Goal: Information Seeking & Learning: Learn about a topic

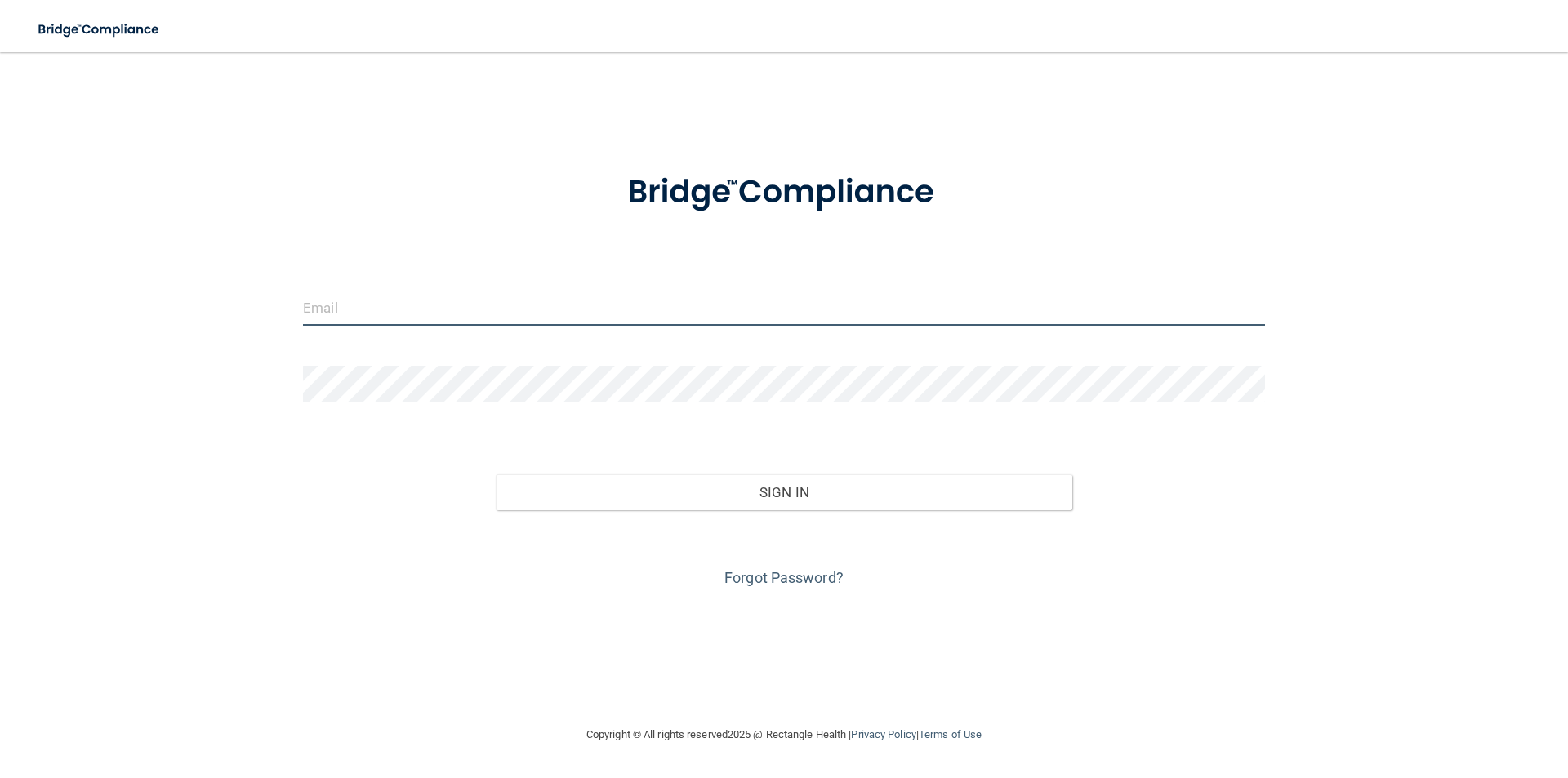
click at [401, 295] on input "email" at bounding box center [784, 307] width 962 height 37
type input "[EMAIL_ADDRESS][DOMAIN_NAME]"
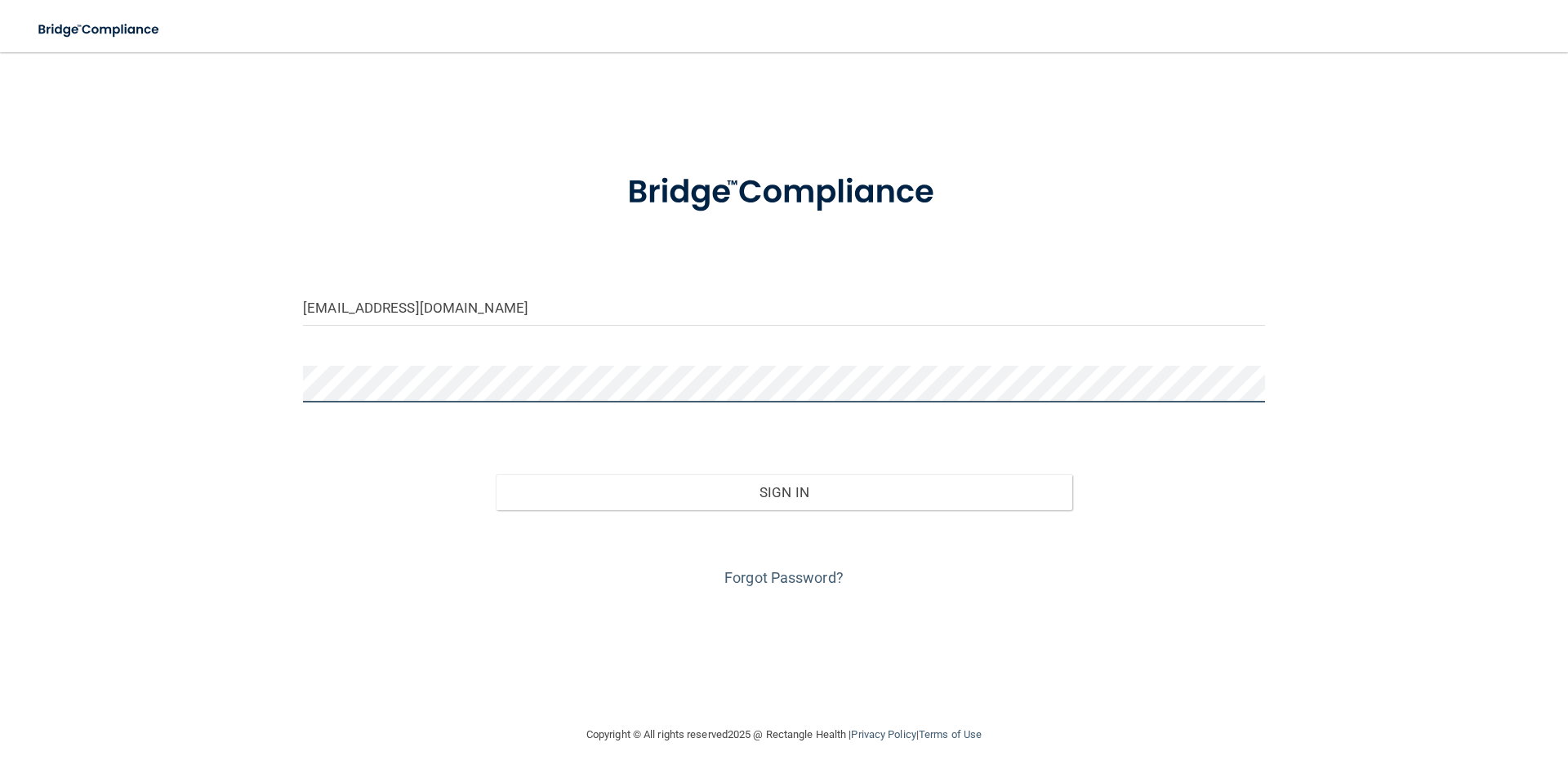
click at [495, 474] on button "Sign In" at bounding box center [784, 492] width 577 height 36
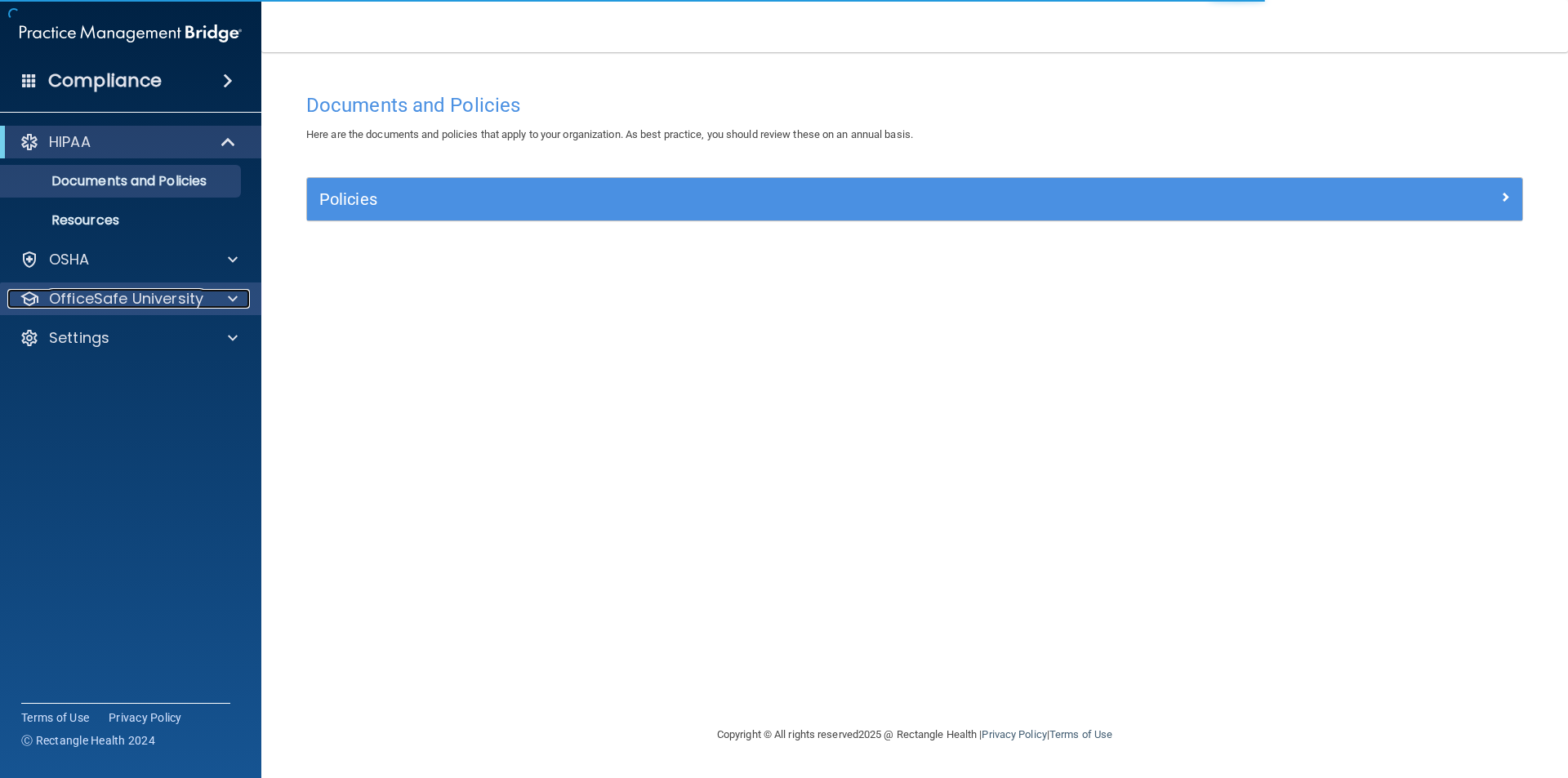
click at [179, 304] on p "OfficeSafe University" at bounding box center [126, 298] width 155 height 20
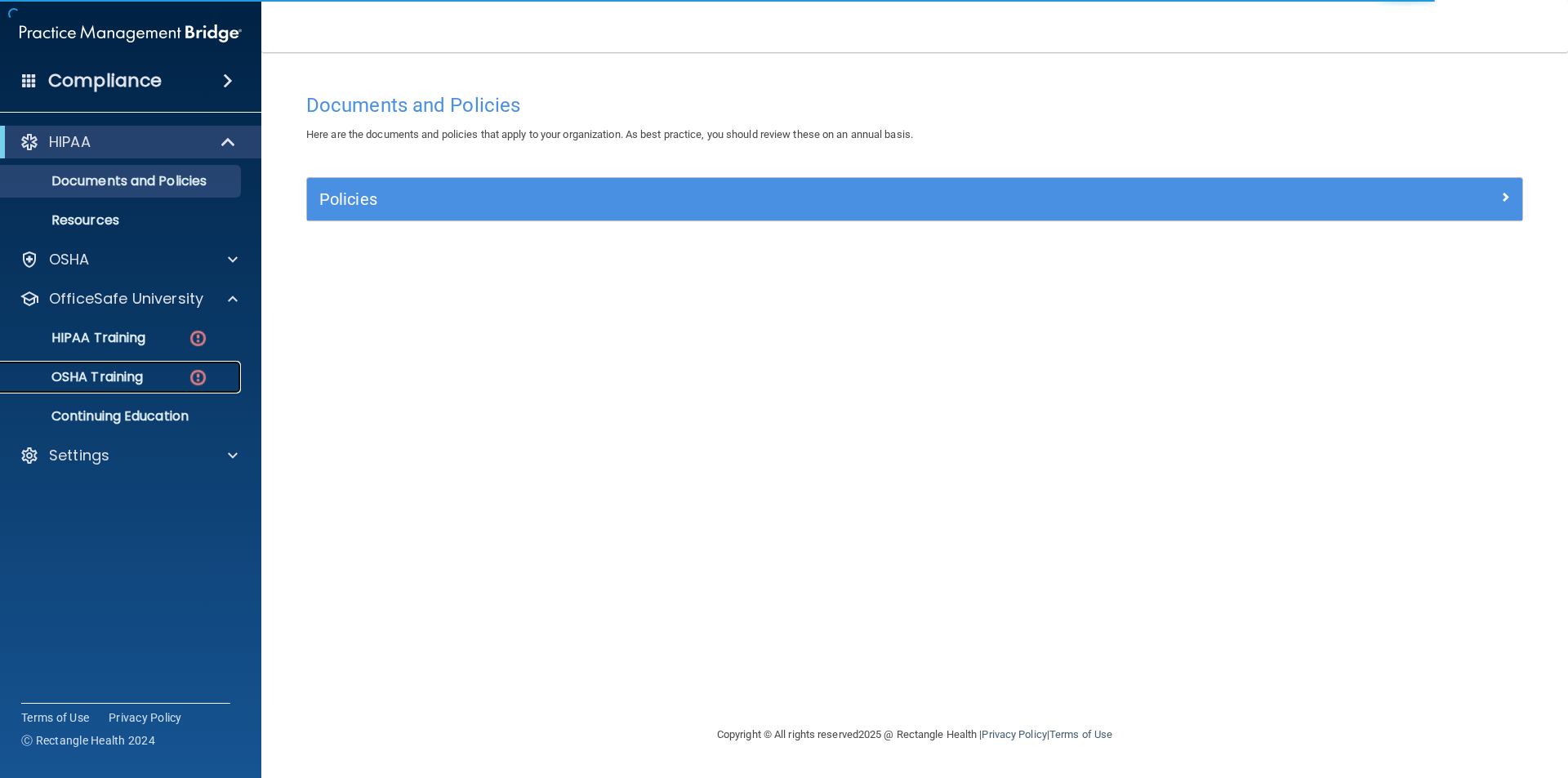
click at [201, 370] on img at bounding box center [198, 377] width 20 height 20
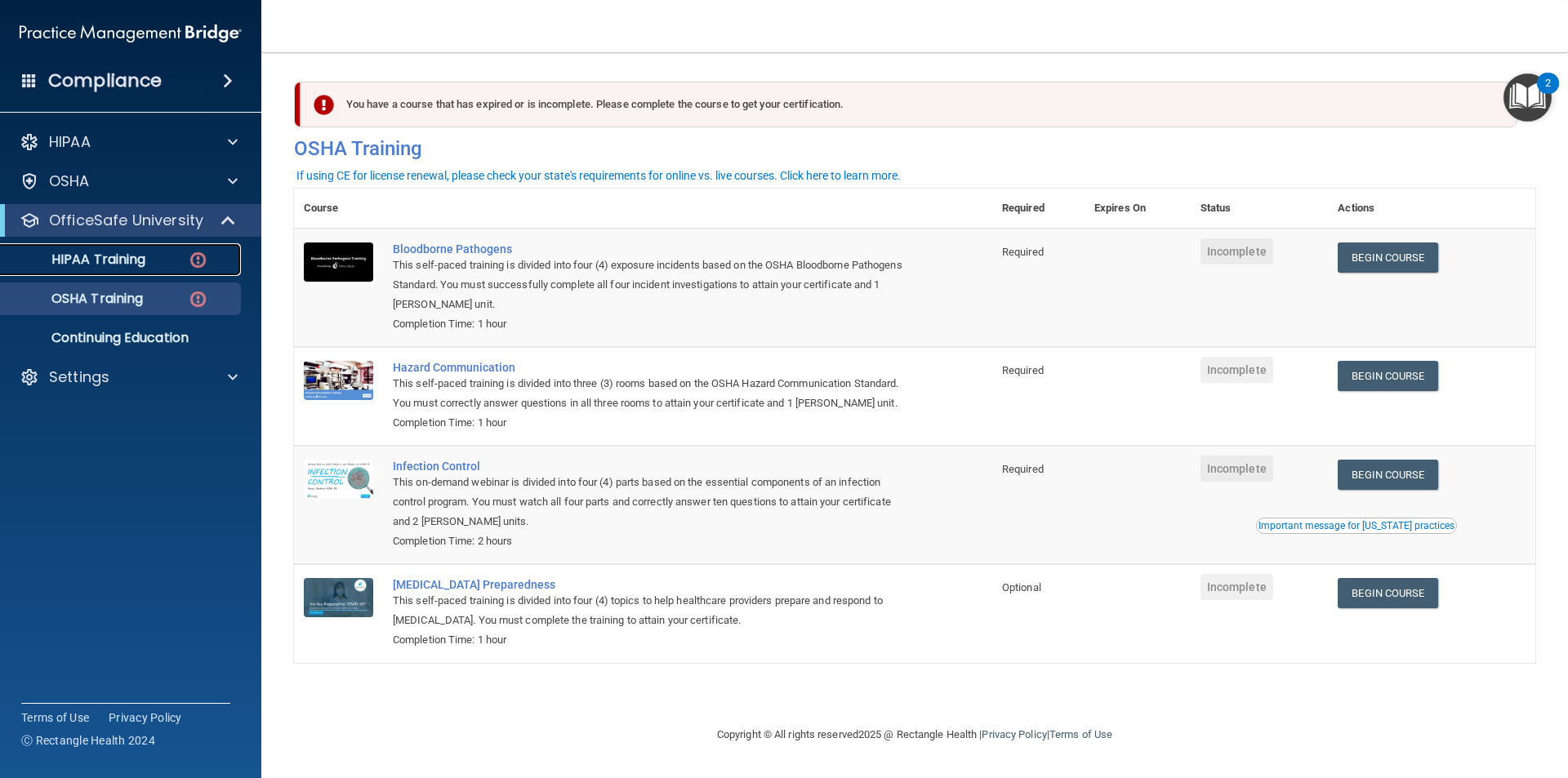
click at [196, 255] on img at bounding box center [198, 260] width 20 height 20
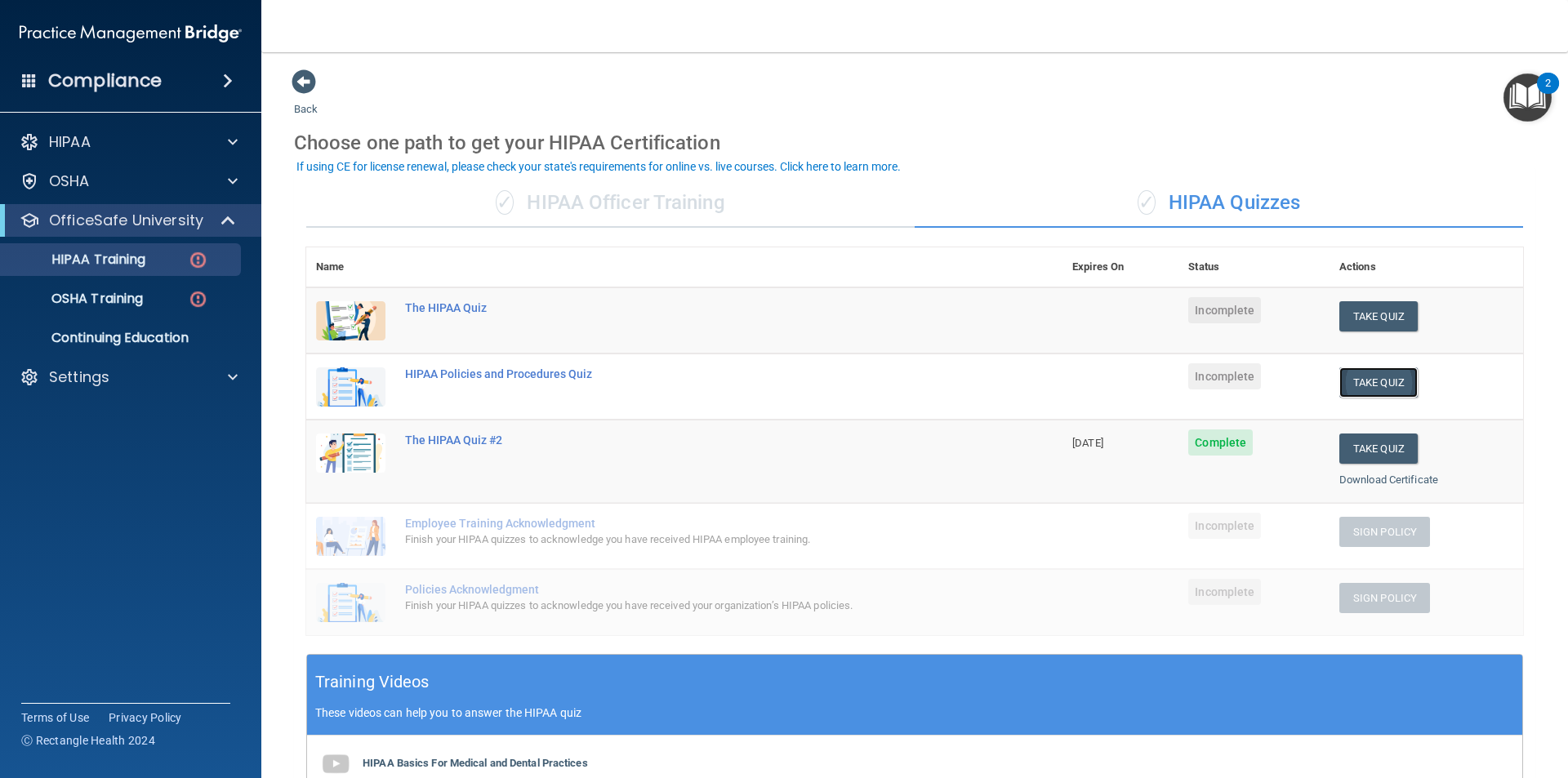
click at [1354, 388] on button "Take Quiz" at bounding box center [1378, 382] width 79 height 30
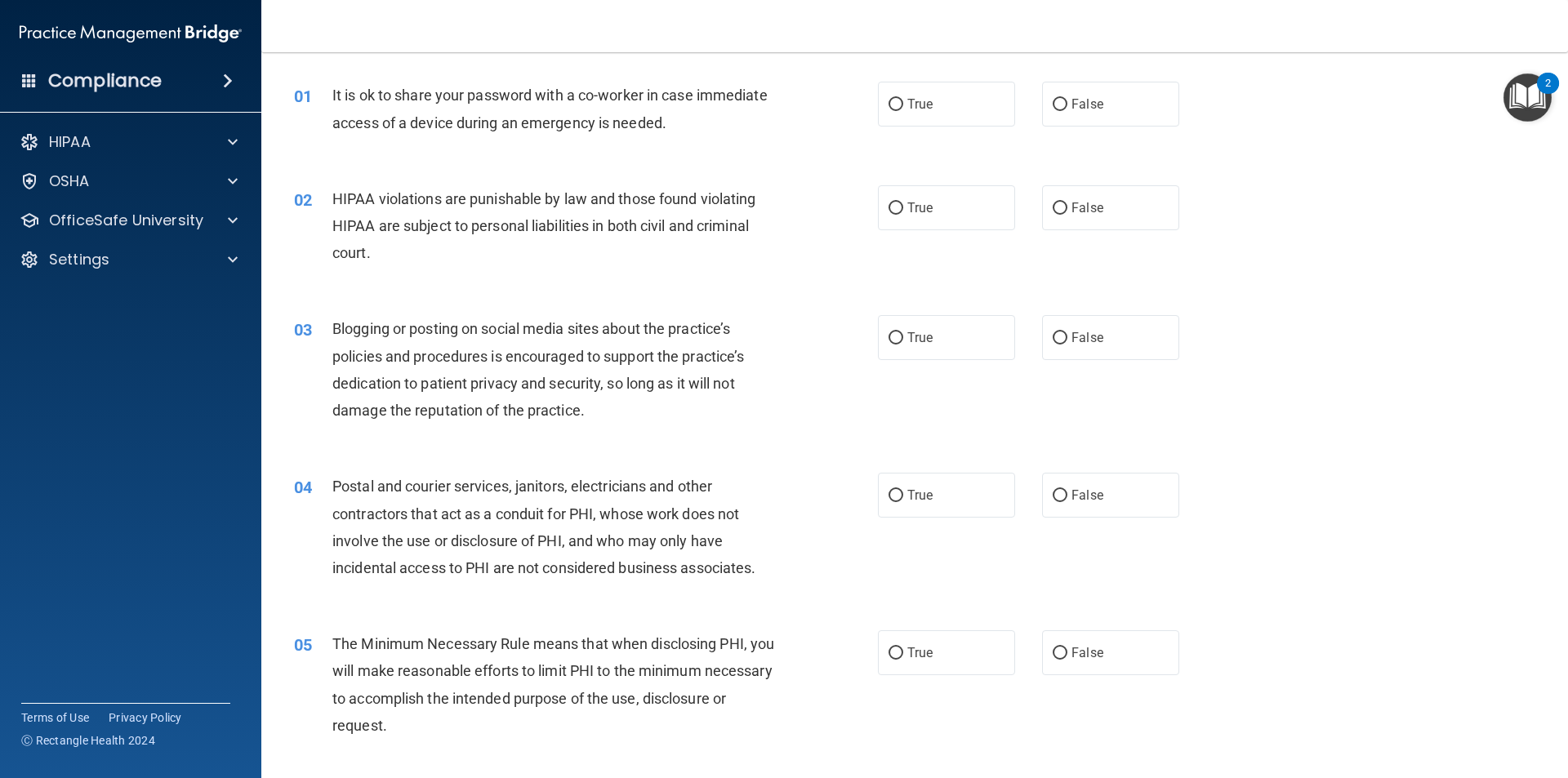
scroll to position [57, 0]
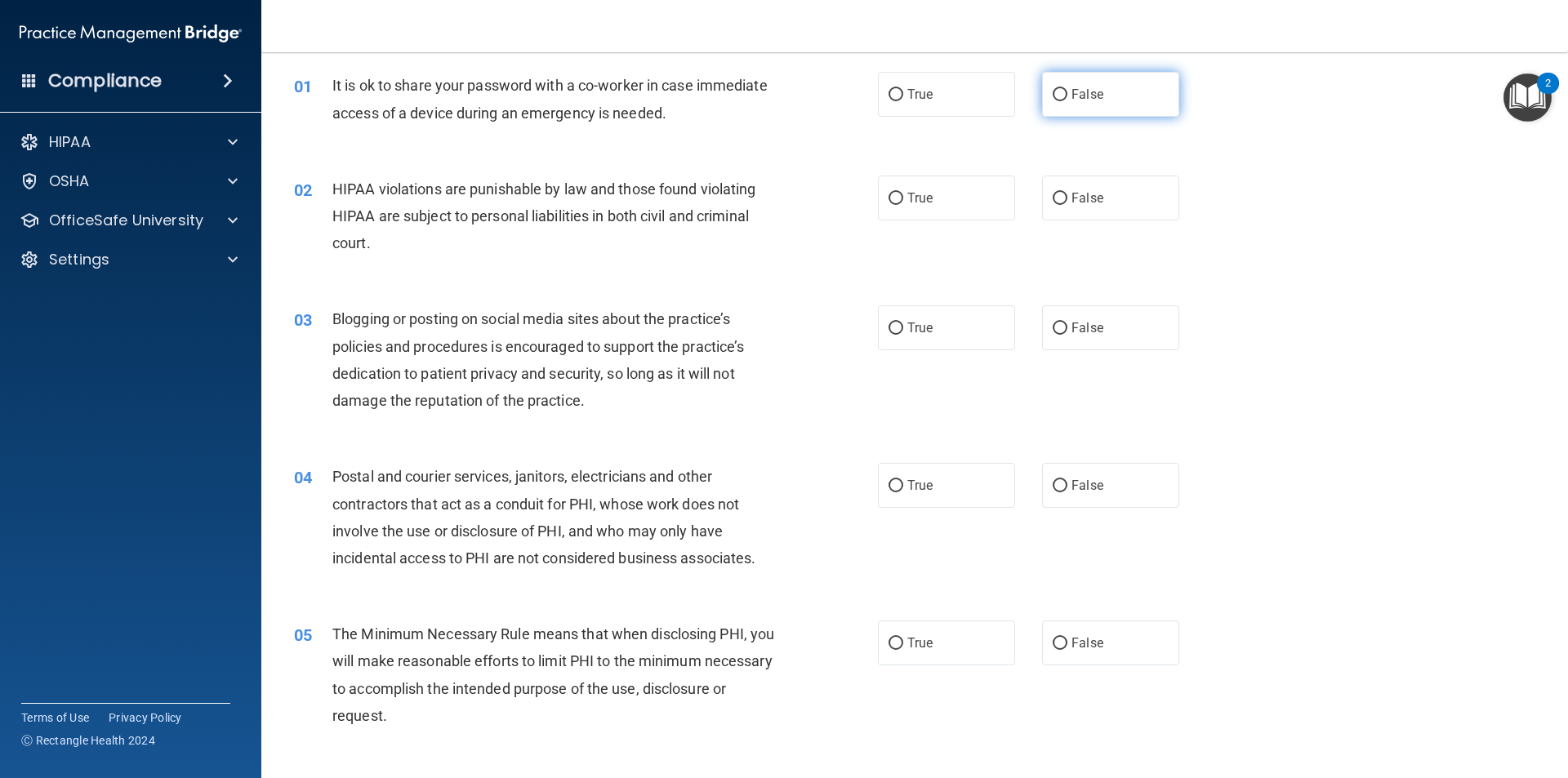
click at [1059, 97] on input "False" at bounding box center [1059, 95] width 15 height 12
radio input "true"
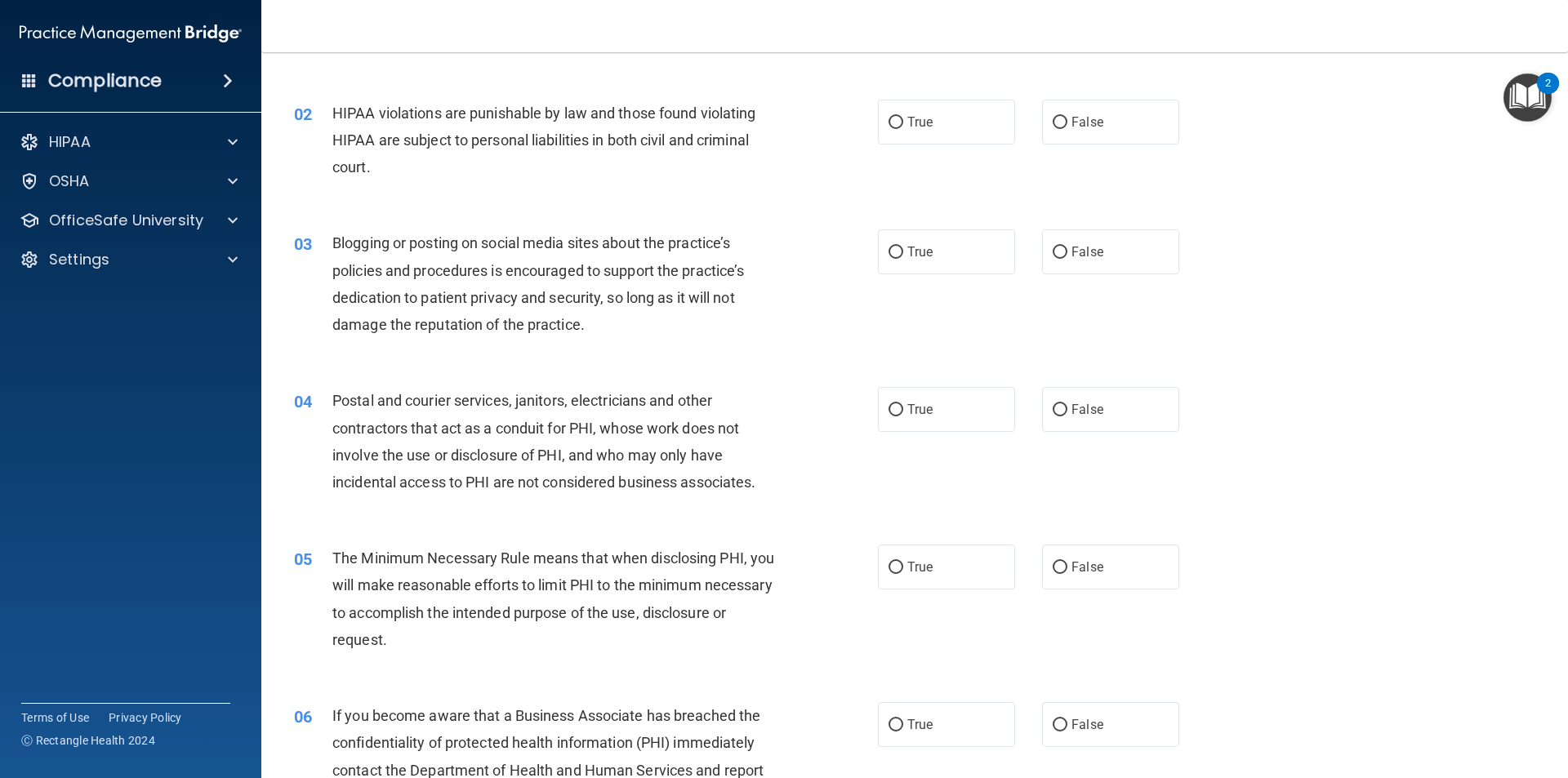
scroll to position [147, 0]
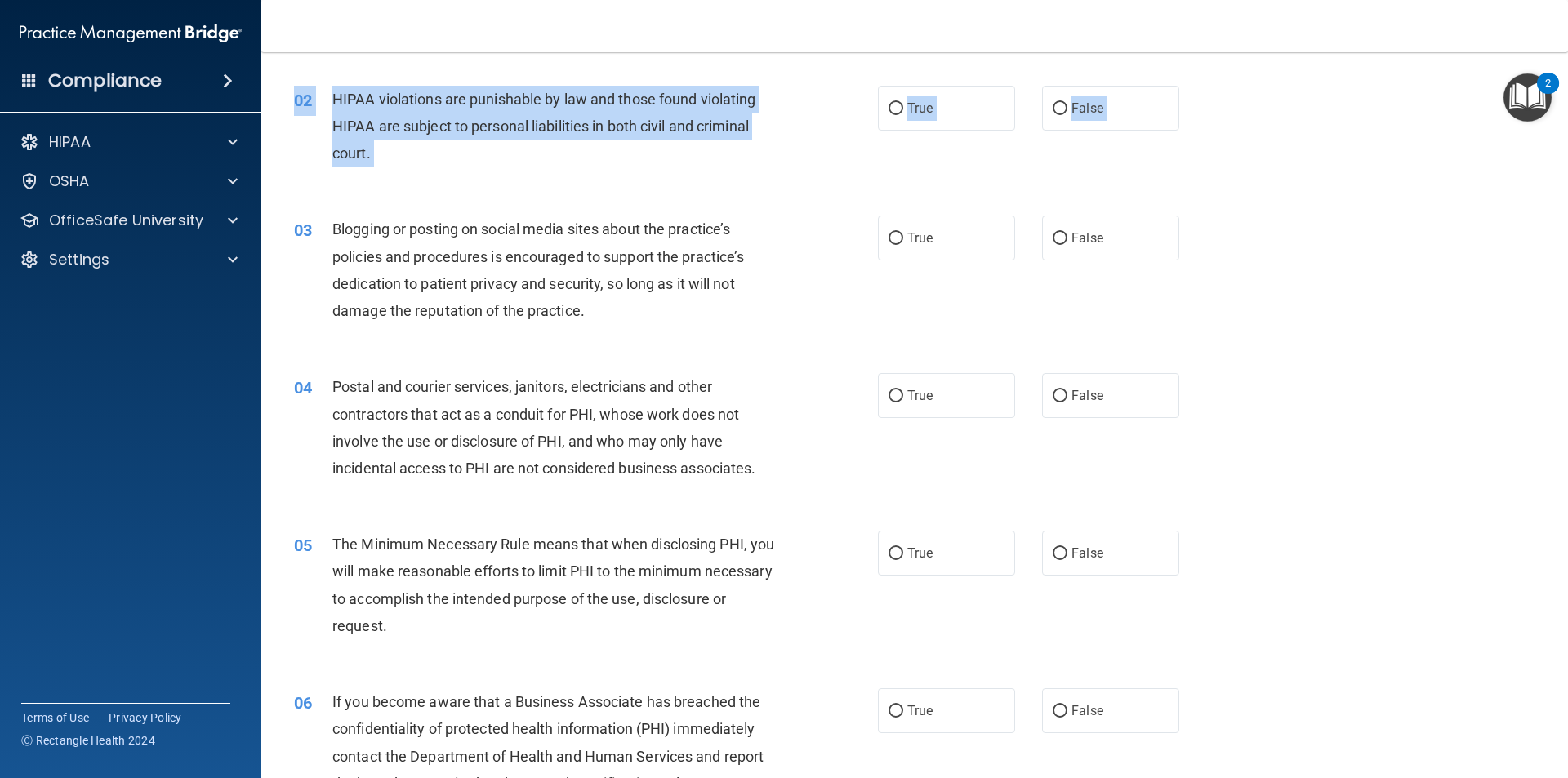
drag, startPoint x: 1554, startPoint y: 201, endPoint x: 1566, endPoint y: 151, distance: 51.4
click at [1558, 141] on main "- HIPAA Policies and Procedures Quiz This quiz doesn’t expire until . Are you s…" at bounding box center [915, 415] width 1307 height 726
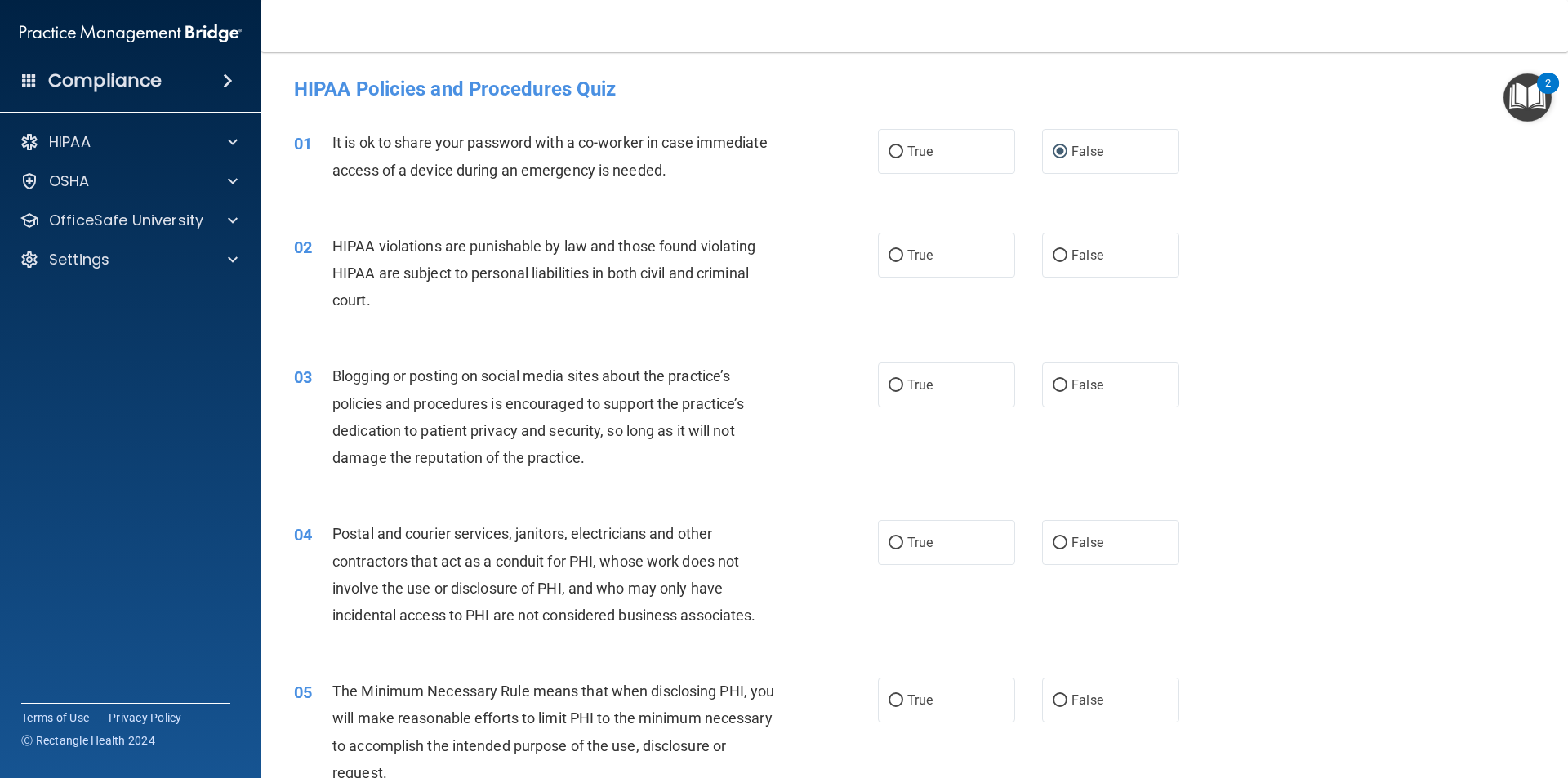
click at [832, 190] on div "01 It is ok to share your password with a co-worker in case immediate access of…" at bounding box center [585, 160] width 633 height 62
click at [888, 256] on input "True" at bounding box center [895, 256] width 15 height 12
radio input "true"
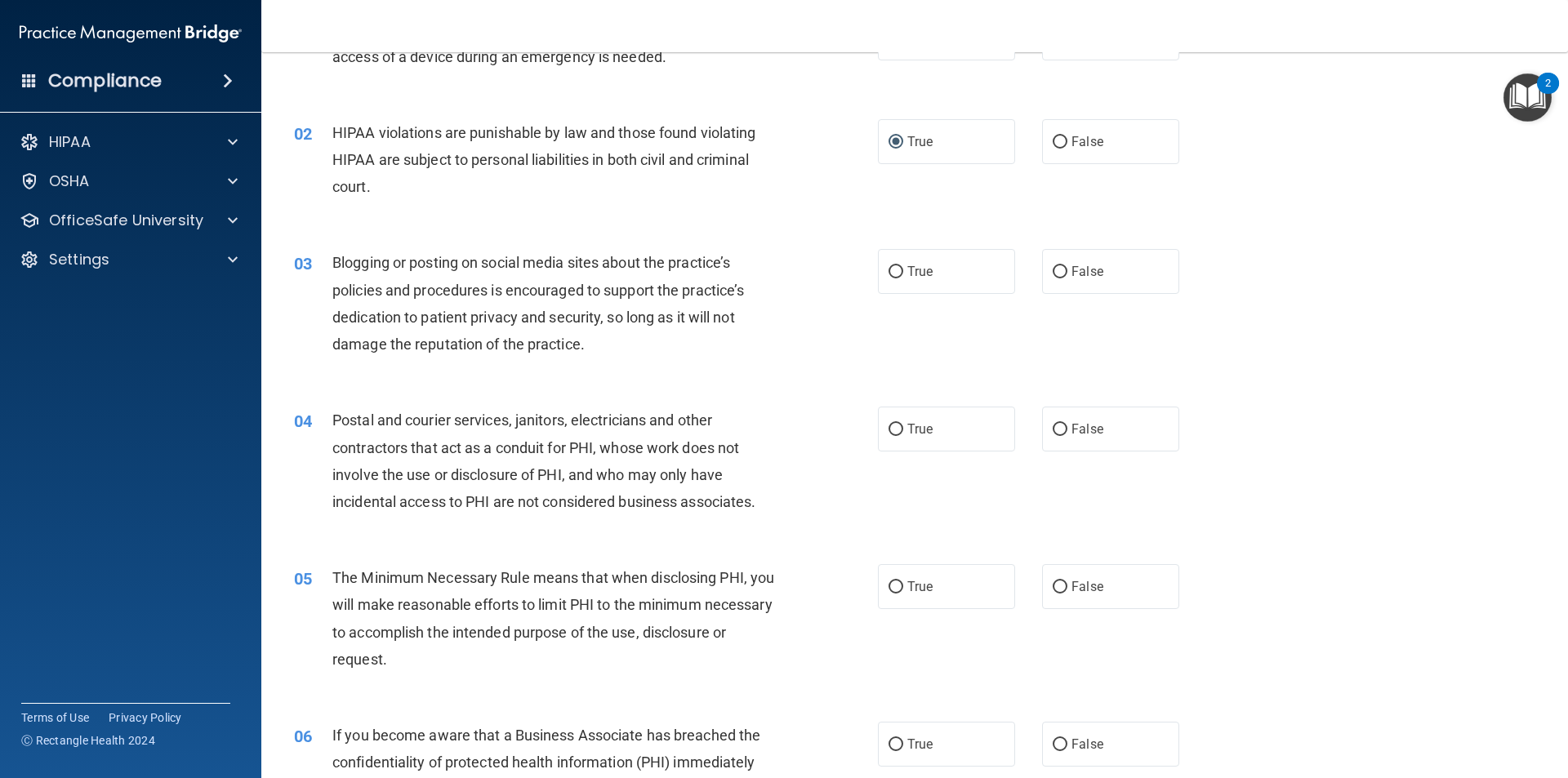
scroll to position [142, 0]
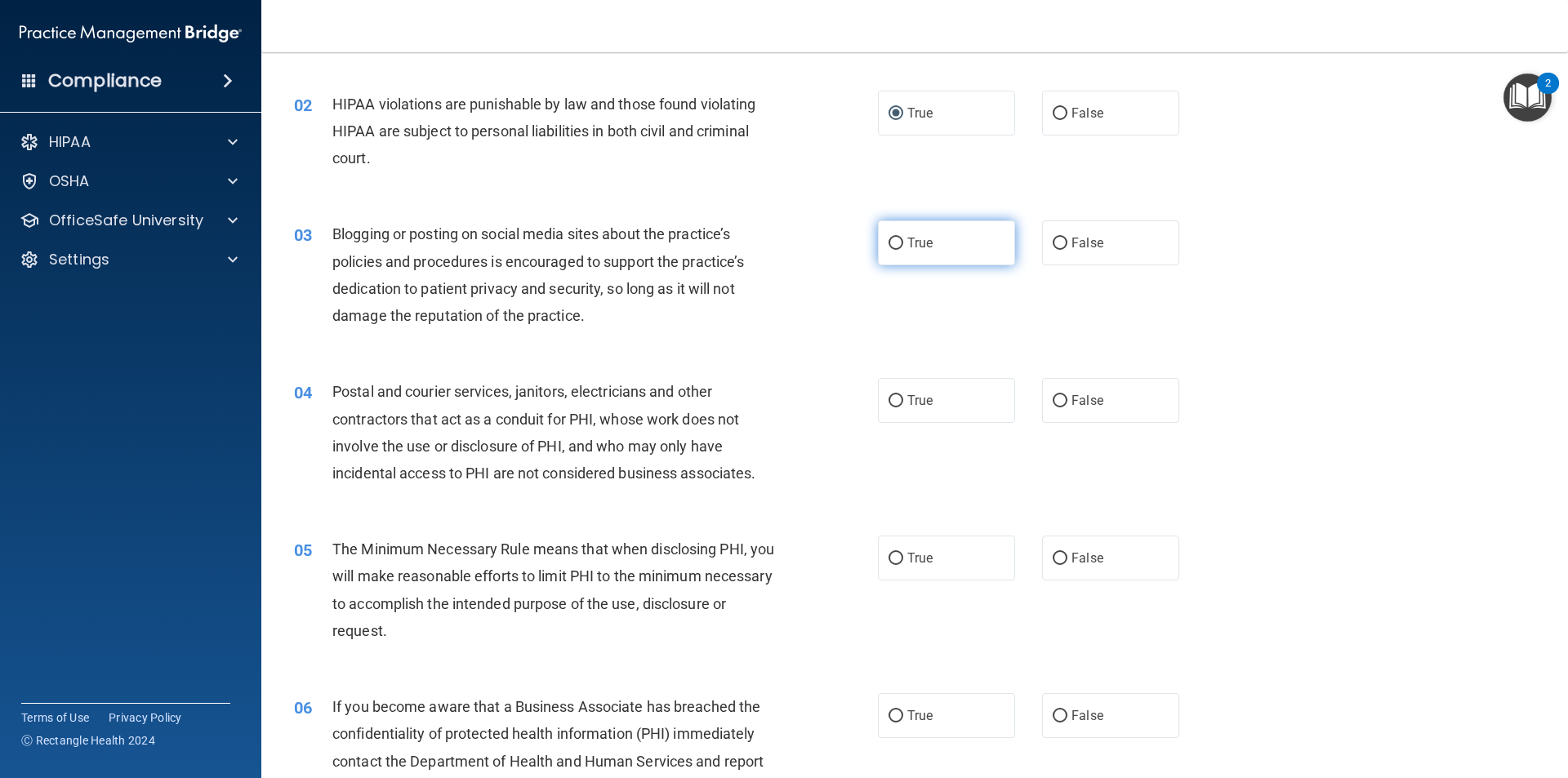
click at [891, 243] on input "True" at bounding box center [895, 243] width 15 height 12
radio input "true"
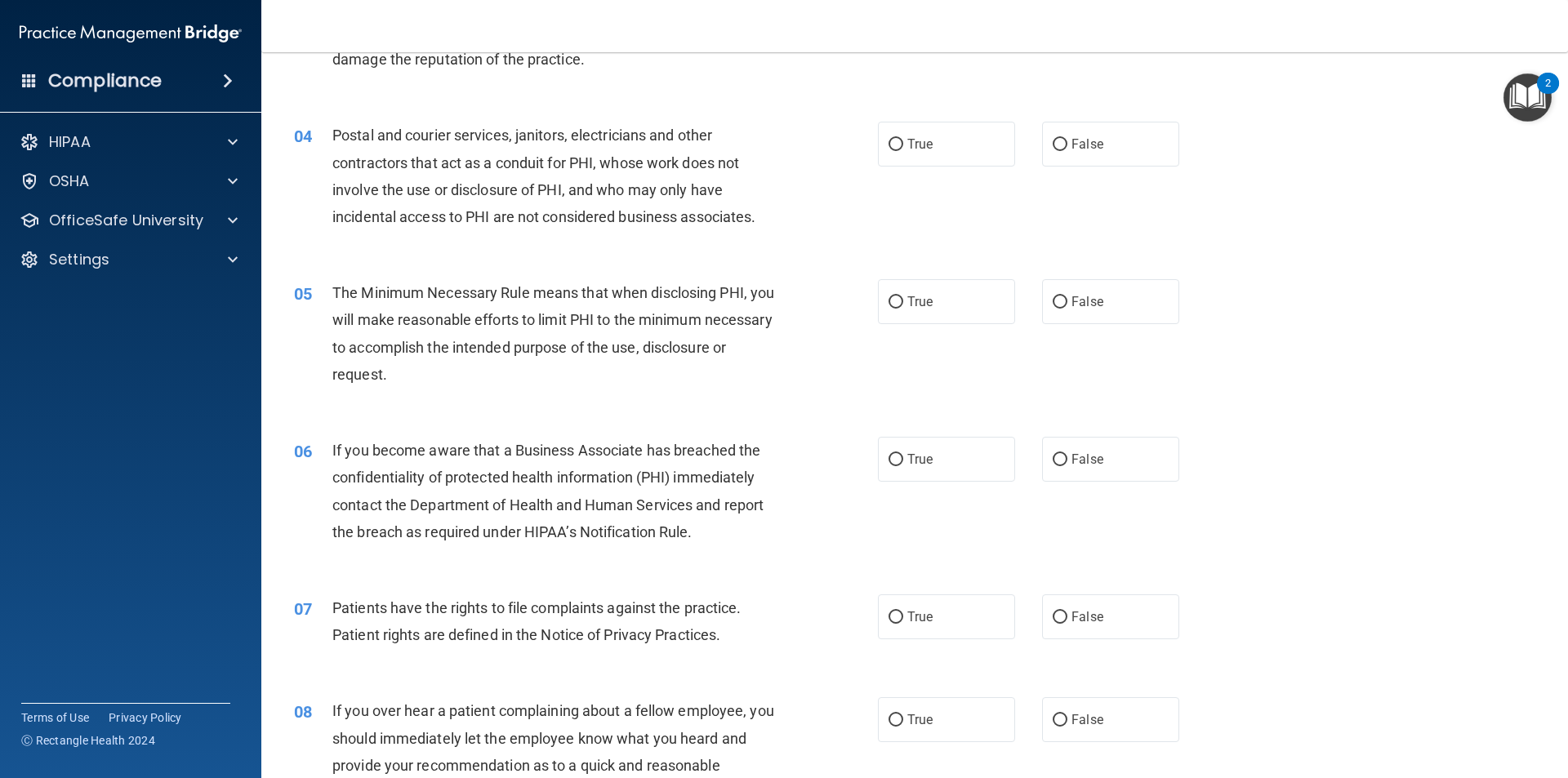
scroll to position [412, 0]
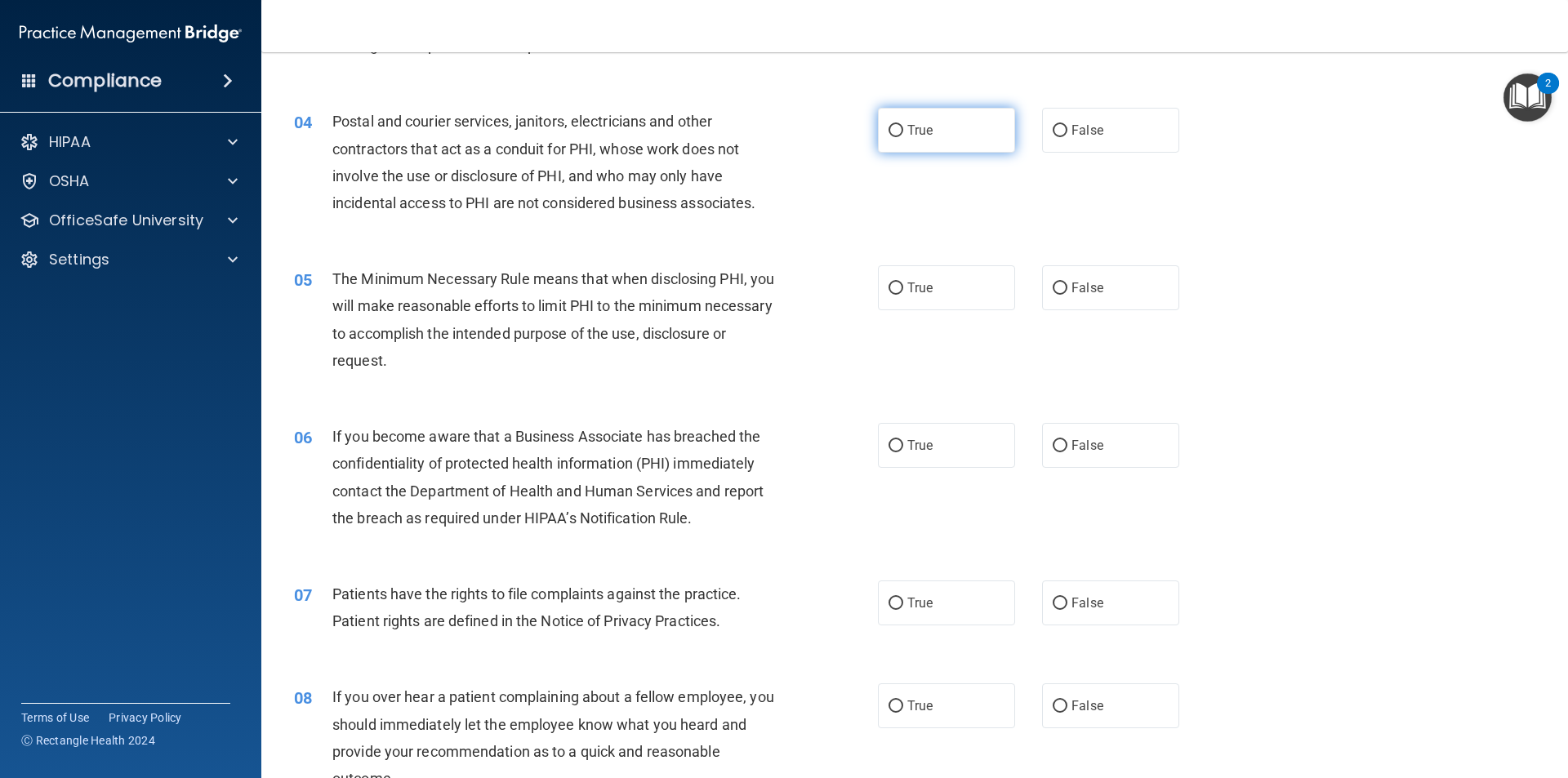
click at [888, 129] on input "True" at bounding box center [895, 131] width 15 height 12
radio input "true"
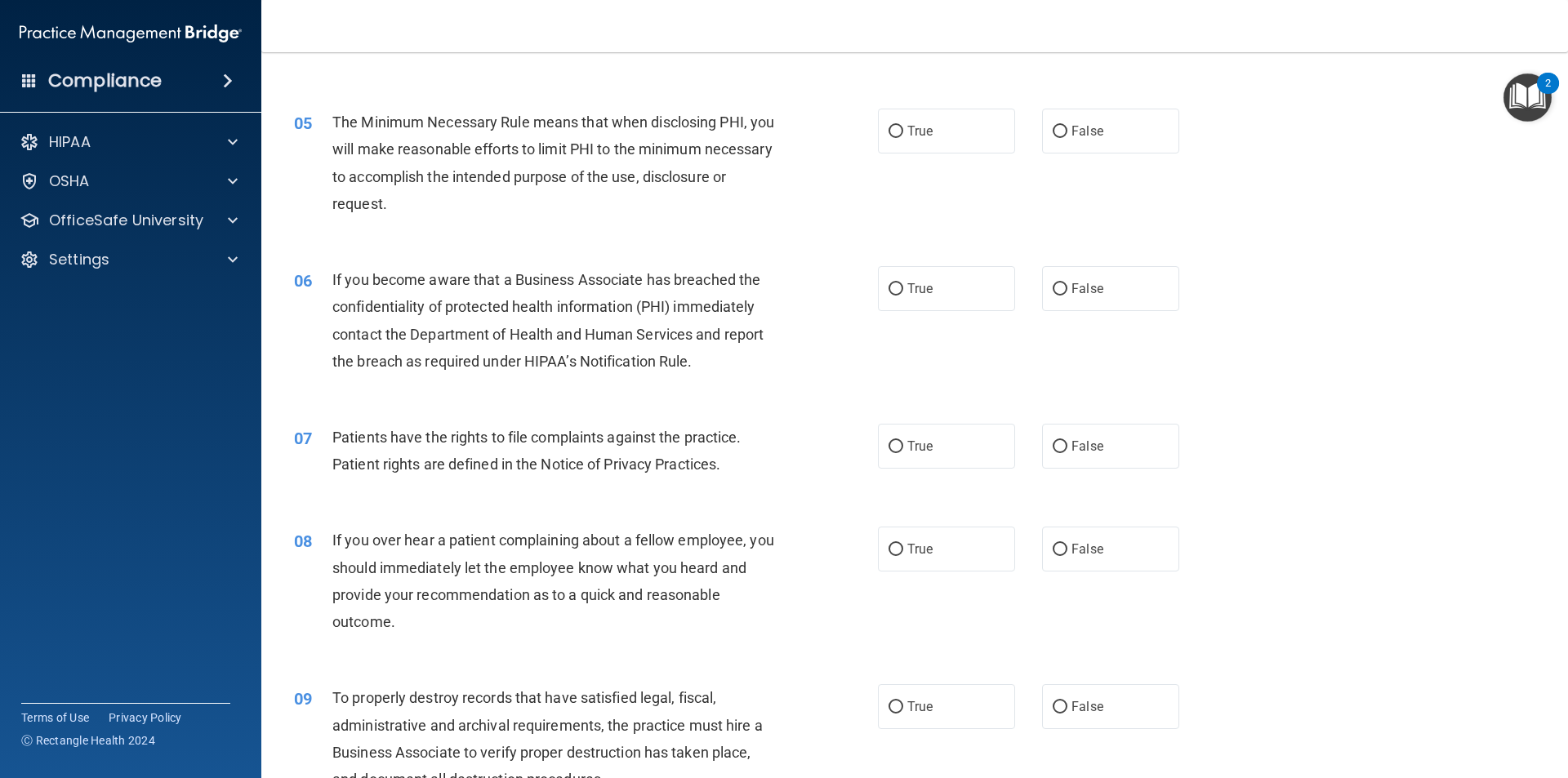
scroll to position [584, 0]
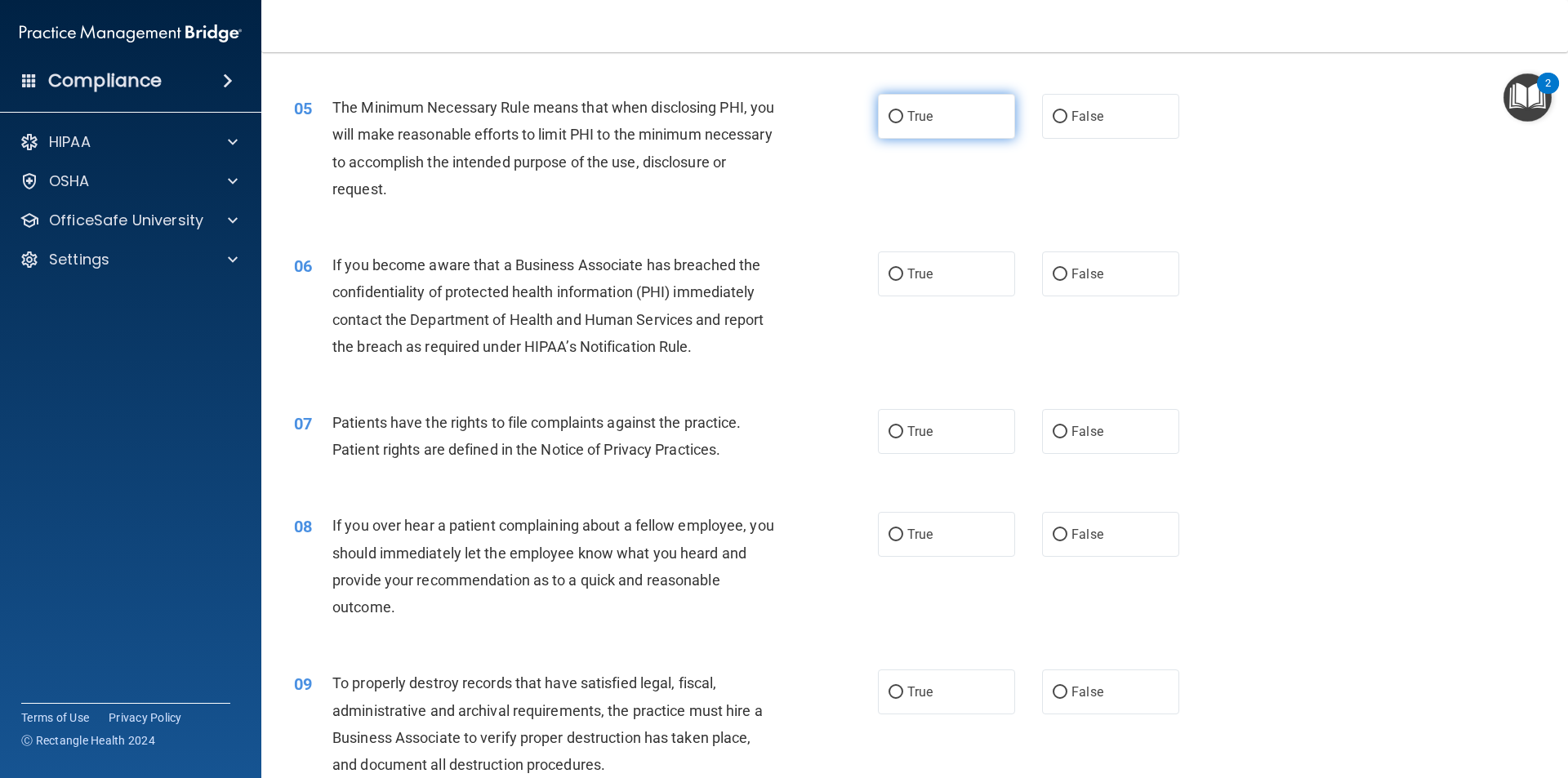
click at [888, 113] on input "True" at bounding box center [895, 117] width 15 height 12
radio input "true"
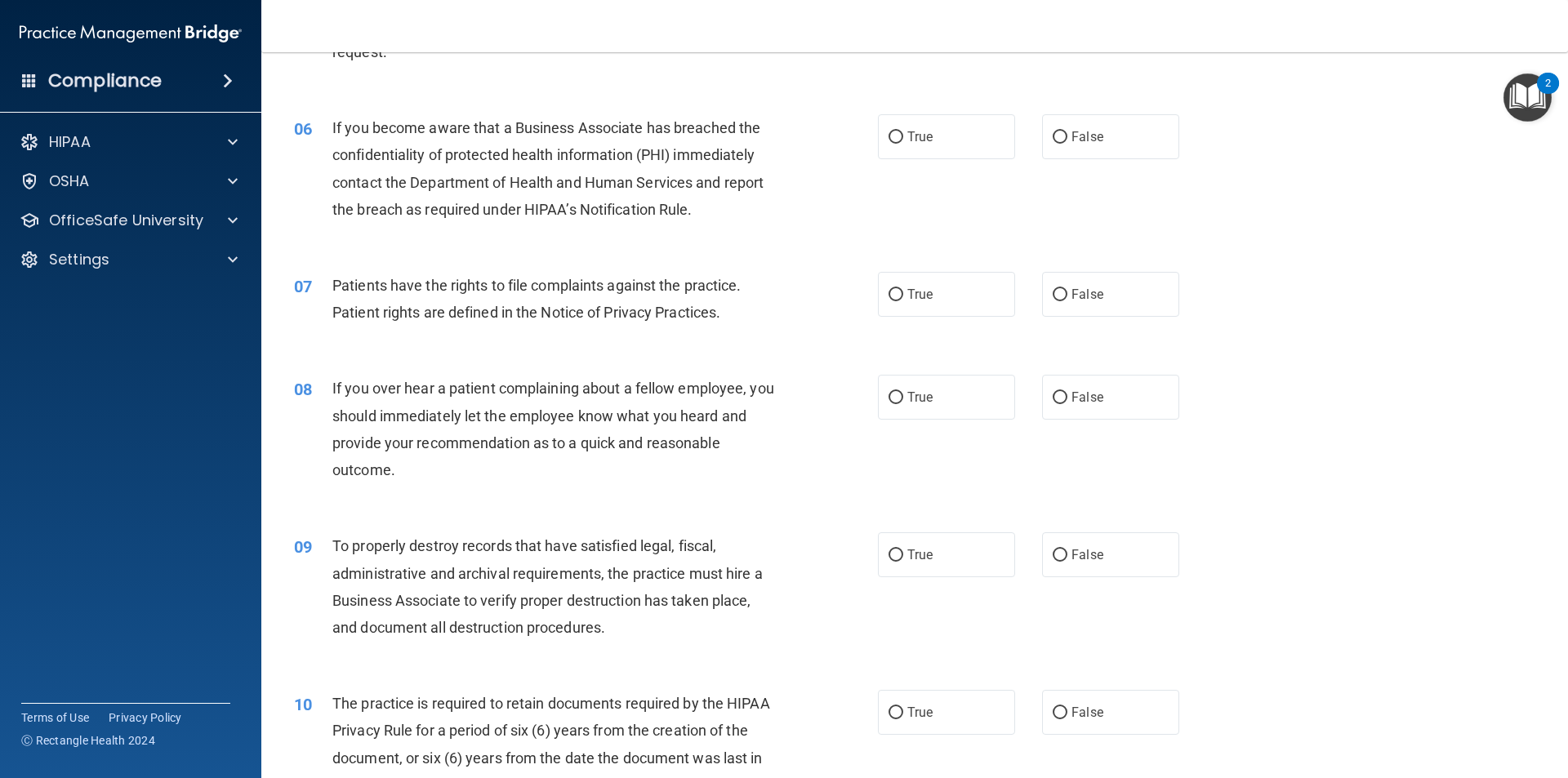
scroll to position [731, 0]
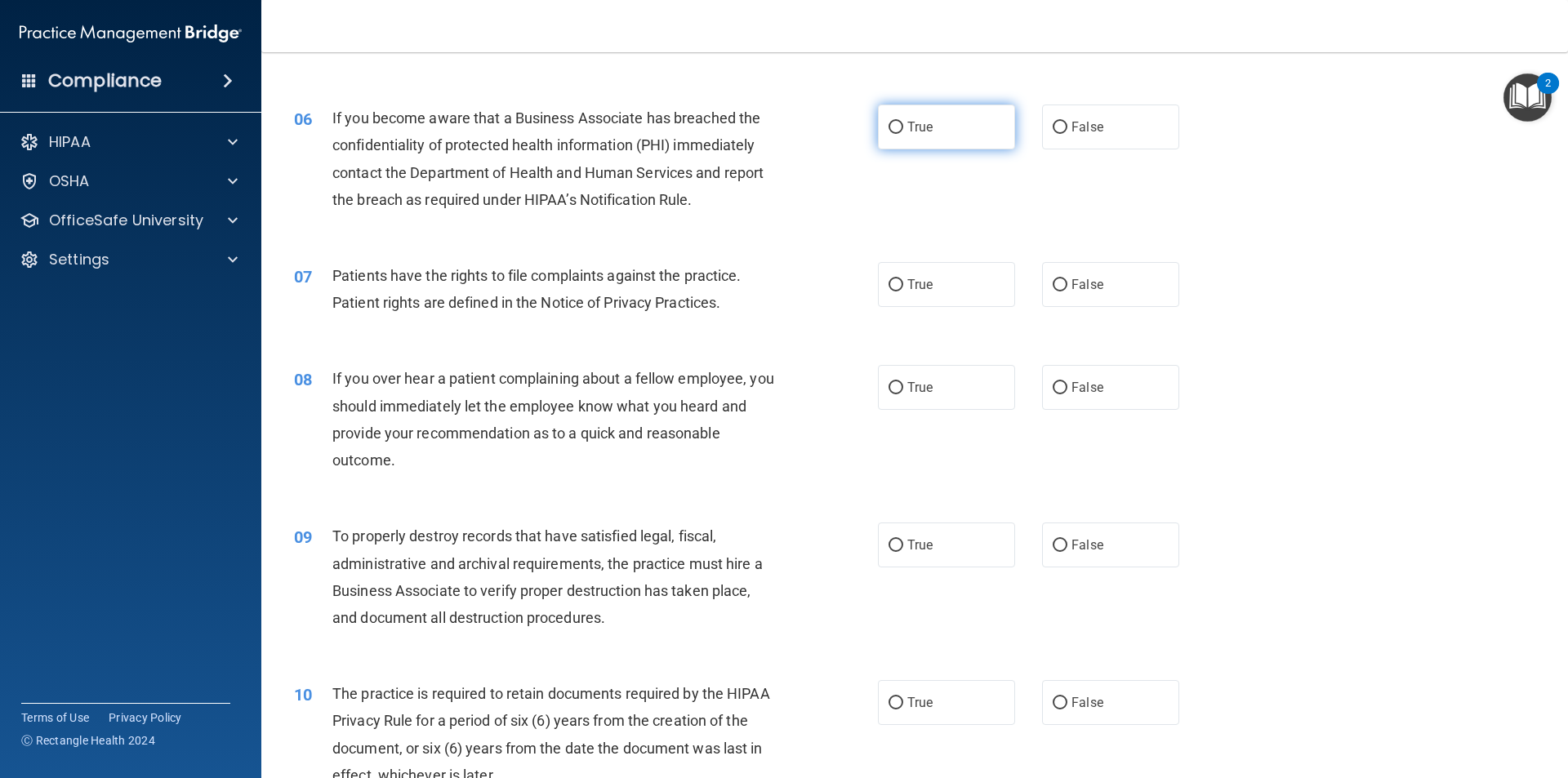
click at [901, 131] on label "True" at bounding box center [946, 126] width 137 height 45
click at [901, 131] on input "True" at bounding box center [895, 127] width 15 height 12
radio input "true"
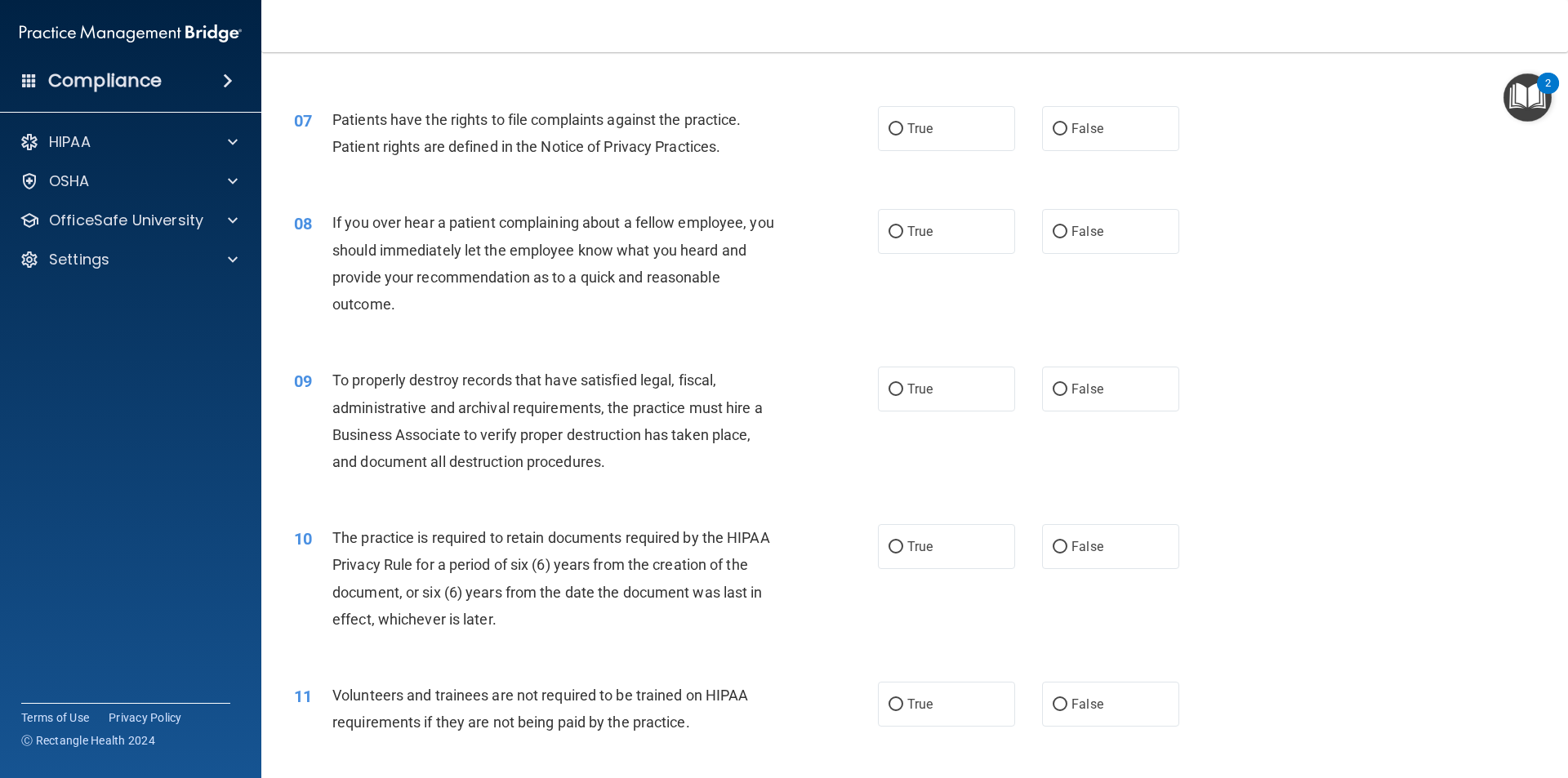
scroll to position [897, 0]
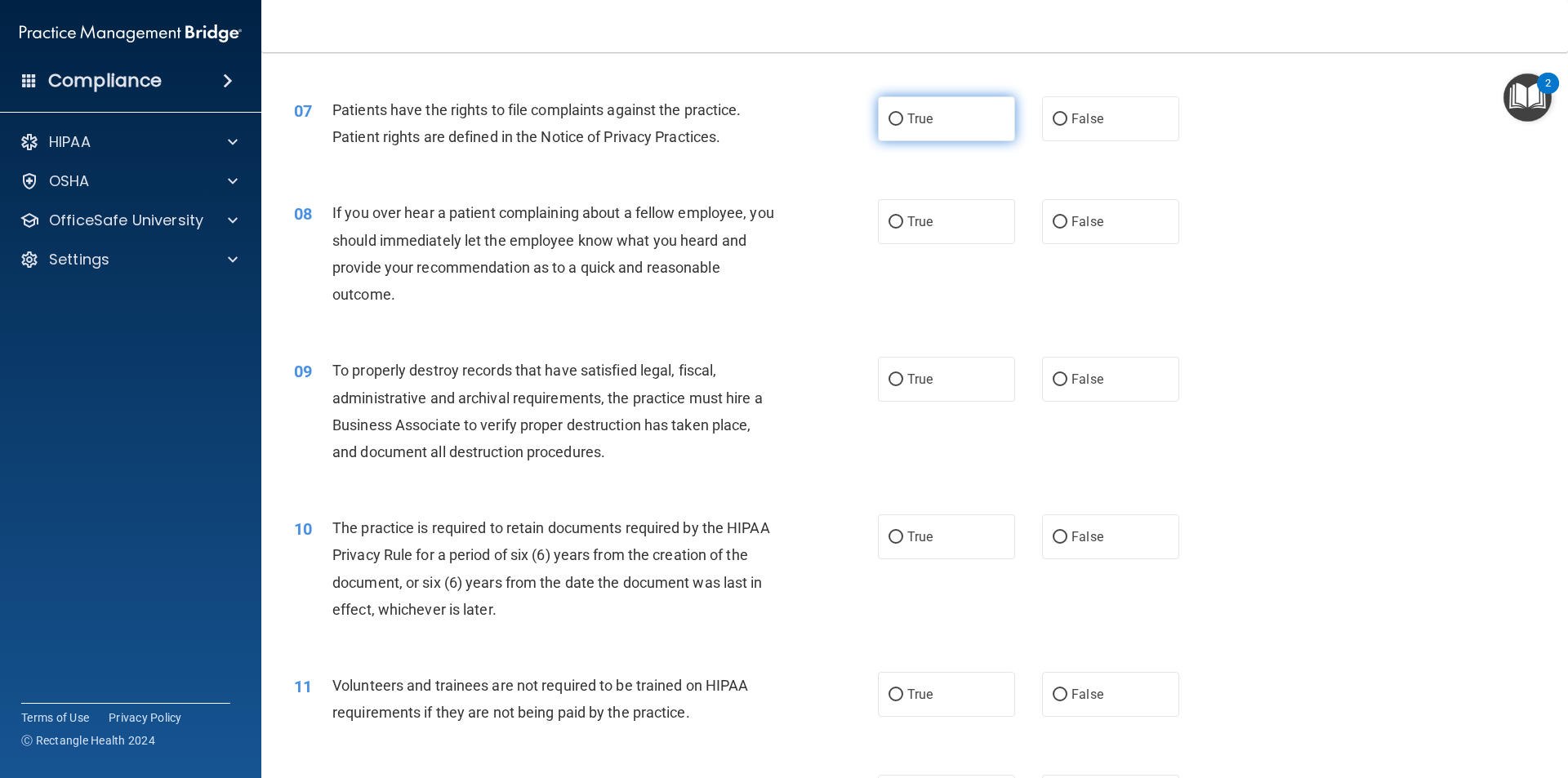
click at [890, 120] on input "True" at bounding box center [895, 120] width 15 height 12
radio input "true"
click at [1052, 223] on input "False" at bounding box center [1059, 222] width 15 height 12
radio input "true"
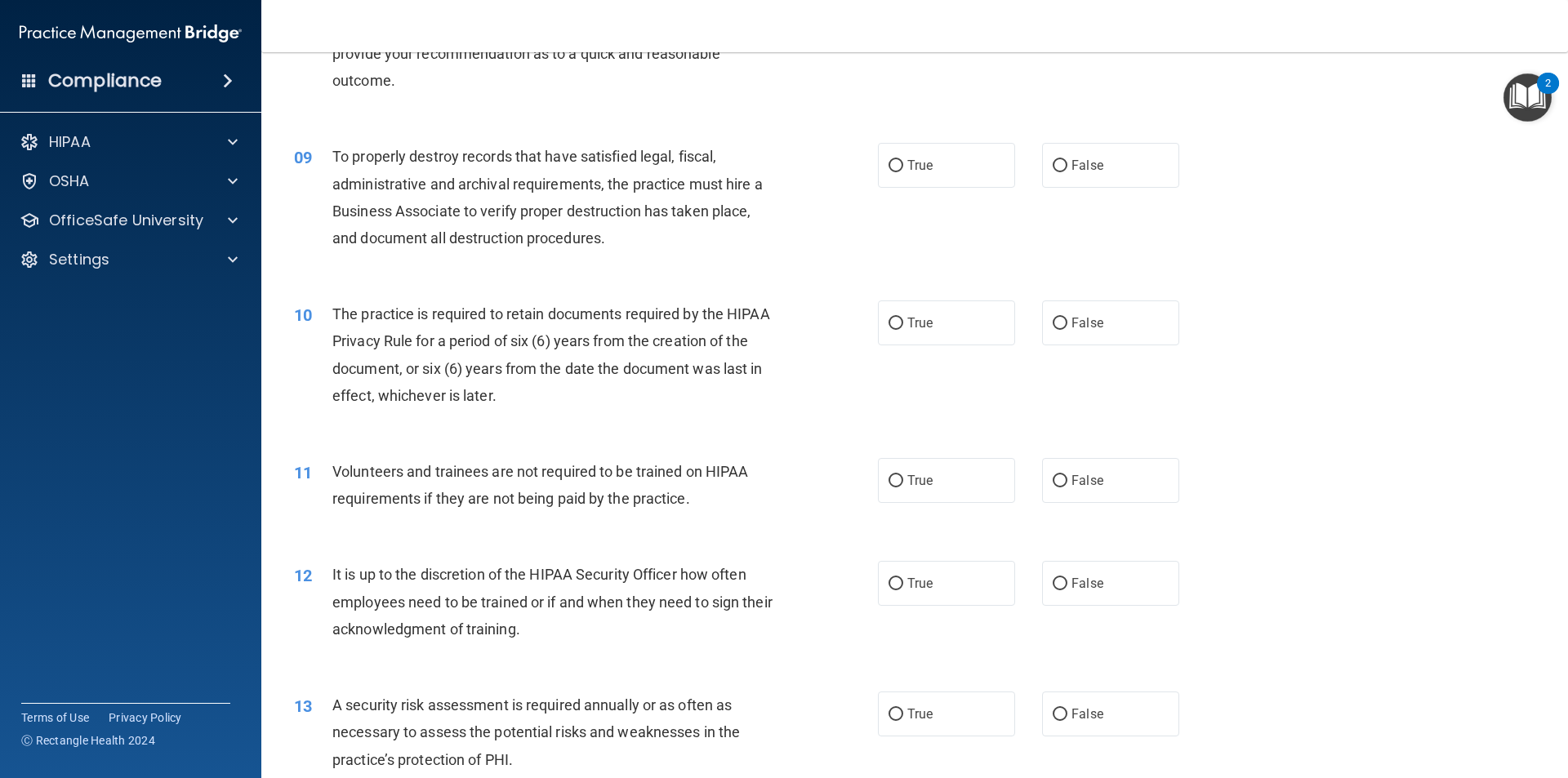
scroll to position [1120, 0]
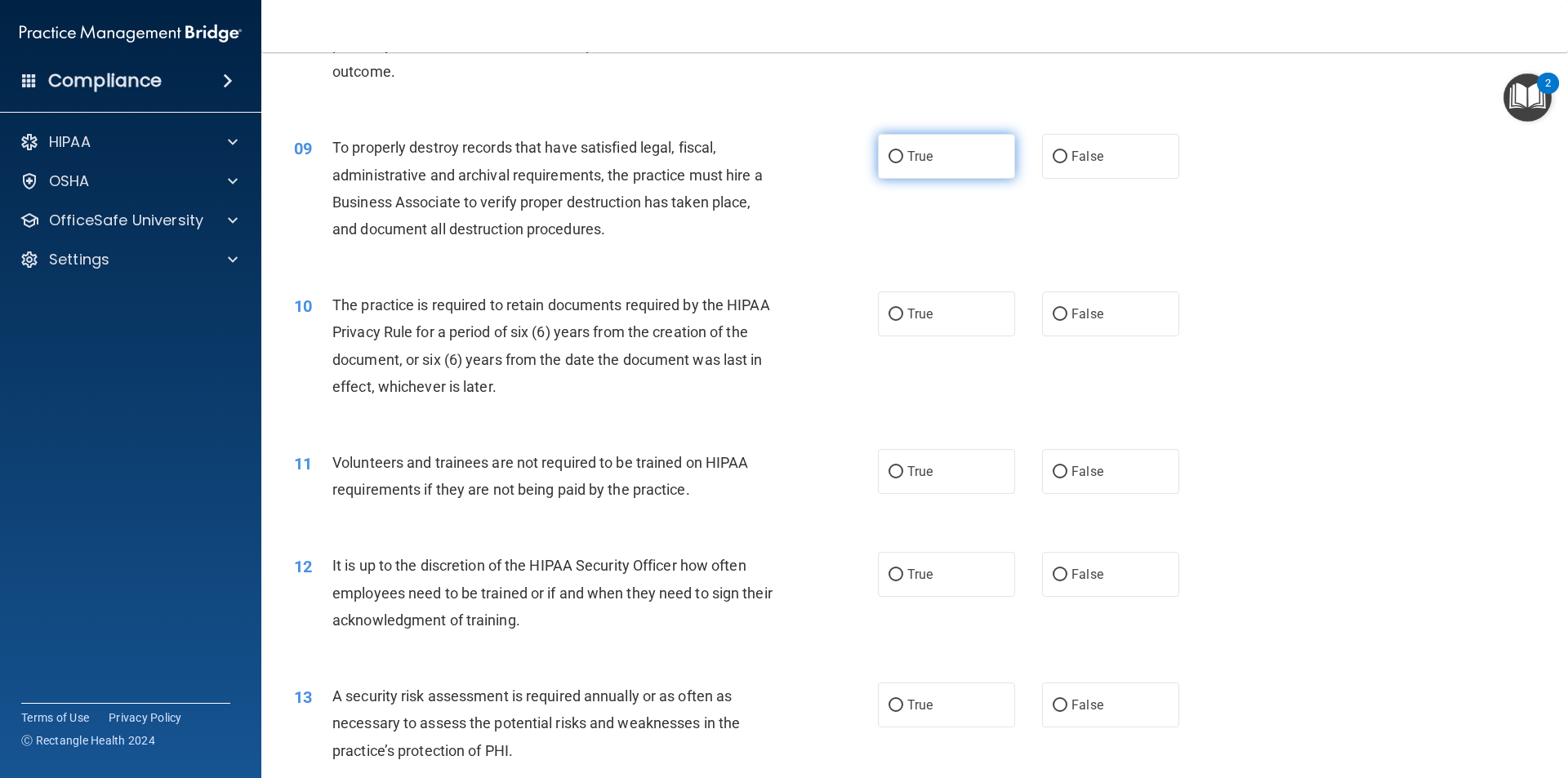
click at [899, 159] on label "True" at bounding box center [946, 156] width 137 height 45
click at [899, 159] on input "True" at bounding box center [895, 157] width 15 height 12
radio input "true"
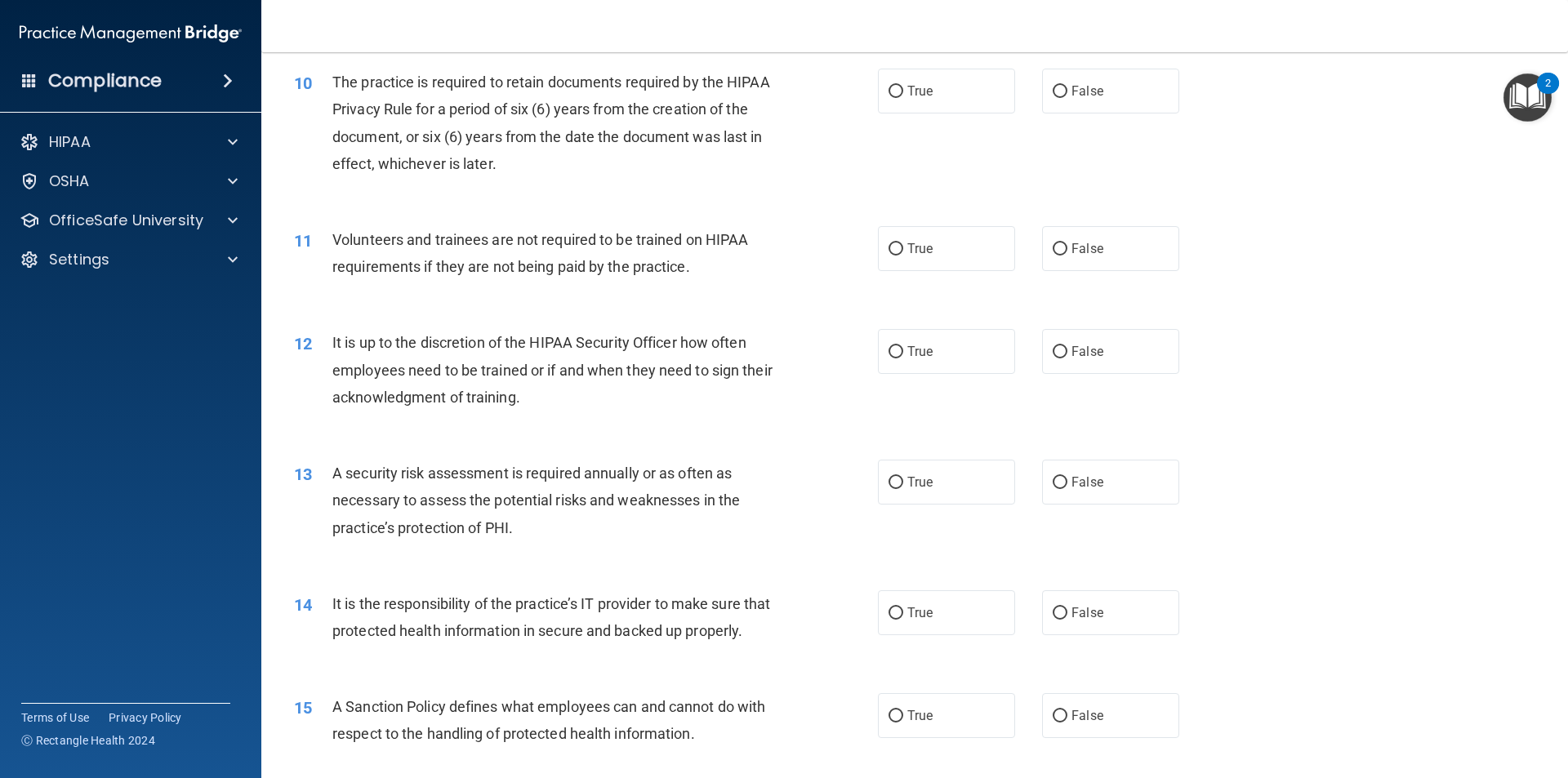
scroll to position [1333, 0]
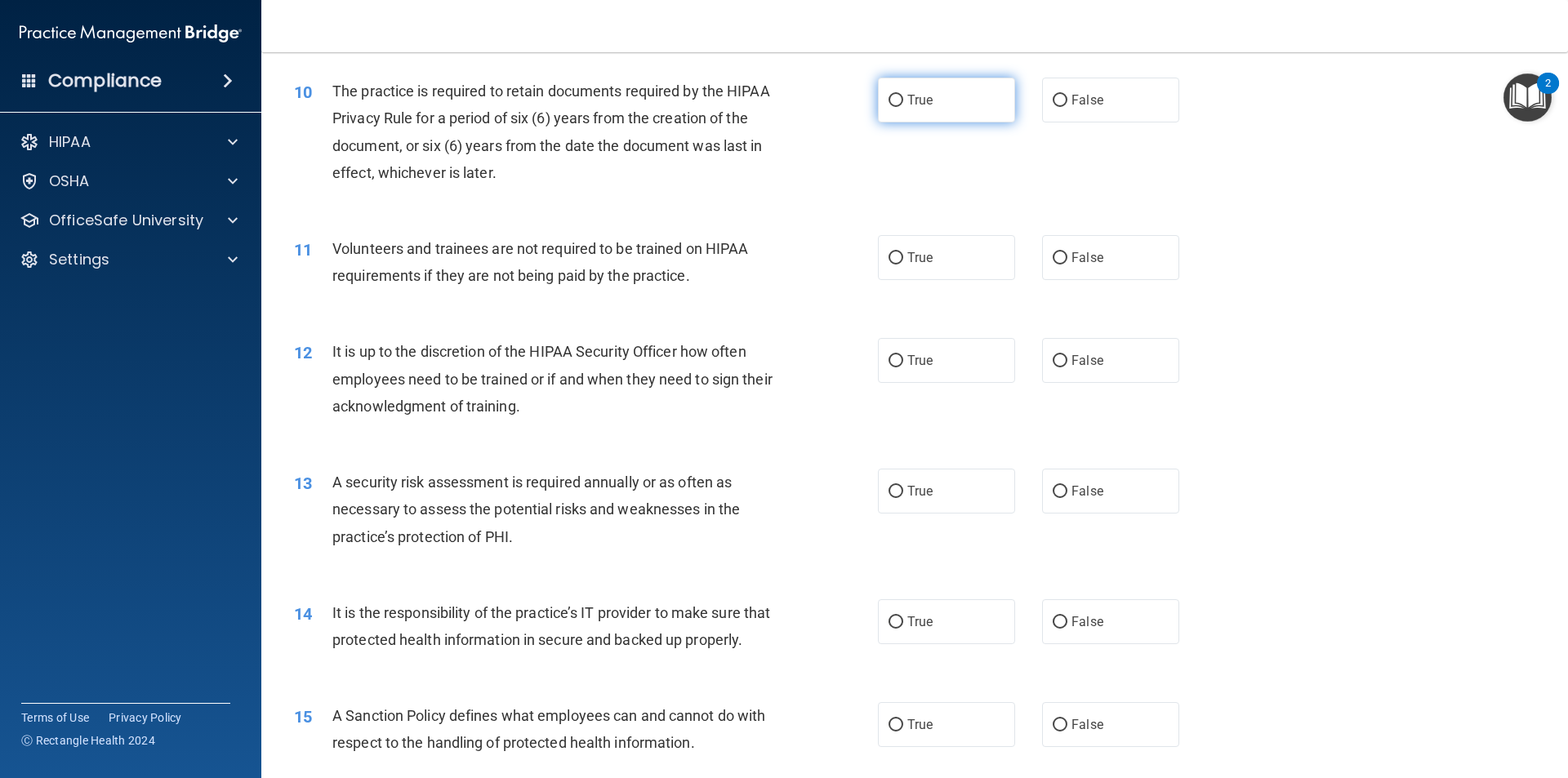
click at [888, 96] on input "True" at bounding box center [895, 101] width 15 height 12
radio input "true"
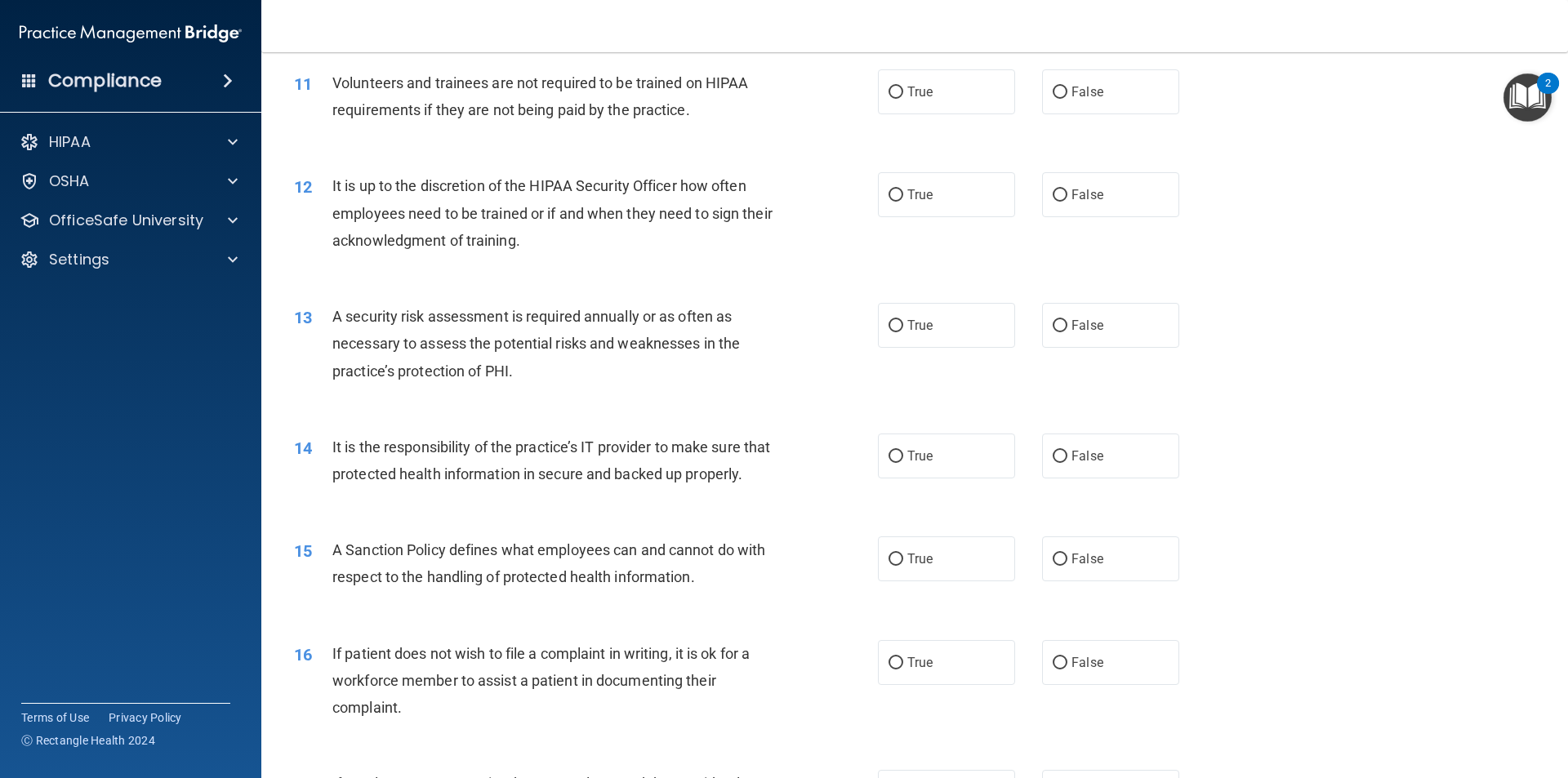
scroll to position [1489, 0]
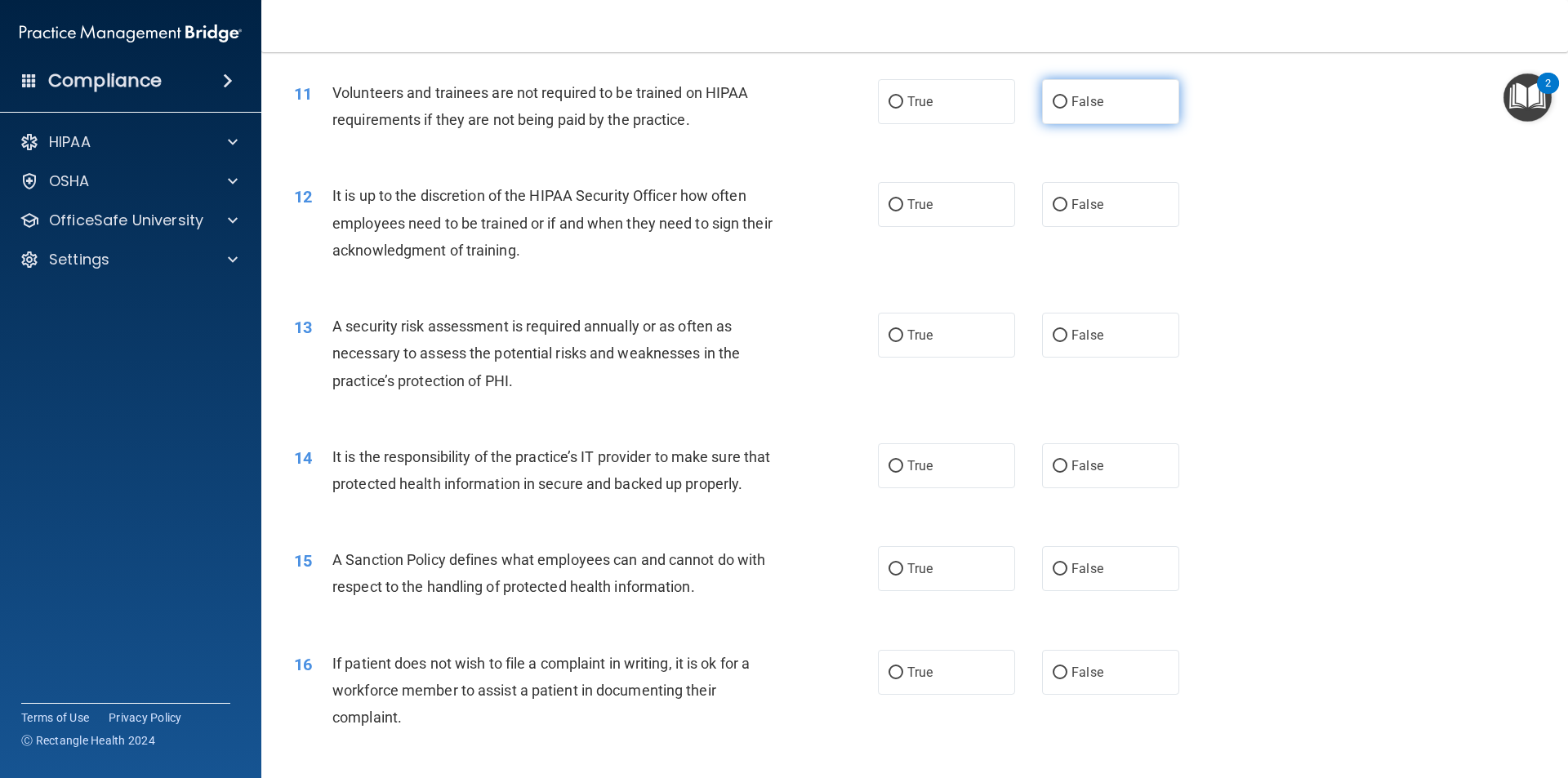
click at [1052, 102] on input "False" at bounding box center [1059, 102] width 15 height 12
radio input "true"
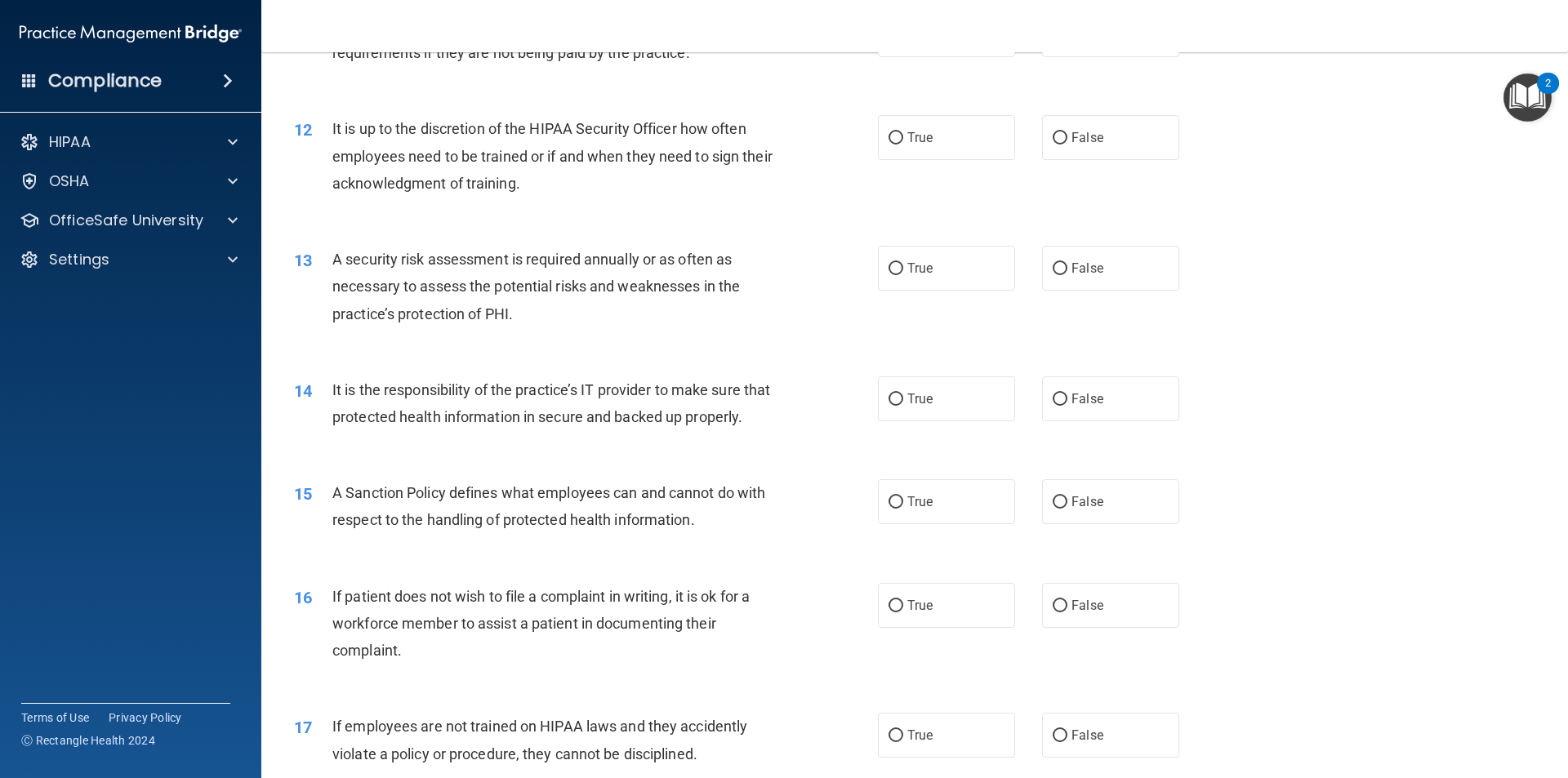
scroll to position [1560, 0]
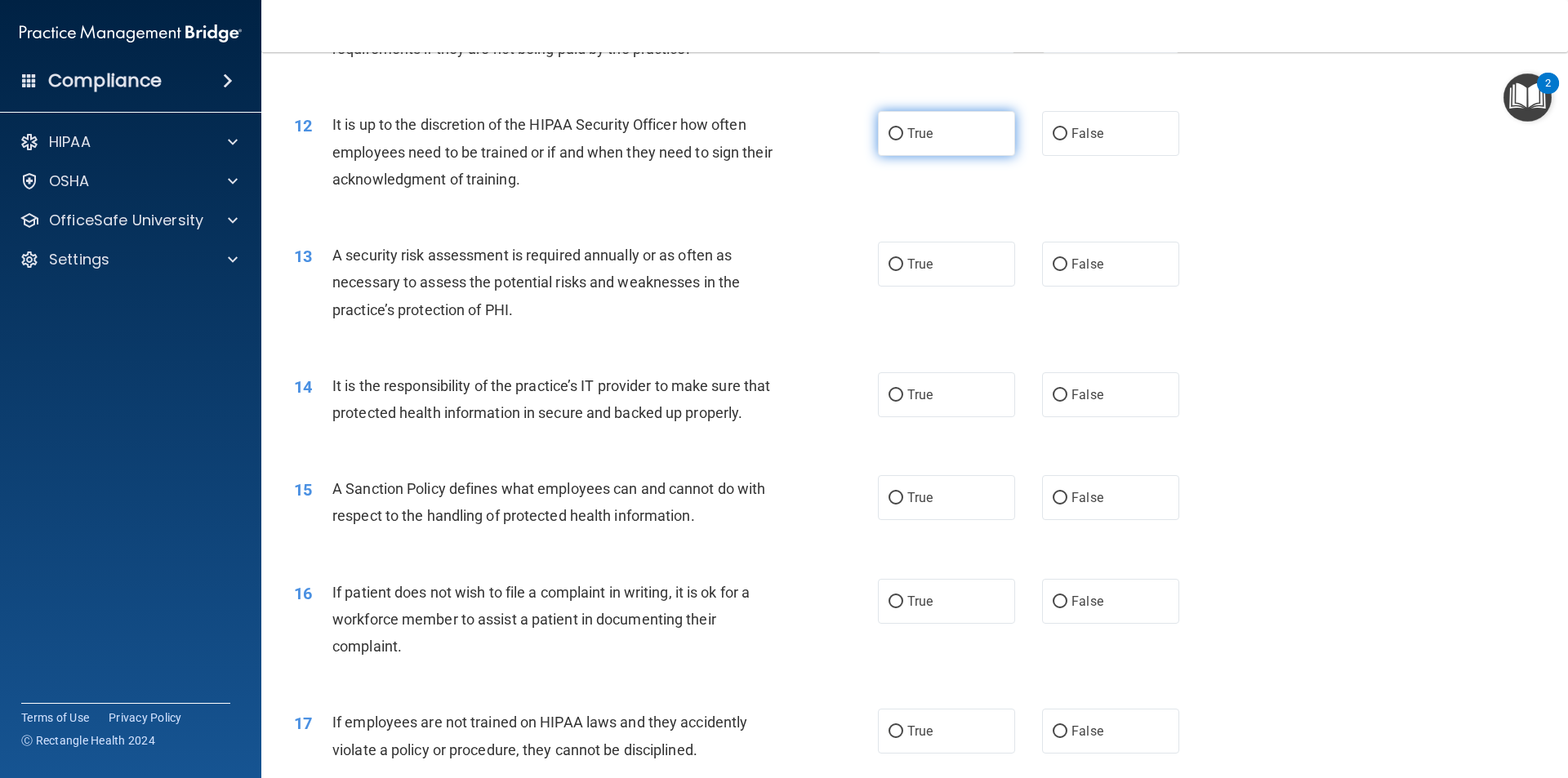
click at [902, 144] on label "True" at bounding box center [946, 133] width 137 height 45
click at [902, 140] on input "True" at bounding box center [895, 134] width 15 height 12
radio input "true"
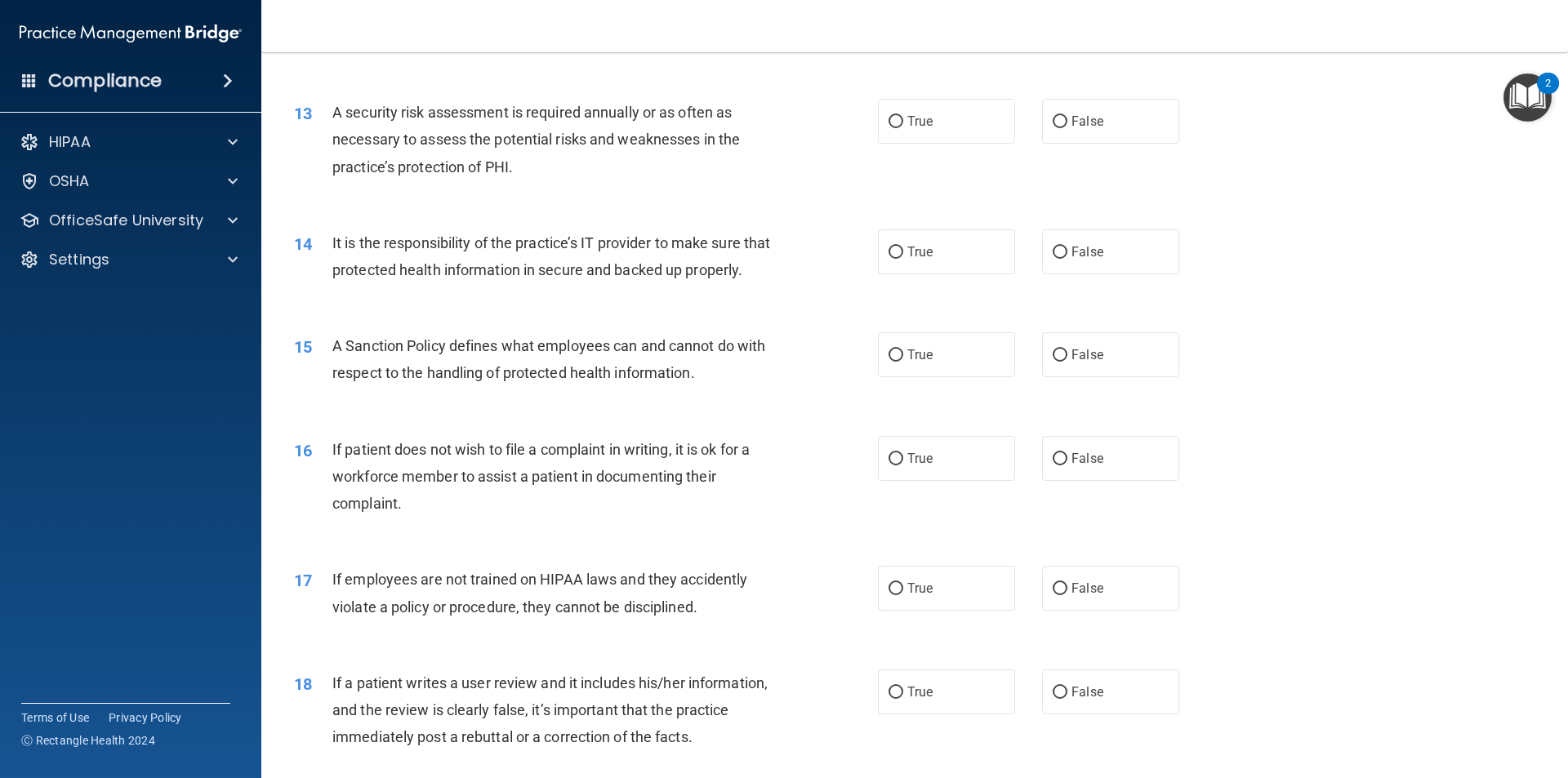
scroll to position [1712, 0]
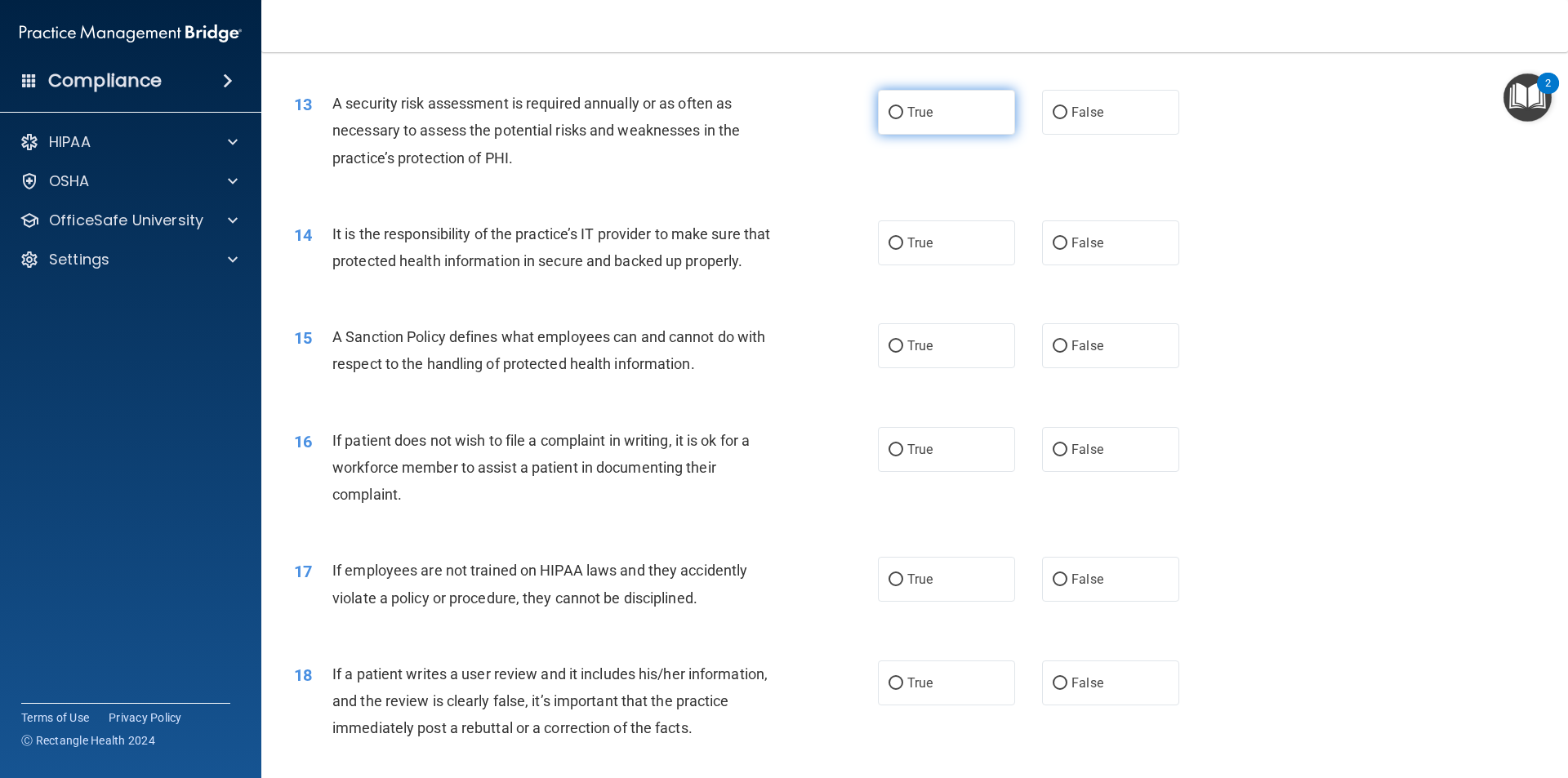
click at [888, 108] on input "True" at bounding box center [895, 113] width 15 height 12
radio input "true"
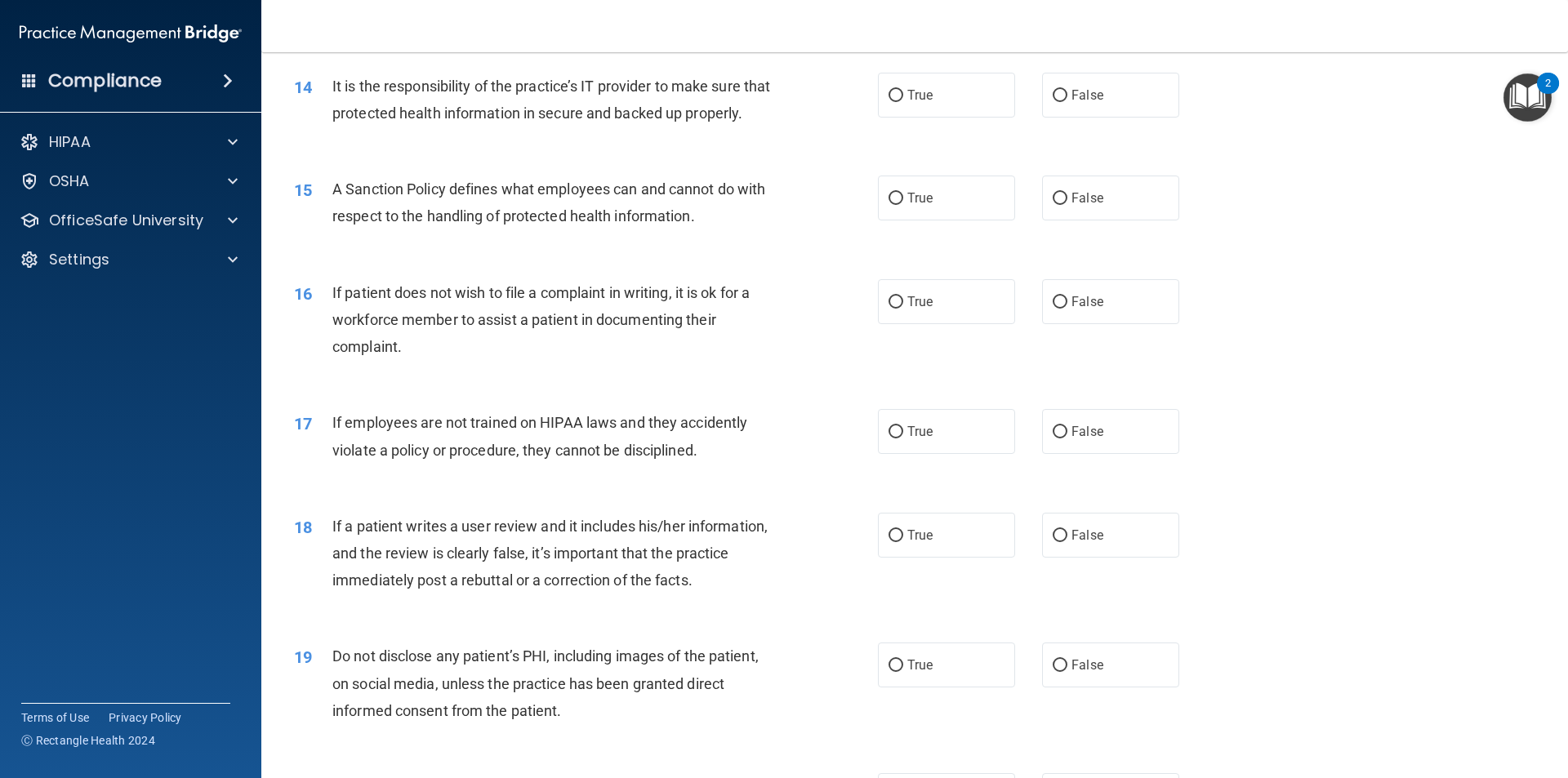
scroll to position [1855, 0]
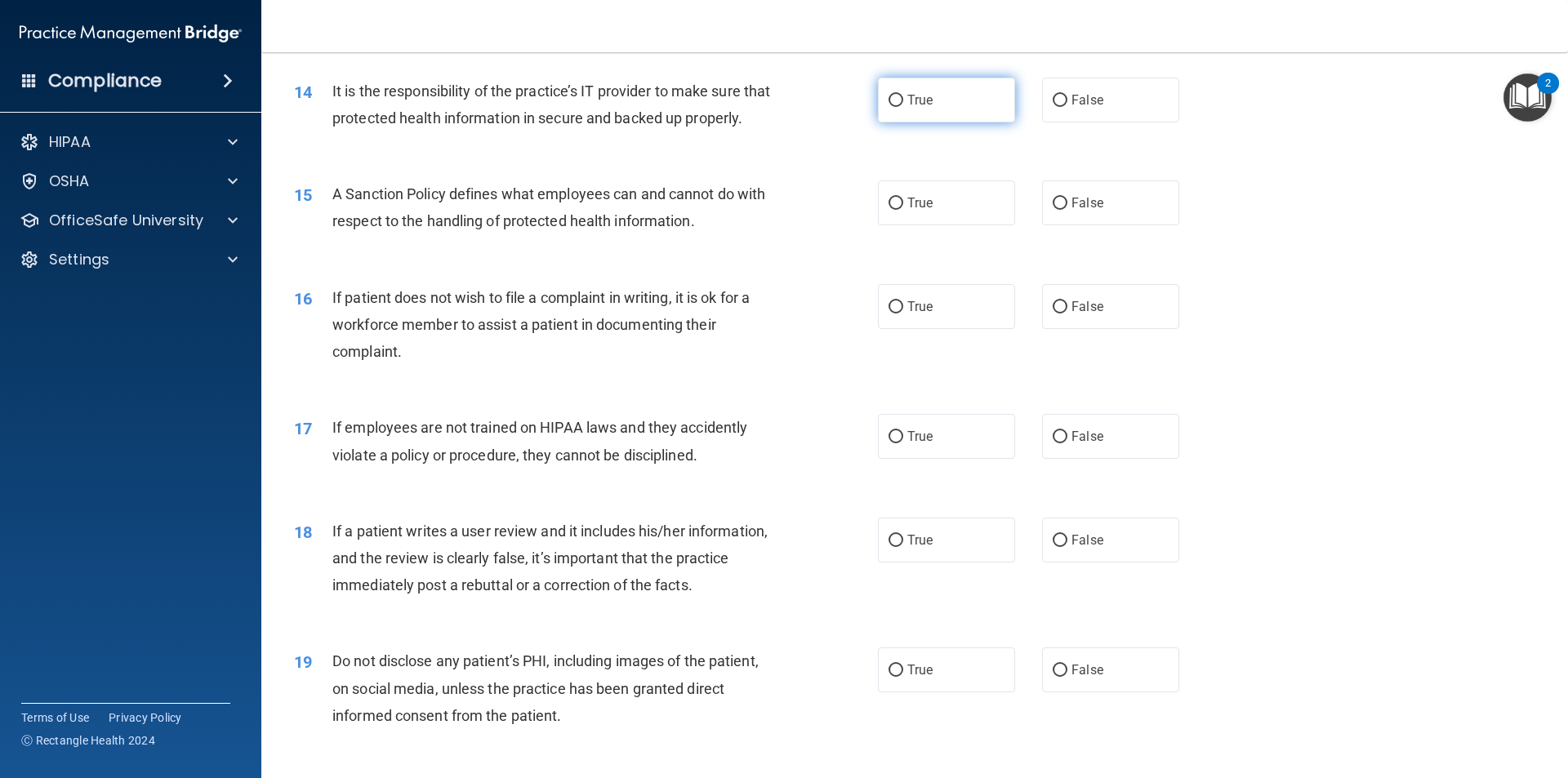
click at [897, 100] on label "True" at bounding box center [946, 100] width 137 height 45
click at [890, 102] on input "True" at bounding box center [895, 101] width 15 height 12
radio input "true"
click at [1059, 210] on input "False" at bounding box center [1059, 203] width 15 height 12
radio input "true"
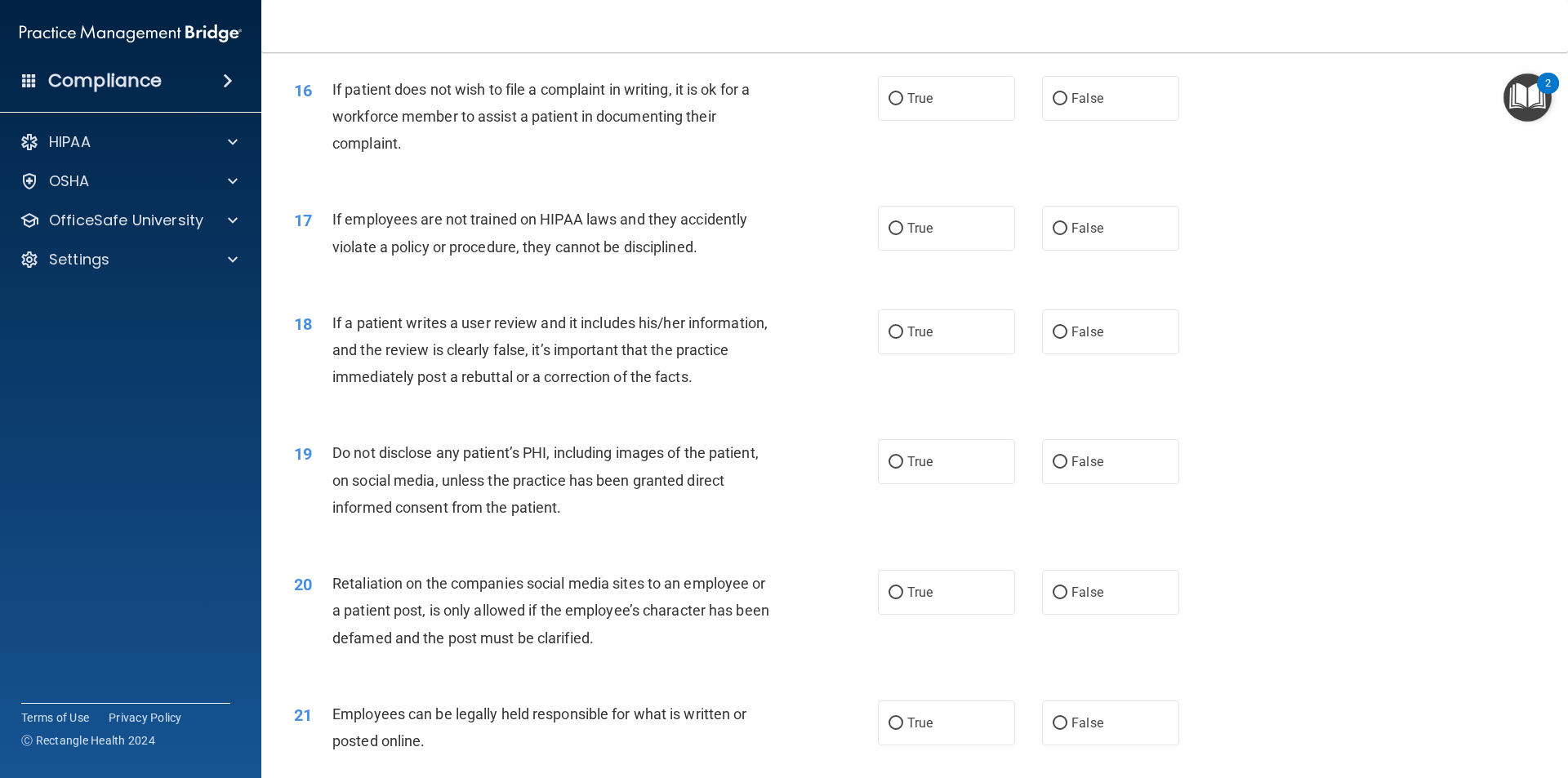
scroll to position [2087, 0]
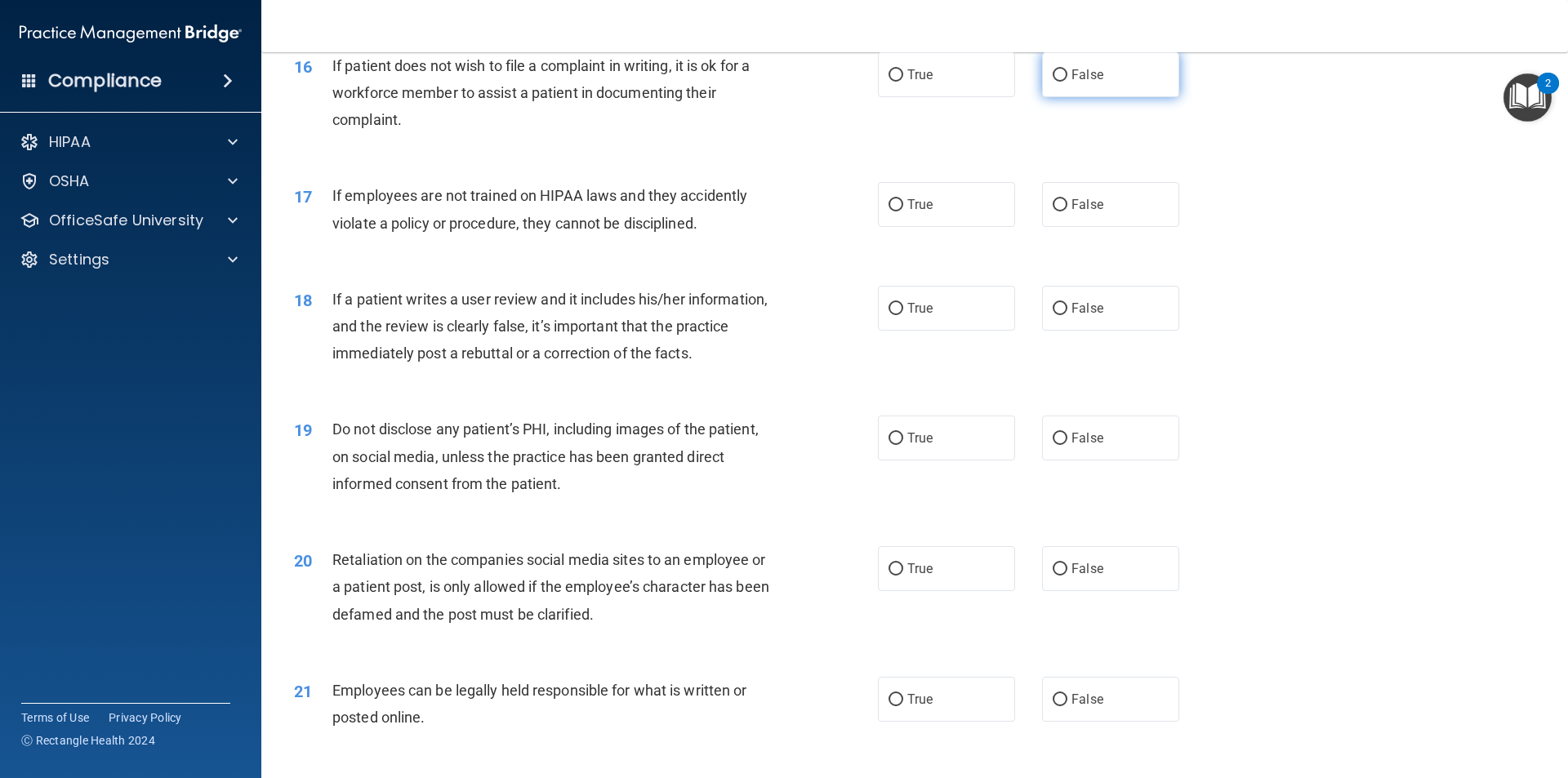
click at [1052, 82] on input "False" at bounding box center [1059, 75] width 15 height 12
radio input "true"
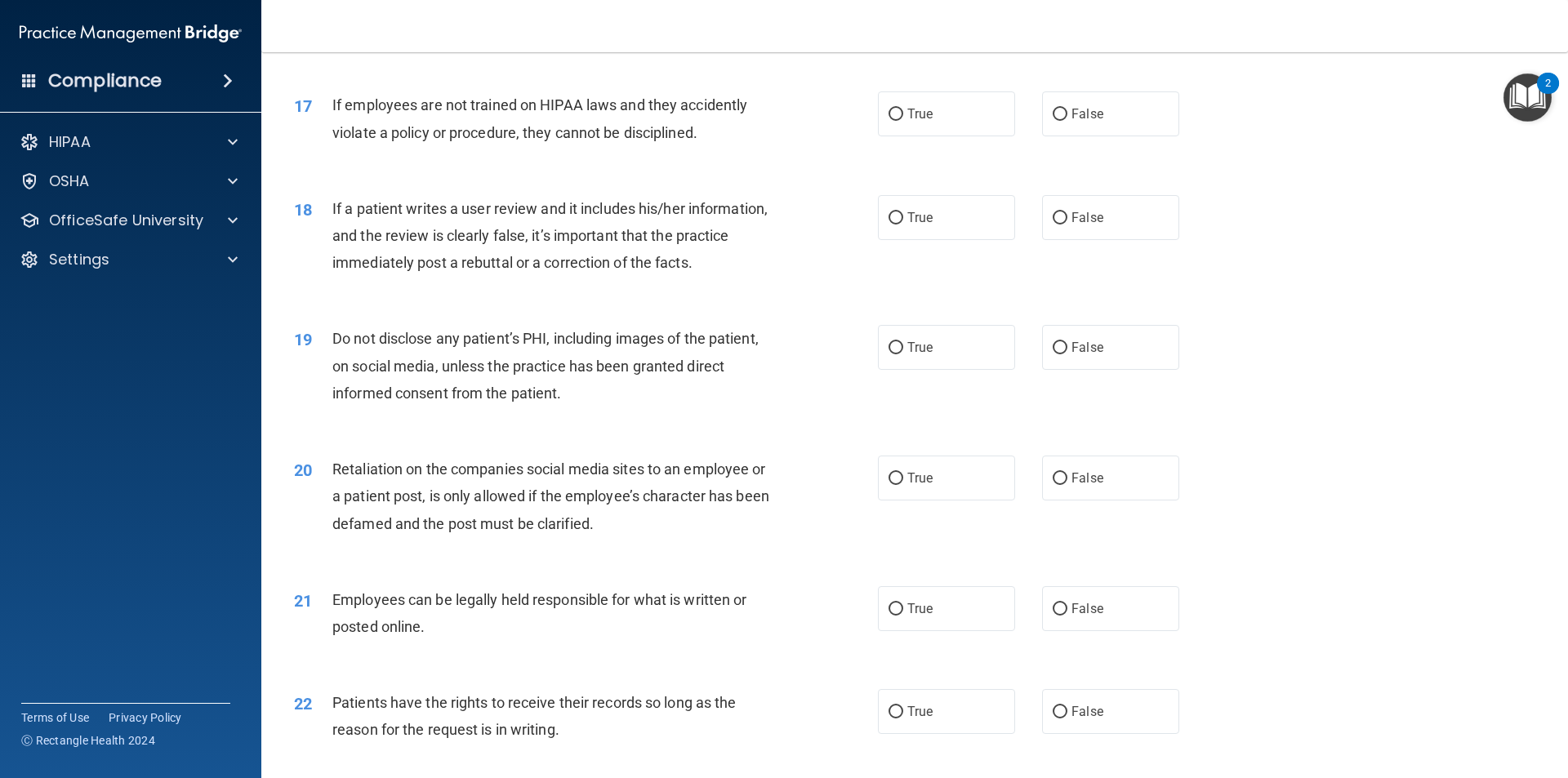
scroll to position [2197, 0]
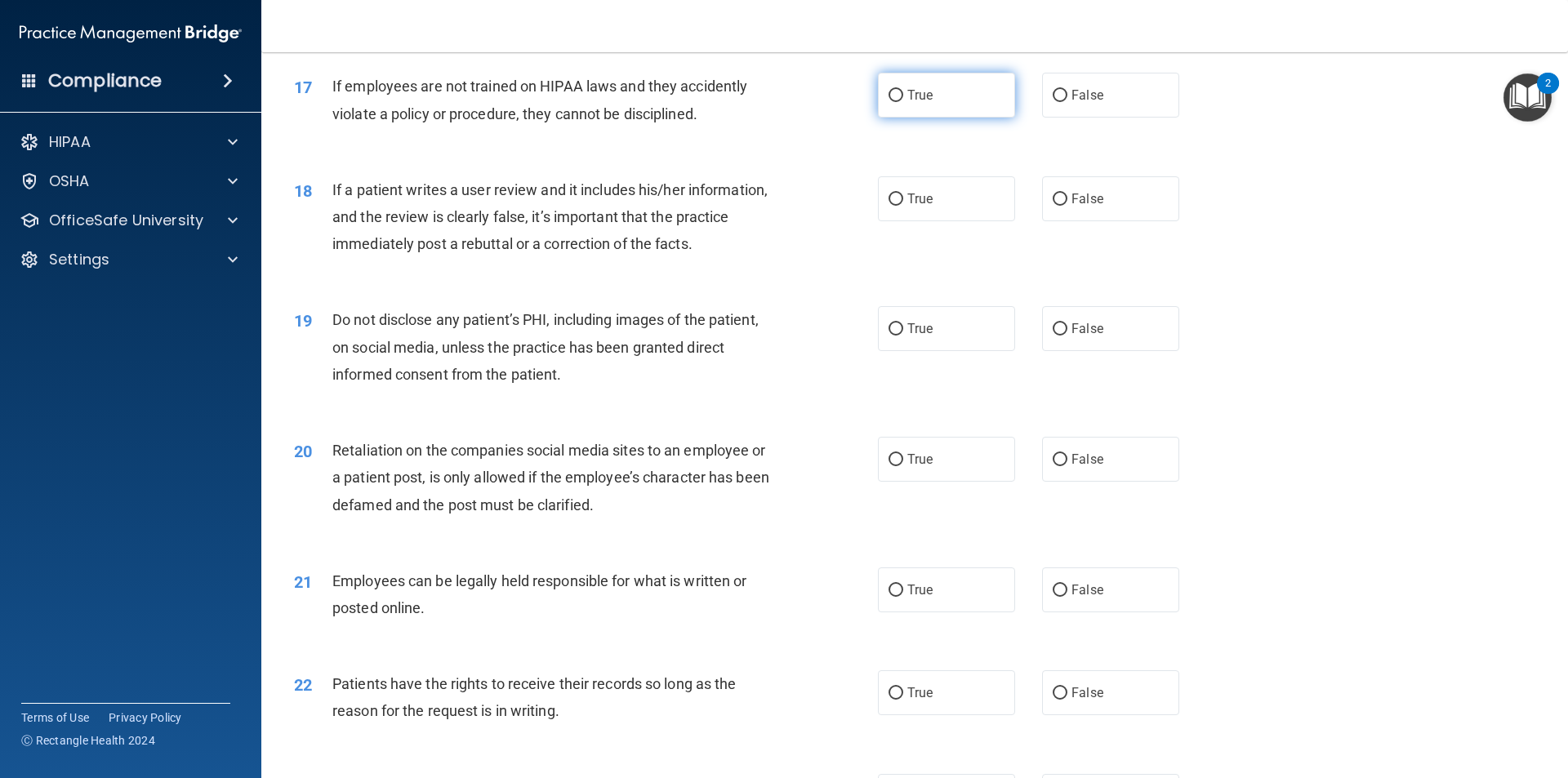
click at [888, 102] on input "True" at bounding box center [895, 96] width 15 height 12
radio input "true"
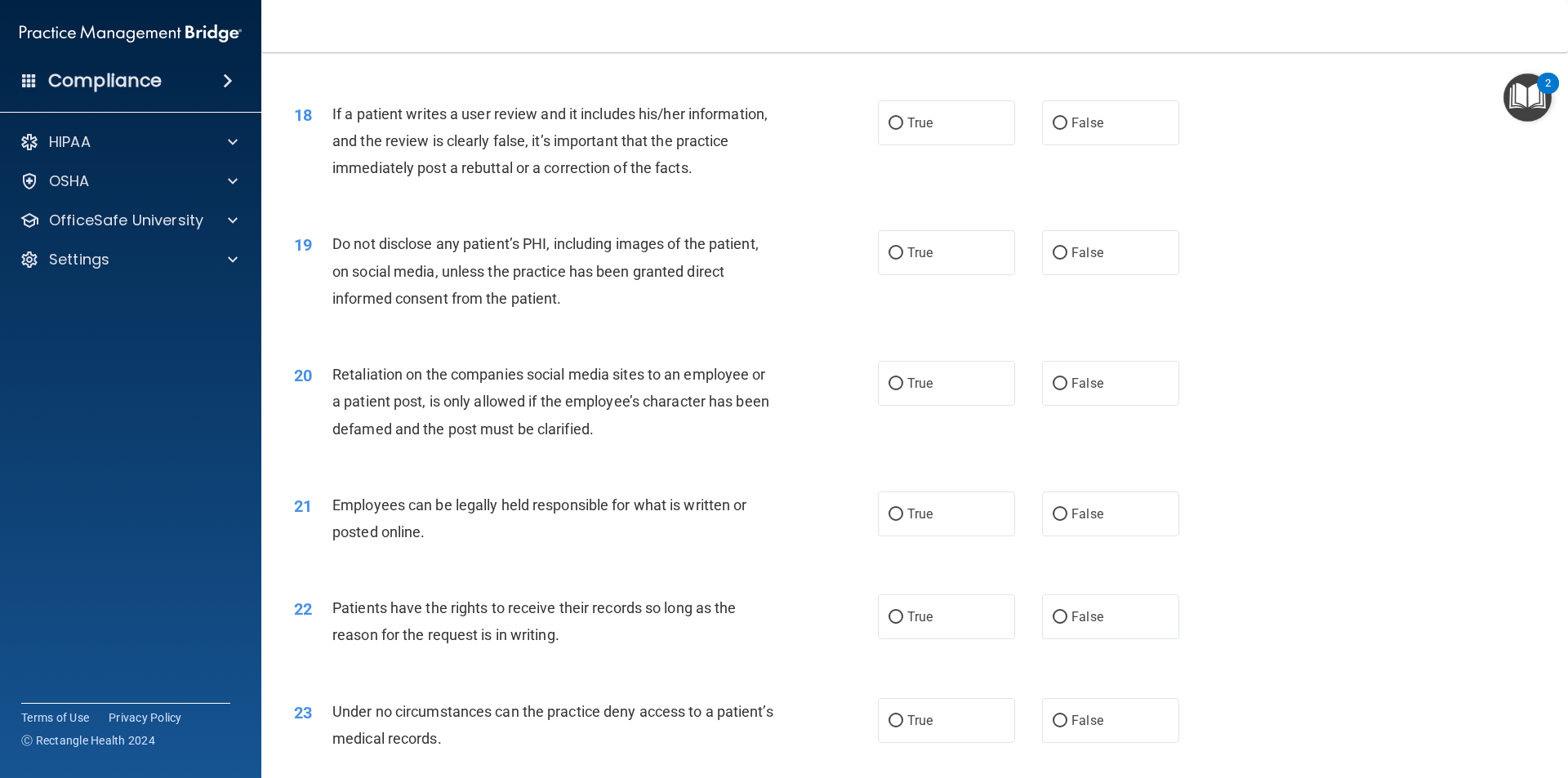
scroll to position [2291, 0]
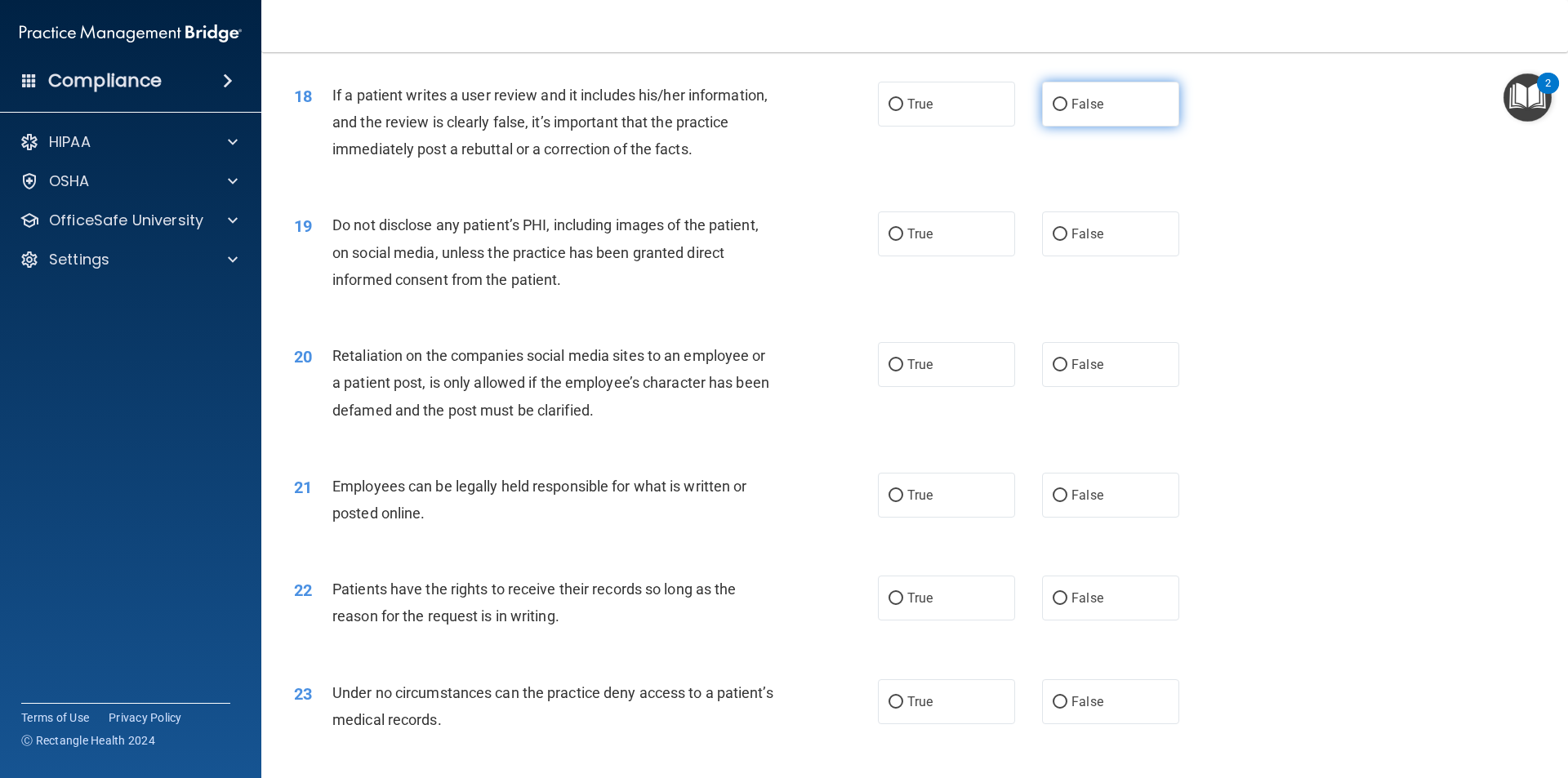
click at [1071, 112] on span "False" at bounding box center [1086, 104] width 32 height 15
click at [1066, 111] on input "False" at bounding box center [1059, 105] width 15 height 12
radio input "true"
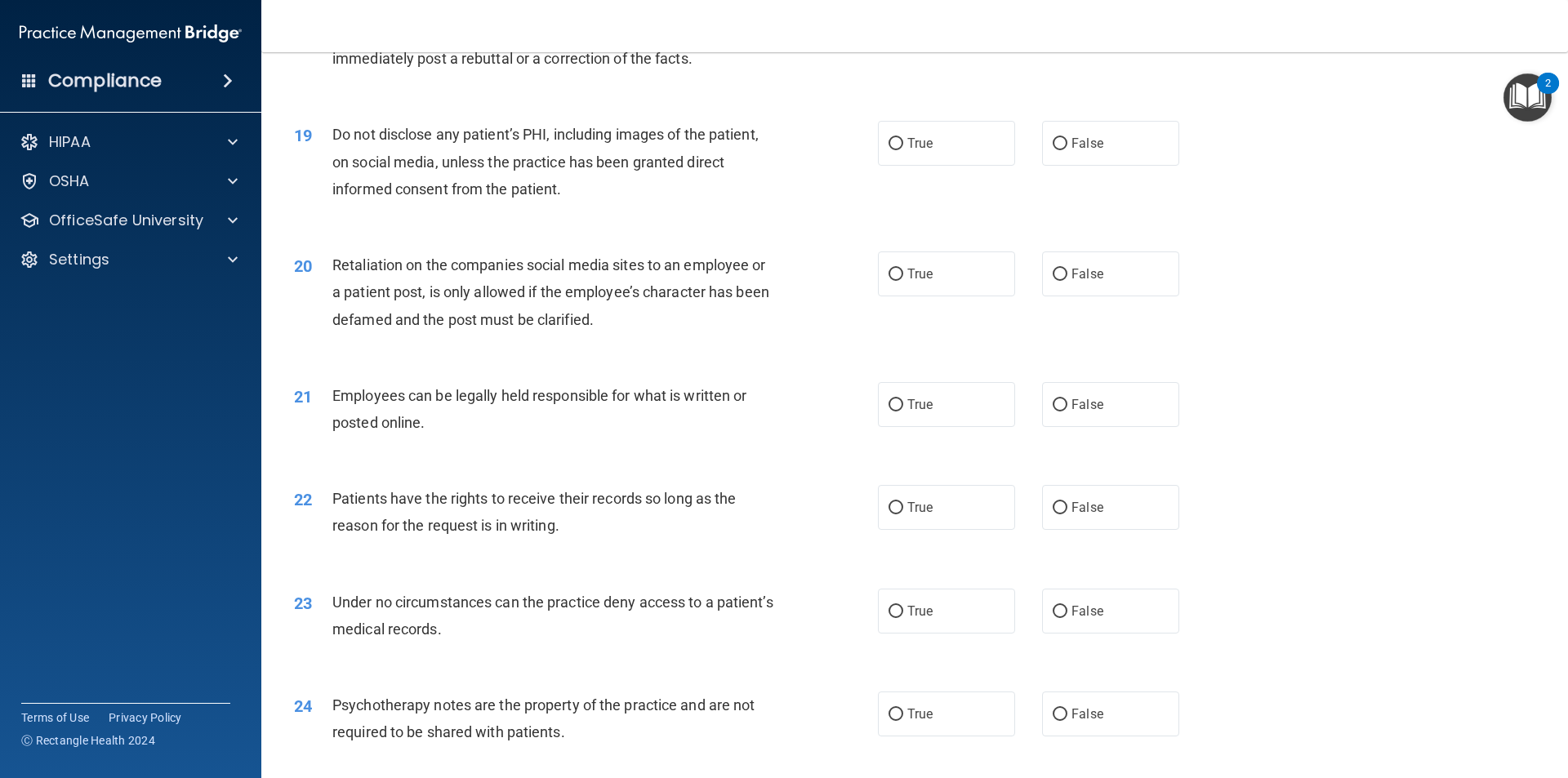
scroll to position [2386, 0]
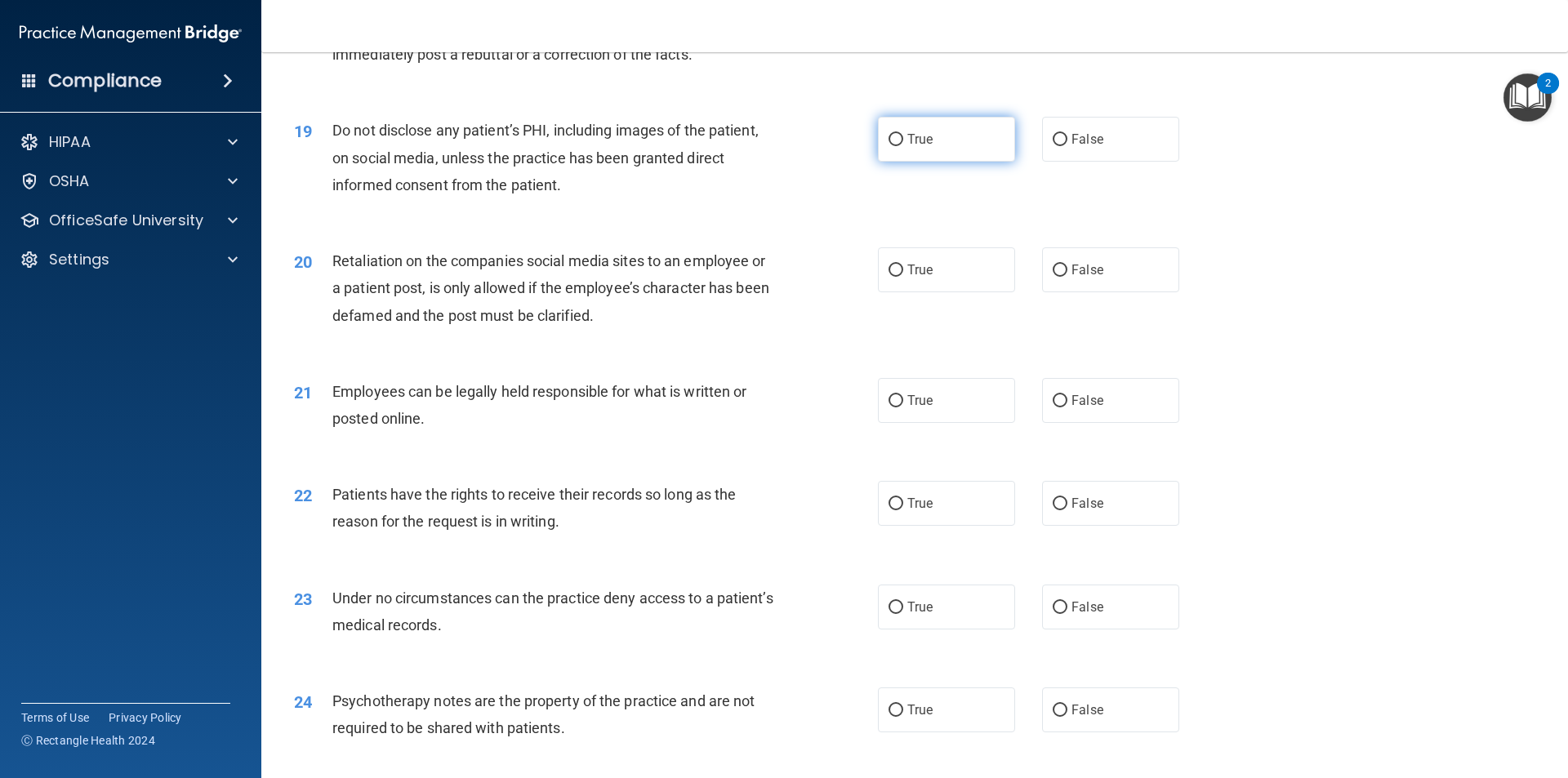
click at [894, 161] on label "True" at bounding box center [946, 139] width 137 height 45
click at [894, 146] on input "True" at bounding box center [895, 140] width 15 height 12
radio input "true"
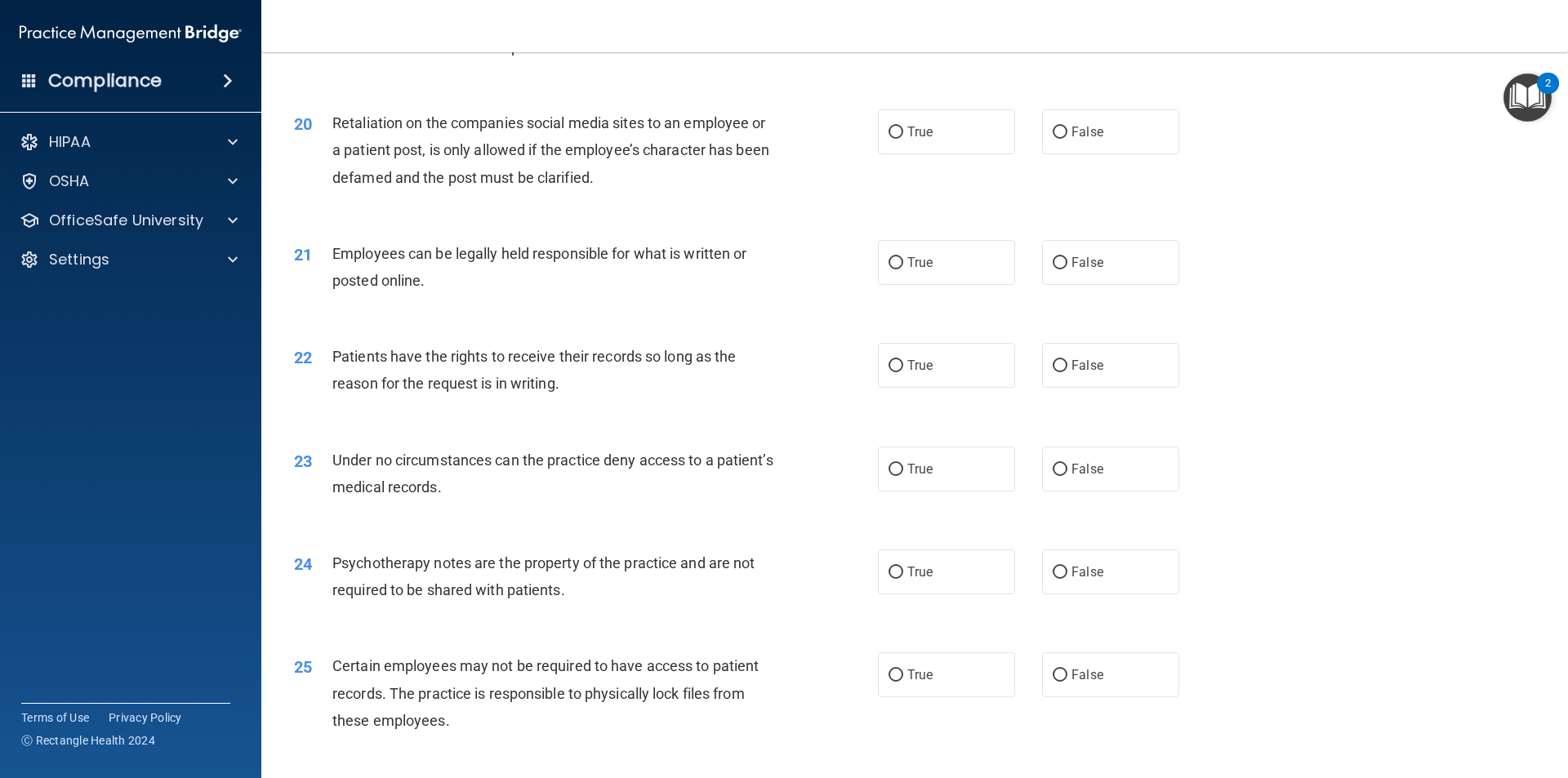
scroll to position [2566, 0]
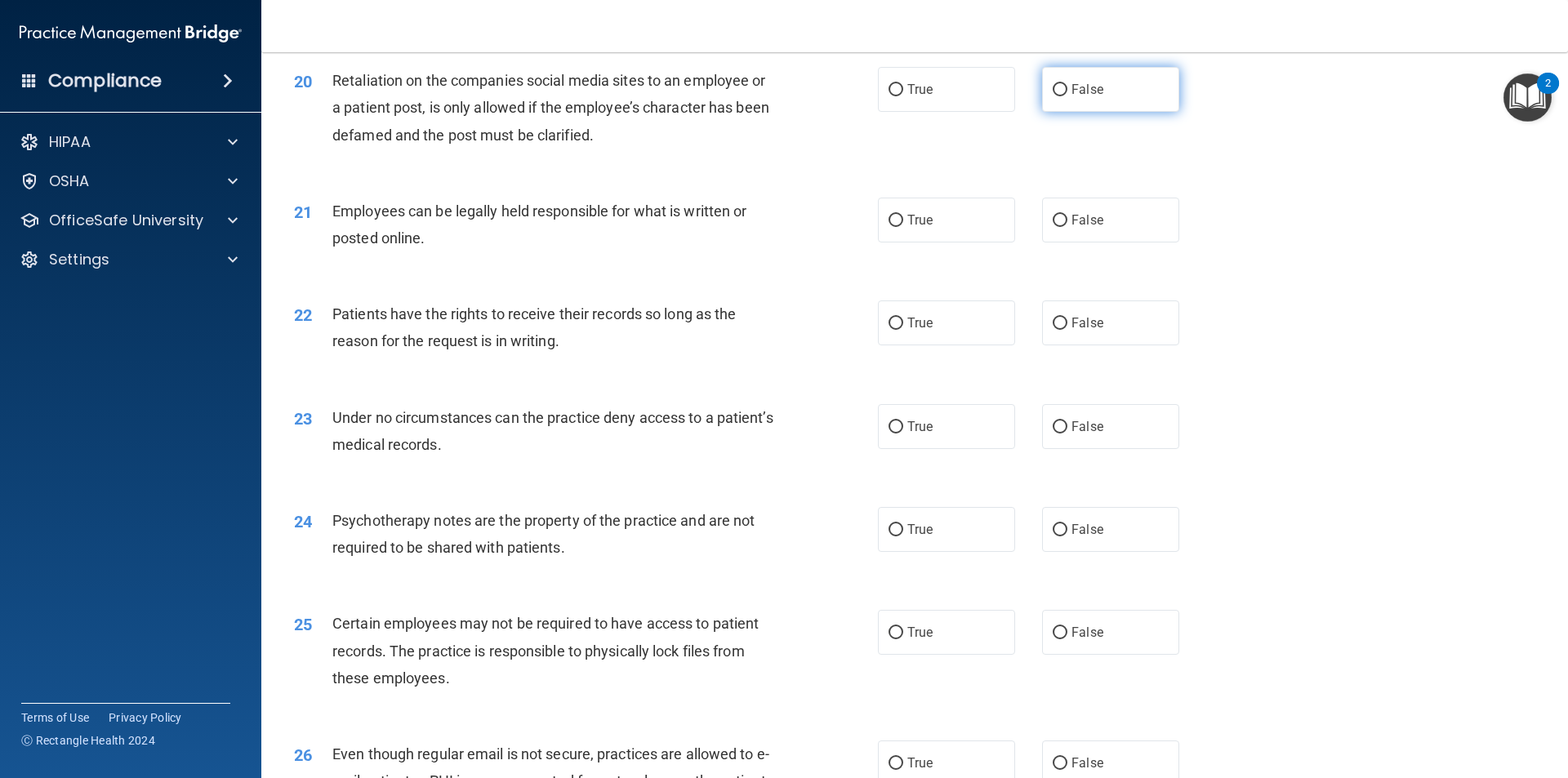
click at [1052, 97] on input "False" at bounding box center [1059, 90] width 15 height 12
radio input "true"
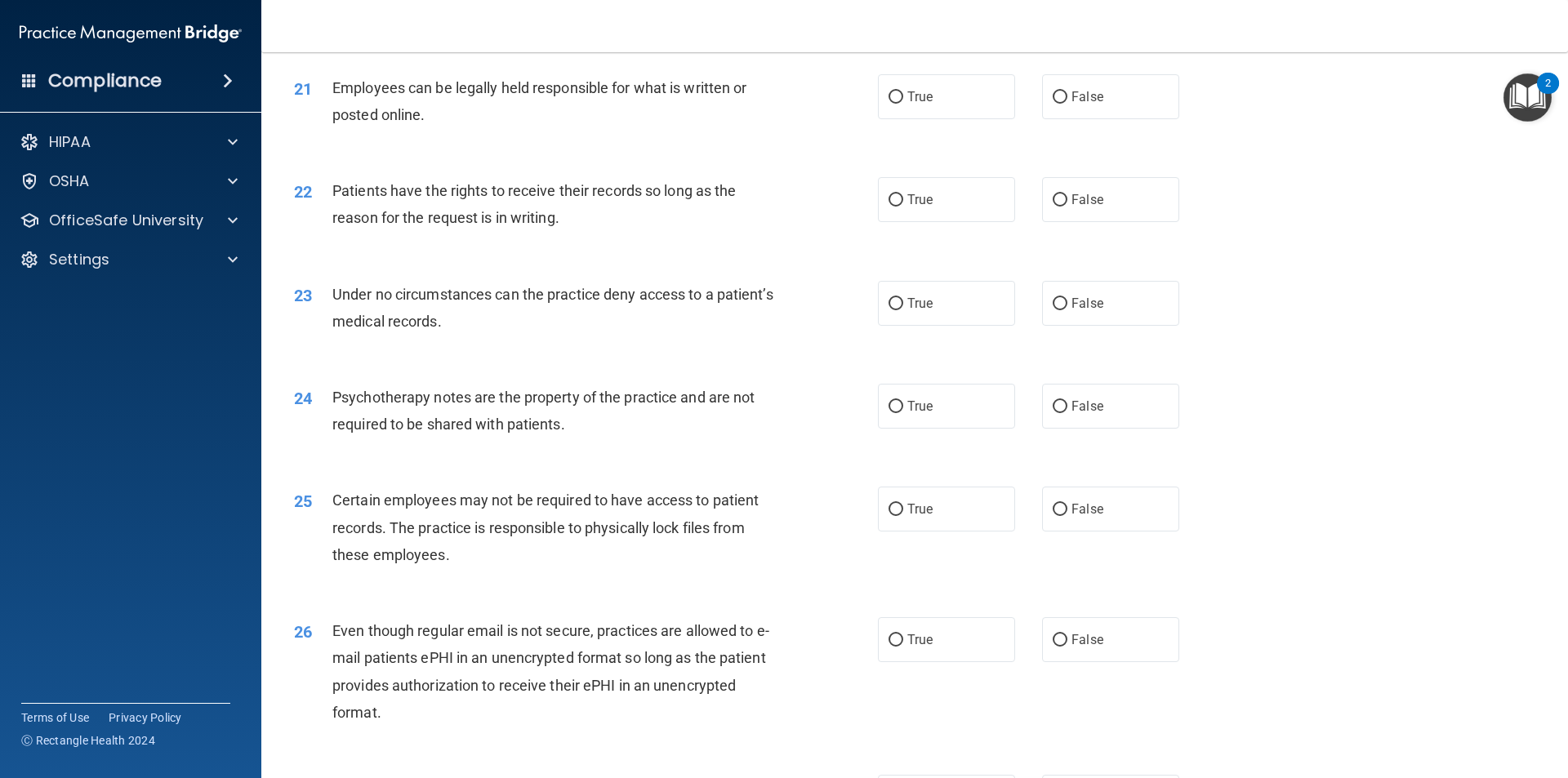
scroll to position [2694, 0]
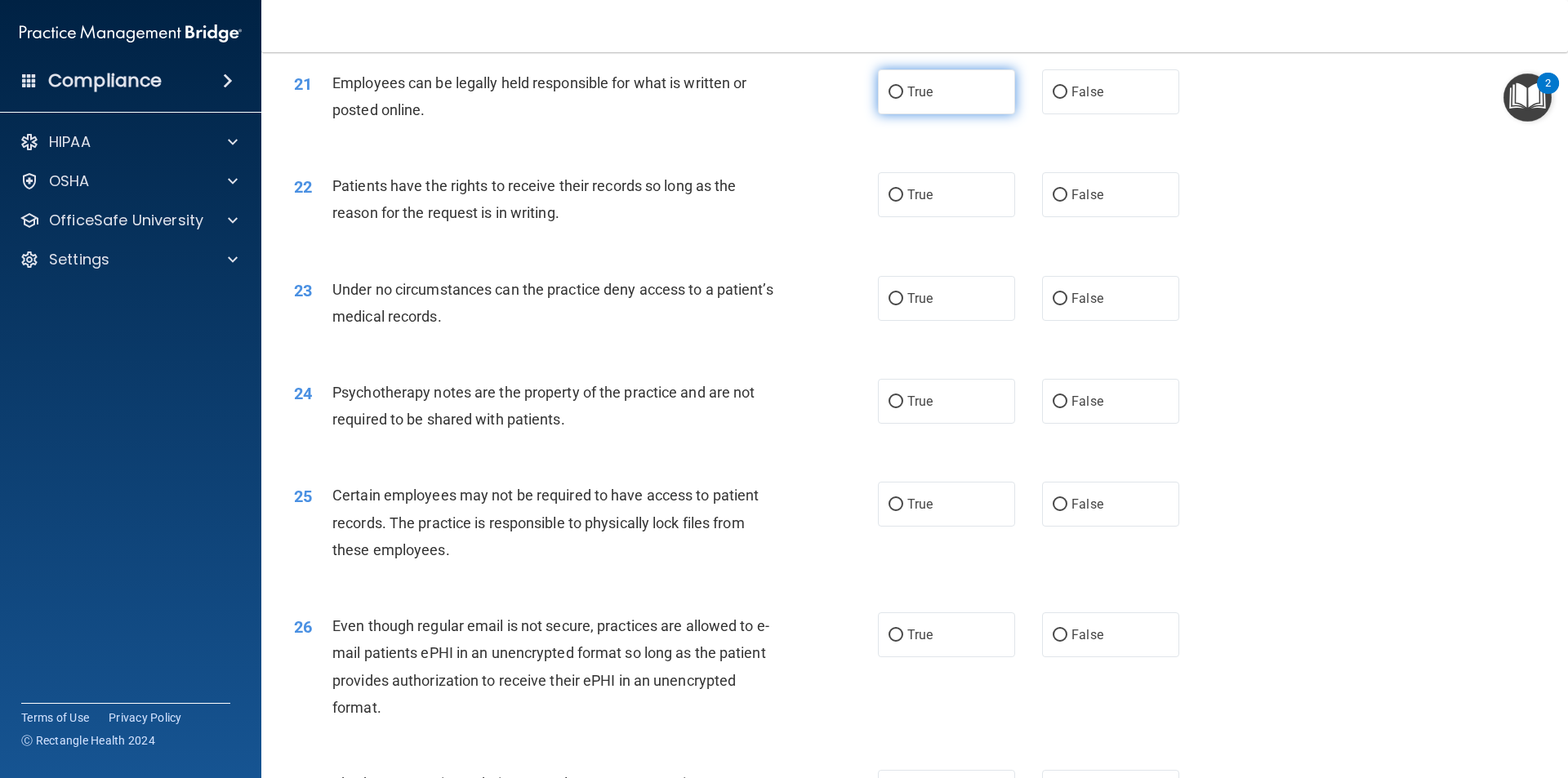
click at [899, 114] on label "True" at bounding box center [946, 91] width 137 height 45
click at [899, 99] on input "True" at bounding box center [895, 92] width 15 height 12
radio input "true"
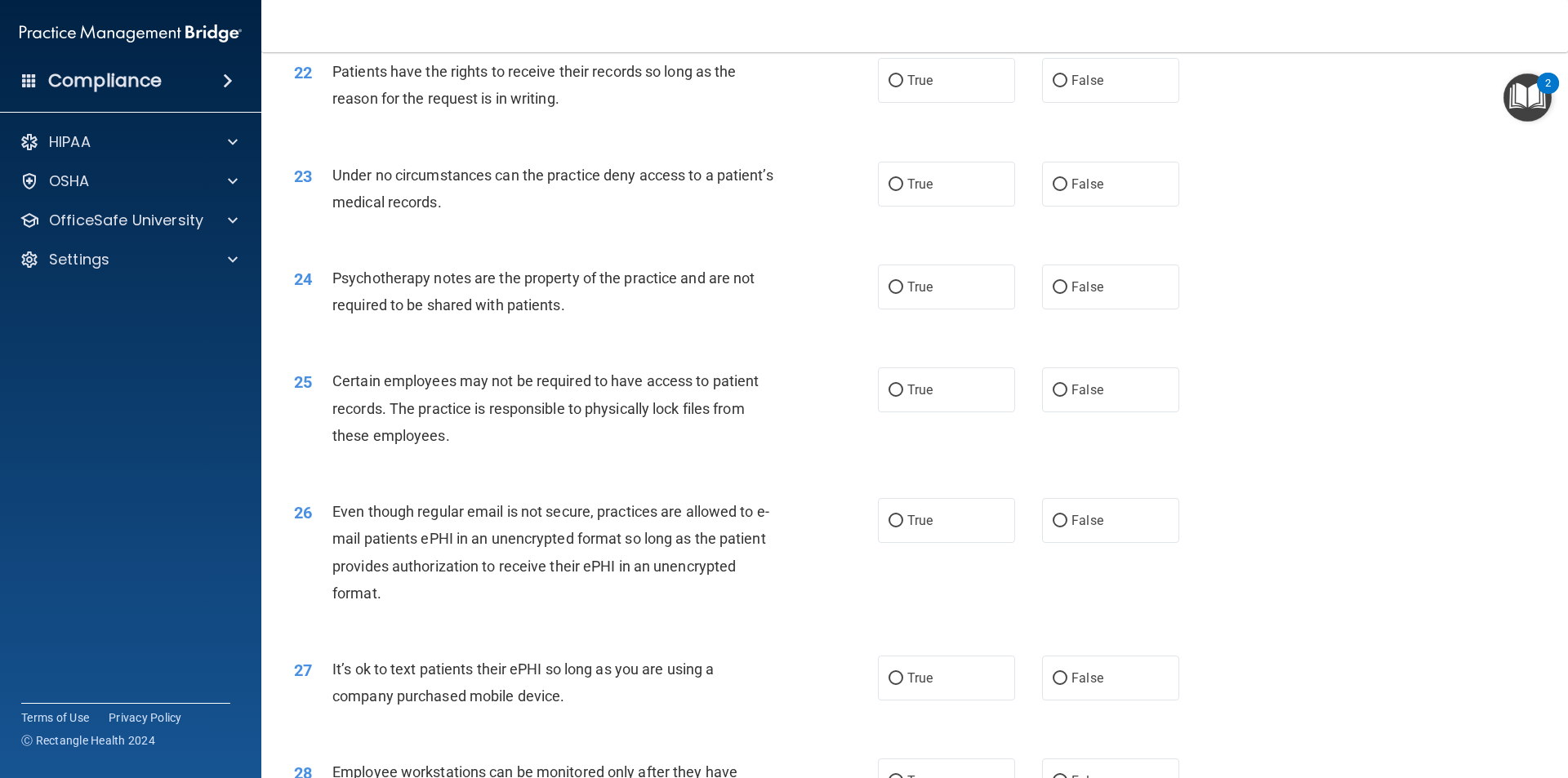
scroll to position [2822, 0]
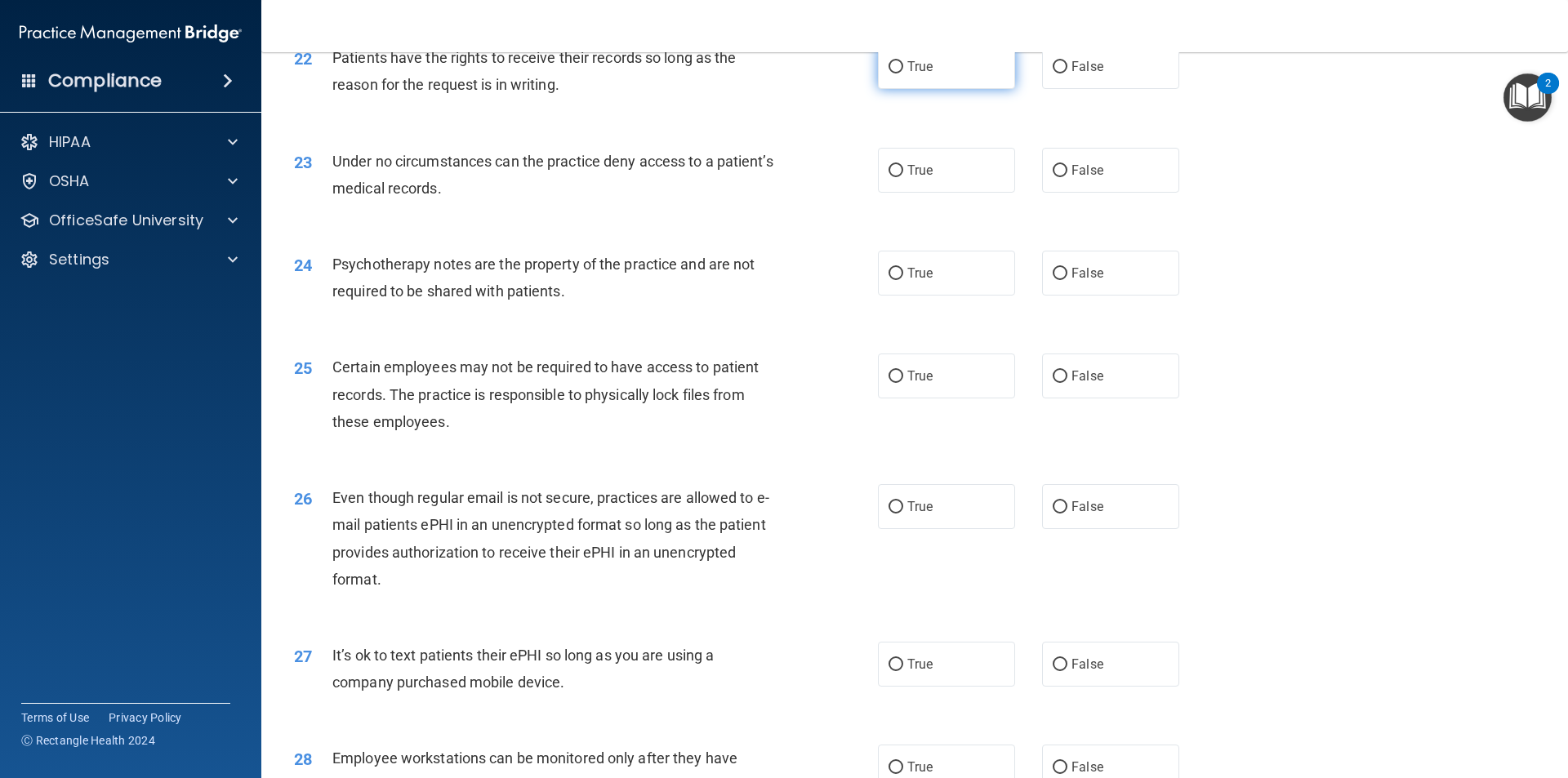
click at [888, 73] on input "True" at bounding box center [895, 67] width 15 height 12
radio input "true"
click at [888, 177] on input "True" at bounding box center [895, 171] width 15 height 12
radio input "true"
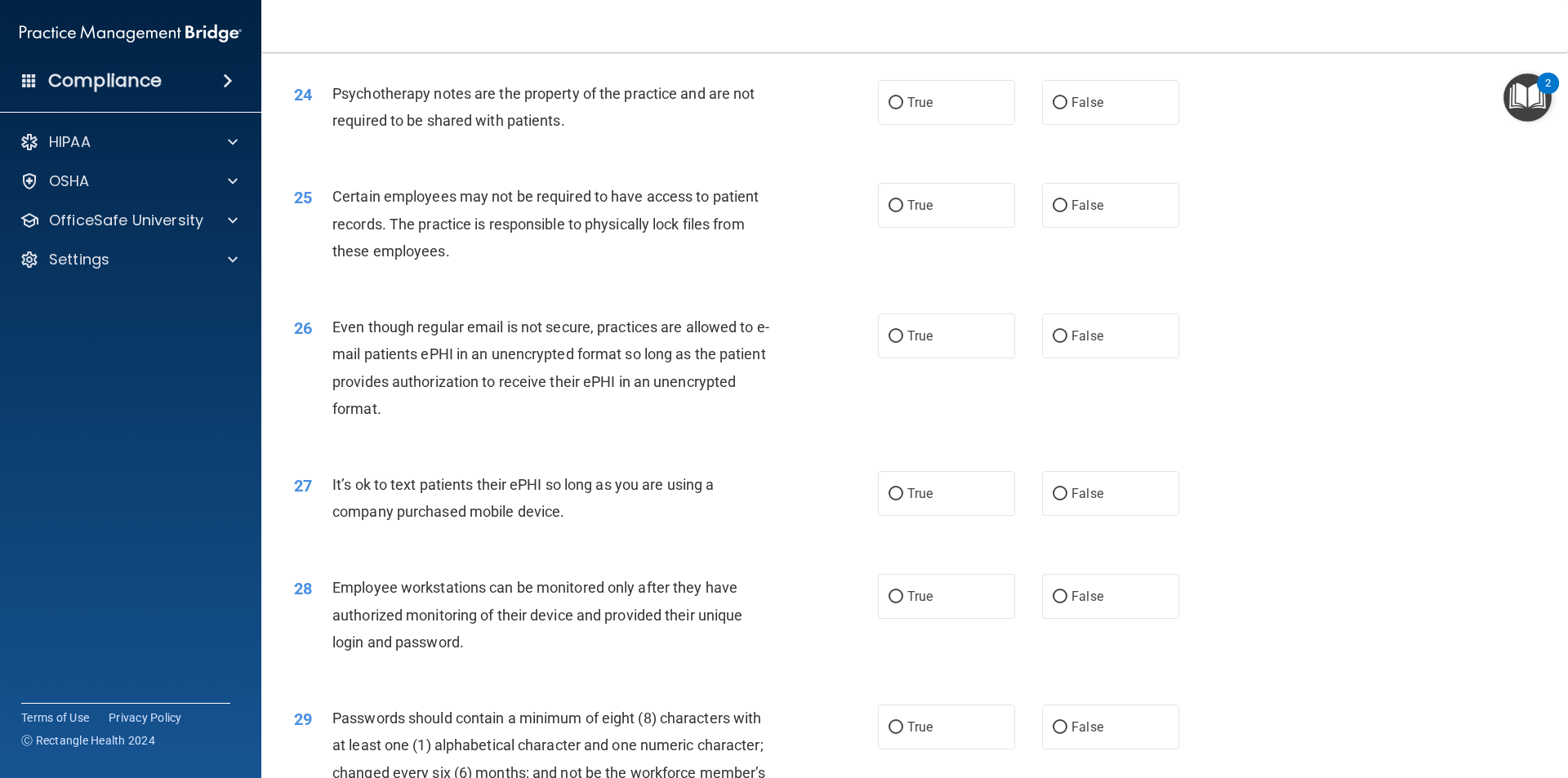
scroll to position [2998, 0]
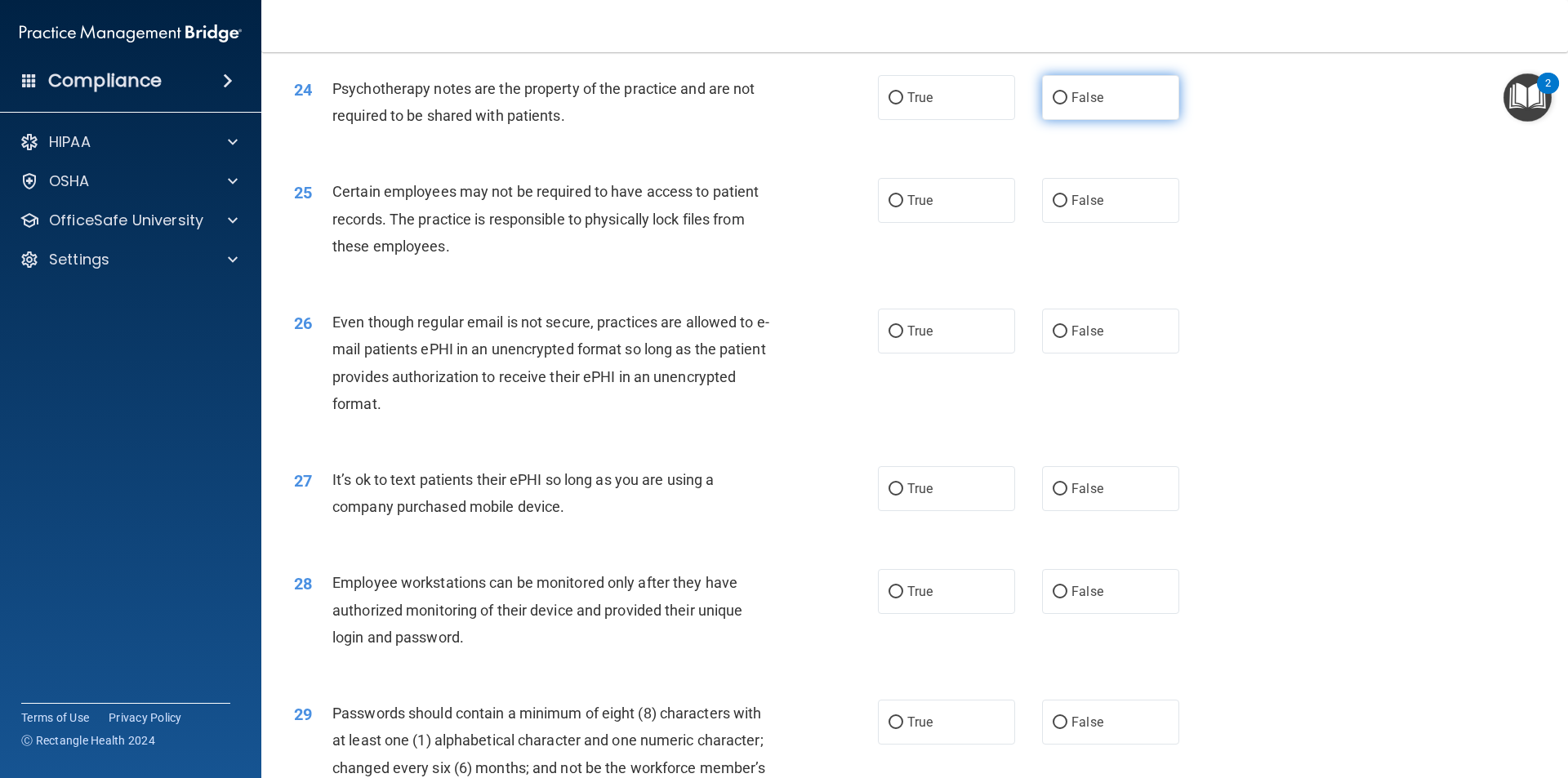
click at [1052, 104] on input "False" at bounding box center [1059, 98] width 15 height 12
radio input "true"
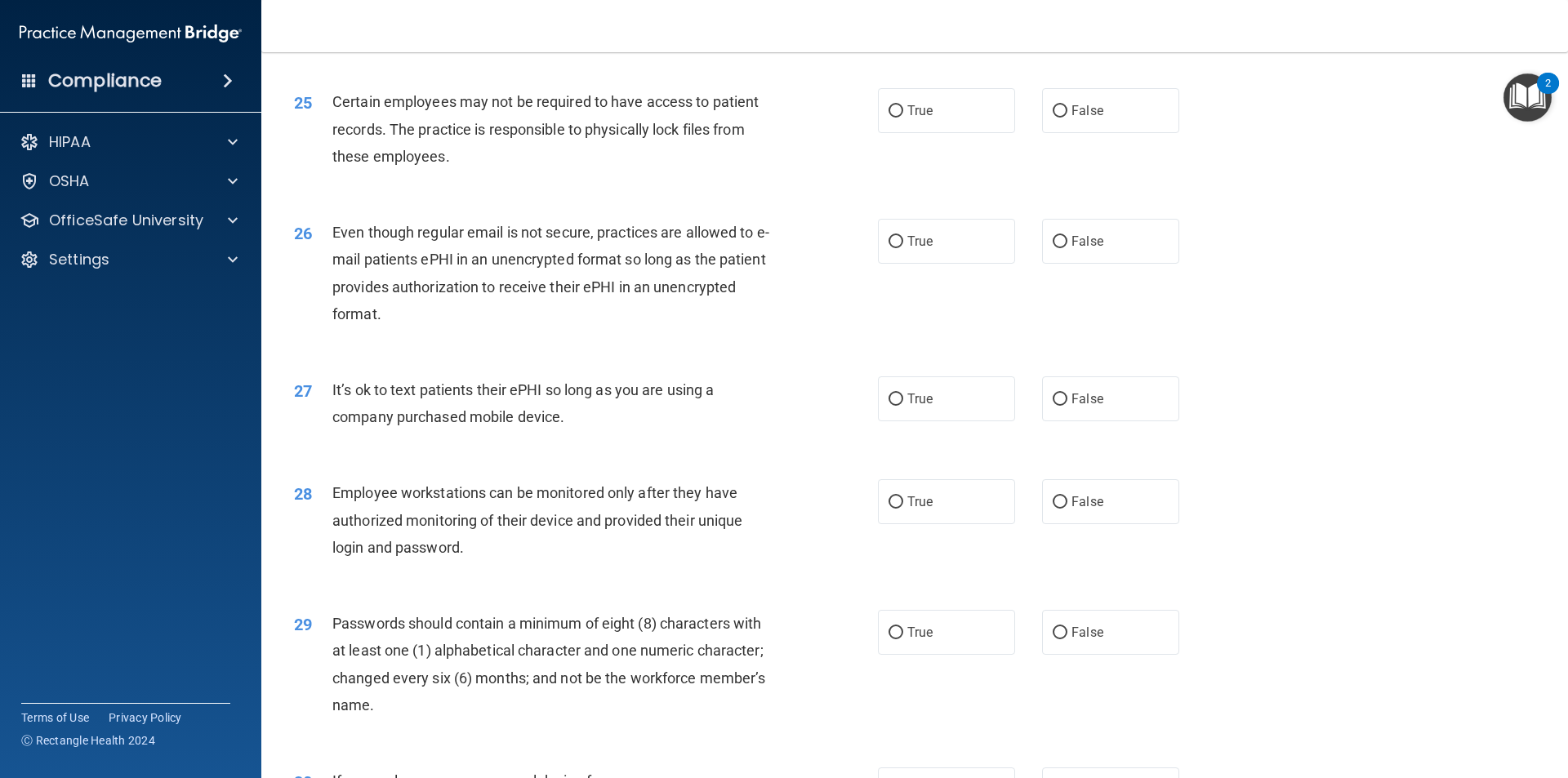
scroll to position [3131, 0]
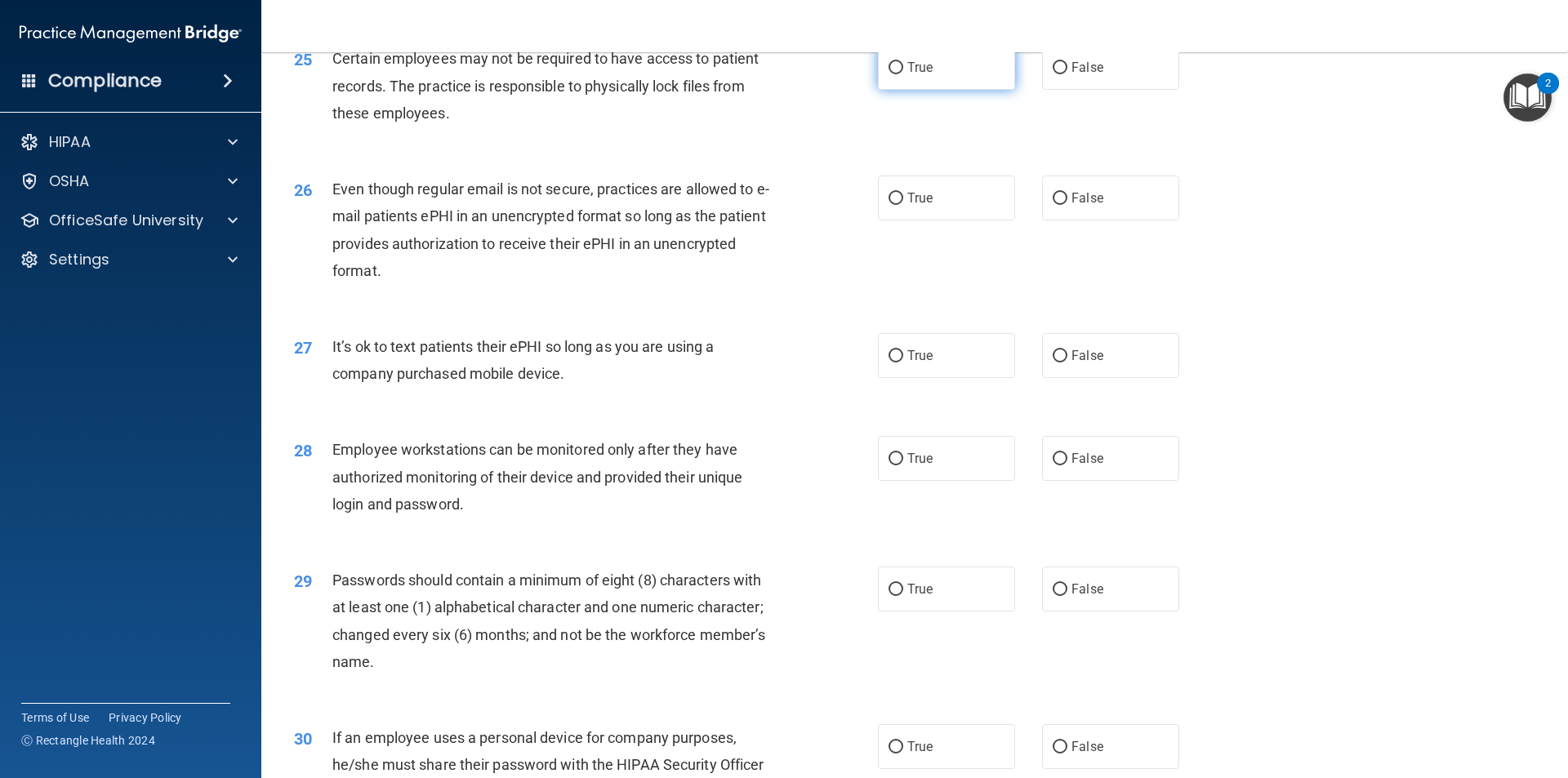
click at [892, 74] on input "True" at bounding box center [895, 68] width 15 height 12
radio input "true"
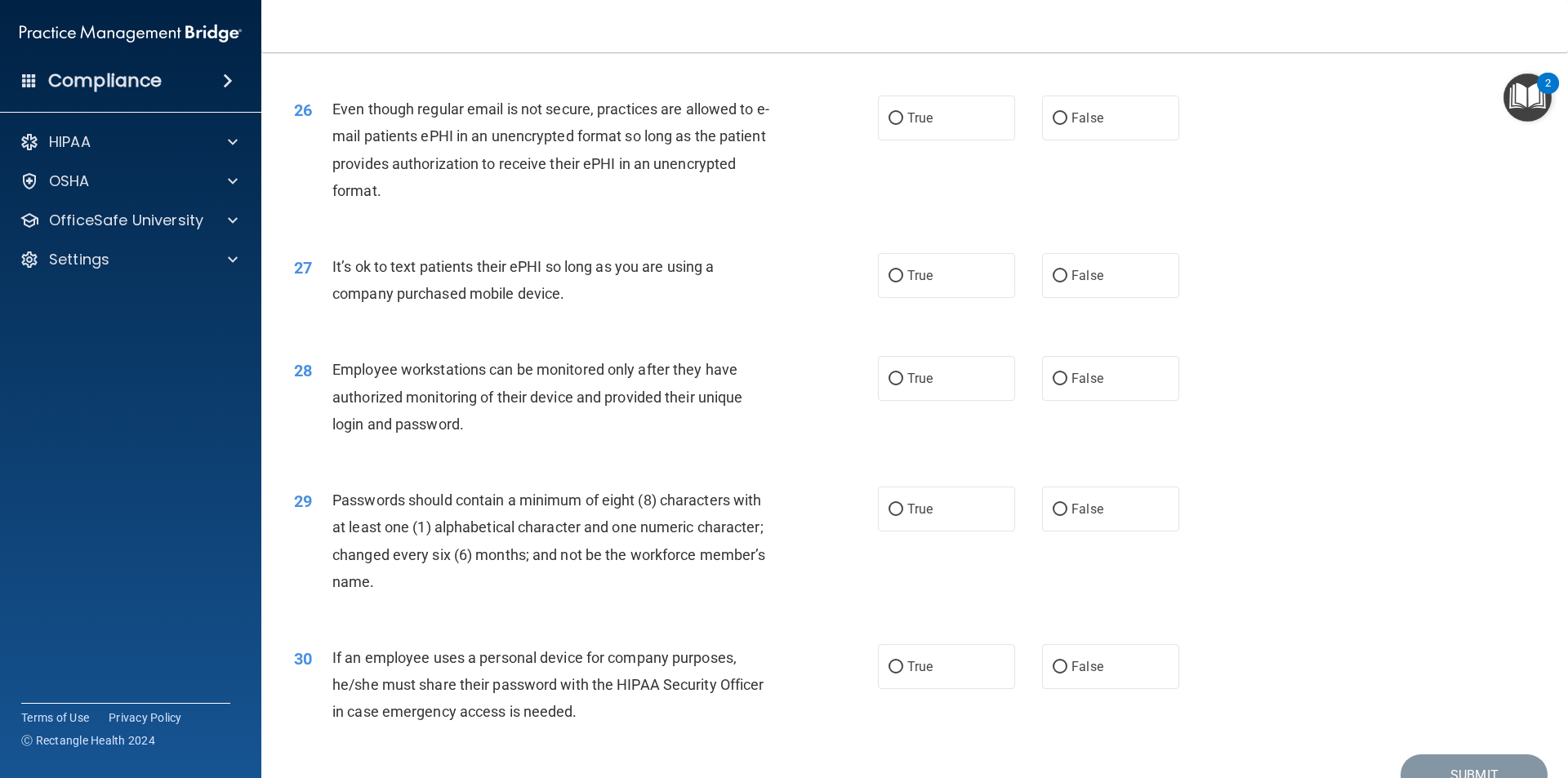
scroll to position [3216, 0]
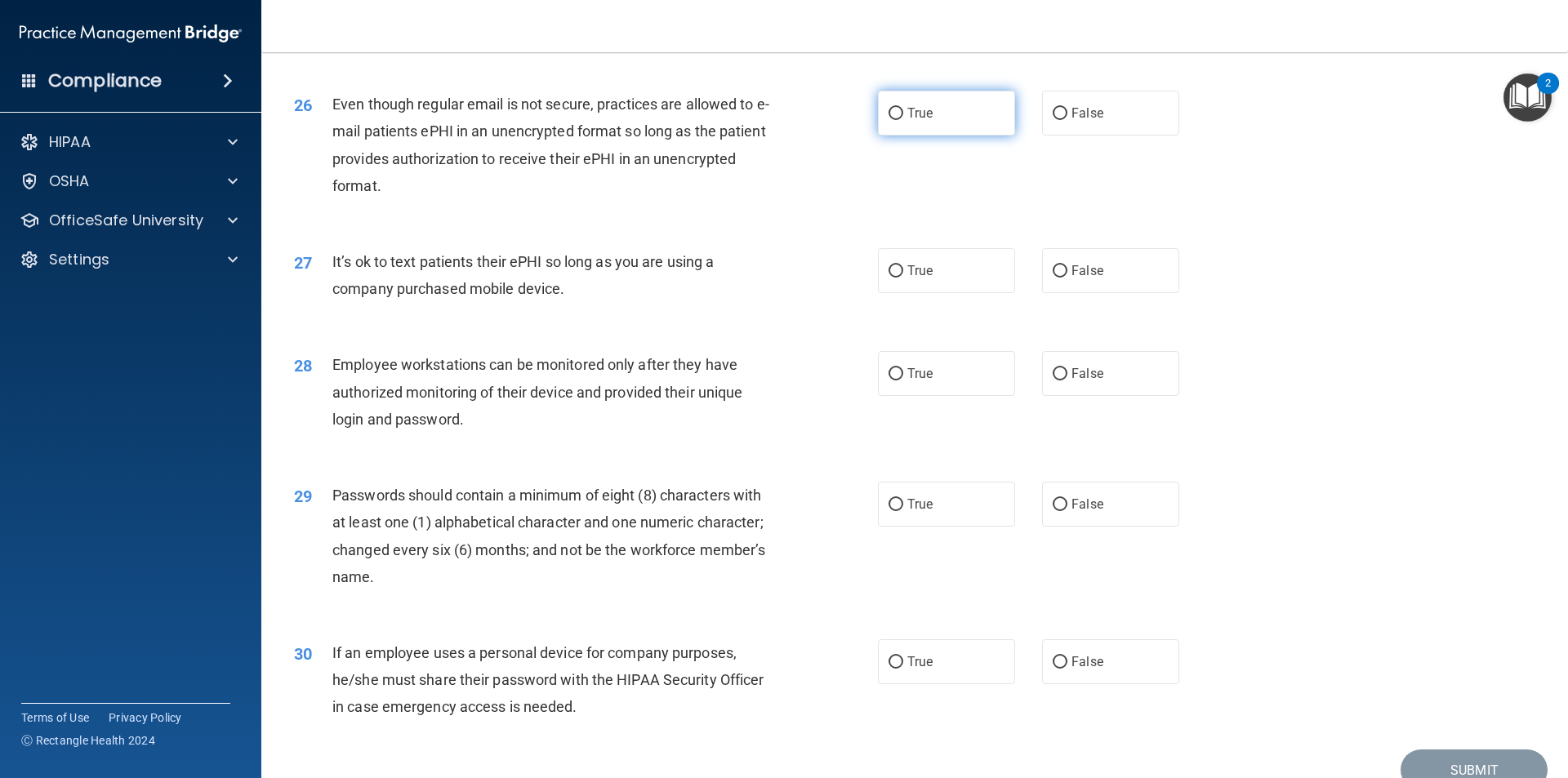
click at [892, 120] on input "True" at bounding box center [895, 114] width 15 height 12
radio input "true"
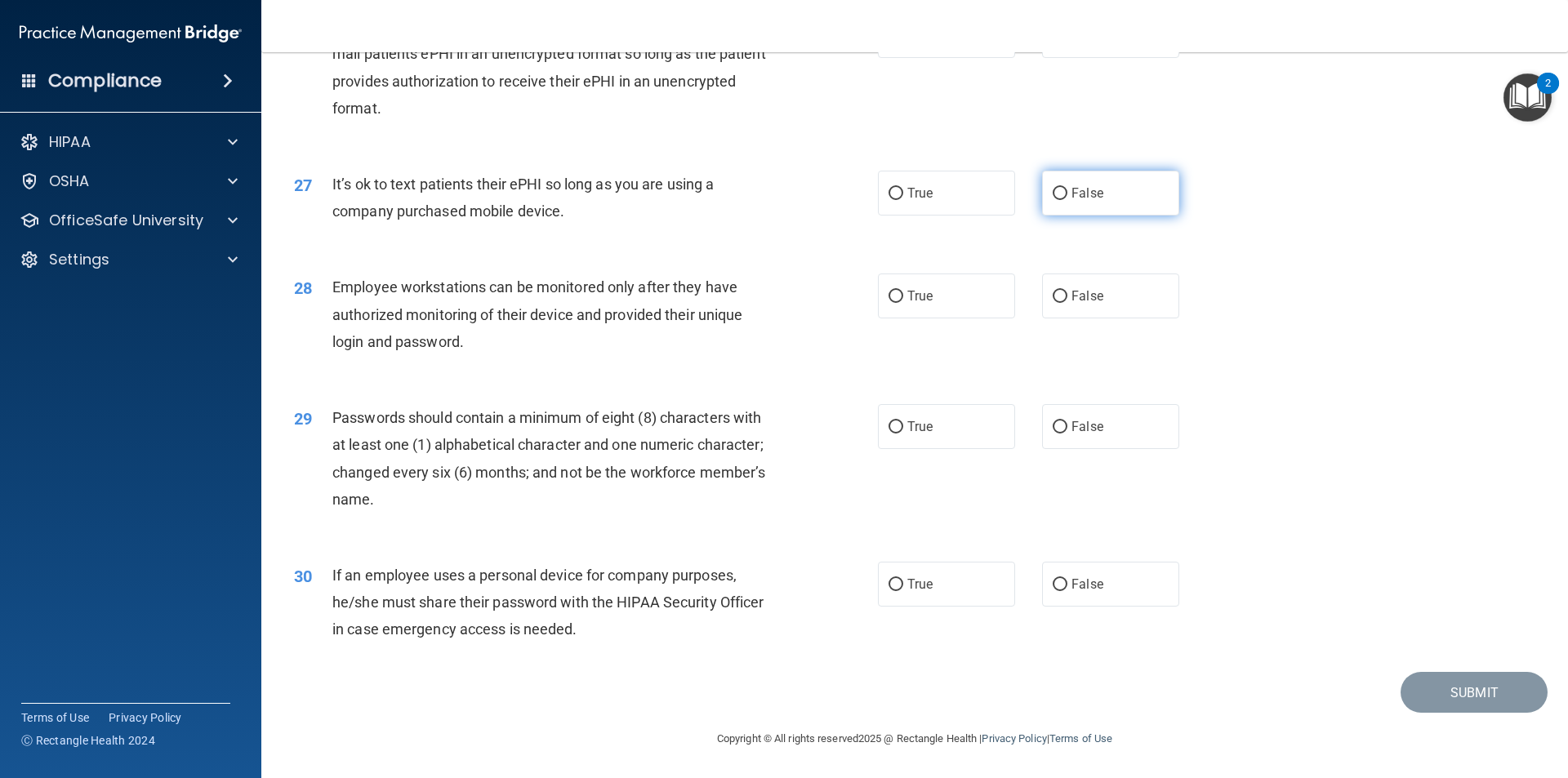
click at [1052, 192] on input "False" at bounding box center [1059, 194] width 15 height 12
radio input "true"
click at [1053, 300] on input "False" at bounding box center [1059, 296] width 15 height 12
radio input "true"
click at [881, 427] on label "True" at bounding box center [946, 426] width 137 height 45
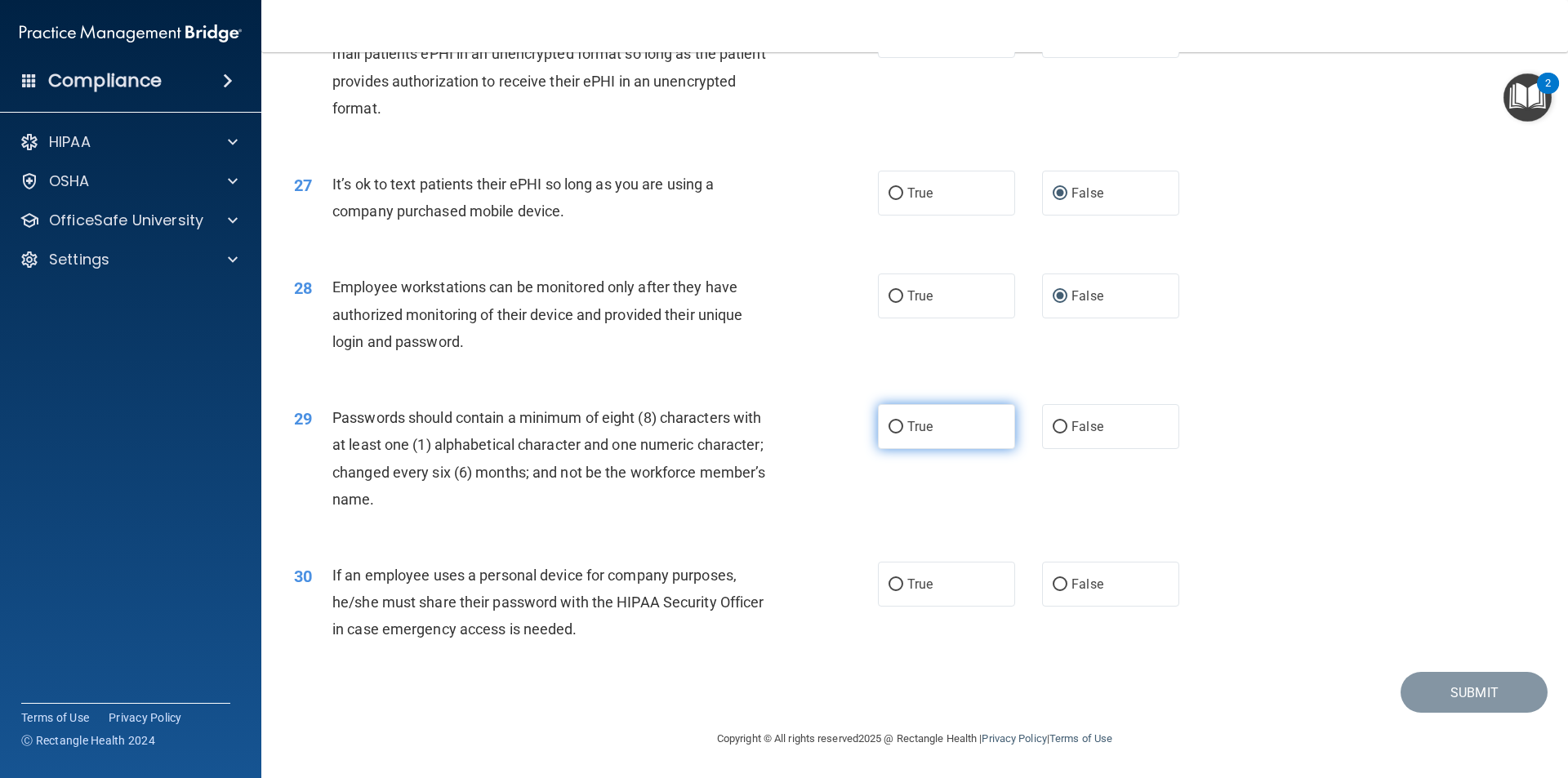
click at [888, 427] on input "True" at bounding box center [895, 427] width 15 height 12
radio input "true"
click at [892, 589] on input "True" at bounding box center [895, 585] width 15 height 12
radio input "true"
click at [1429, 690] on button "Submit" at bounding box center [1474, 693] width 147 height 42
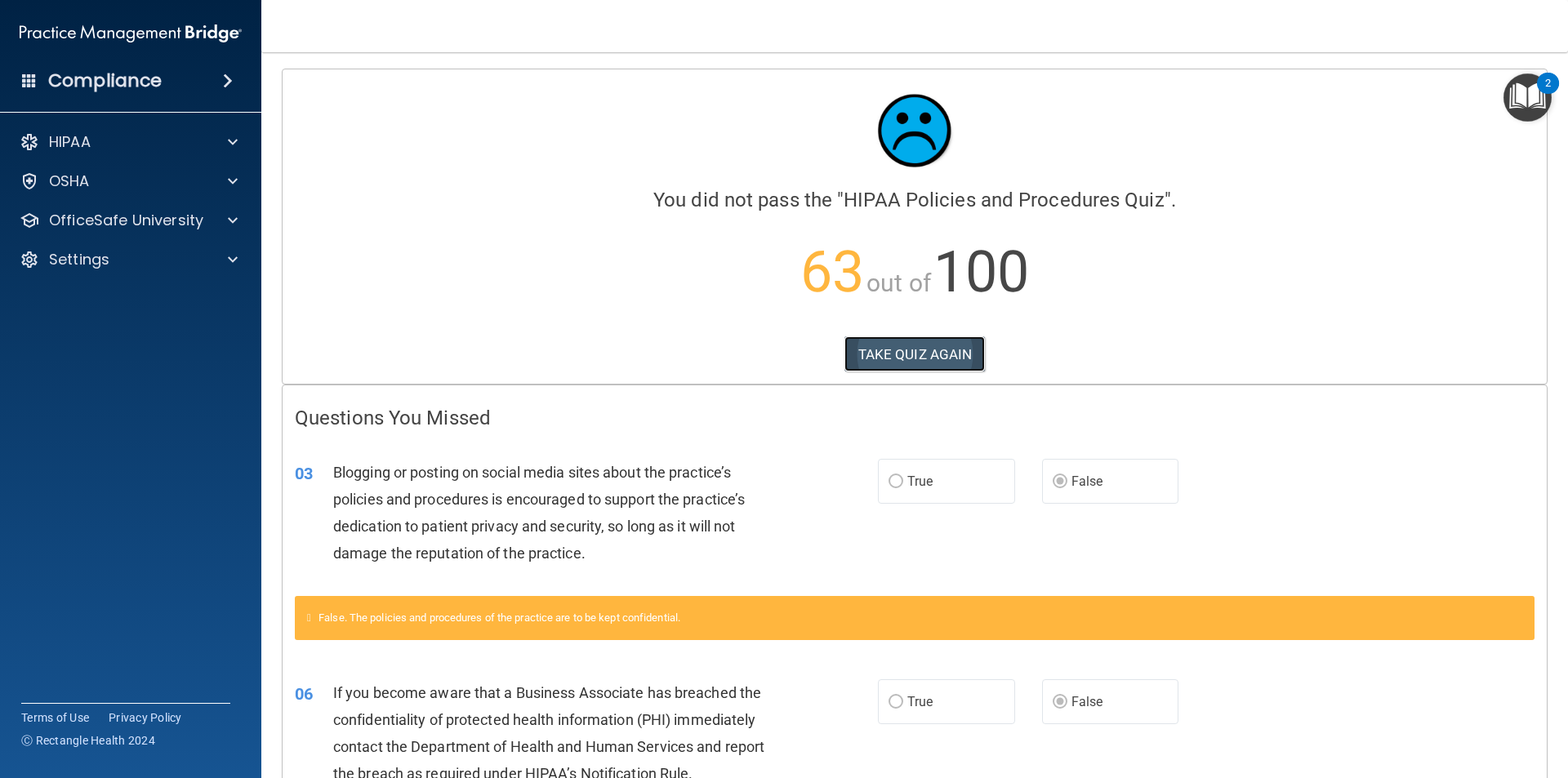
click at [930, 348] on button "TAKE QUIZ AGAIN" at bounding box center [915, 354] width 141 height 36
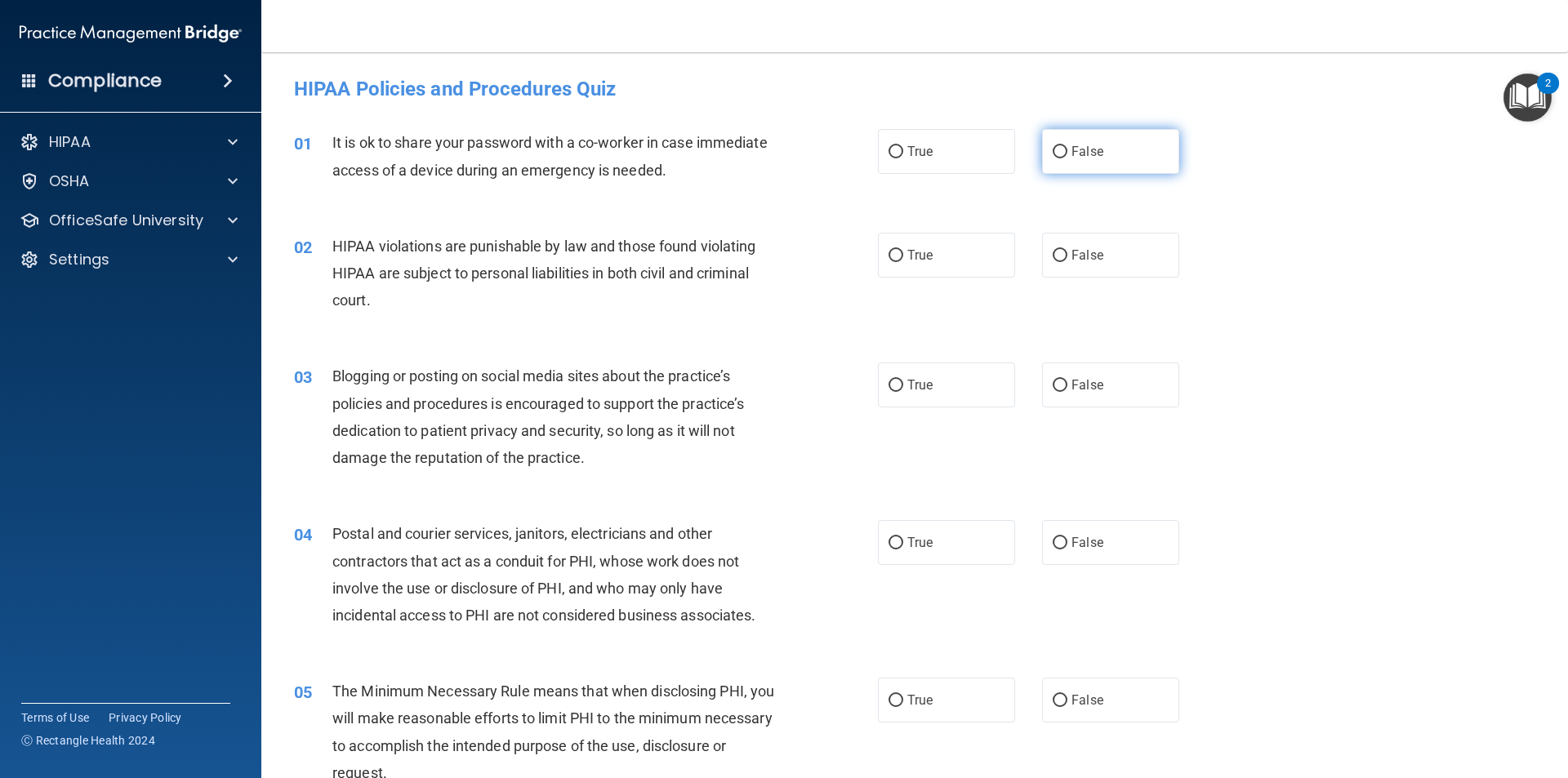
click at [1056, 148] on input "False" at bounding box center [1059, 152] width 15 height 12
radio input "true"
click at [889, 264] on label "True" at bounding box center [946, 254] width 137 height 45
click at [889, 262] on input "True" at bounding box center [895, 256] width 15 height 12
radio input "true"
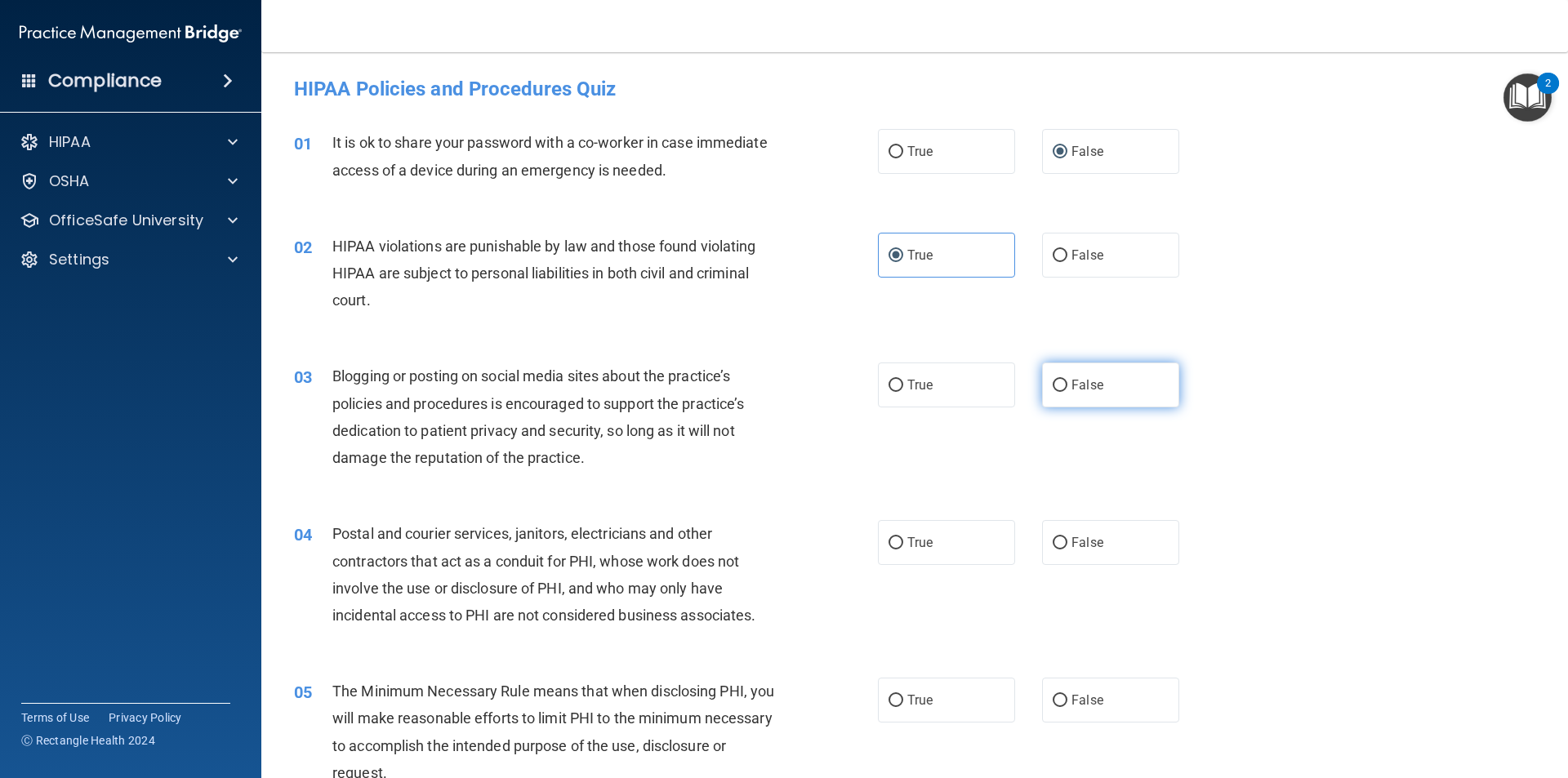
click at [1058, 387] on input "False" at bounding box center [1059, 386] width 15 height 12
radio input "true"
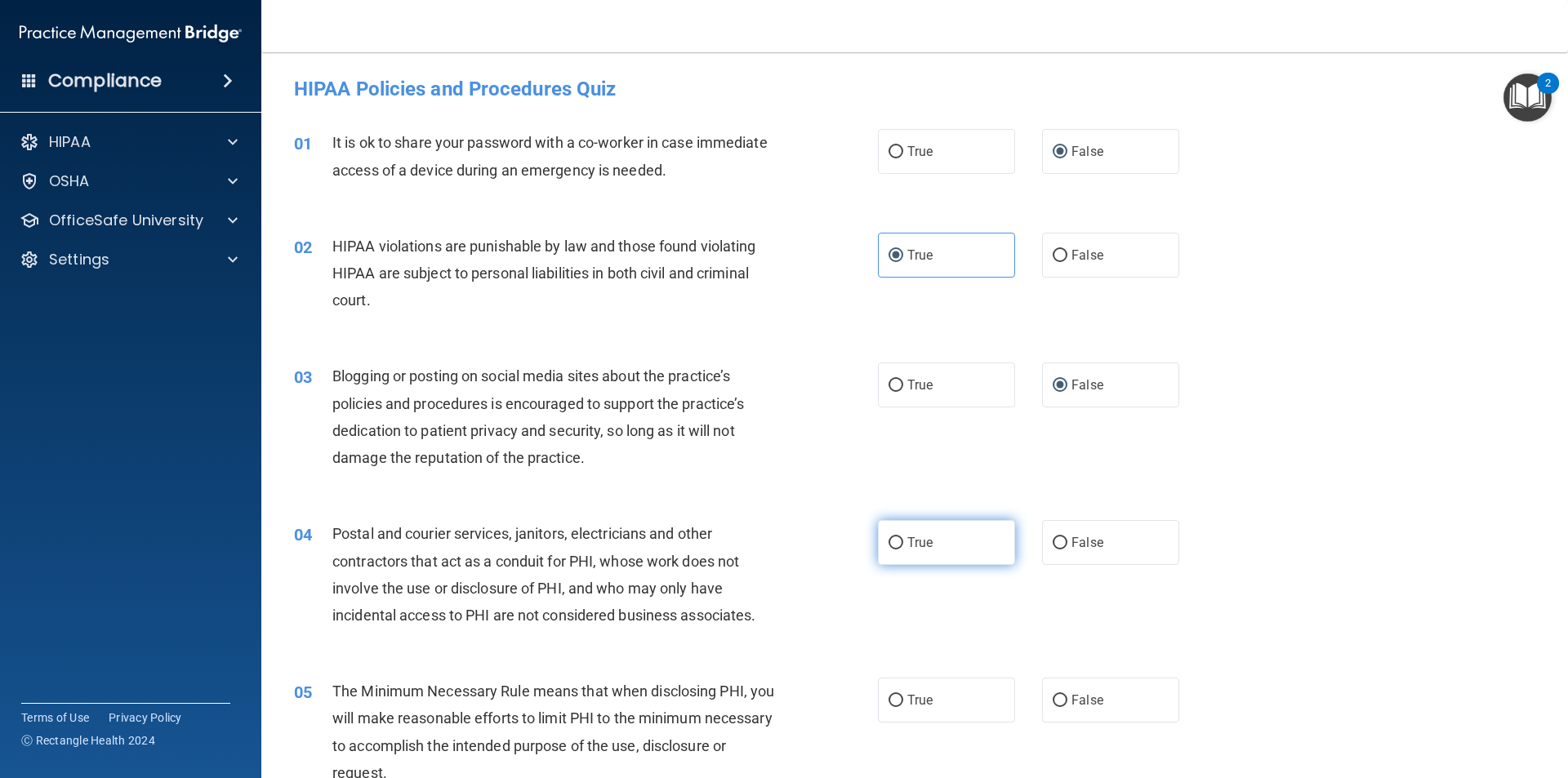
click at [888, 548] on input "True" at bounding box center [895, 543] width 15 height 12
radio input "true"
click at [889, 703] on input "True" at bounding box center [895, 701] width 15 height 12
radio input "true"
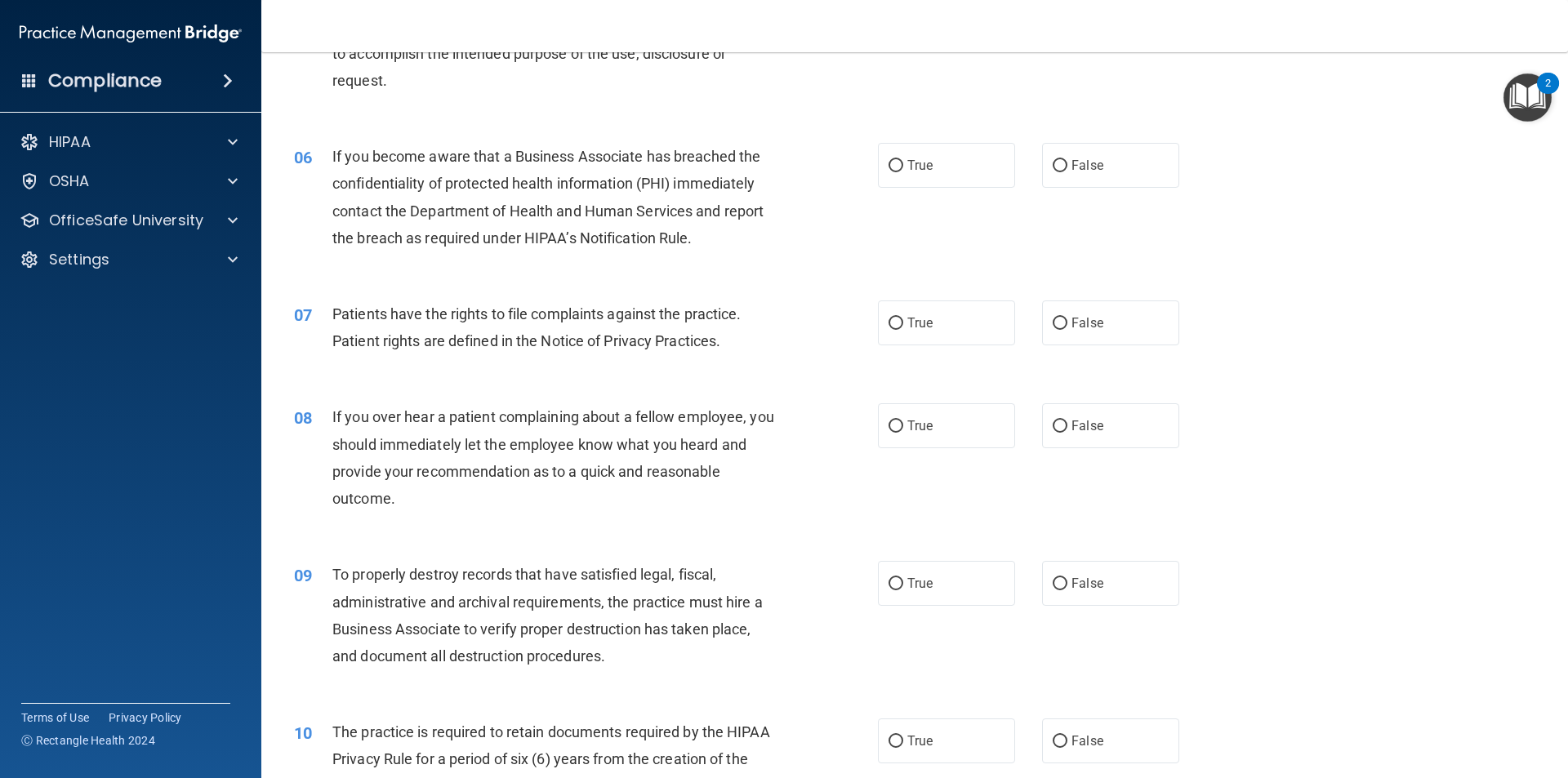
scroll to position [726, 0]
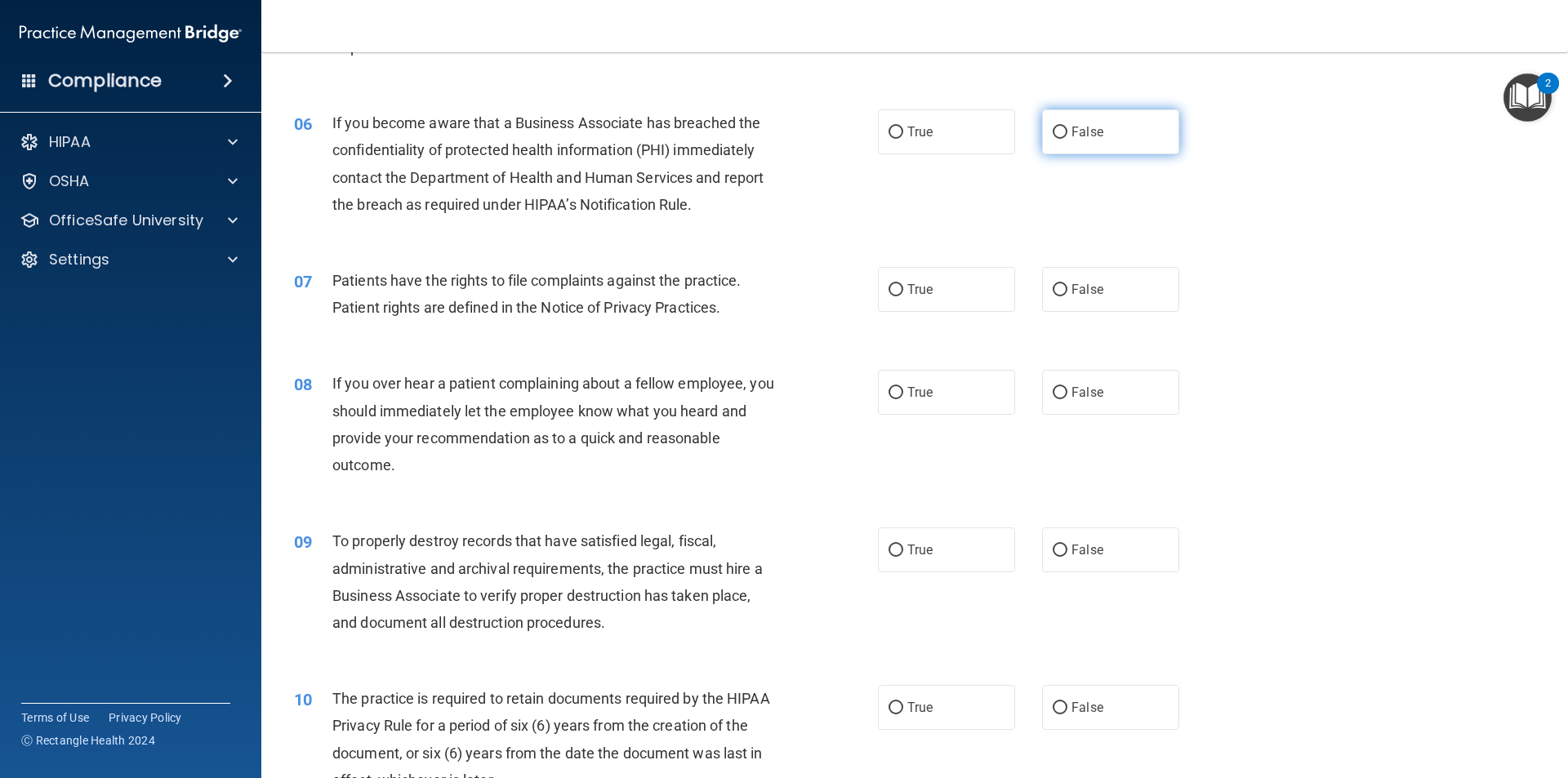
click at [1052, 139] on input "False" at bounding box center [1059, 132] width 15 height 12
radio input "true"
click at [899, 290] on label "True" at bounding box center [946, 290] width 137 height 45
click at [899, 290] on input "True" at bounding box center [895, 290] width 15 height 12
radio input "true"
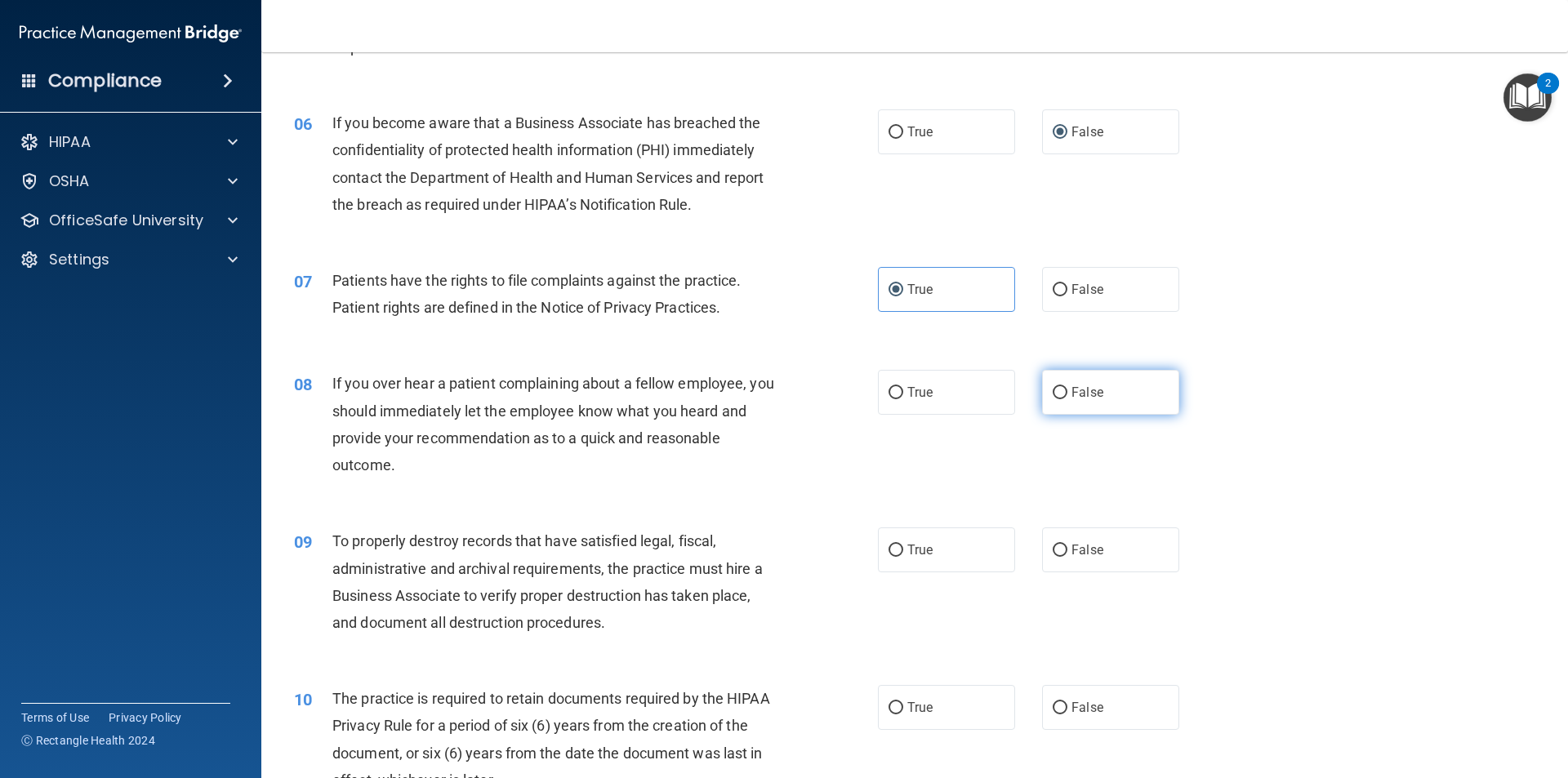
click at [1056, 395] on input "False" at bounding box center [1059, 393] width 15 height 12
radio input "true"
click at [1052, 553] on input "False" at bounding box center [1059, 551] width 15 height 12
radio input "true"
click at [889, 709] on input "True" at bounding box center [895, 708] width 15 height 12
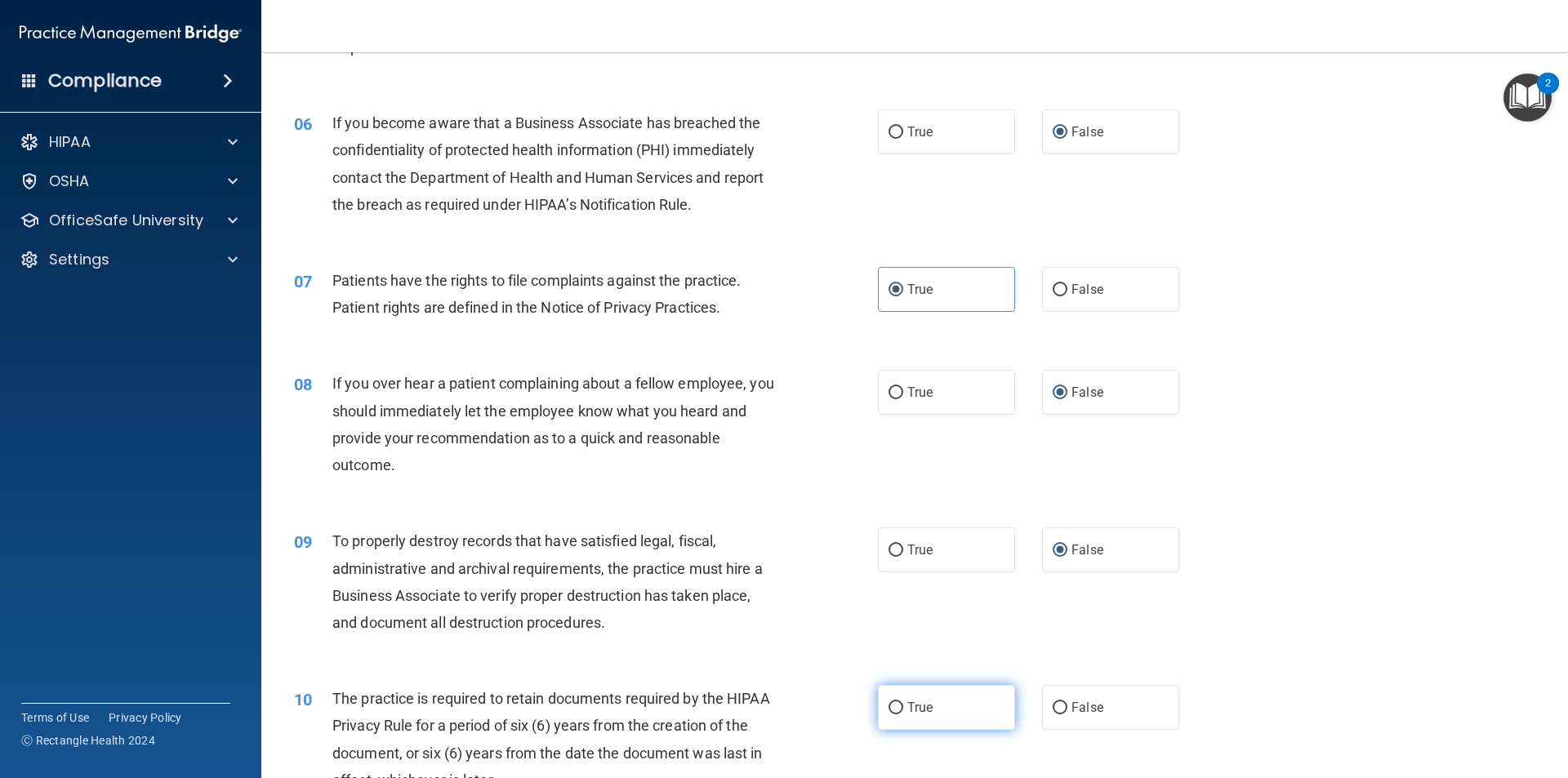
radio input "true"
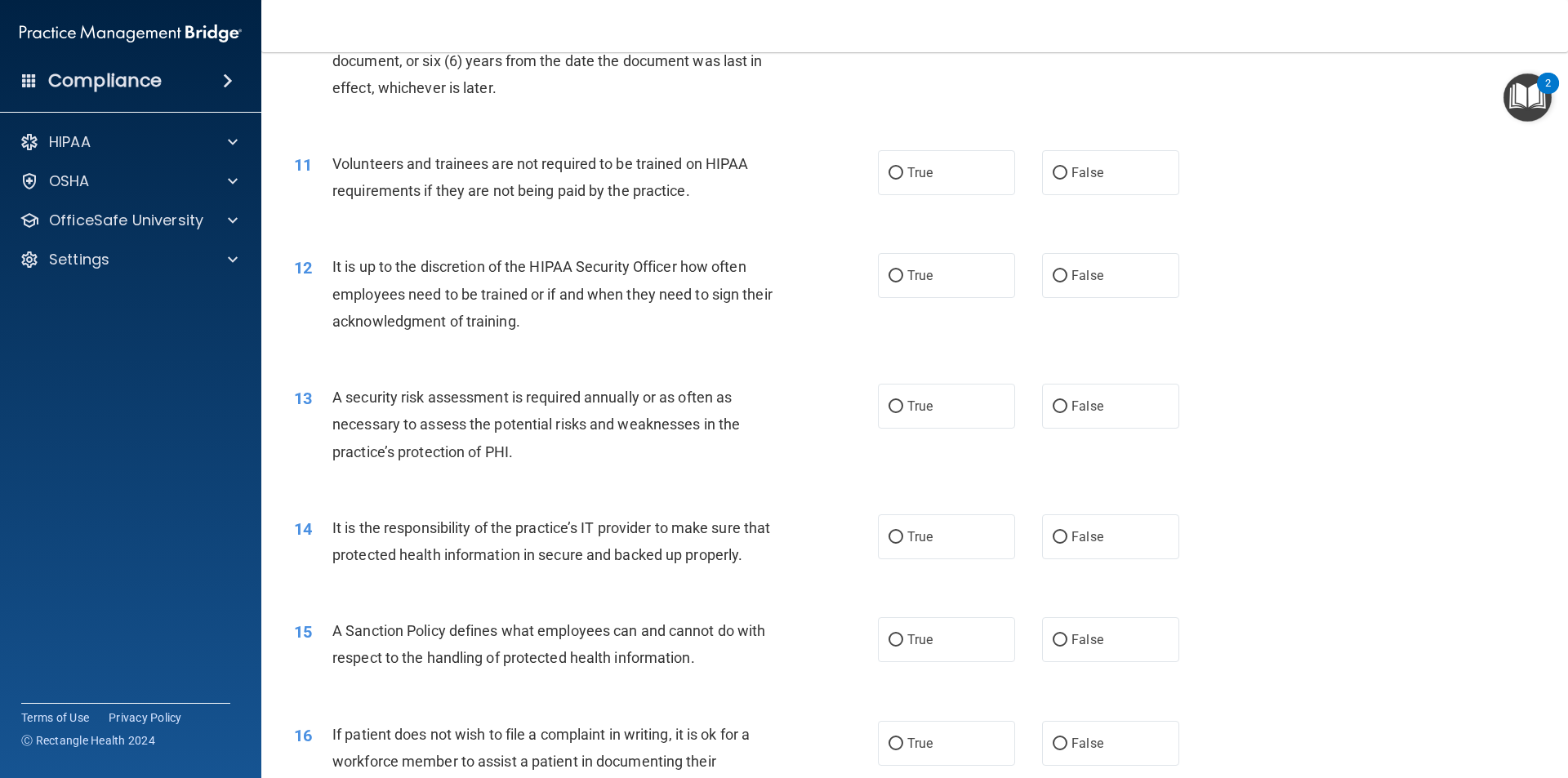
scroll to position [1476, 0]
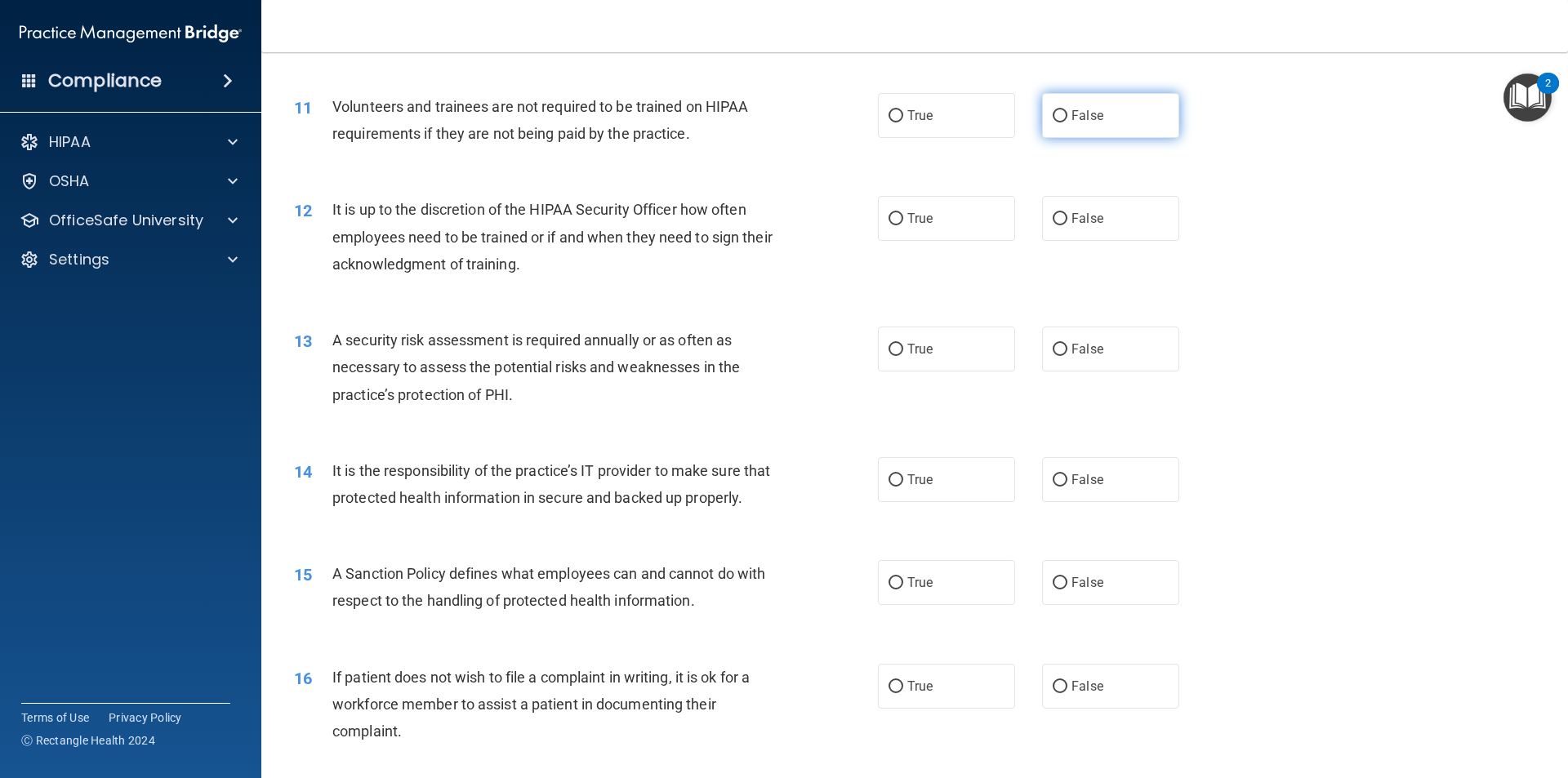
click at [1052, 119] on input "False" at bounding box center [1059, 116] width 15 height 12
radio input "true"
click at [1056, 223] on input "False" at bounding box center [1059, 219] width 15 height 12
radio input "true"
click at [892, 346] on input "True" at bounding box center [895, 349] width 15 height 12
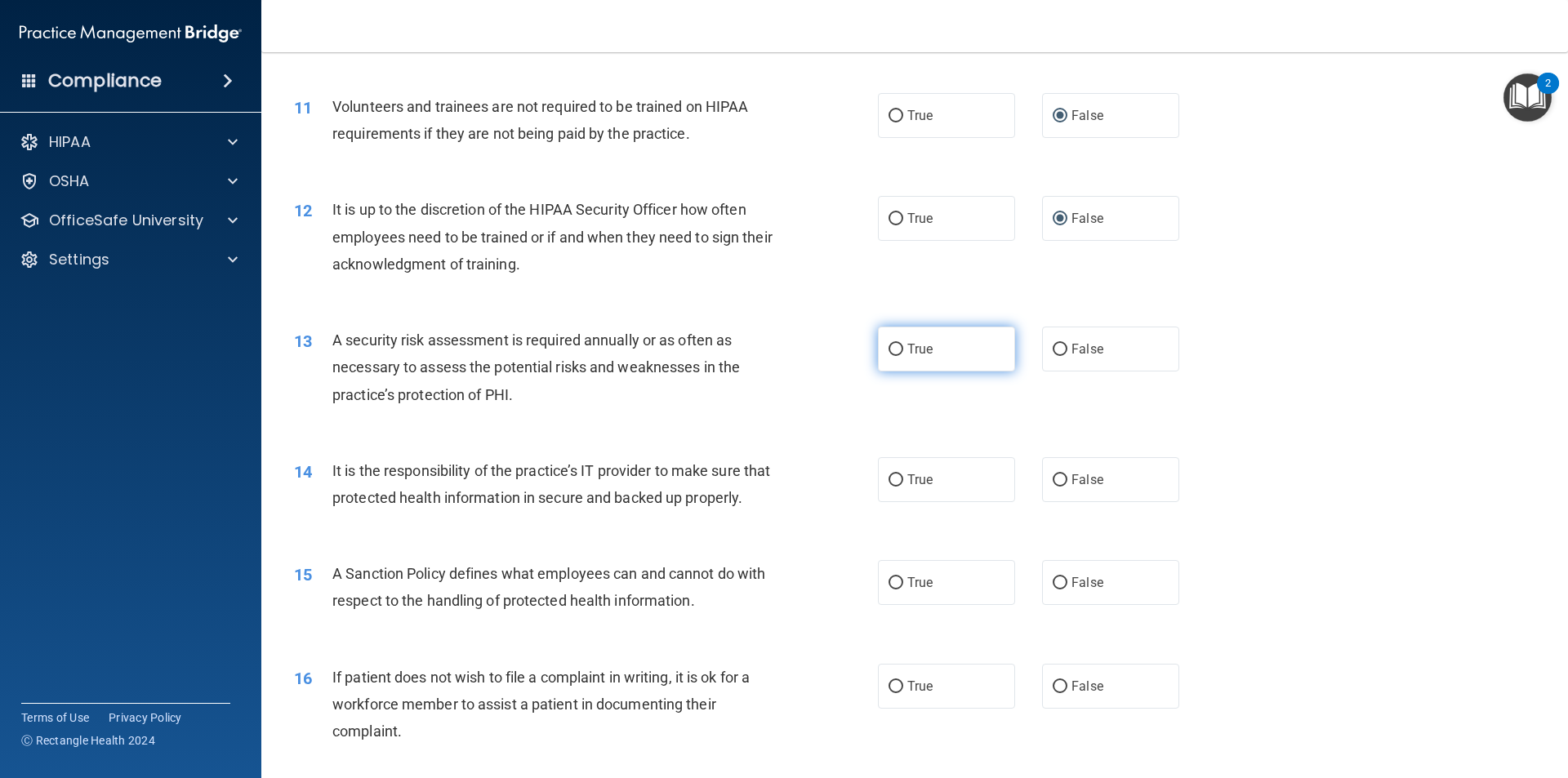
radio input "true"
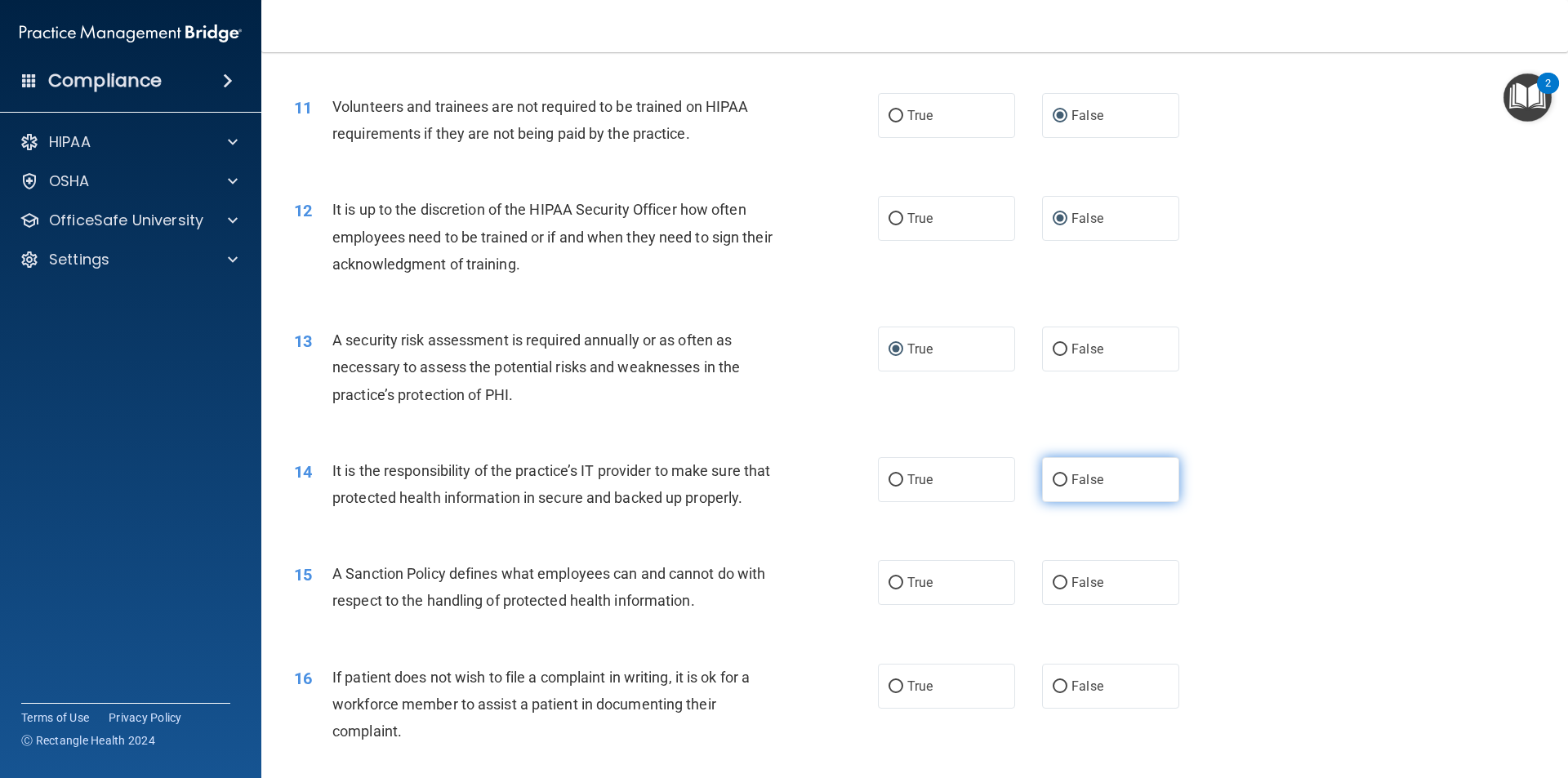
click at [1052, 483] on input "False" at bounding box center [1059, 480] width 15 height 12
radio input "true"
click at [1054, 589] on input "False" at bounding box center [1059, 583] width 15 height 12
radio input "true"
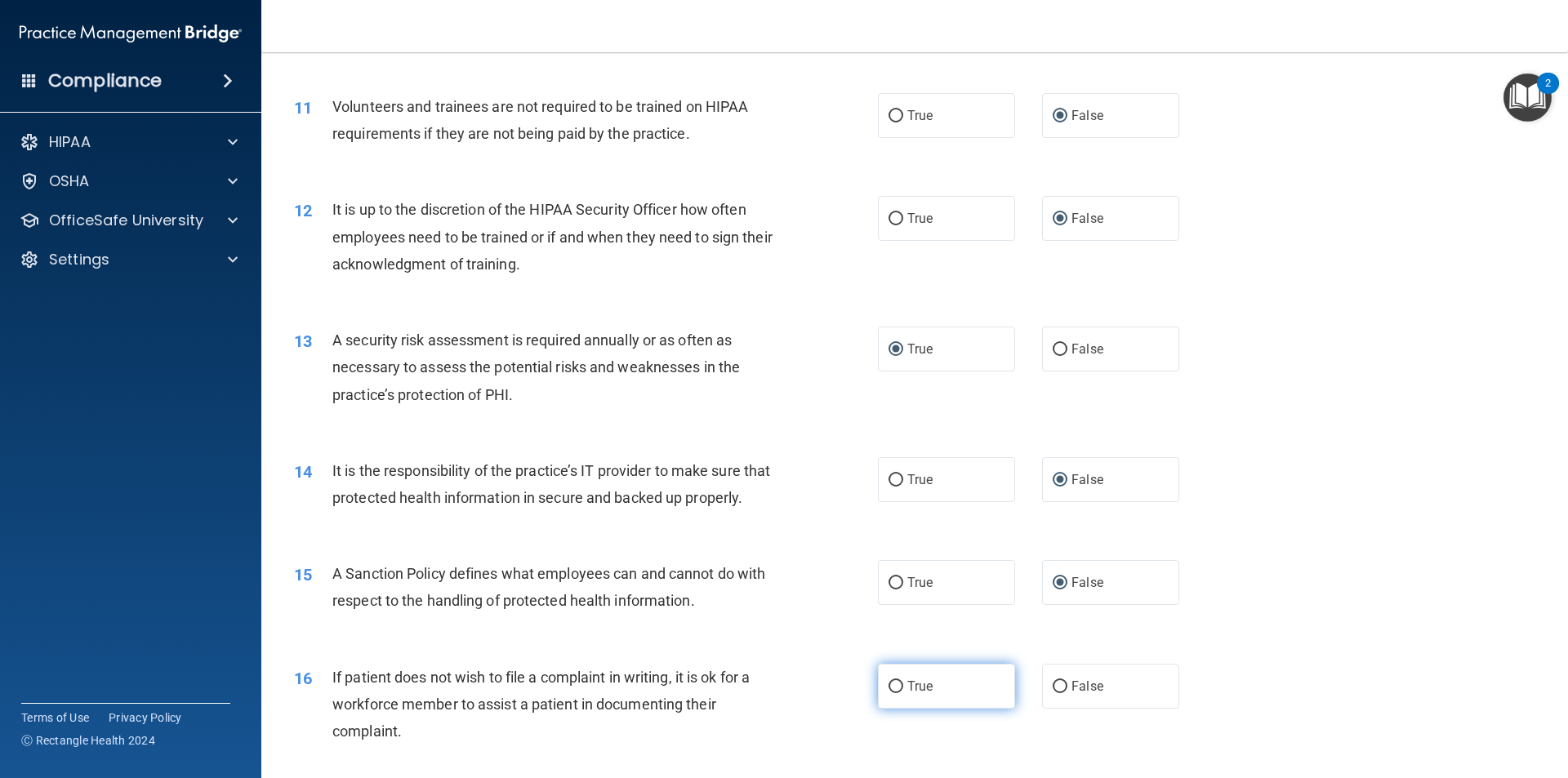
click at [888, 693] on input "True" at bounding box center [895, 687] width 15 height 12
radio input "true"
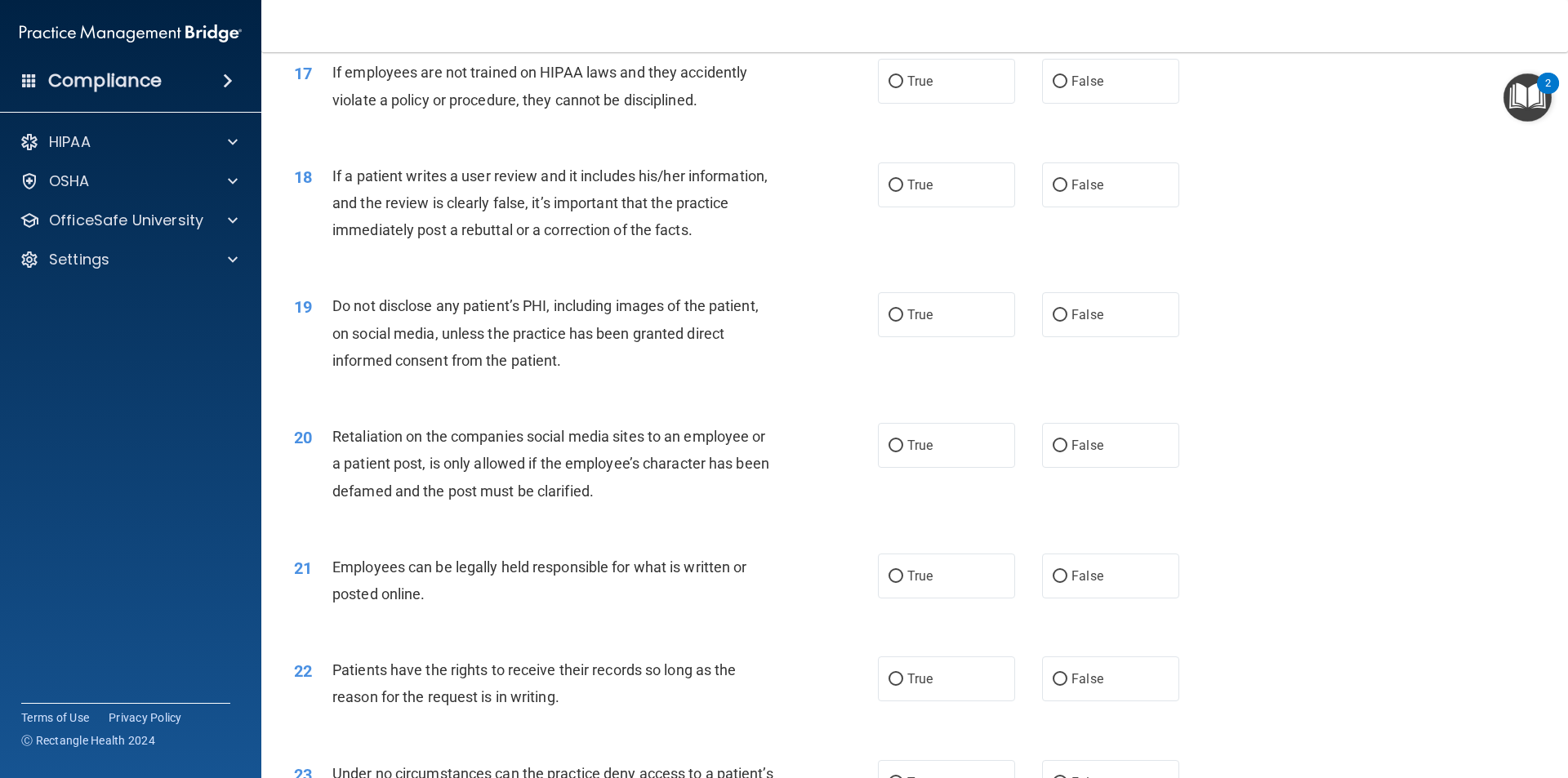
scroll to position [2215, 0]
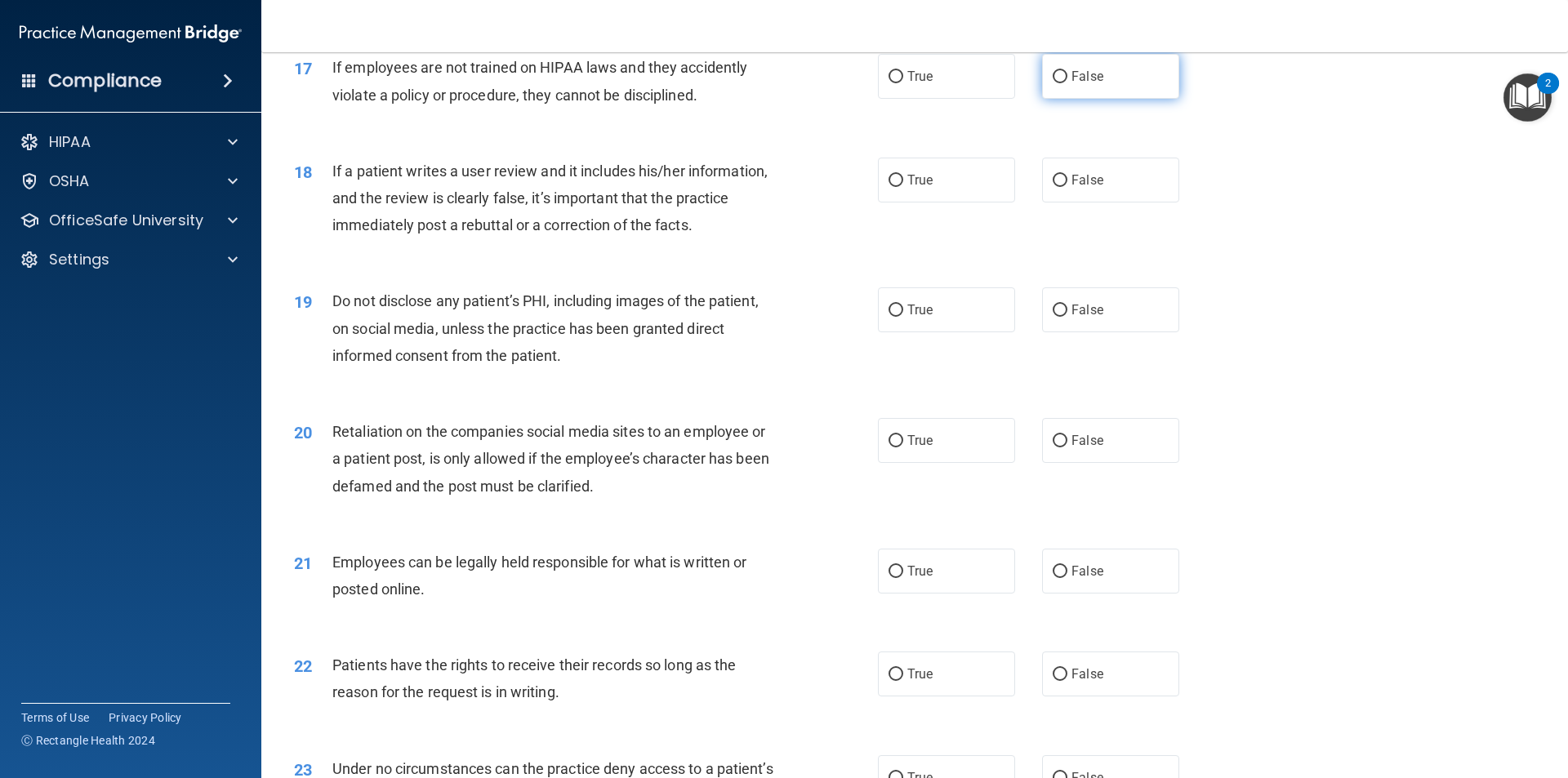
click at [1052, 84] on input "False" at bounding box center [1059, 77] width 15 height 12
radio input "true"
click at [1052, 187] on input "False" at bounding box center [1059, 181] width 15 height 12
radio input "true"
click at [891, 317] on input "True" at bounding box center [895, 311] width 15 height 12
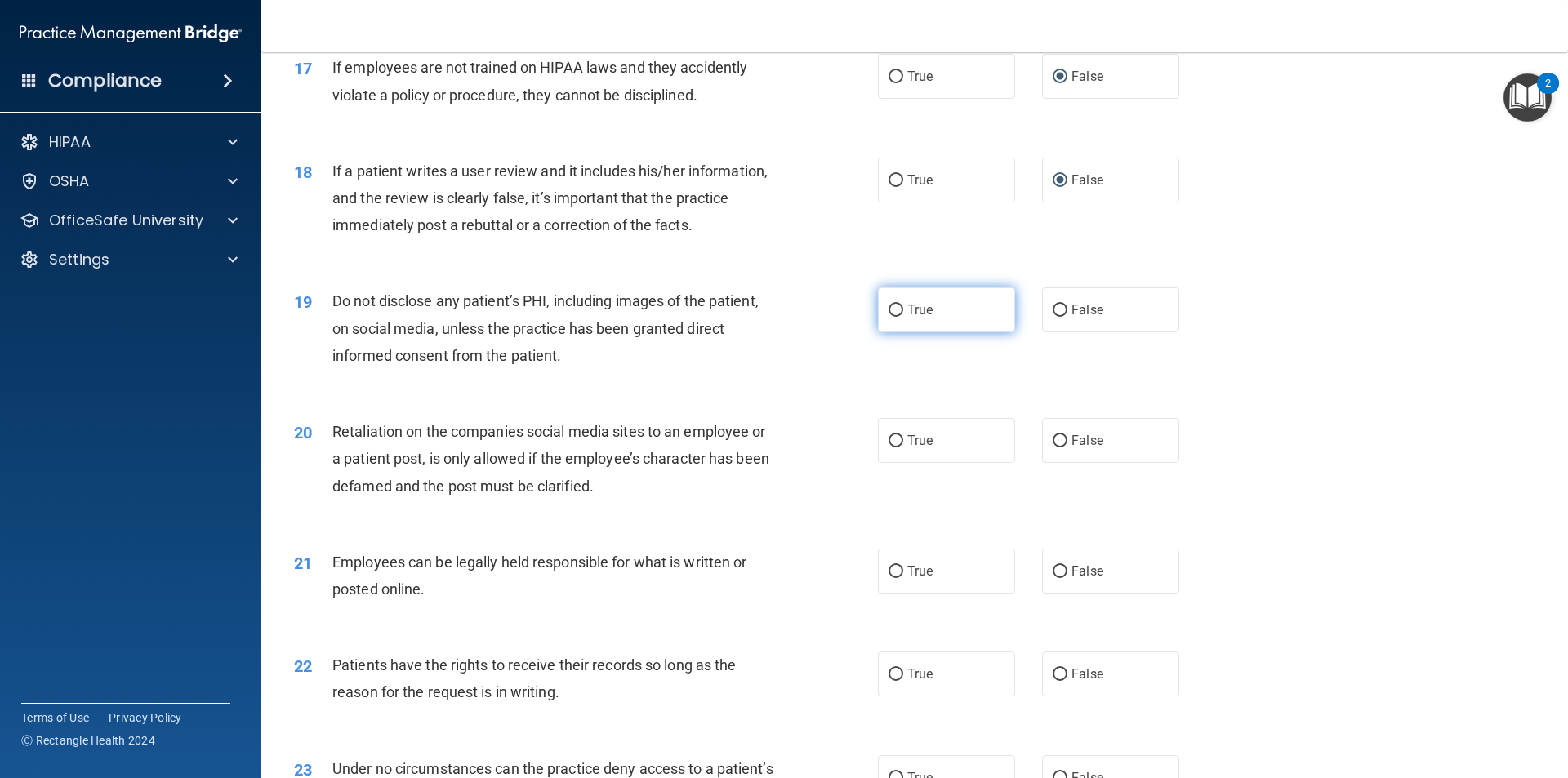
radio input "true"
click at [1052, 447] on input "False" at bounding box center [1059, 442] width 15 height 12
radio input "true"
click at [890, 578] on input "True" at bounding box center [895, 572] width 15 height 12
radio input "true"
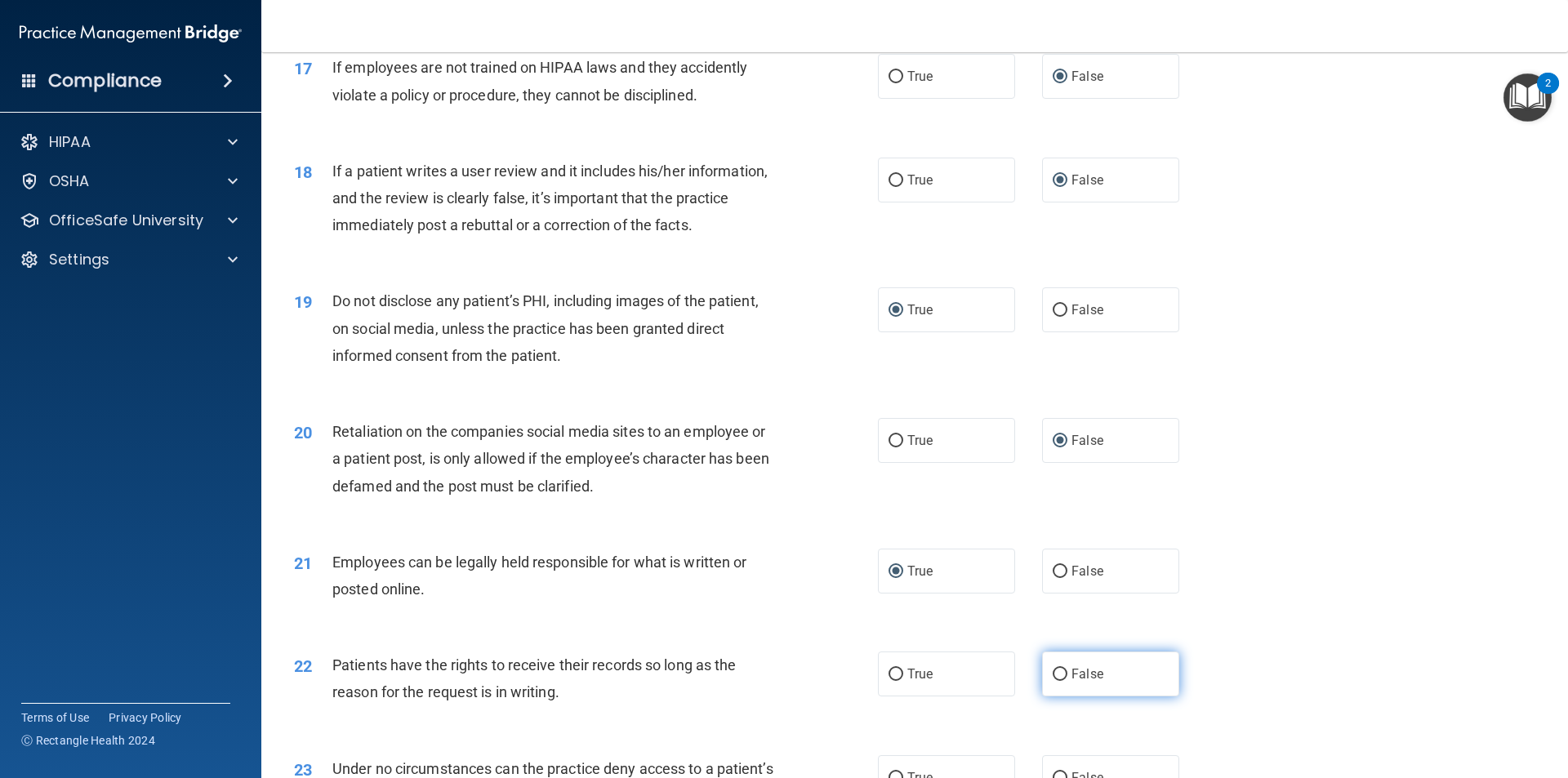
click at [1052, 681] on input "False" at bounding box center [1059, 675] width 15 height 12
radio input "true"
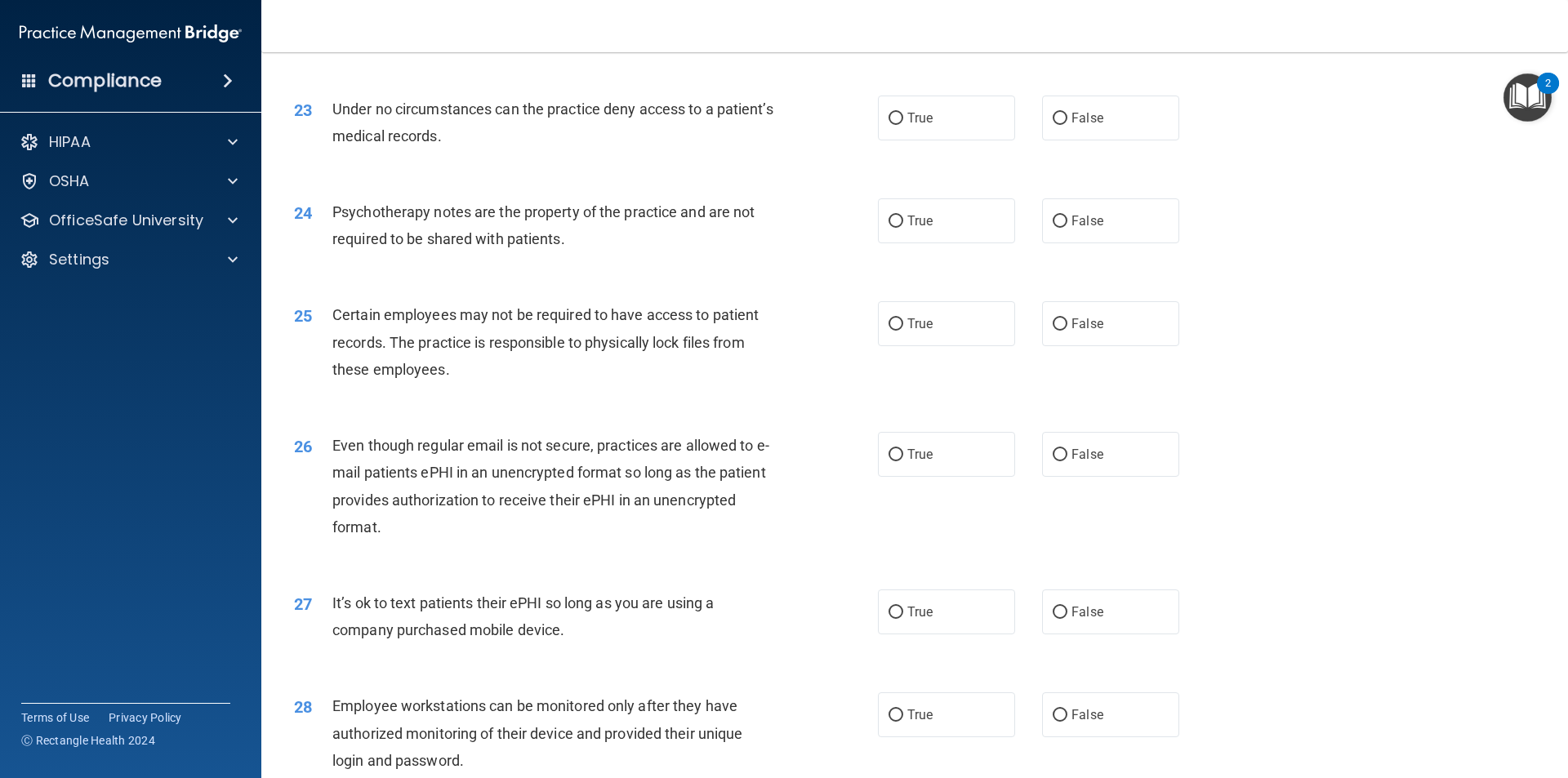
scroll to position [2898, 0]
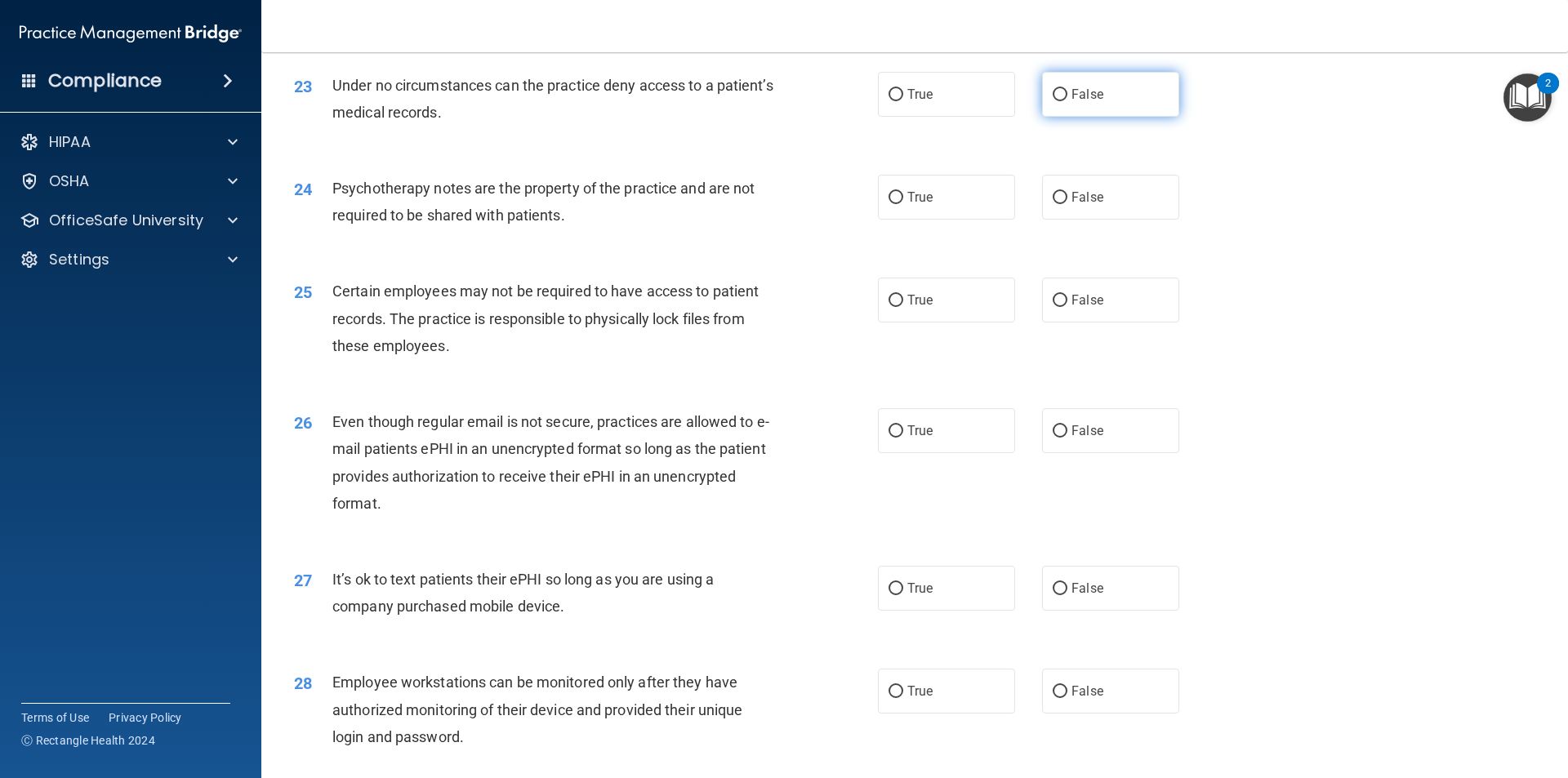
click at [1056, 102] on input "False" at bounding box center [1059, 95] width 15 height 12
radio input "true"
click at [896, 204] on input "True" at bounding box center [895, 198] width 15 height 12
radio input "true"
click at [889, 307] on input "True" at bounding box center [895, 301] width 15 height 12
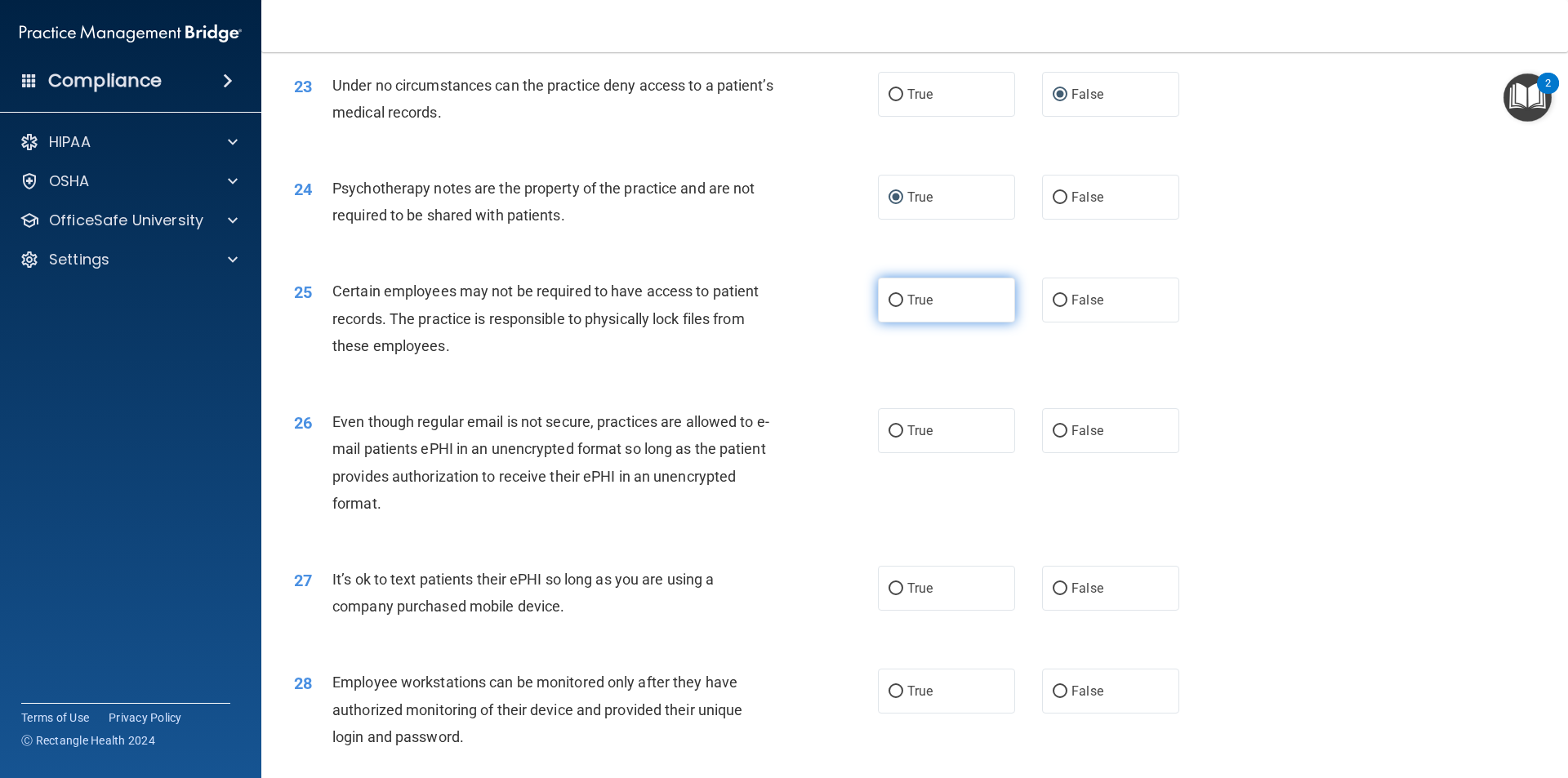
radio input "true"
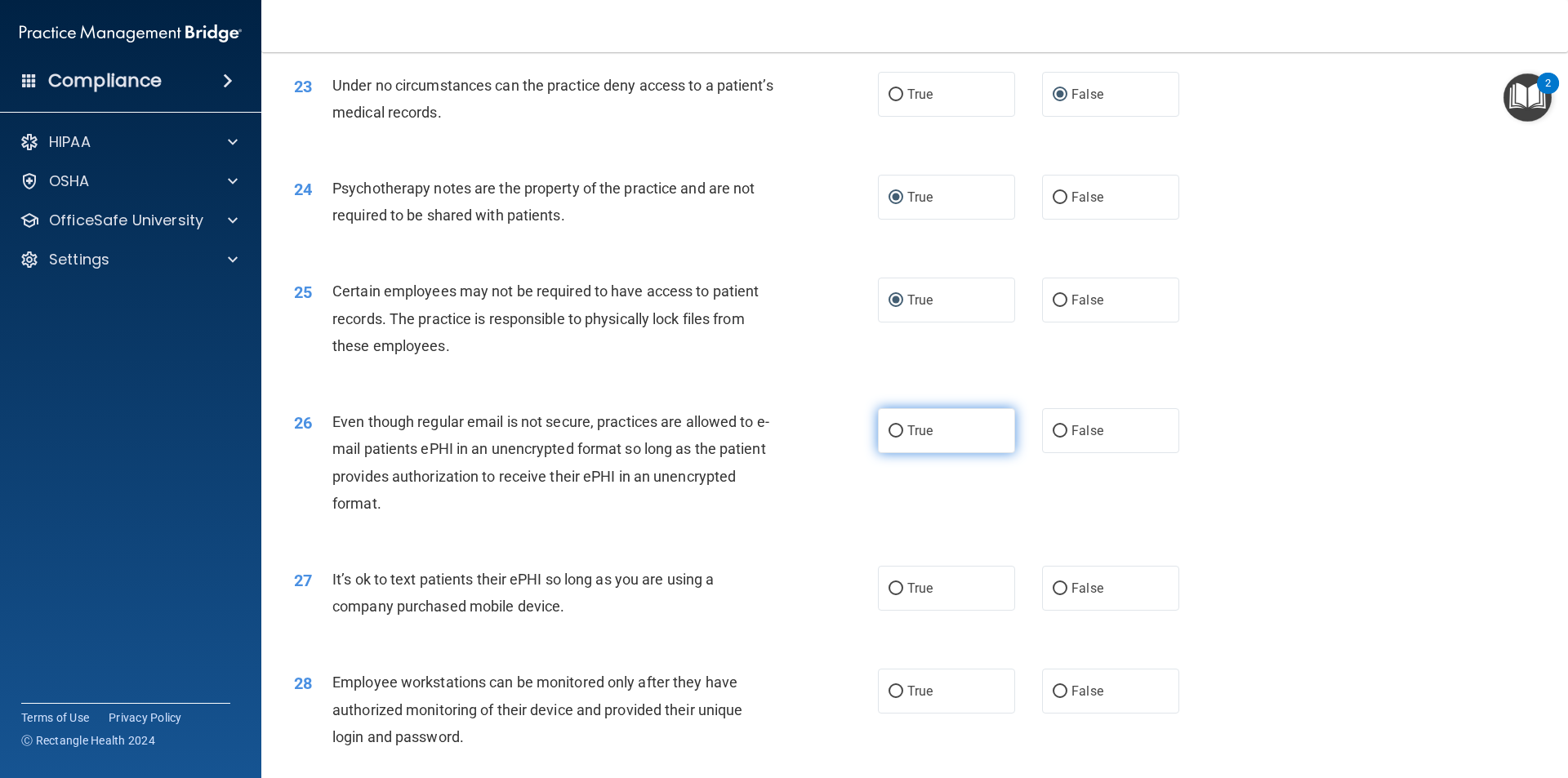
click at [888, 437] on input "True" at bounding box center [895, 431] width 15 height 12
radio input "true"
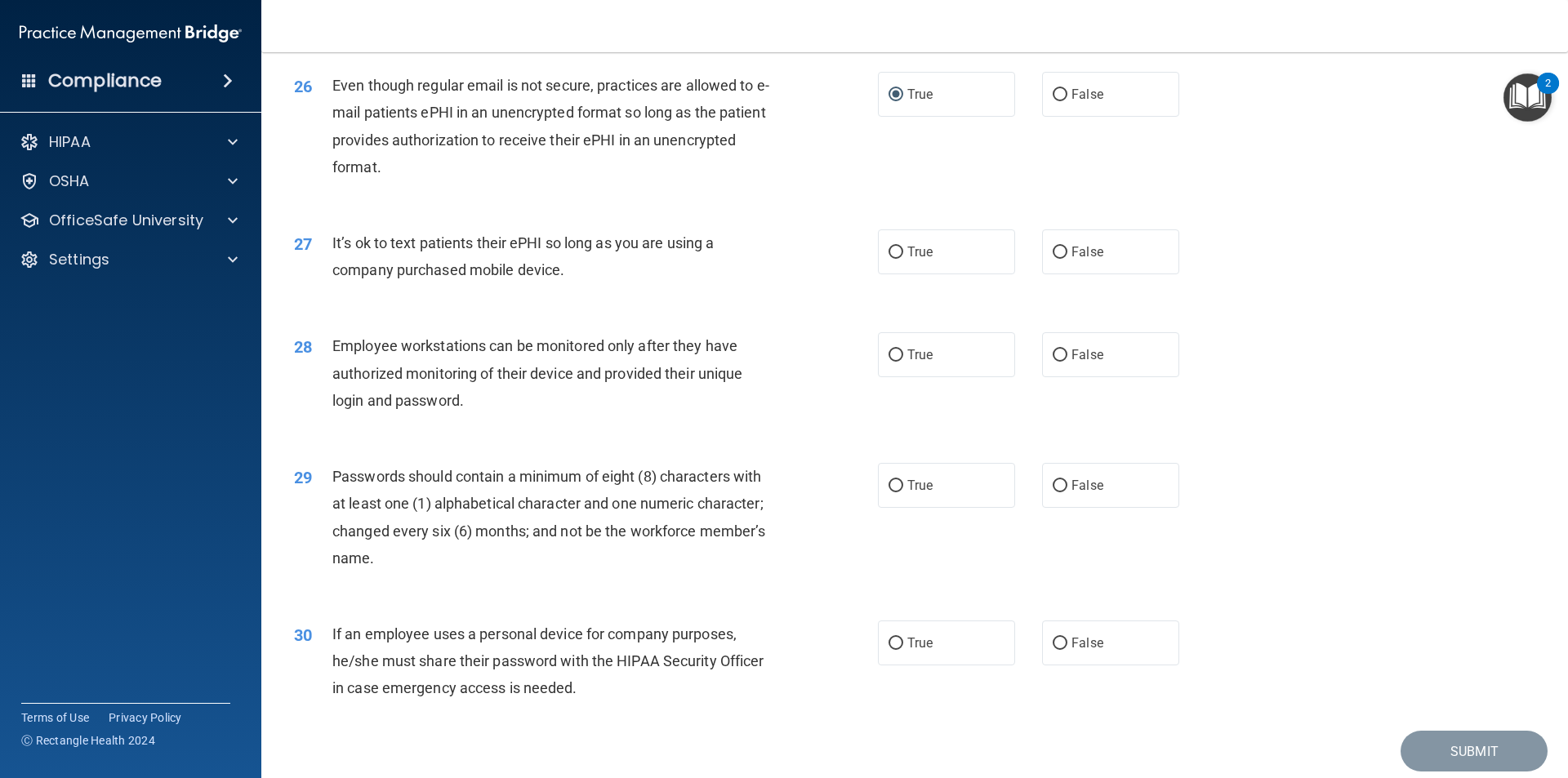
scroll to position [3249, 0]
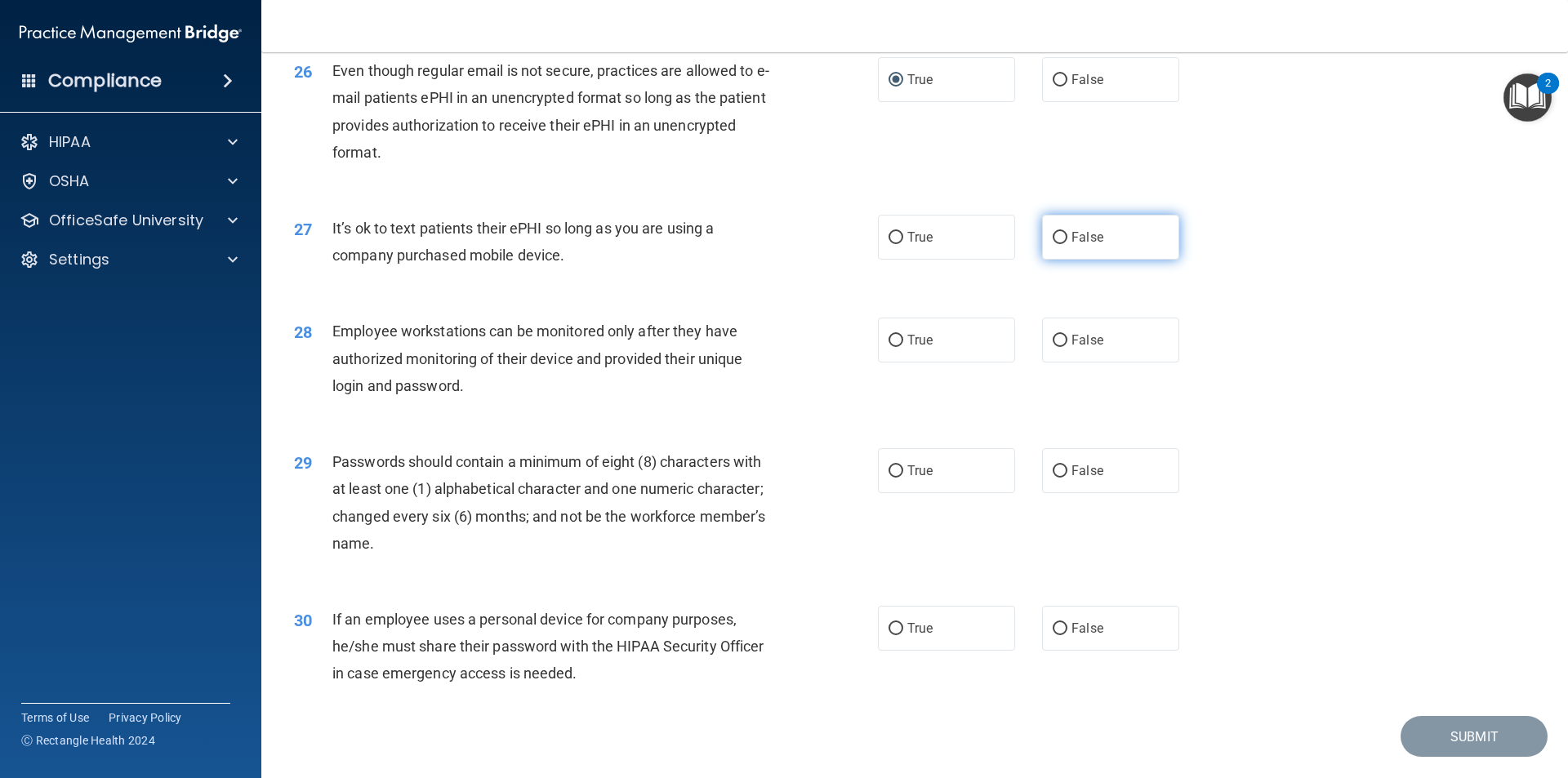
click at [1052, 244] on input "False" at bounding box center [1059, 238] width 15 height 12
radio input "true"
click at [1052, 347] on input "False" at bounding box center [1059, 341] width 15 height 12
radio input "true"
click at [888, 477] on input "True" at bounding box center [895, 471] width 15 height 12
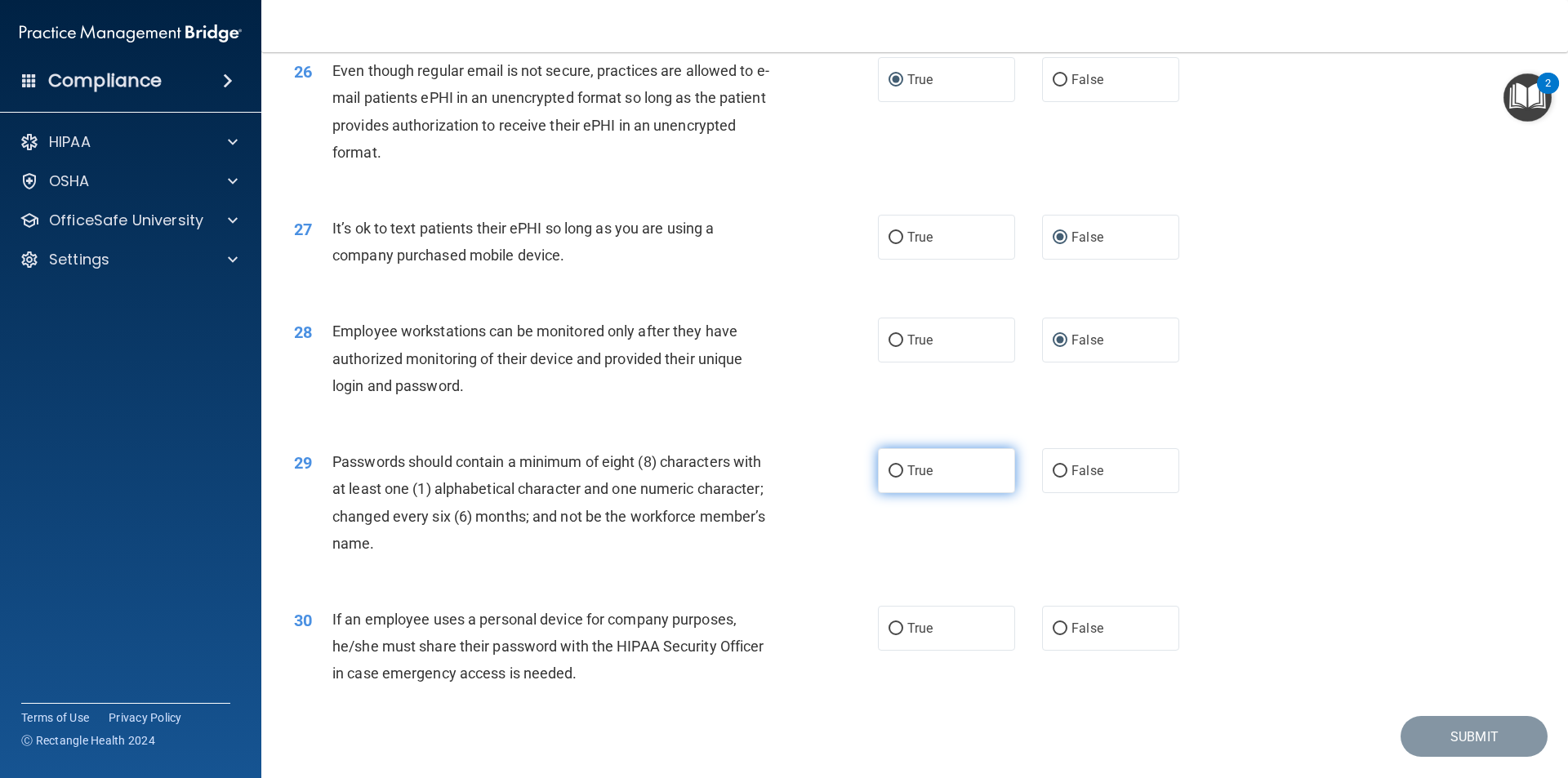
radio input "true"
click at [1052, 635] on input "False" at bounding box center [1059, 629] width 15 height 12
radio input "true"
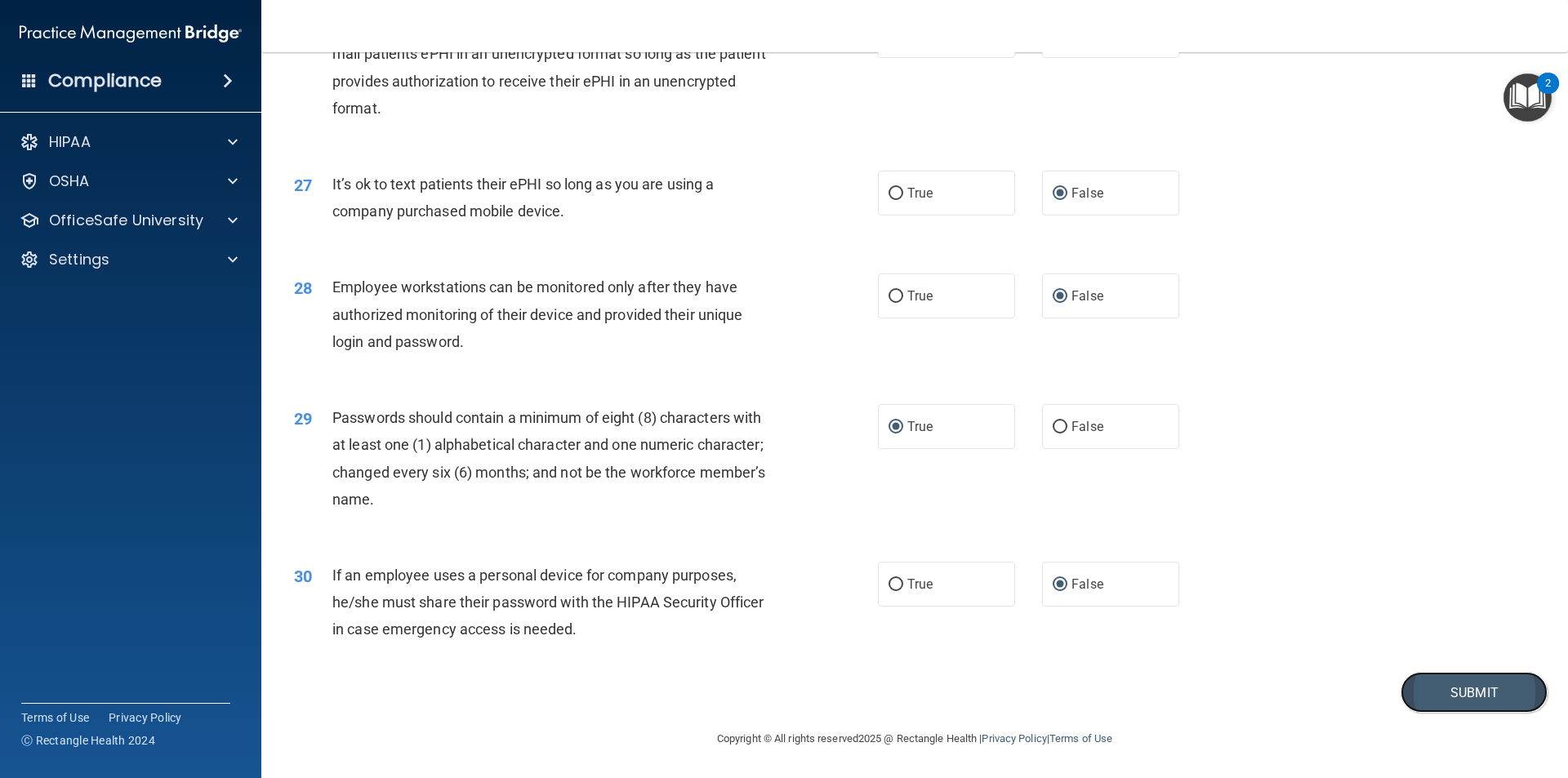
click at [1436, 696] on button "Submit" at bounding box center [1474, 693] width 147 height 42
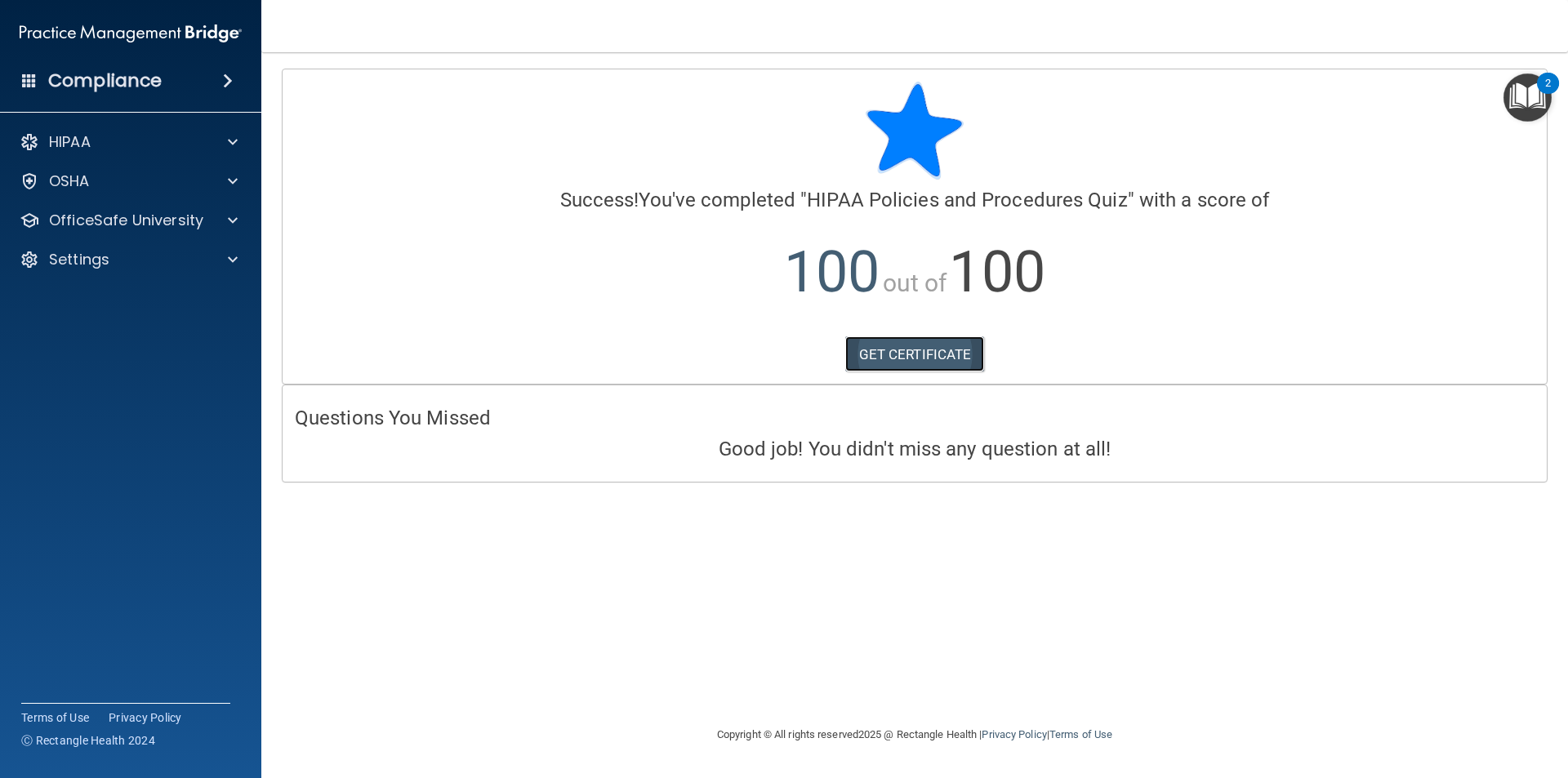
click at [928, 360] on link "GET CERTIFICATE" at bounding box center [914, 354] width 139 height 36
click at [235, 224] on span at bounding box center [232, 220] width 9 height 20
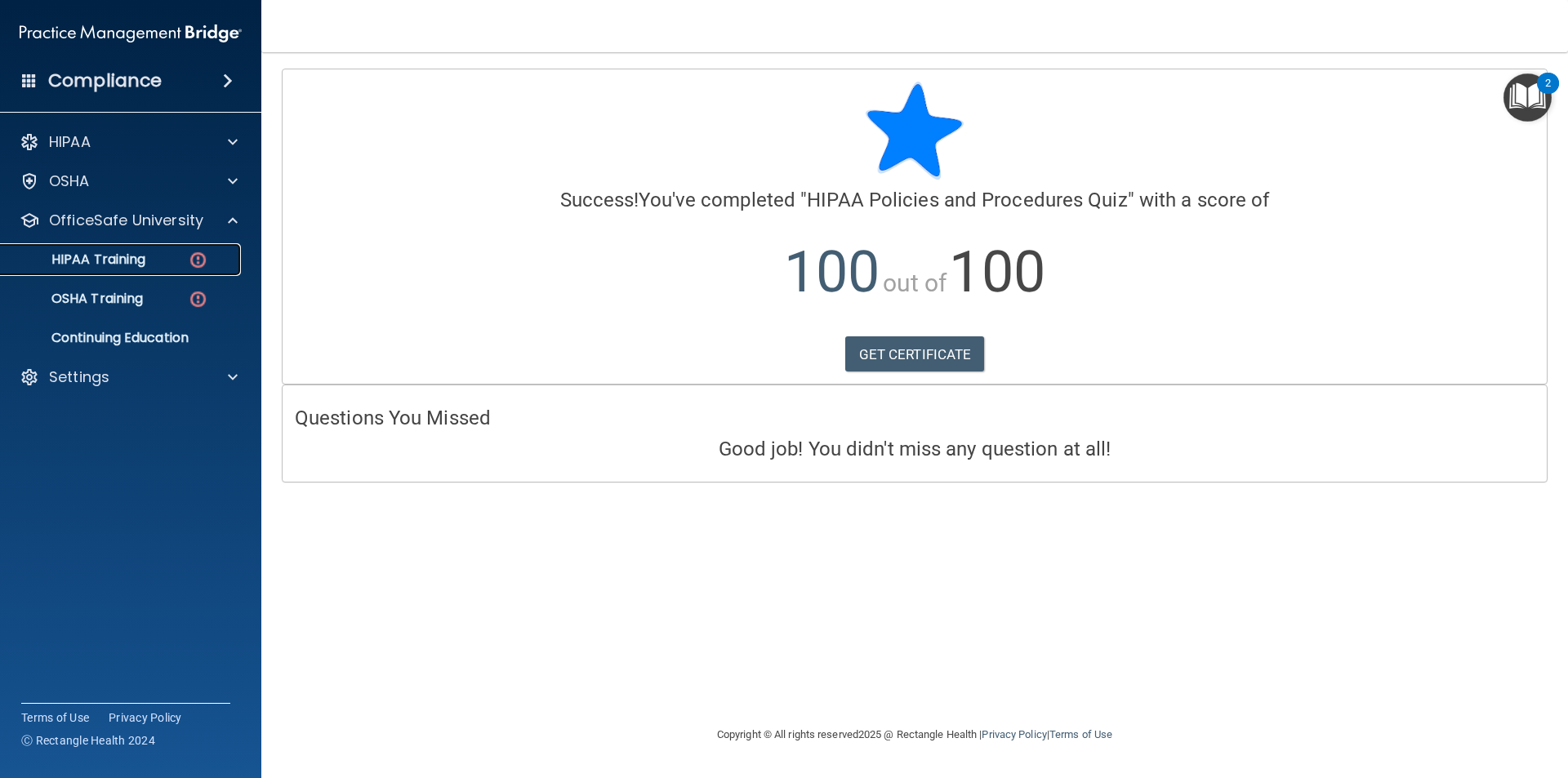
click at [171, 260] on div "HIPAA Training" at bounding box center [121, 259] width 223 height 16
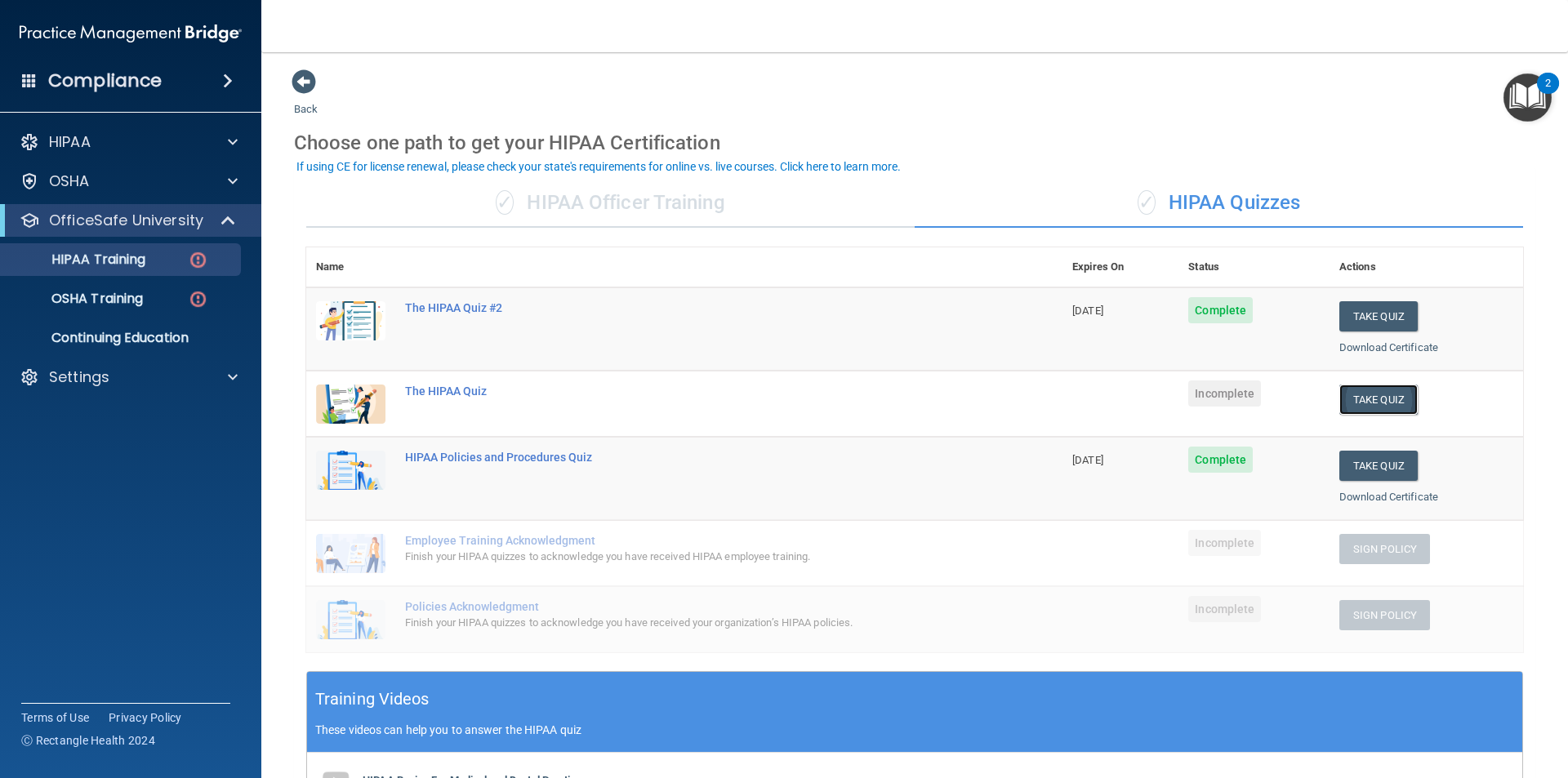
click at [1384, 401] on button "Take Quiz" at bounding box center [1378, 399] width 79 height 30
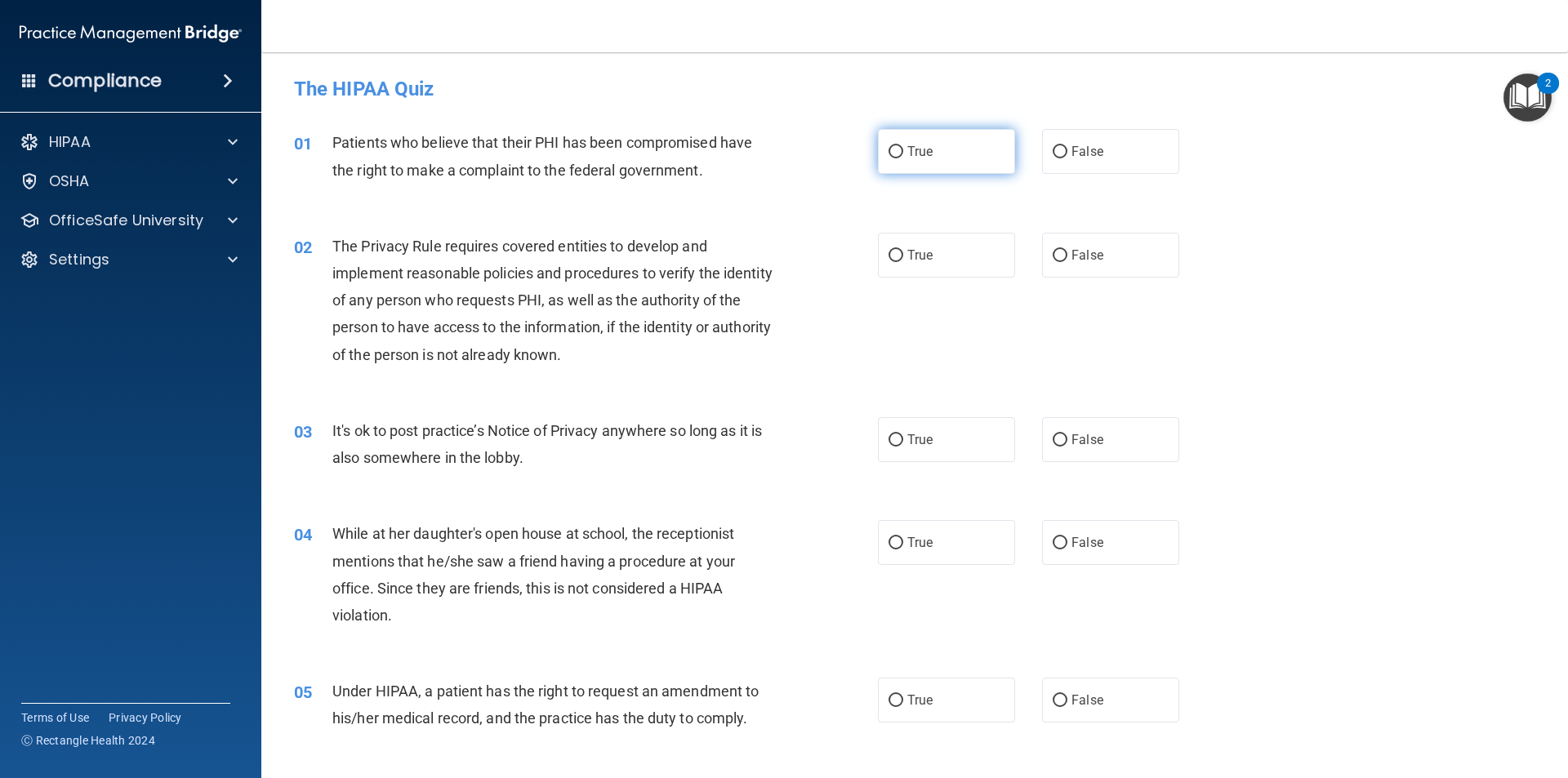
click at [888, 155] on input "True" at bounding box center [895, 152] width 15 height 12
radio input "true"
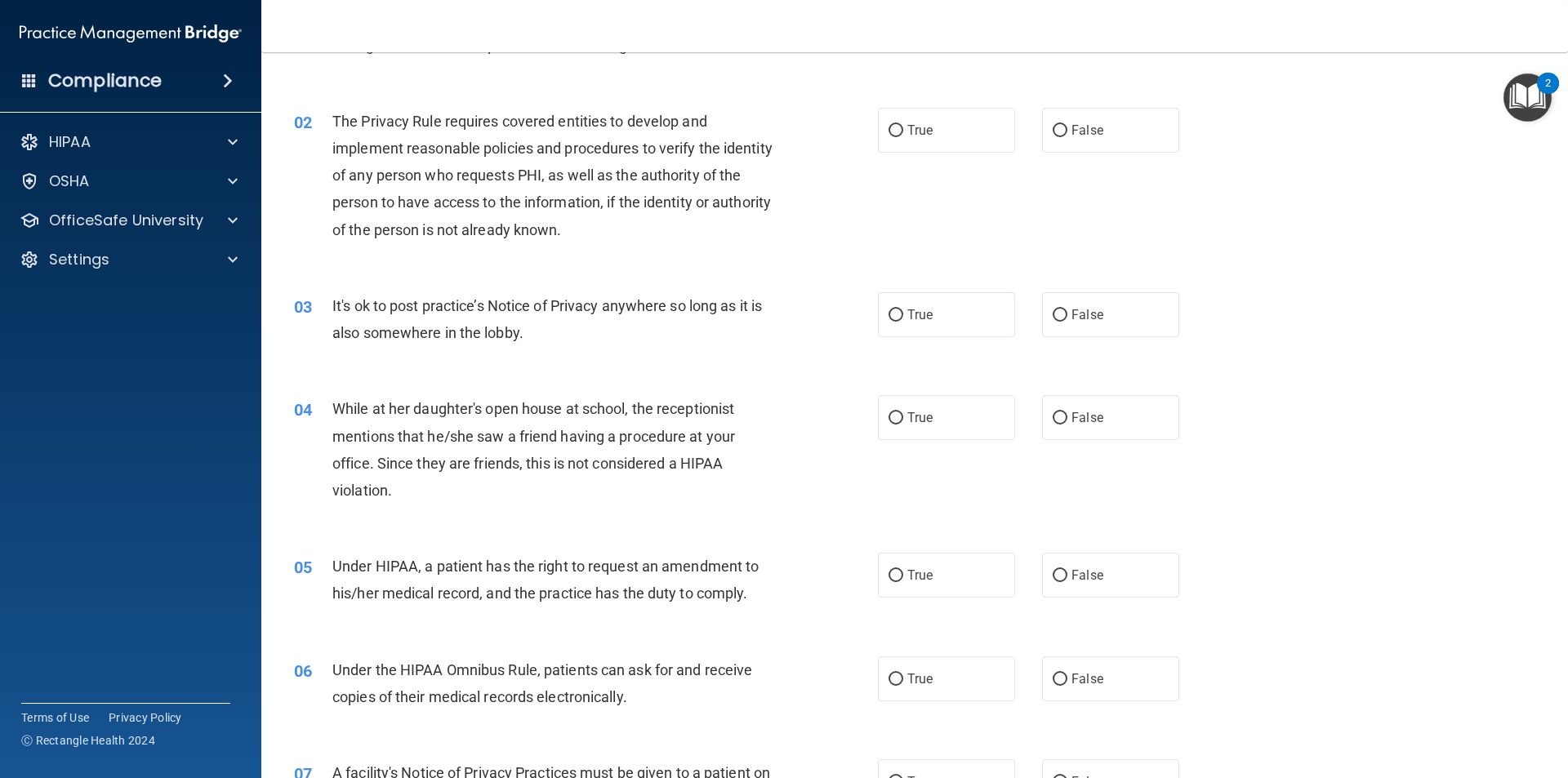
scroll to position [134, 0]
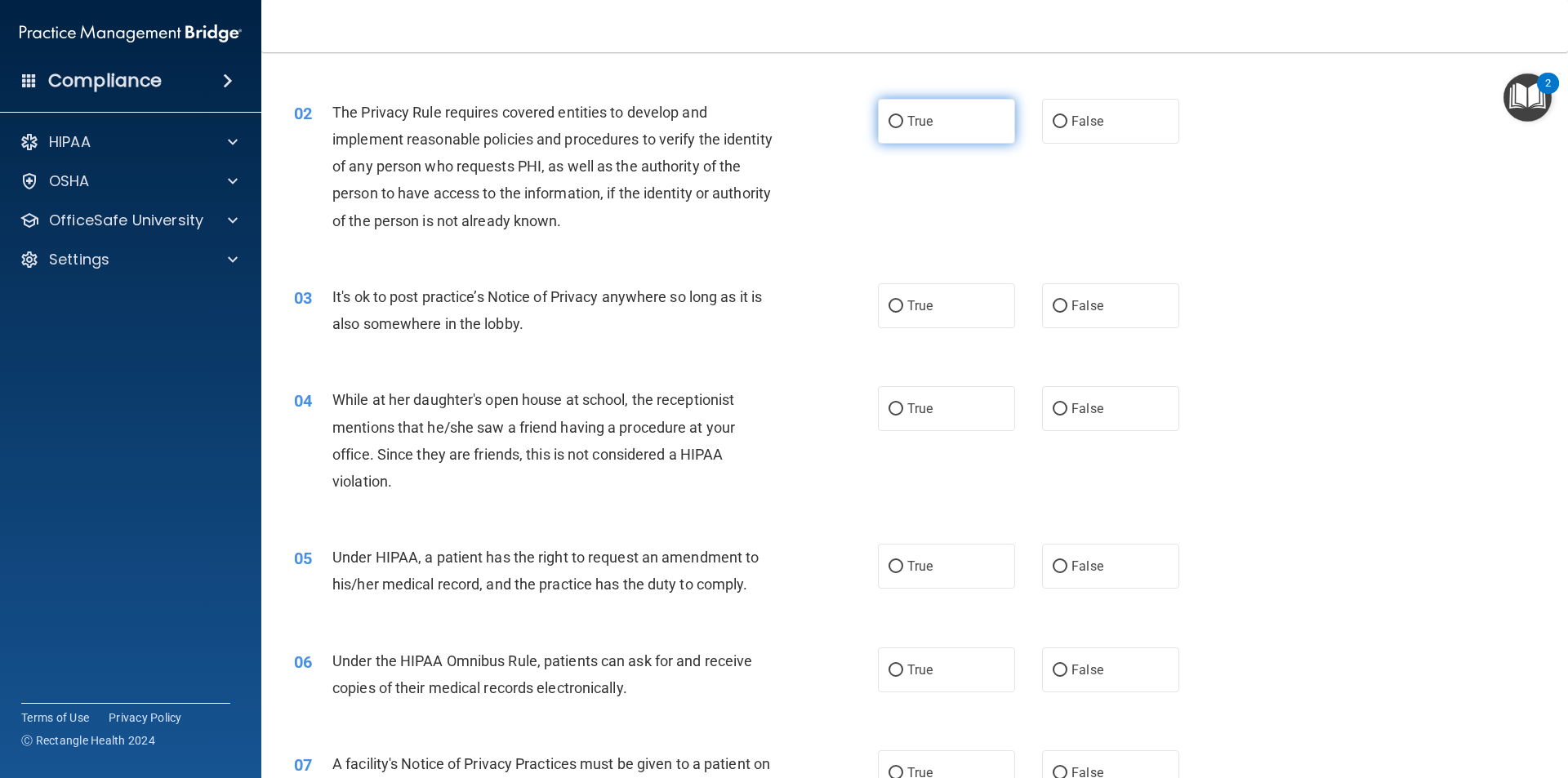
click at [888, 120] on input "True" at bounding box center [895, 122] width 15 height 12
radio input "true"
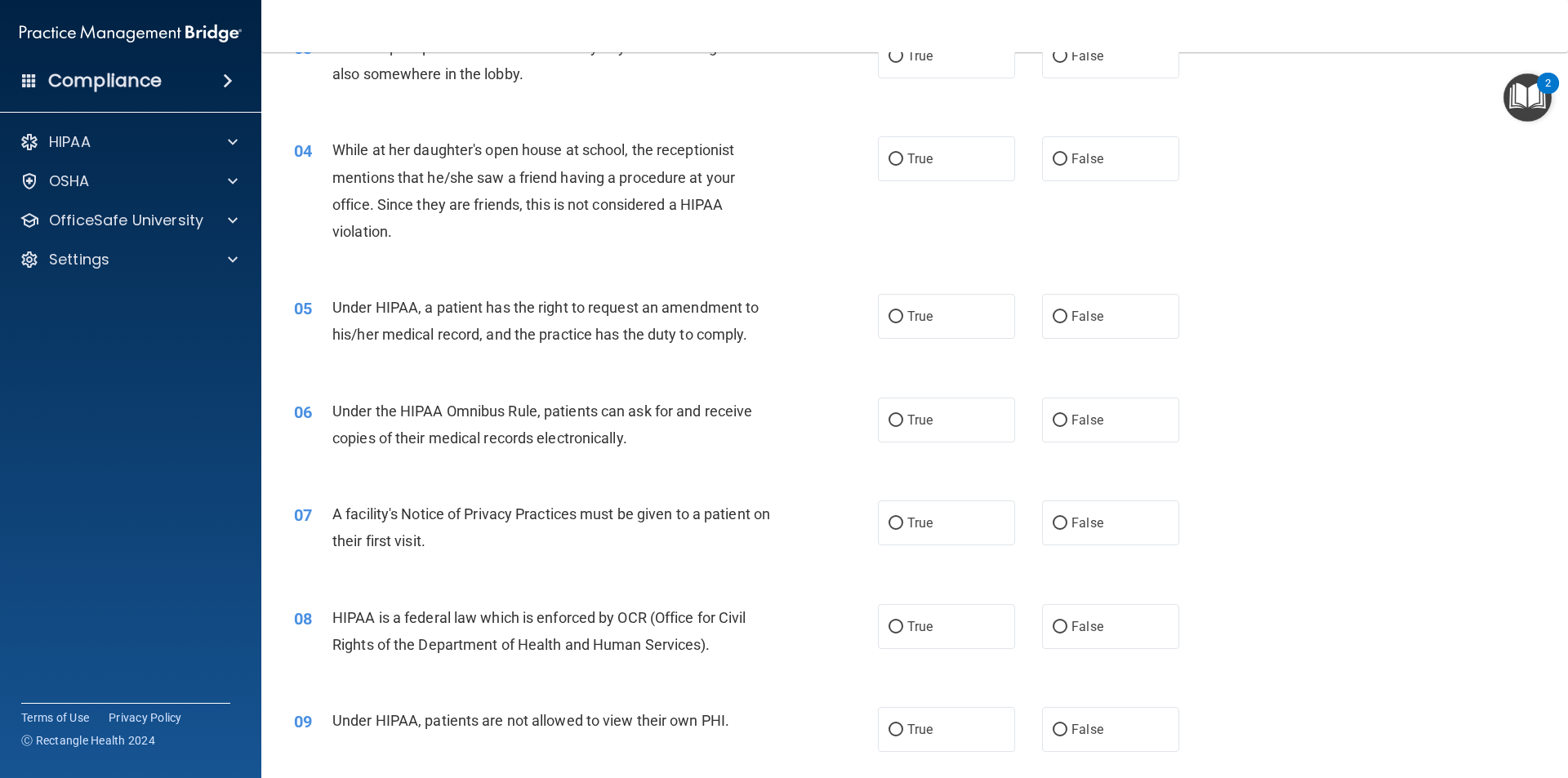
scroll to position [340, 0]
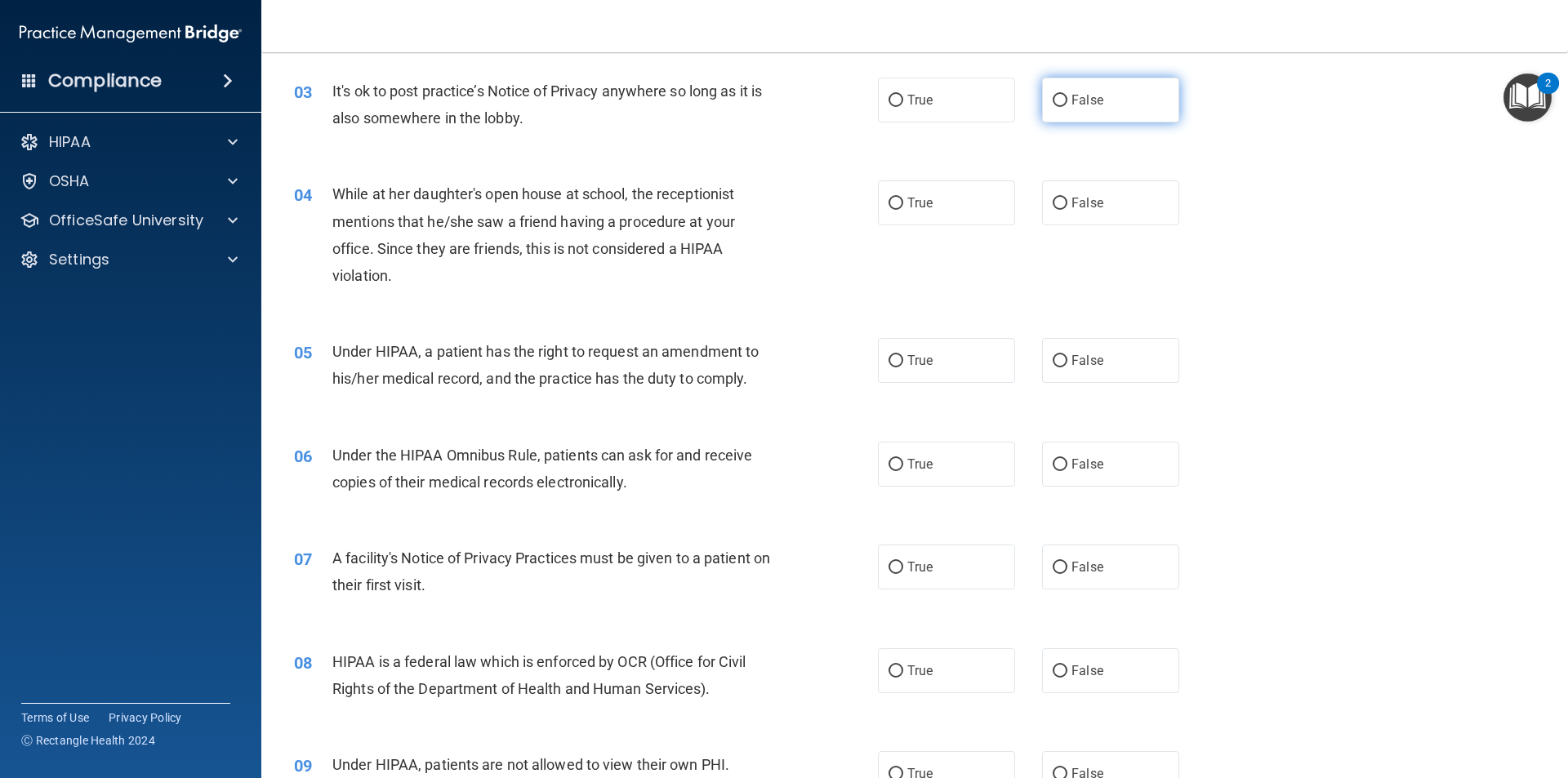
click at [1055, 100] on input "False" at bounding box center [1059, 101] width 15 height 12
radio input "true"
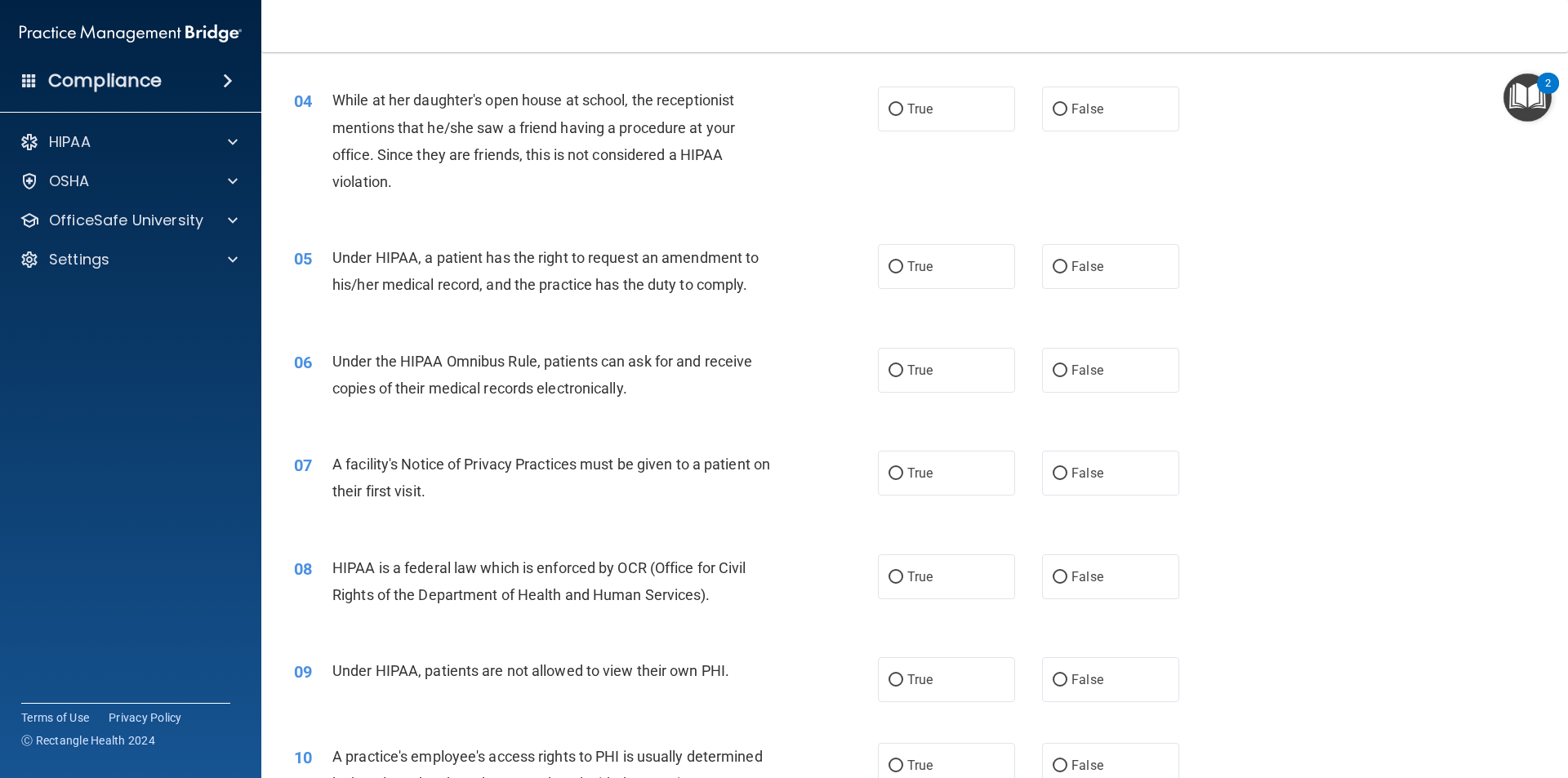
scroll to position [437, 0]
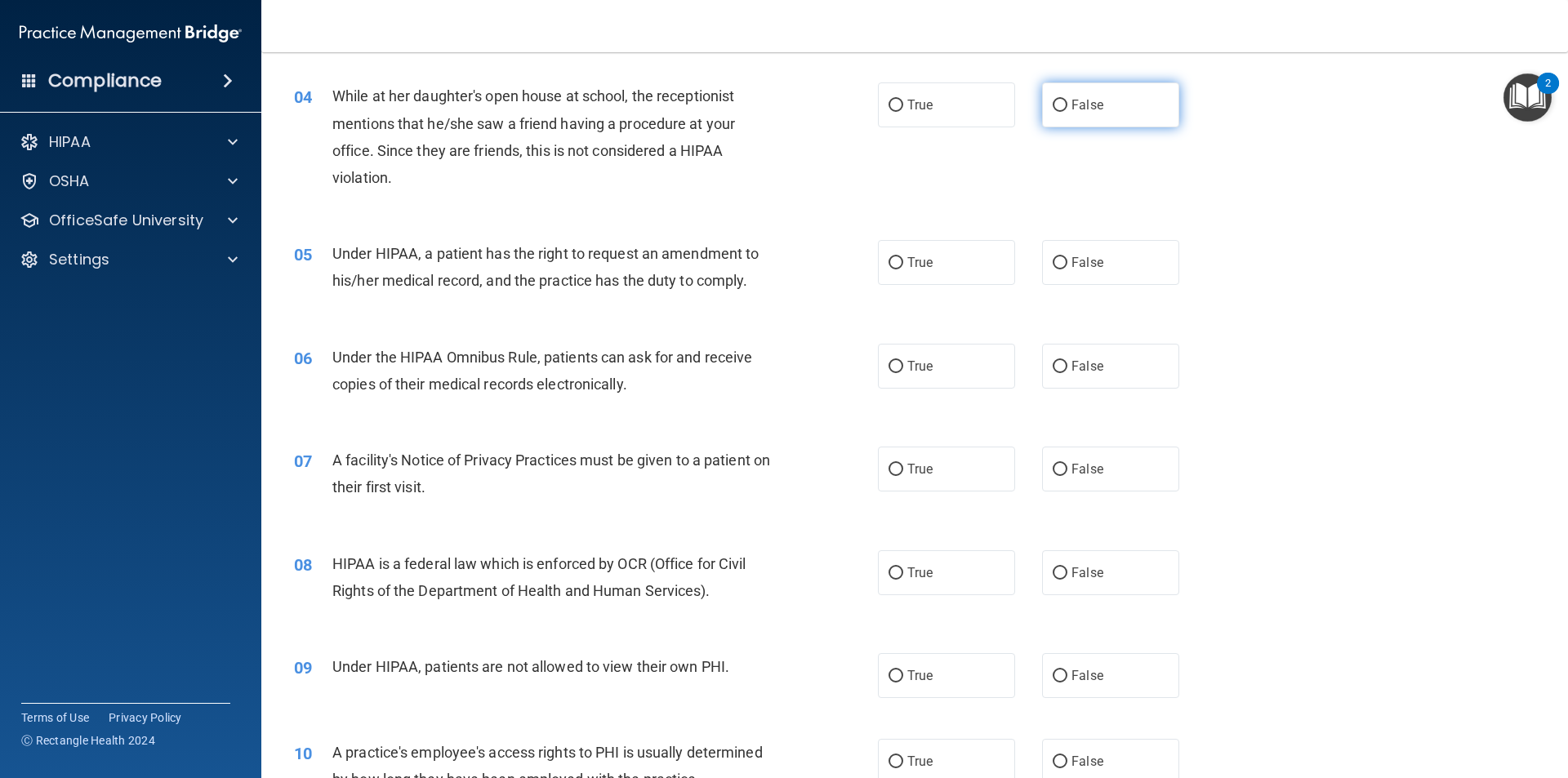
click at [1052, 101] on input "False" at bounding box center [1059, 106] width 15 height 12
radio input "true"
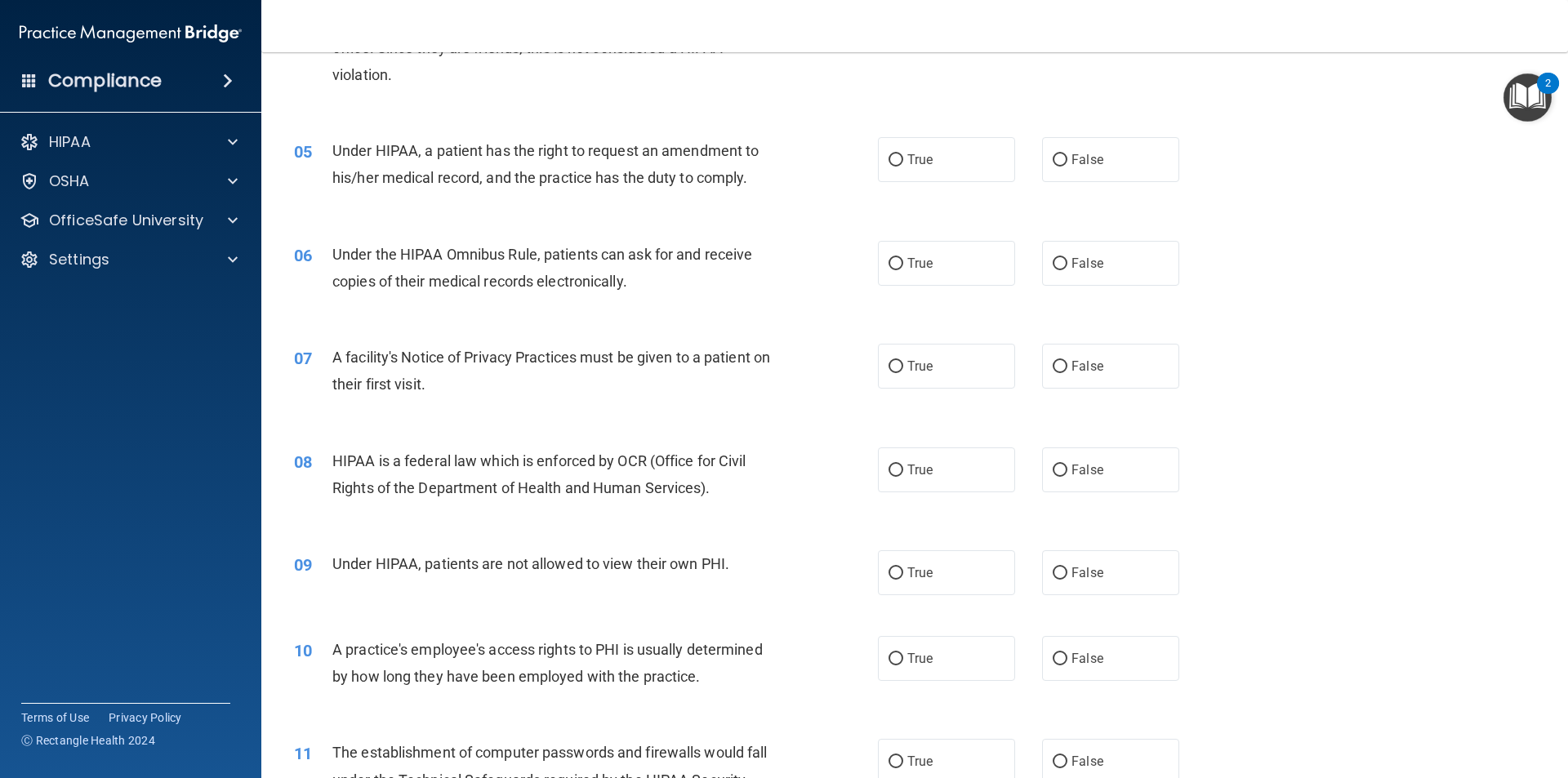
scroll to position [589, 0]
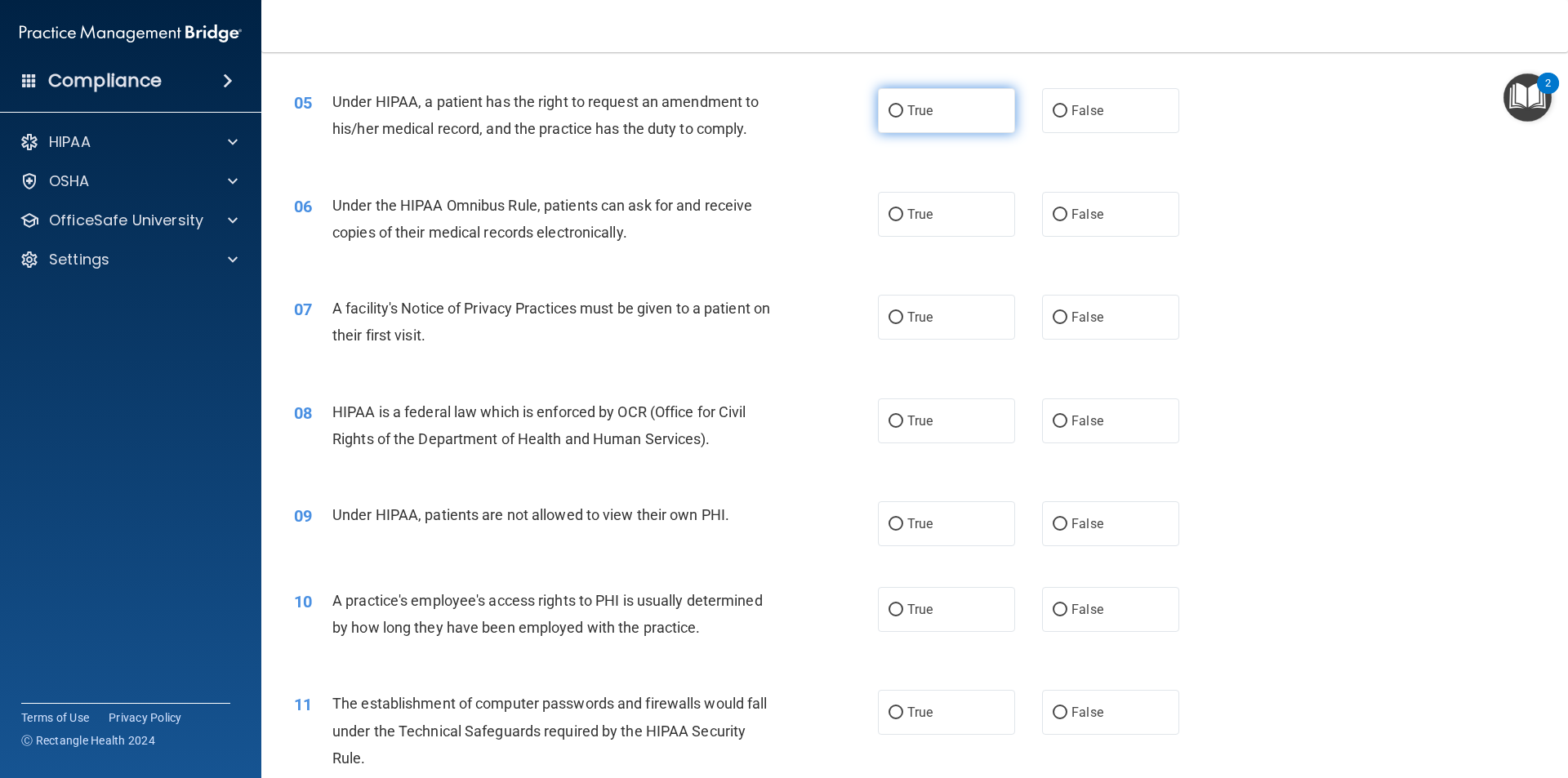
click at [895, 109] on input "True" at bounding box center [895, 111] width 15 height 12
radio input "true"
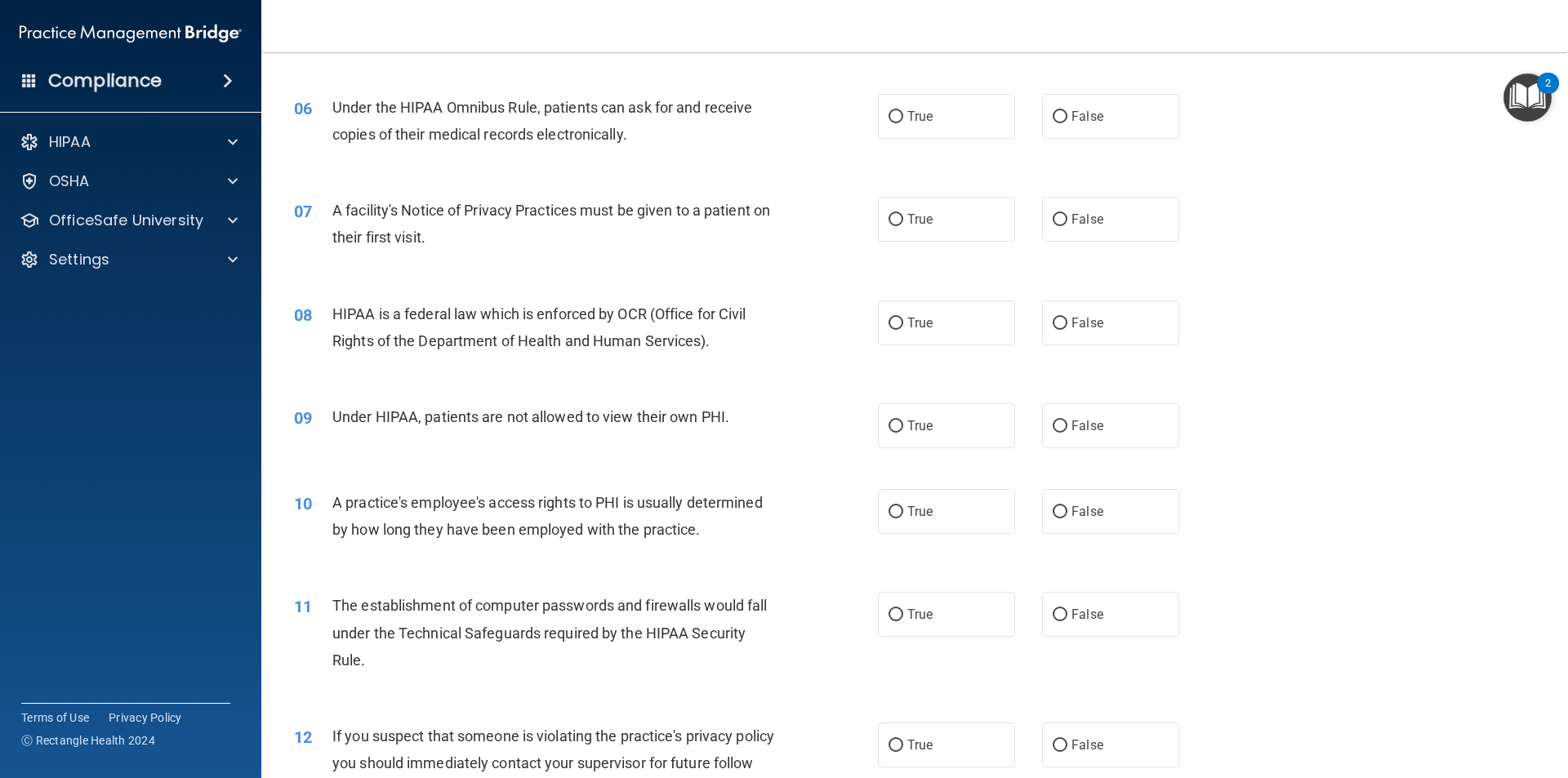
scroll to position [696, 0]
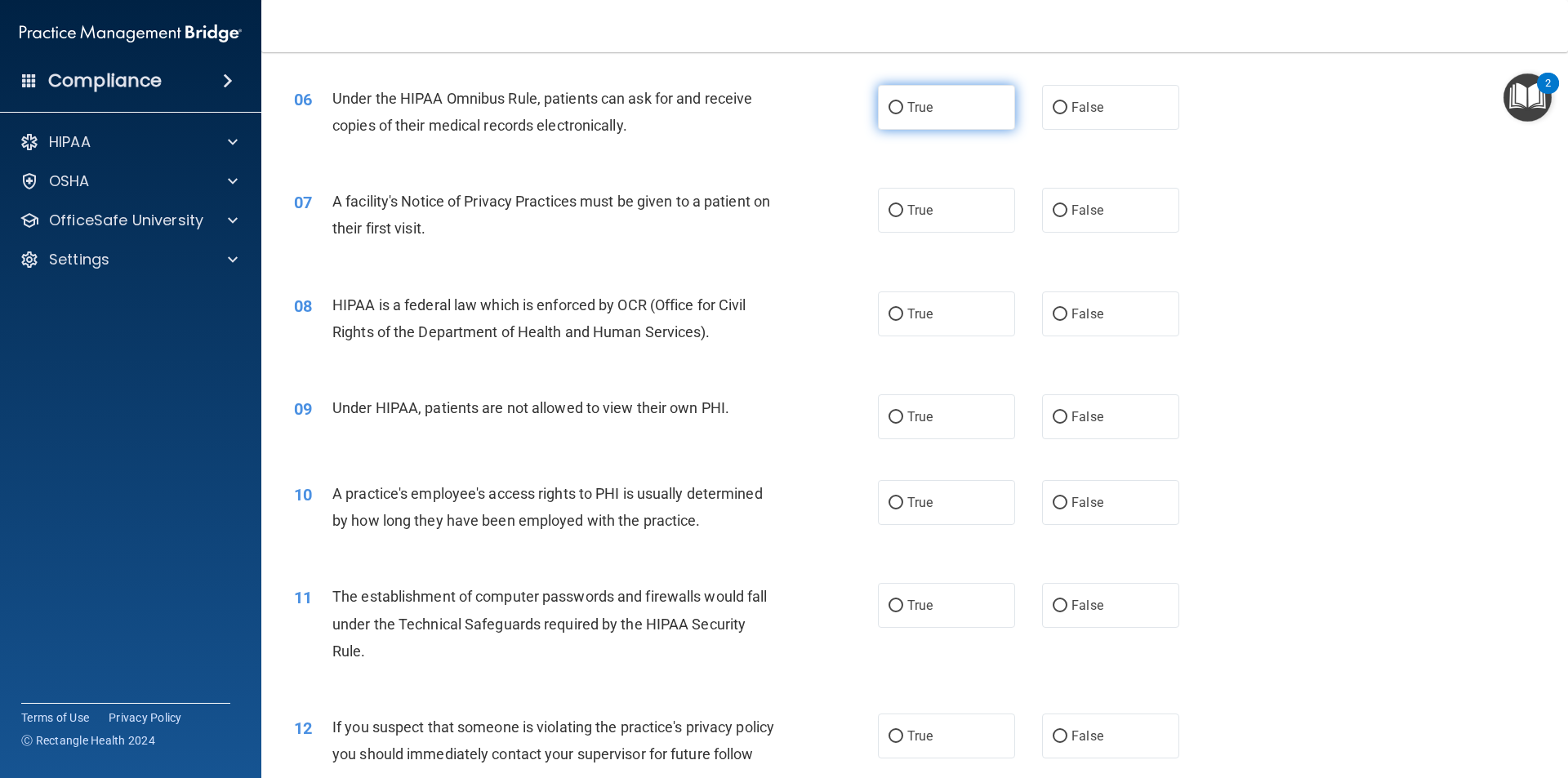
click at [888, 113] on input "True" at bounding box center [895, 108] width 15 height 12
radio input "true"
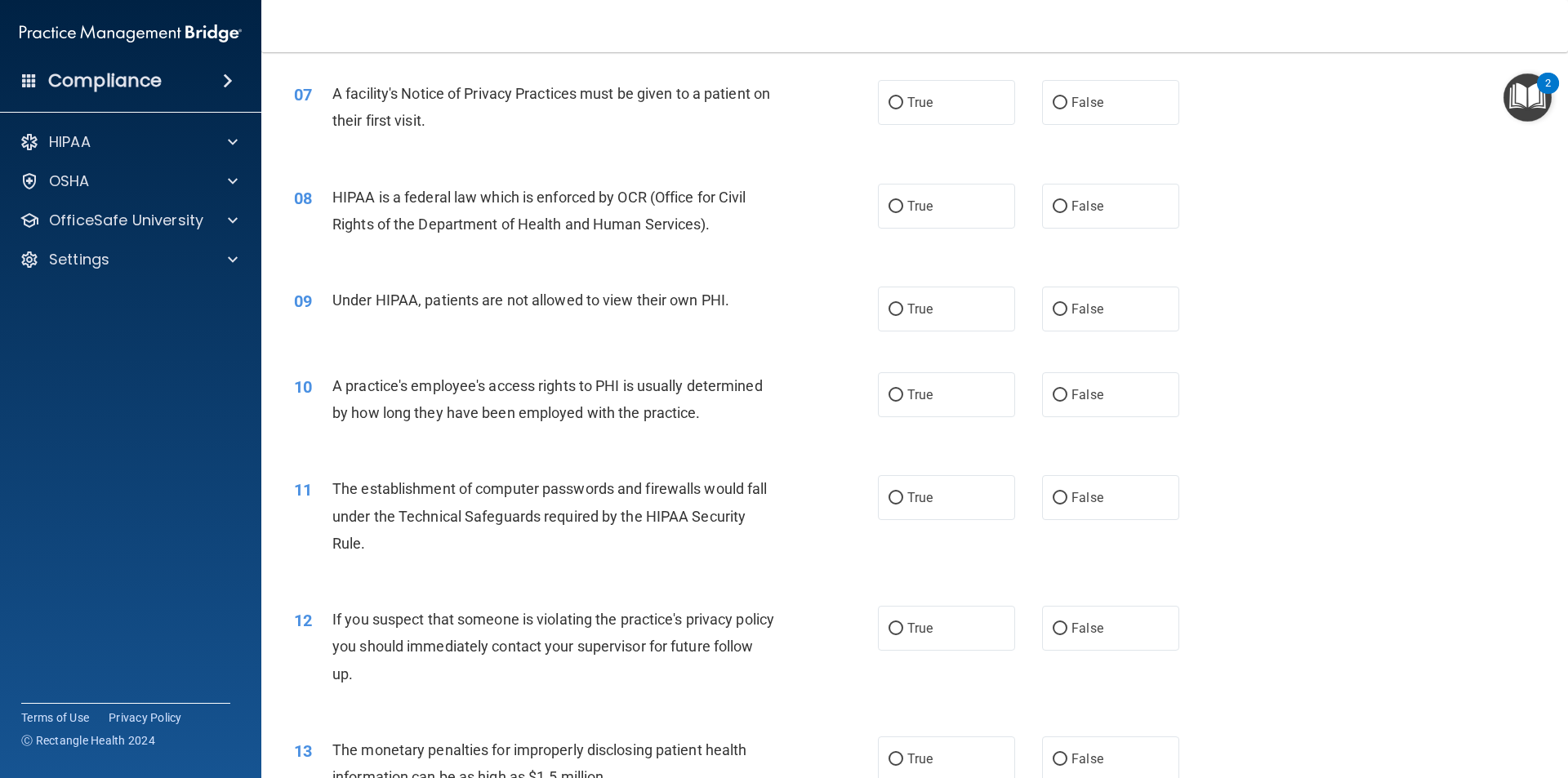
scroll to position [808, 0]
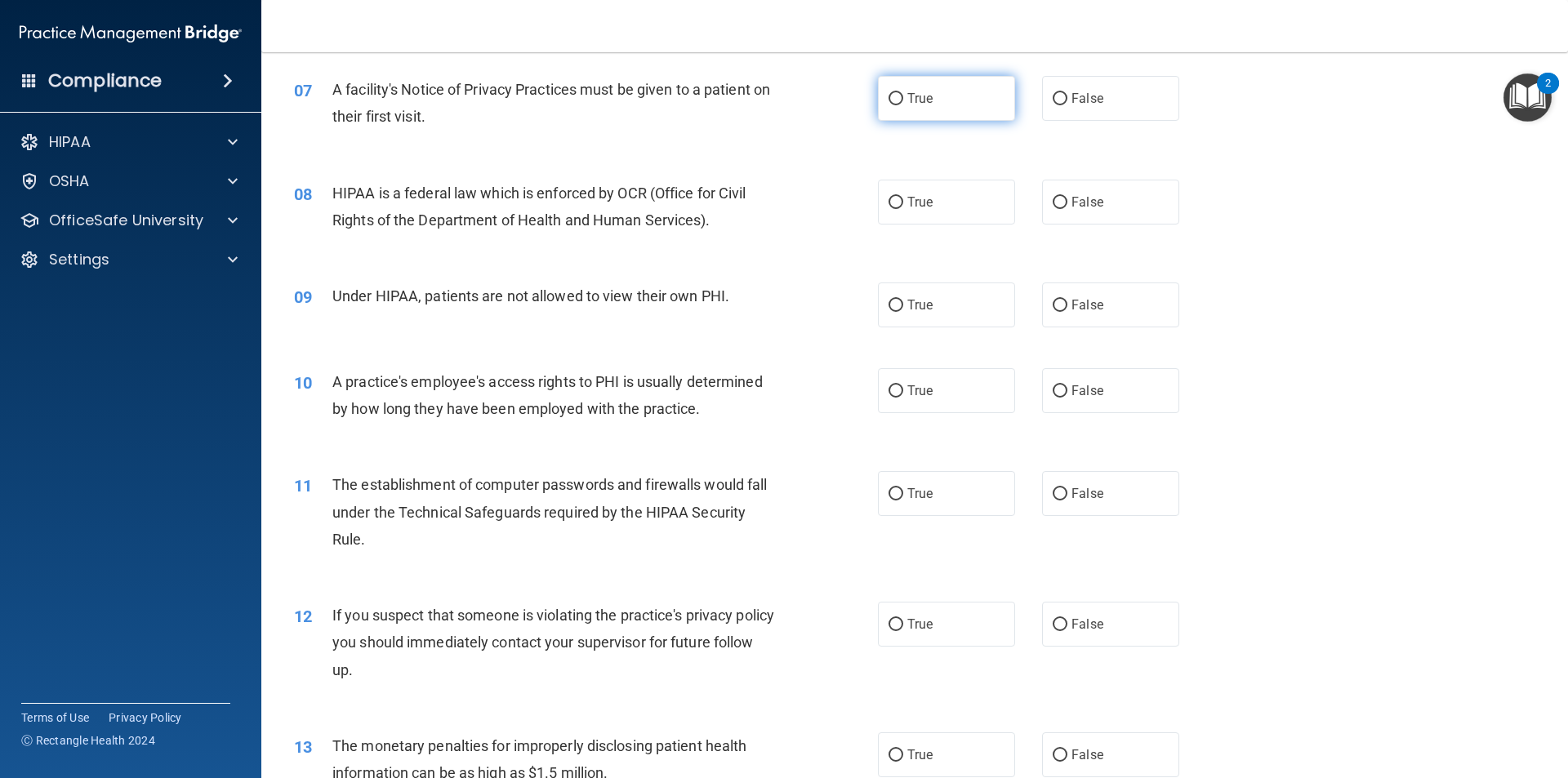
click at [888, 95] on input "True" at bounding box center [895, 99] width 15 height 12
radio input "true"
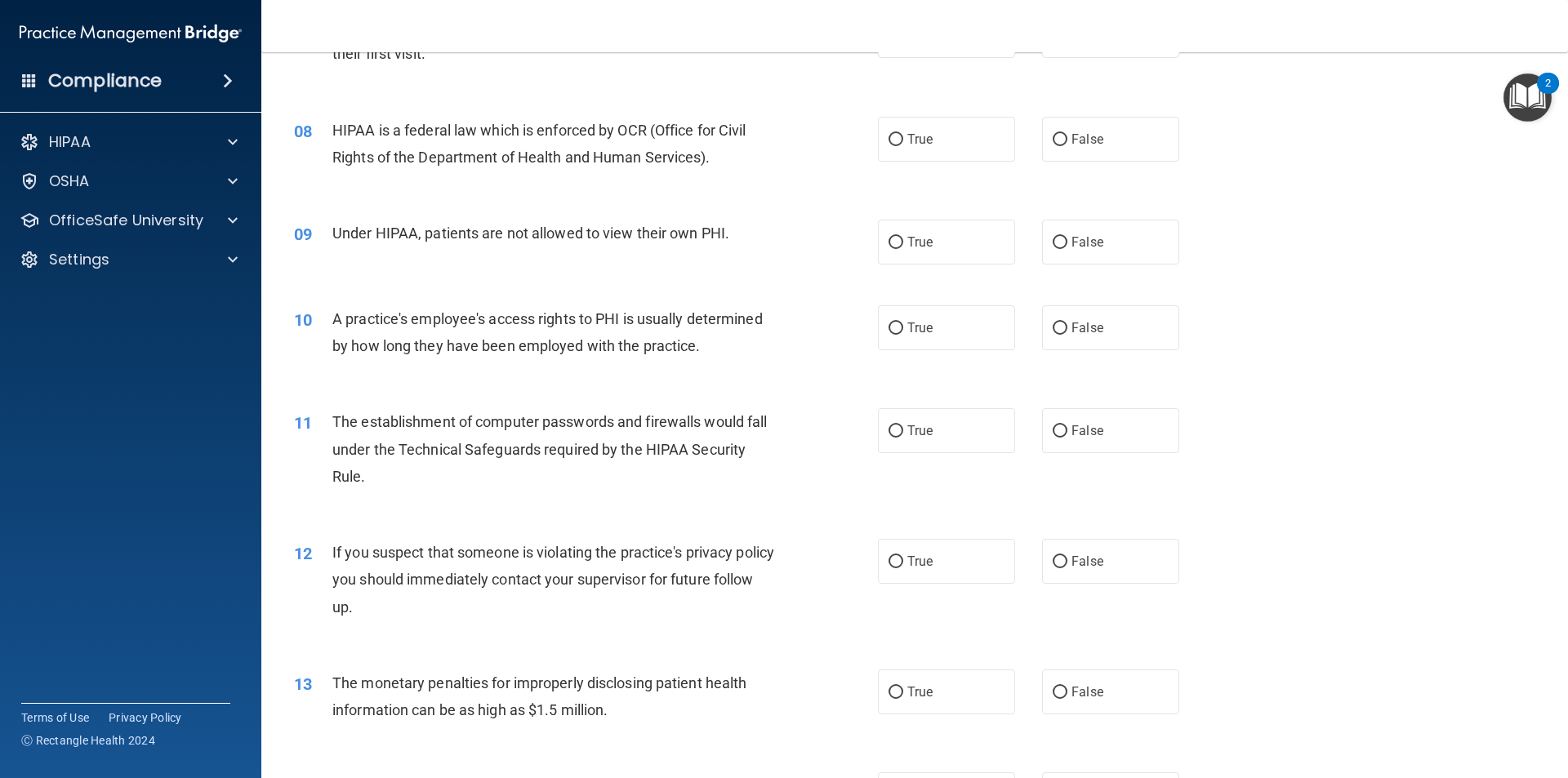
scroll to position [880, 0]
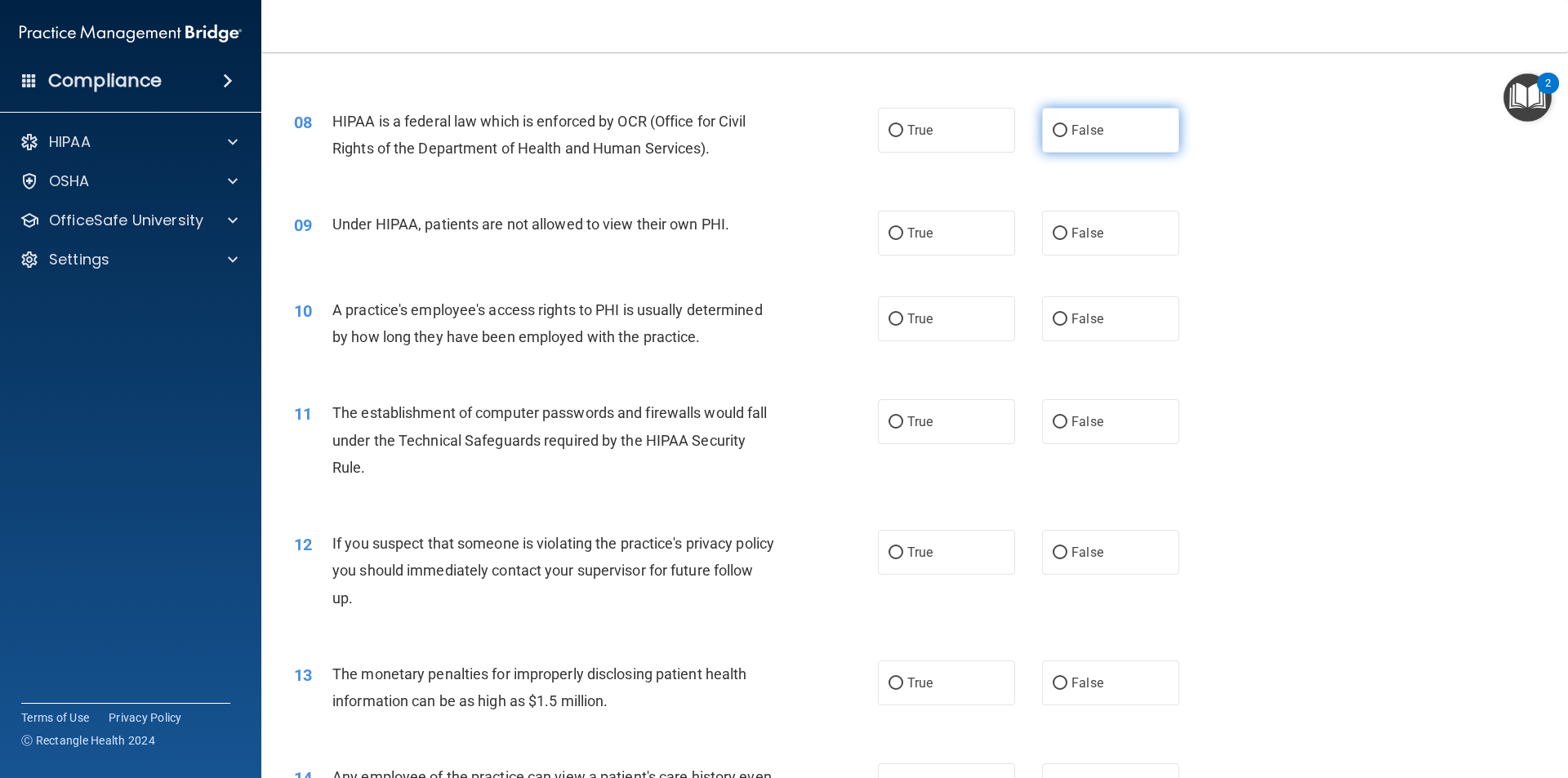
click at [1057, 126] on input "False" at bounding box center [1059, 131] width 15 height 12
radio input "true"
click at [1058, 232] on input "False" at bounding box center [1059, 234] width 15 height 12
radio input "true"
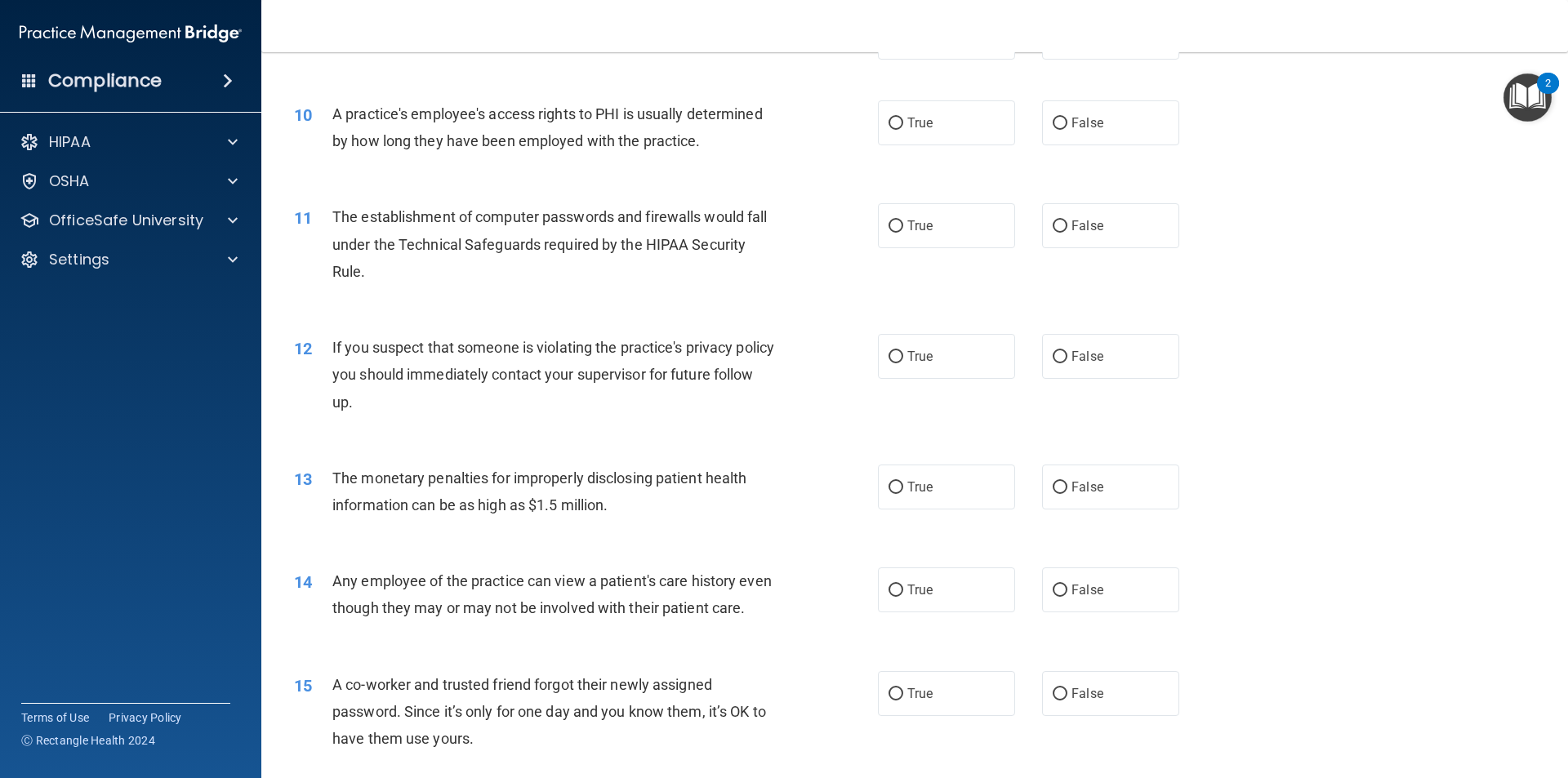
scroll to position [1081, 0]
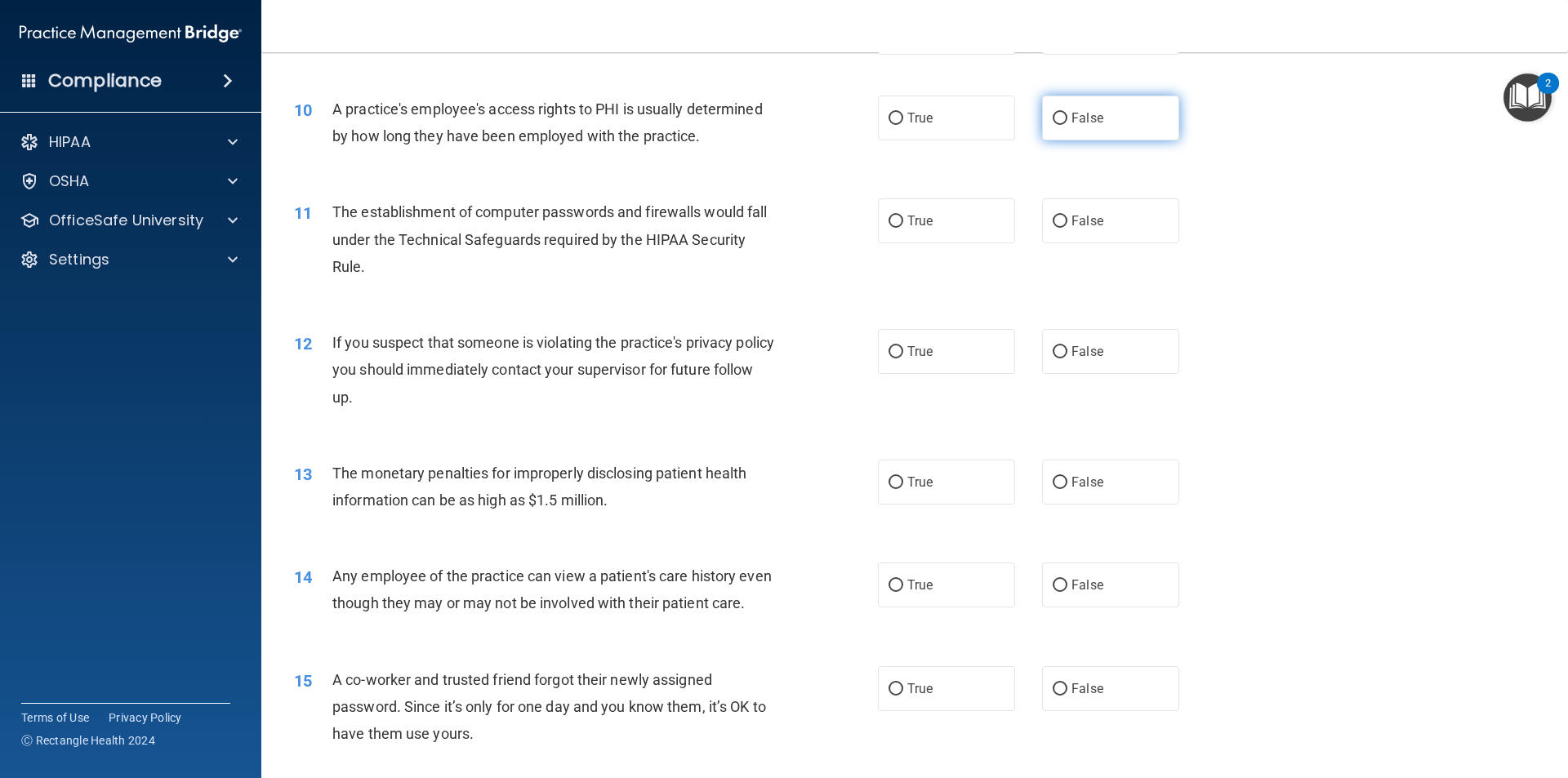
click at [1052, 120] on input "False" at bounding box center [1059, 119] width 15 height 12
radio input "true"
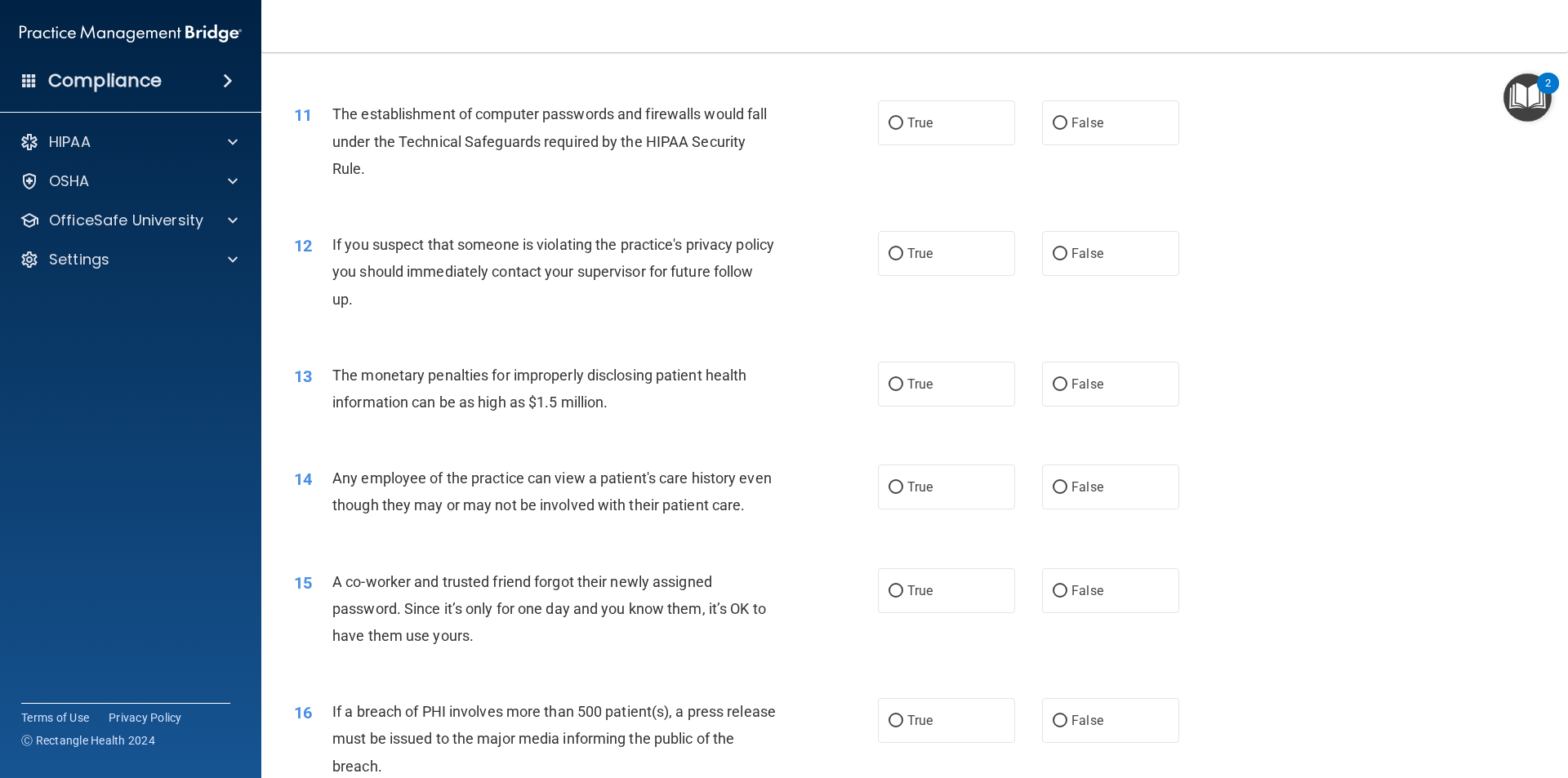
scroll to position [1188, 0]
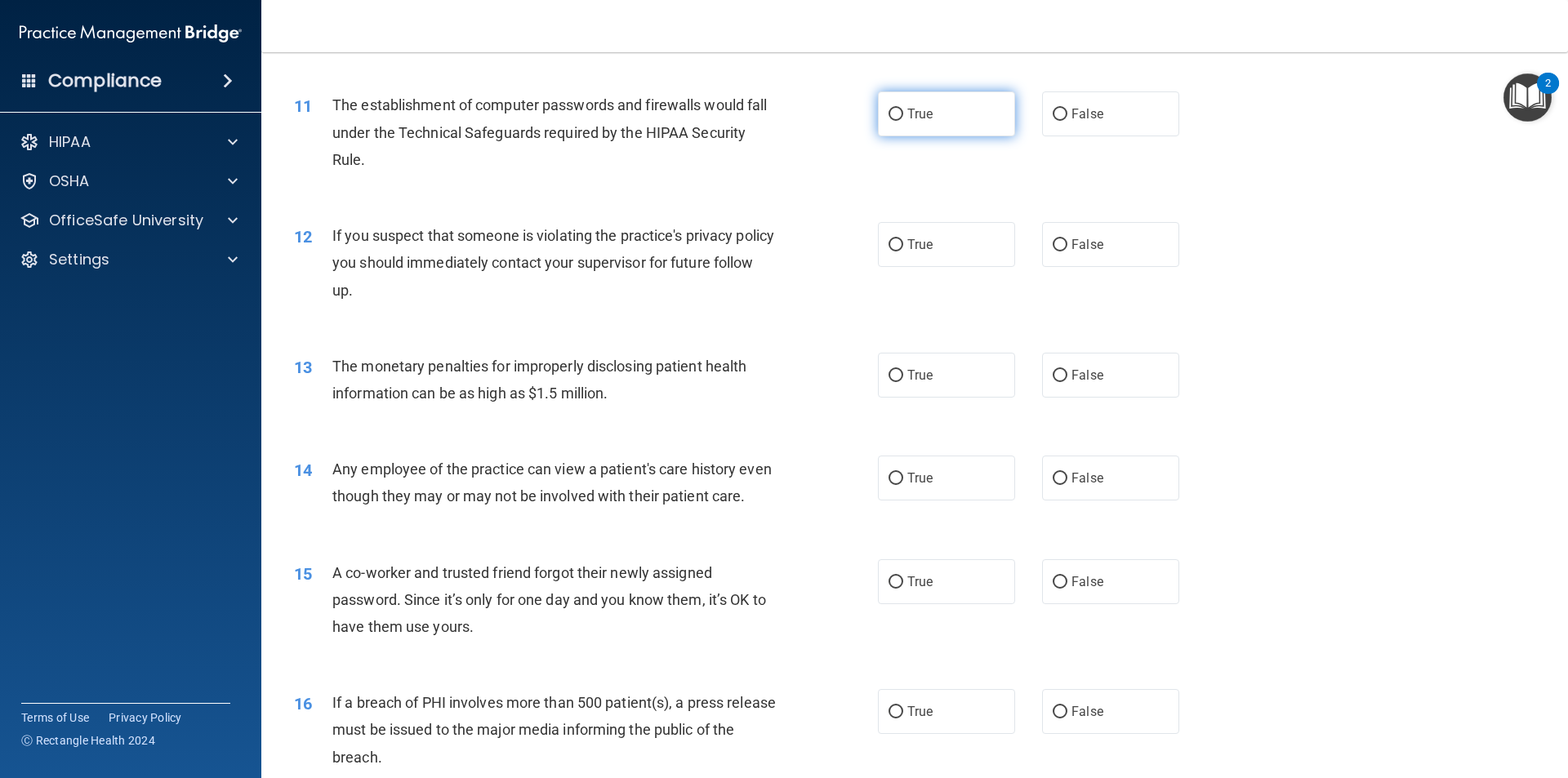
click at [890, 115] on input "True" at bounding box center [895, 114] width 15 height 12
radio input "true"
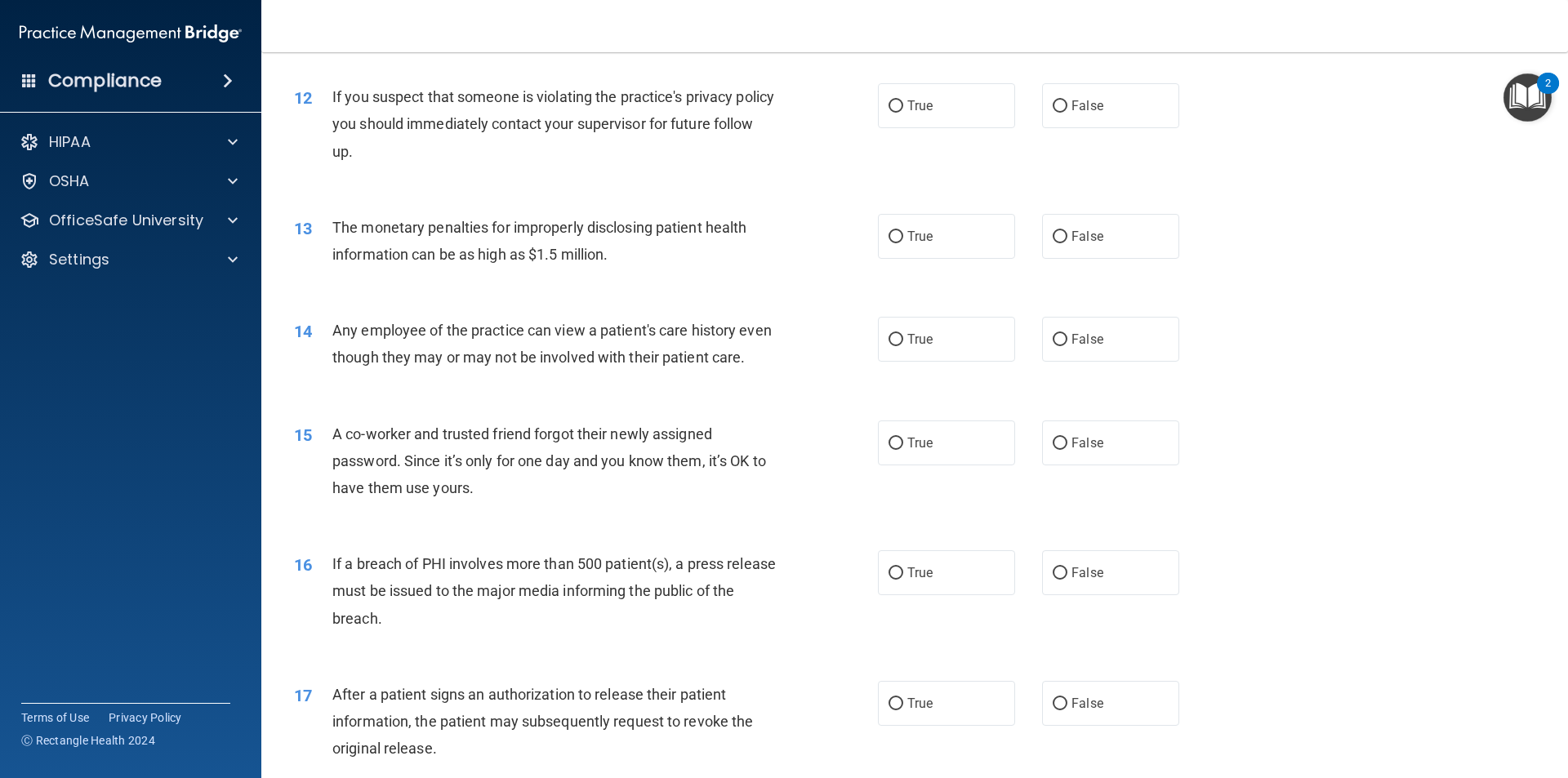
scroll to position [1336, 0]
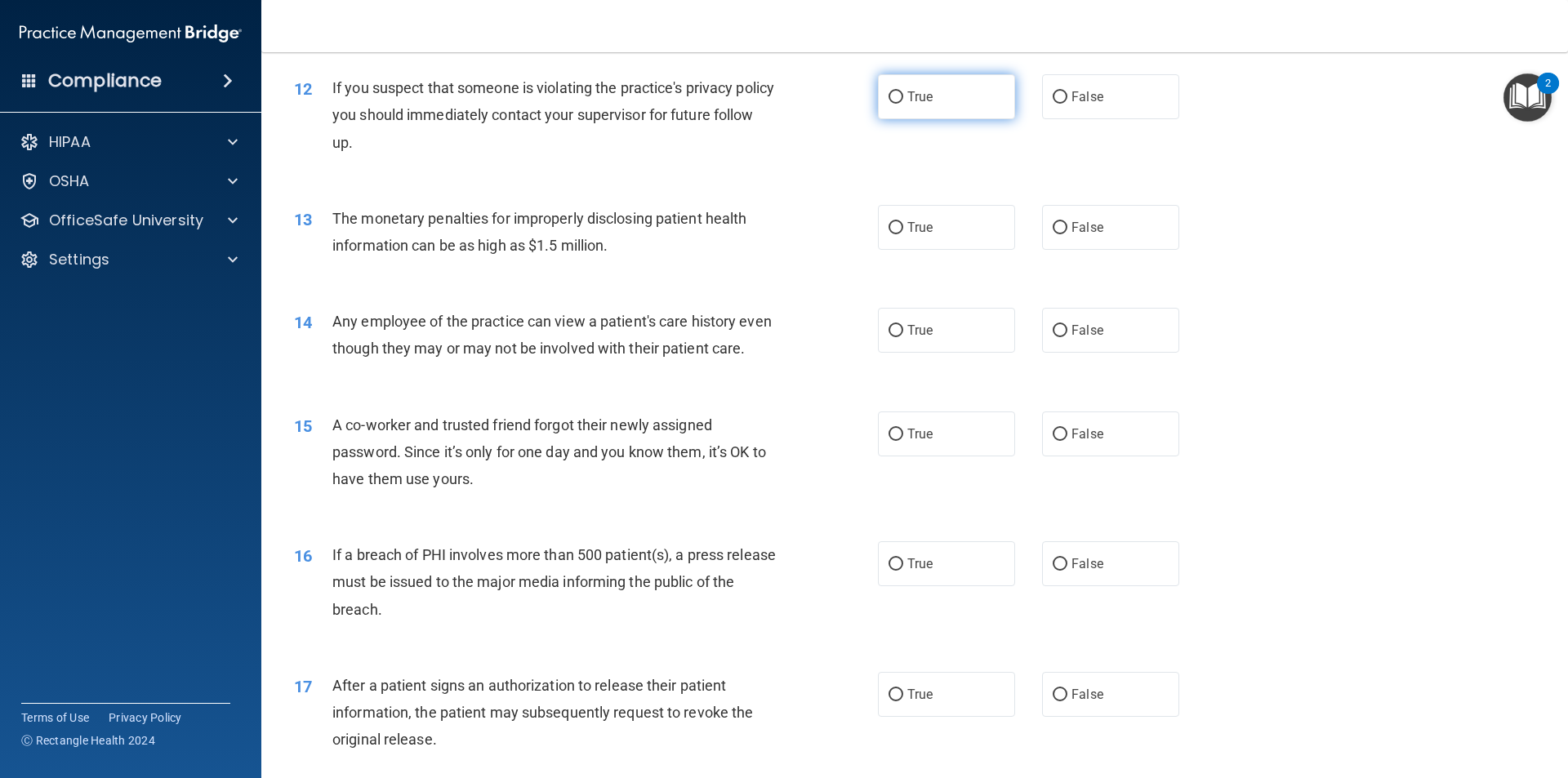
click at [894, 91] on input "True" at bounding box center [895, 97] width 15 height 12
radio input "true"
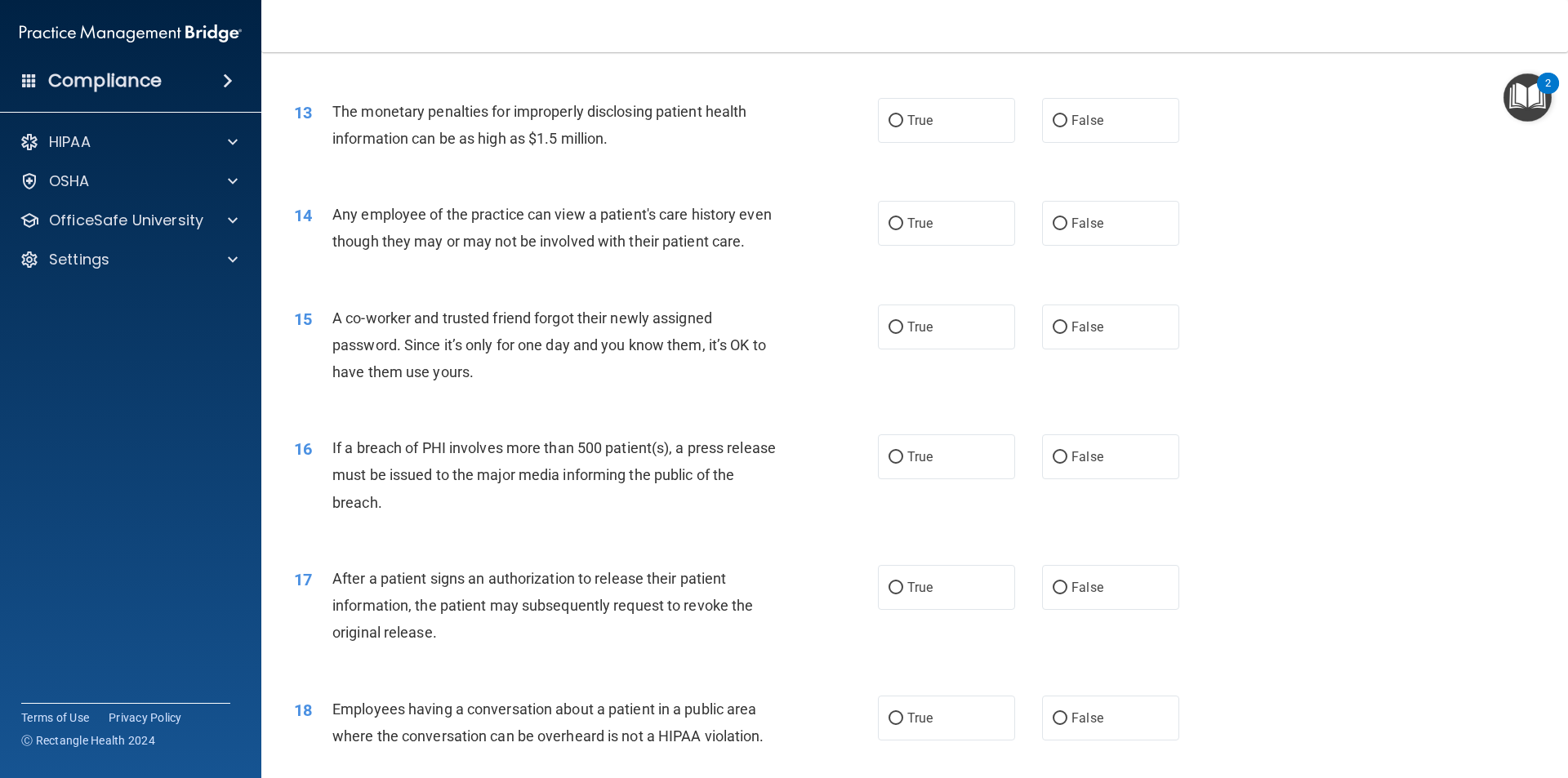
scroll to position [1456, 0]
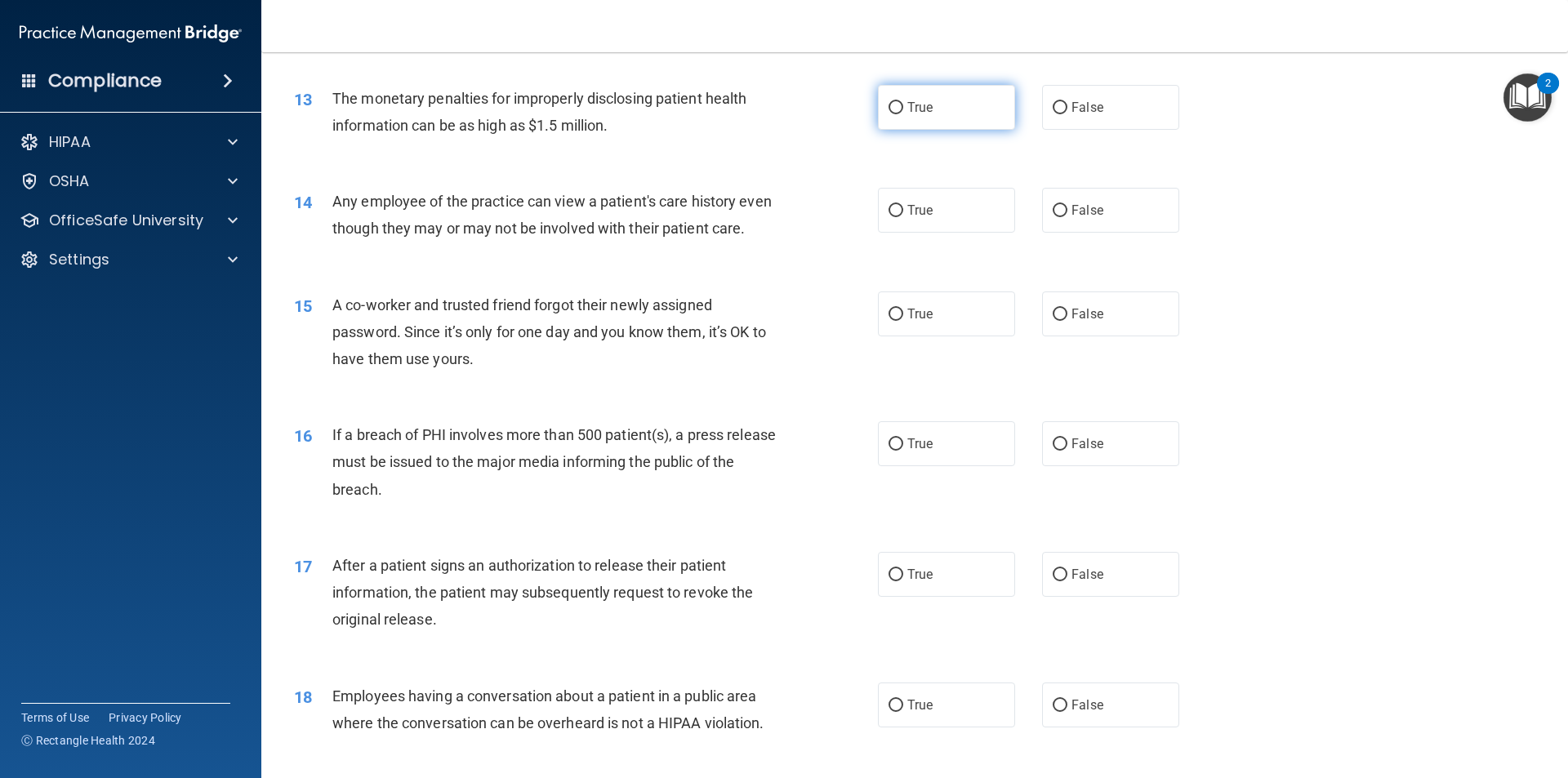
click at [889, 108] on input "True" at bounding box center [895, 108] width 15 height 12
radio input "true"
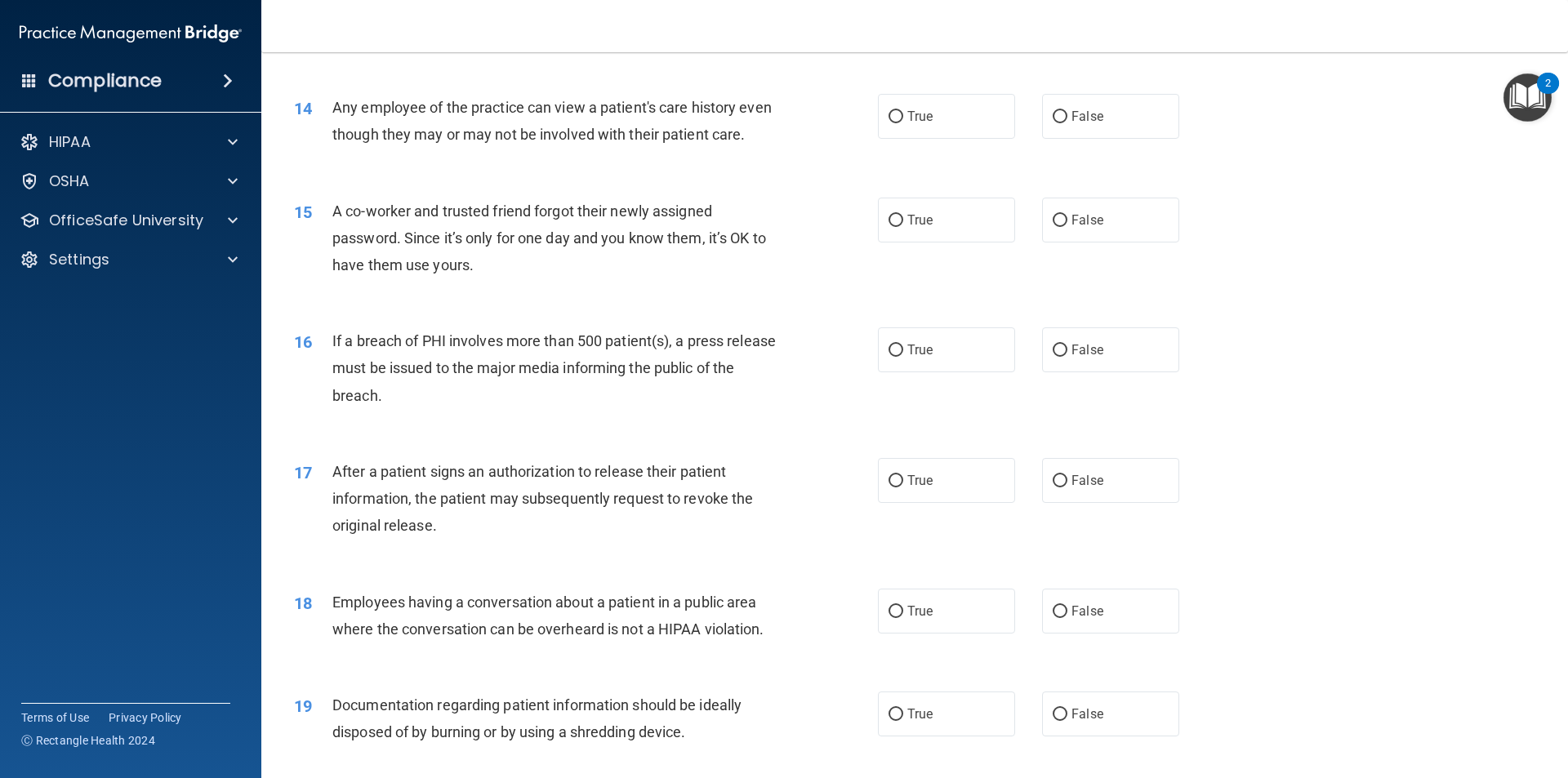
scroll to position [1568, 0]
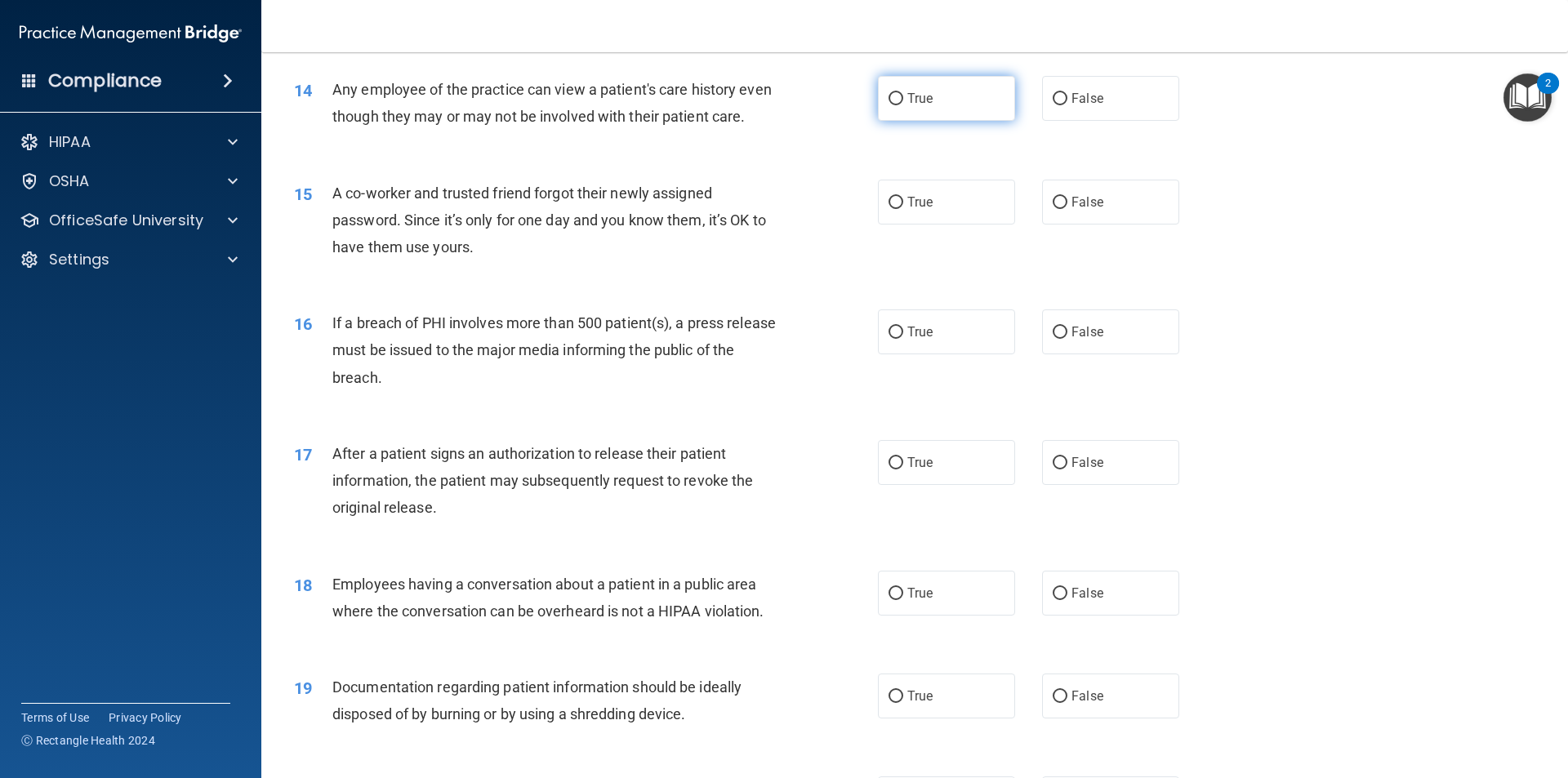
click at [888, 97] on input "True" at bounding box center [895, 99] width 15 height 12
radio input "true"
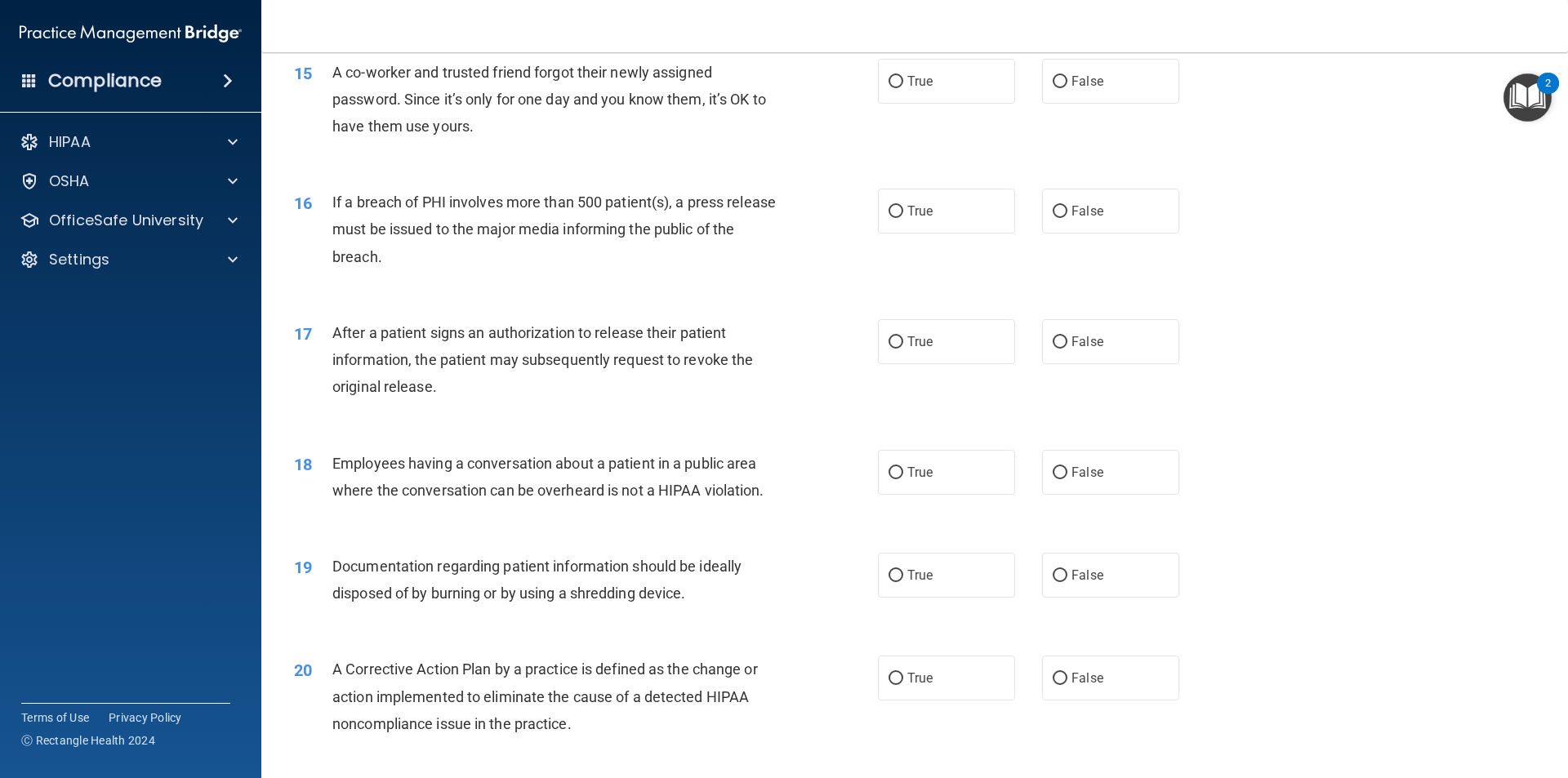
scroll to position [1701, 0]
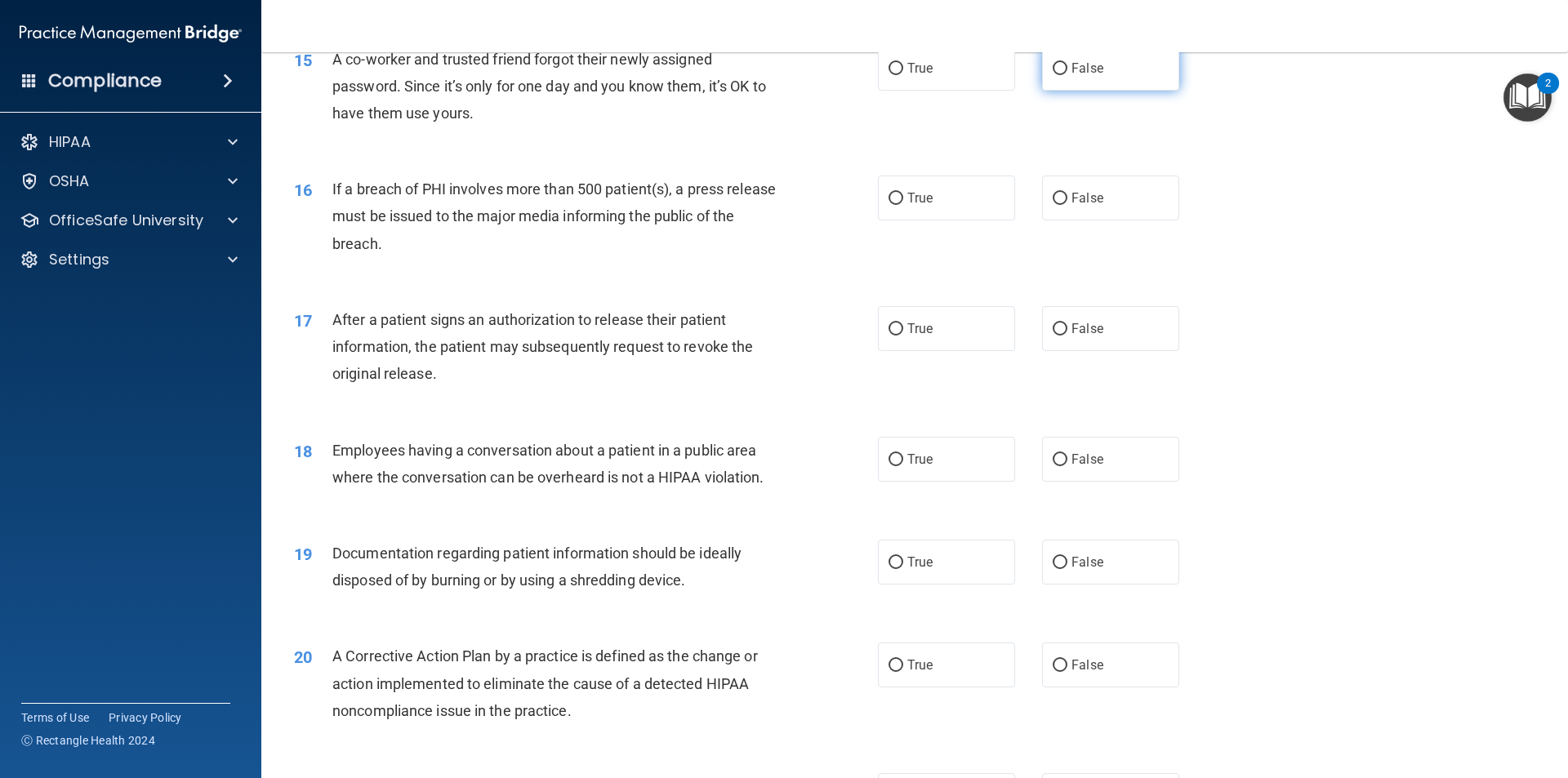
click at [1052, 75] on input "False" at bounding box center [1059, 69] width 15 height 12
radio input "true"
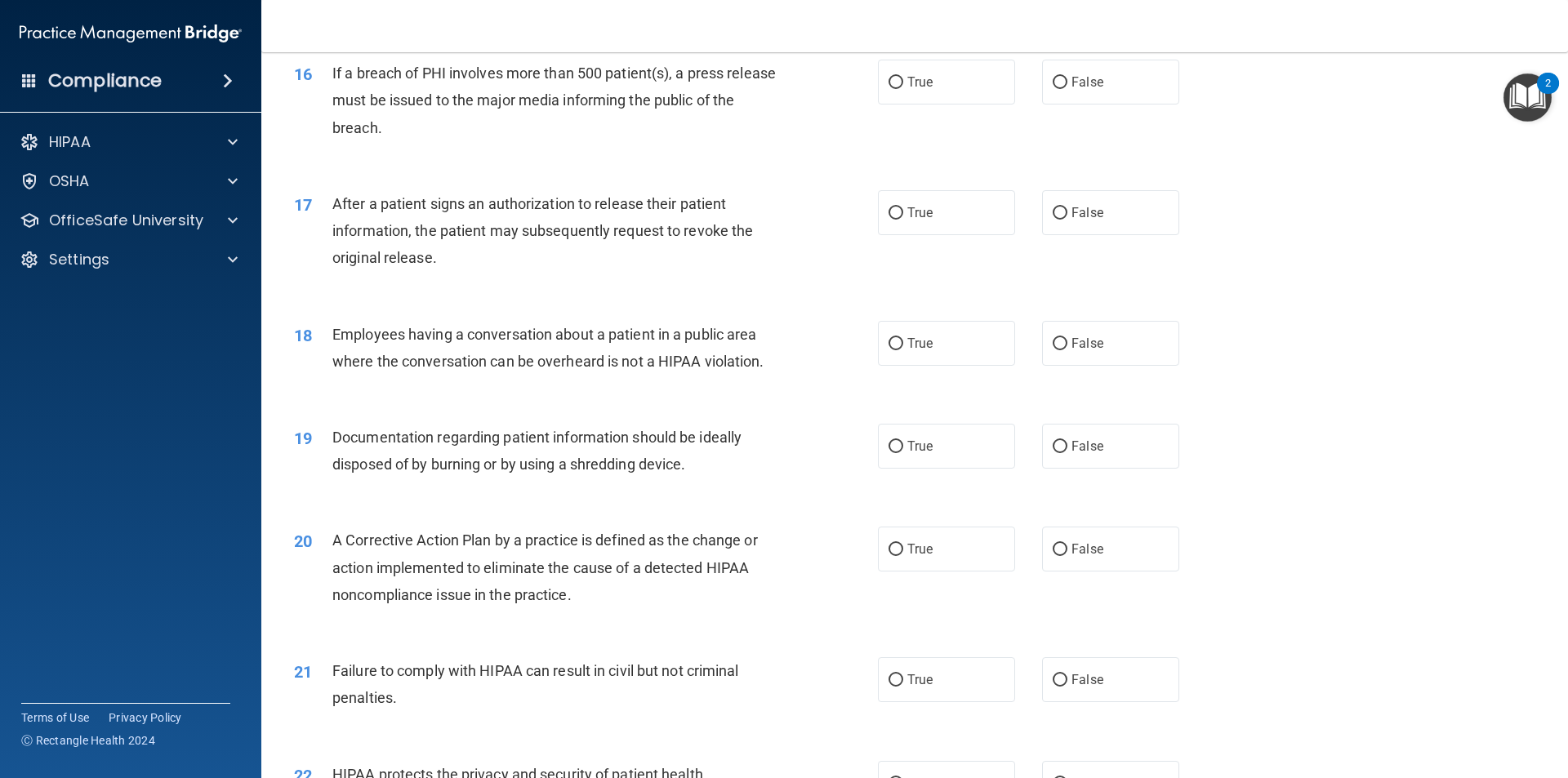
scroll to position [1835, 0]
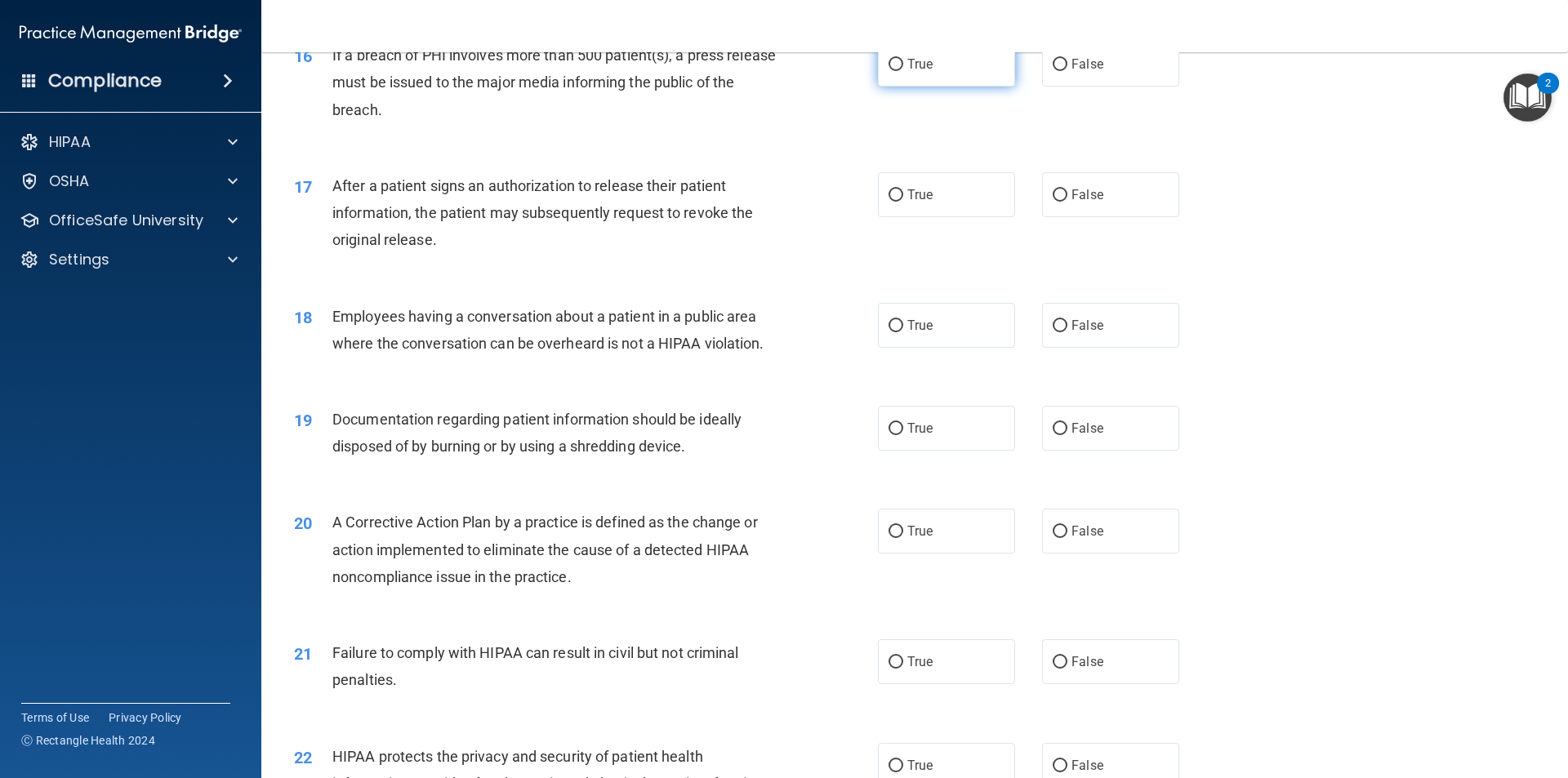
click at [892, 71] on input "True" at bounding box center [895, 65] width 15 height 12
radio input "true"
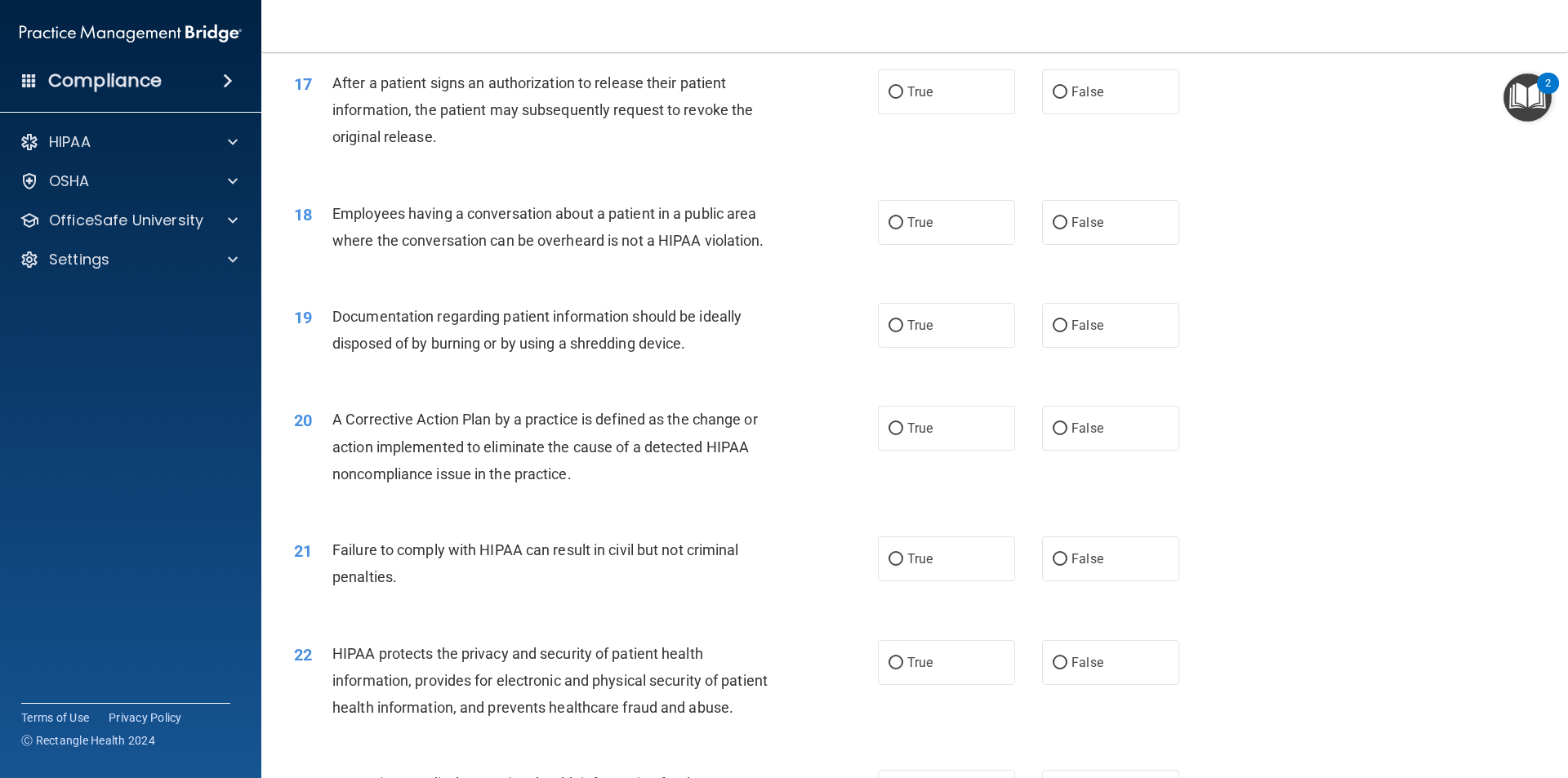
scroll to position [1957, 0]
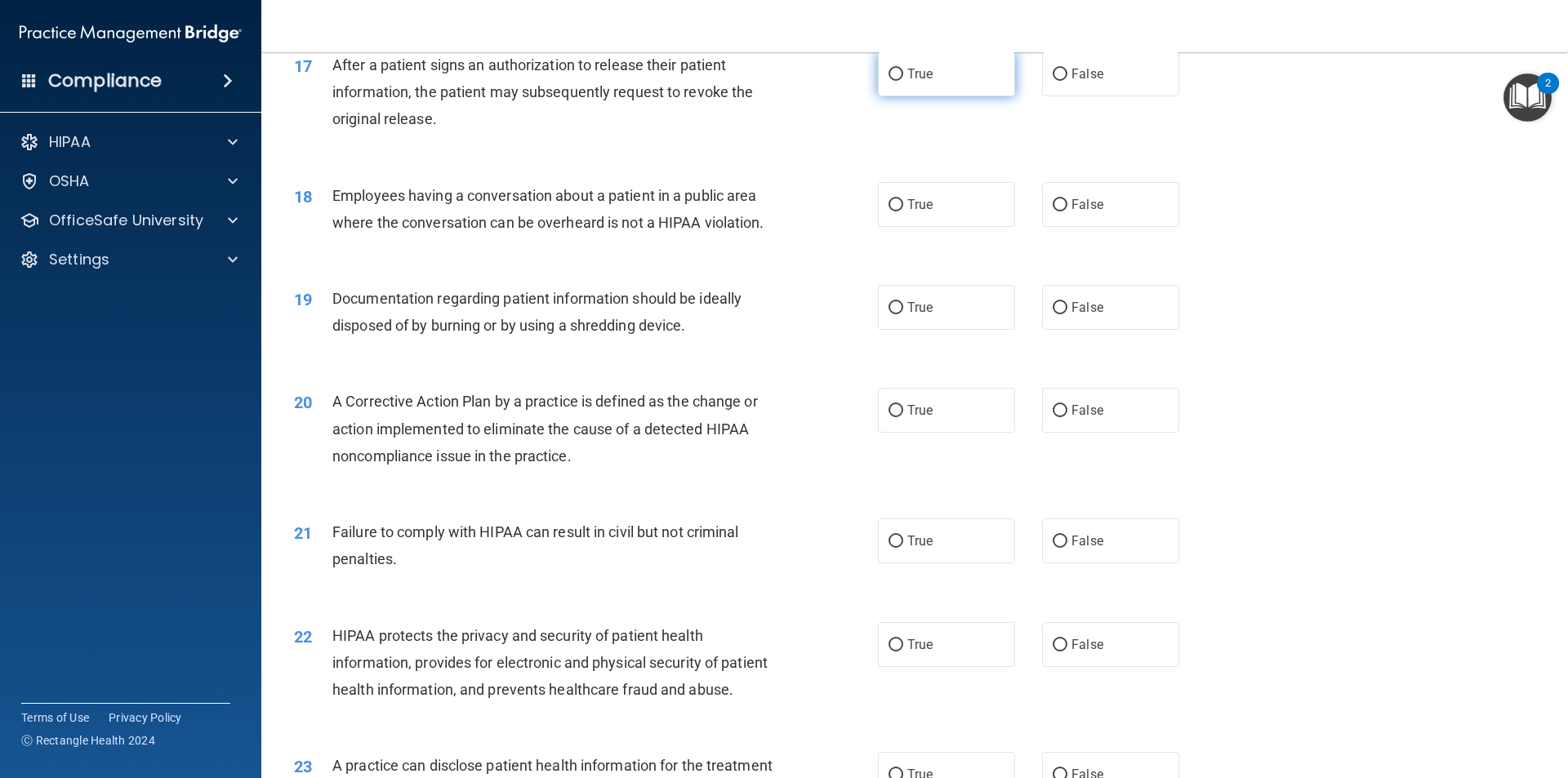
click at [898, 97] on label "True" at bounding box center [946, 73] width 137 height 45
click at [898, 81] on input "True" at bounding box center [895, 74] width 15 height 12
radio input "true"
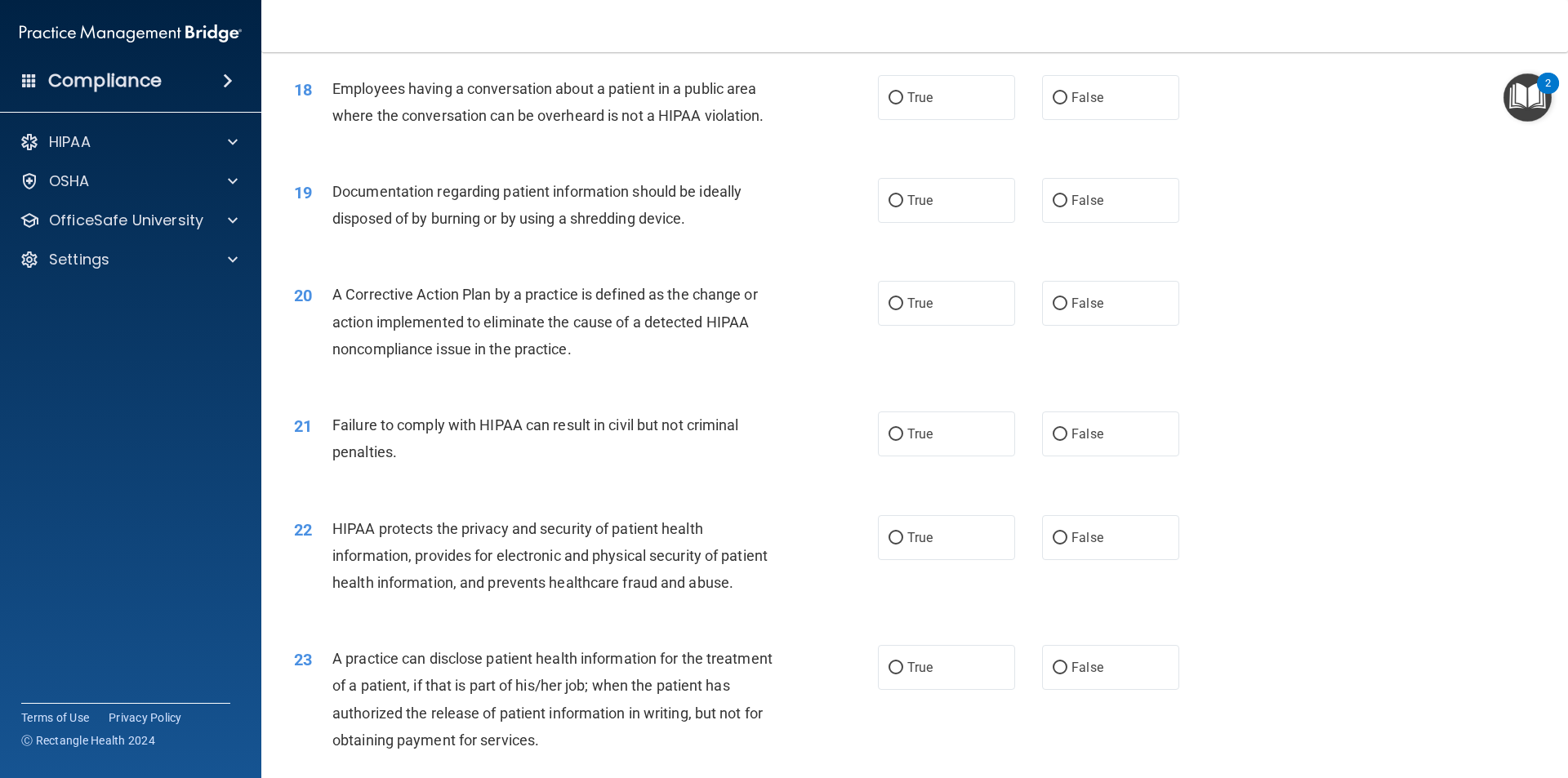
scroll to position [2068, 0]
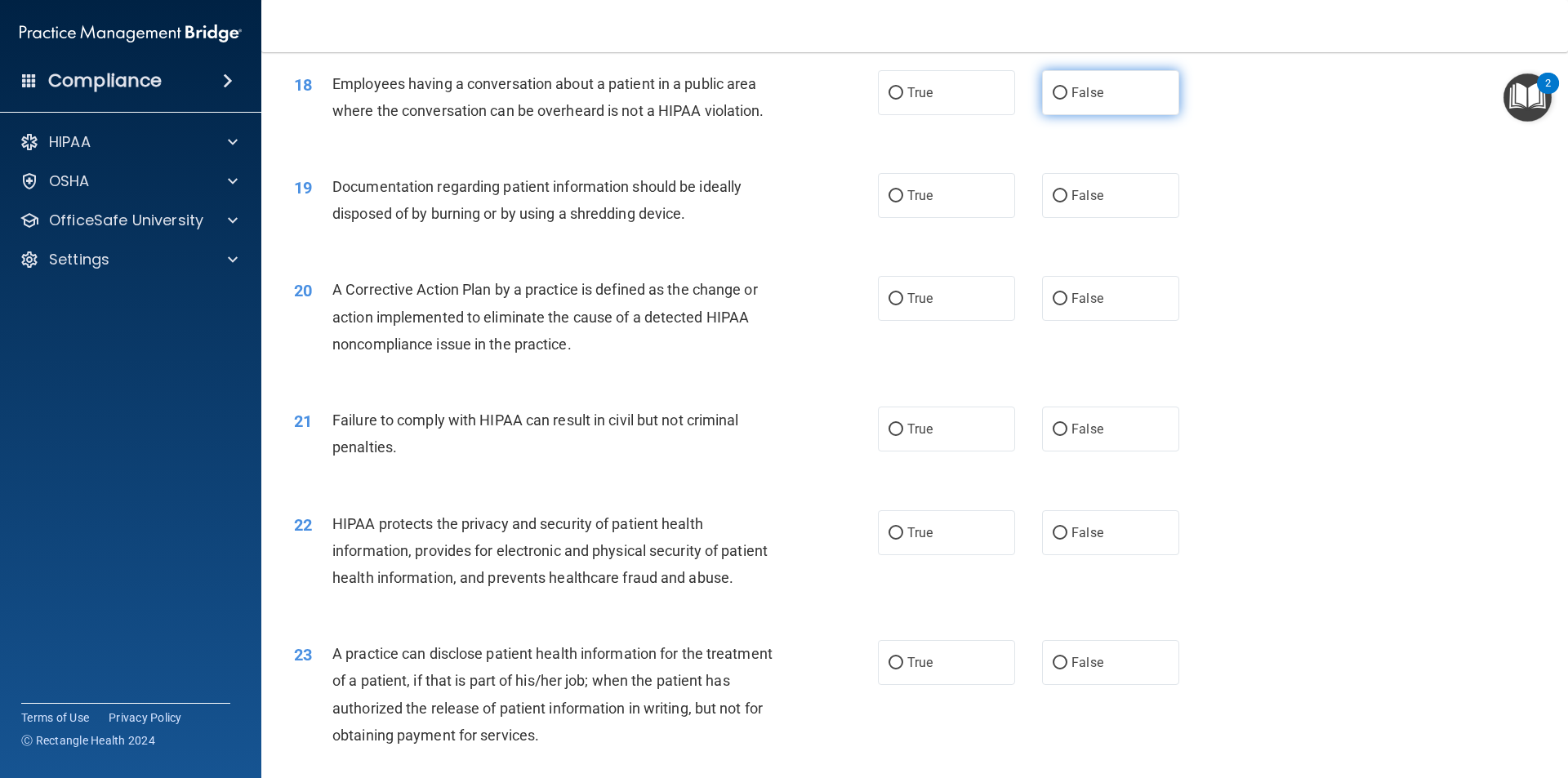
click at [1052, 100] on input "False" at bounding box center [1059, 93] width 15 height 12
radio input "true"
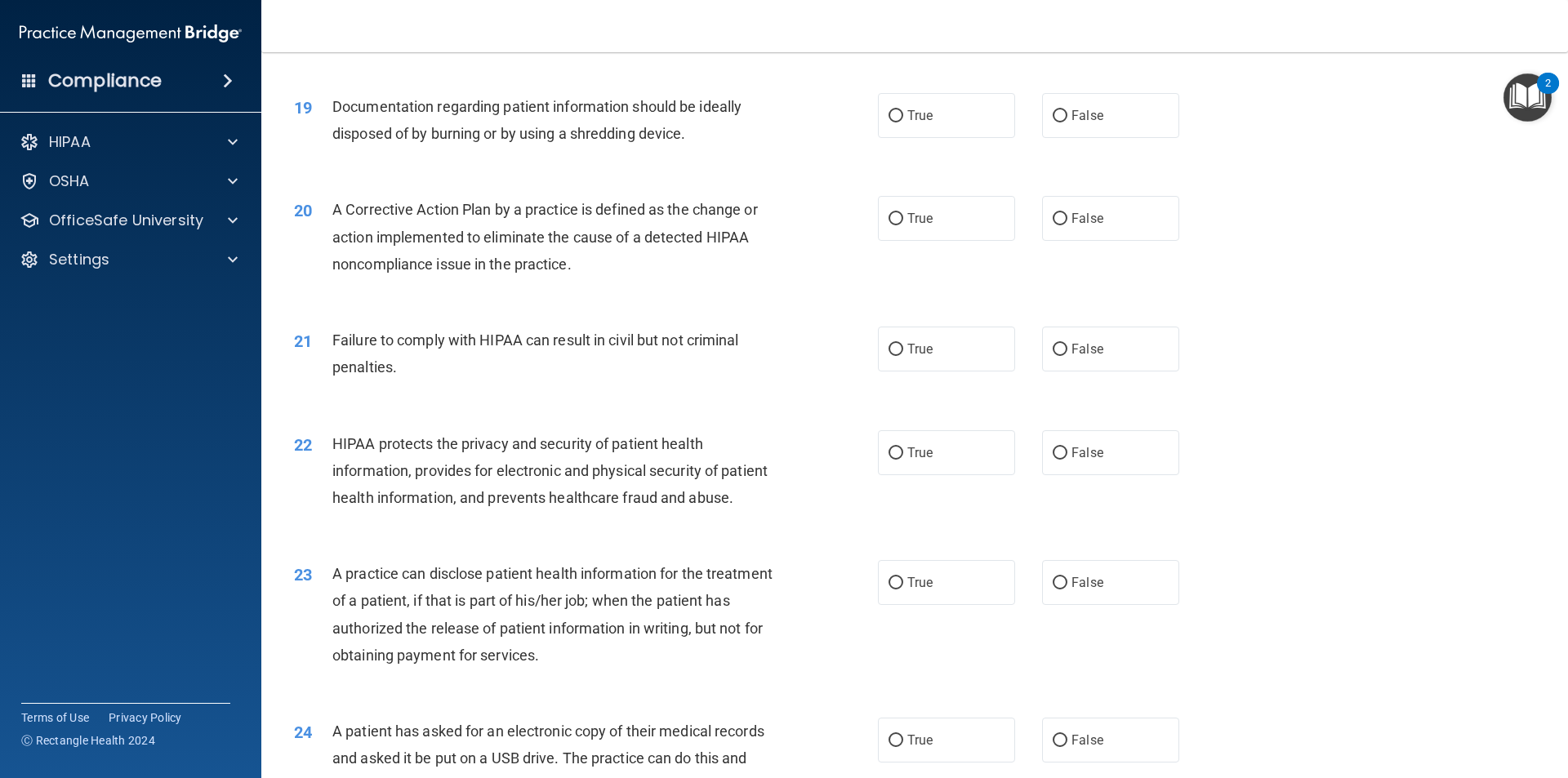
scroll to position [2202, 0]
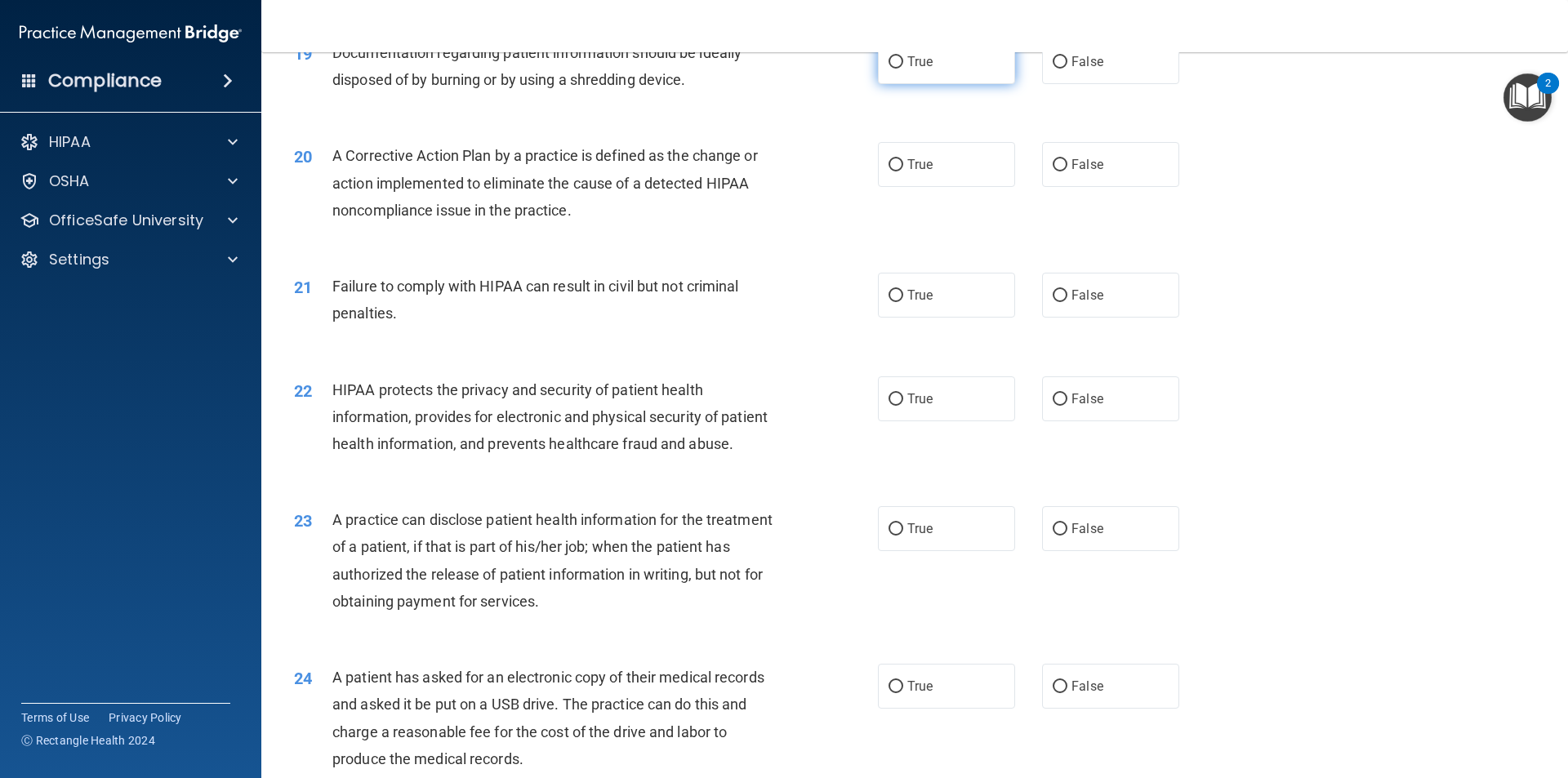
click at [888, 68] on input "True" at bounding box center [895, 62] width 15 height 12
radio input "true"
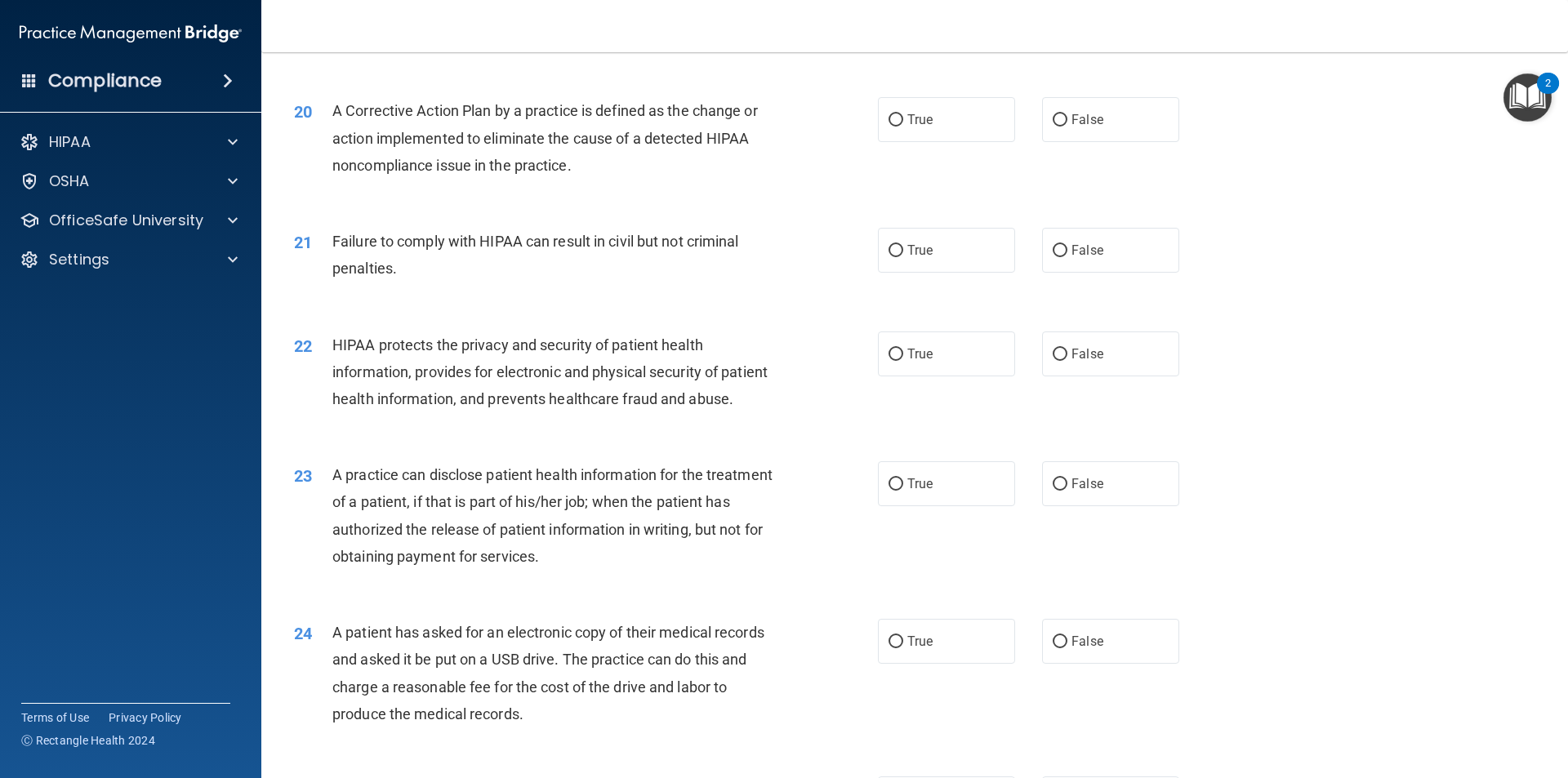
scroll to position [2296, 0]
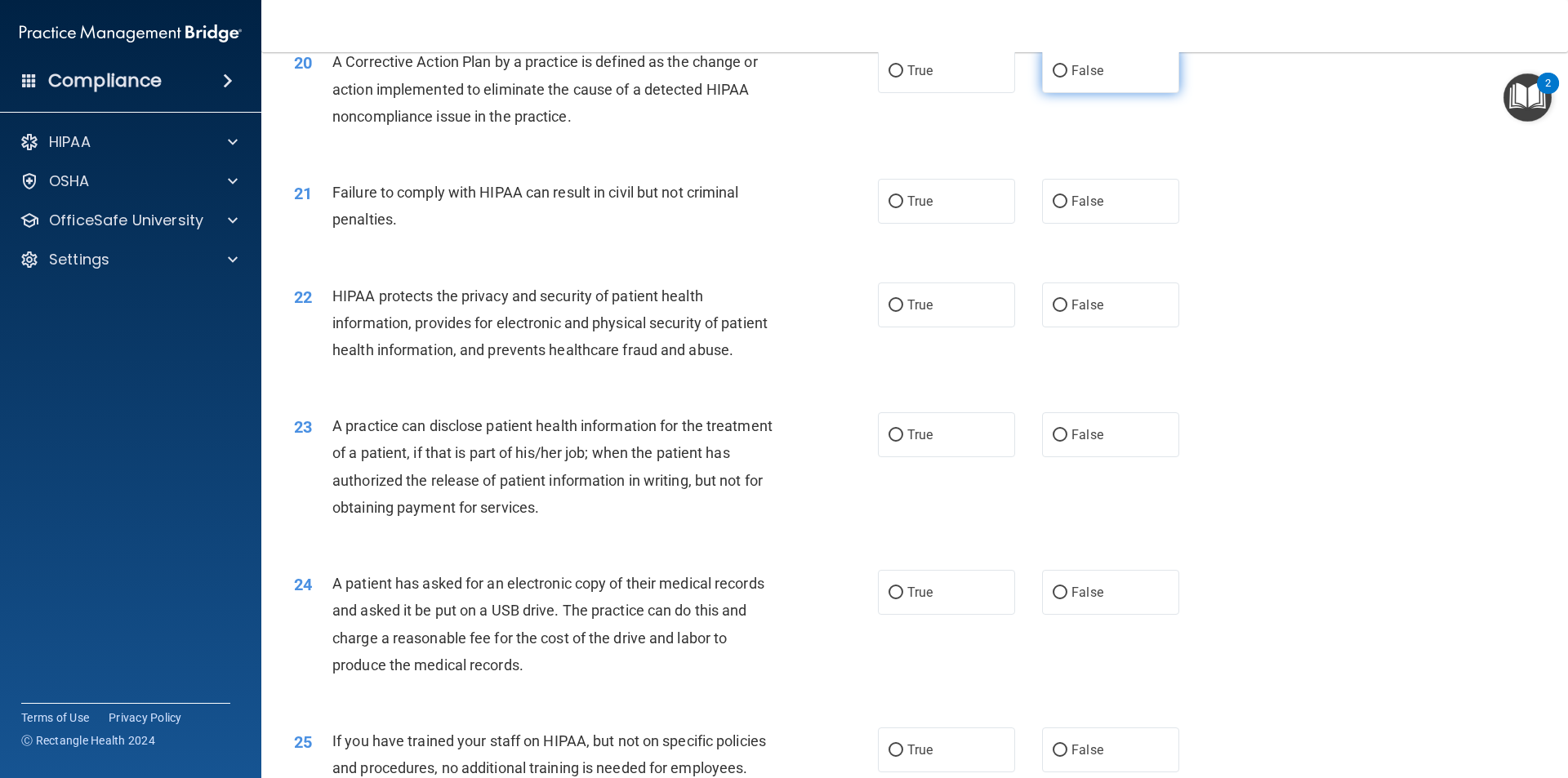
click at [1052, 78] on input "False" at bounding box center [1059, 71] width 15 height 12
radio input "true"
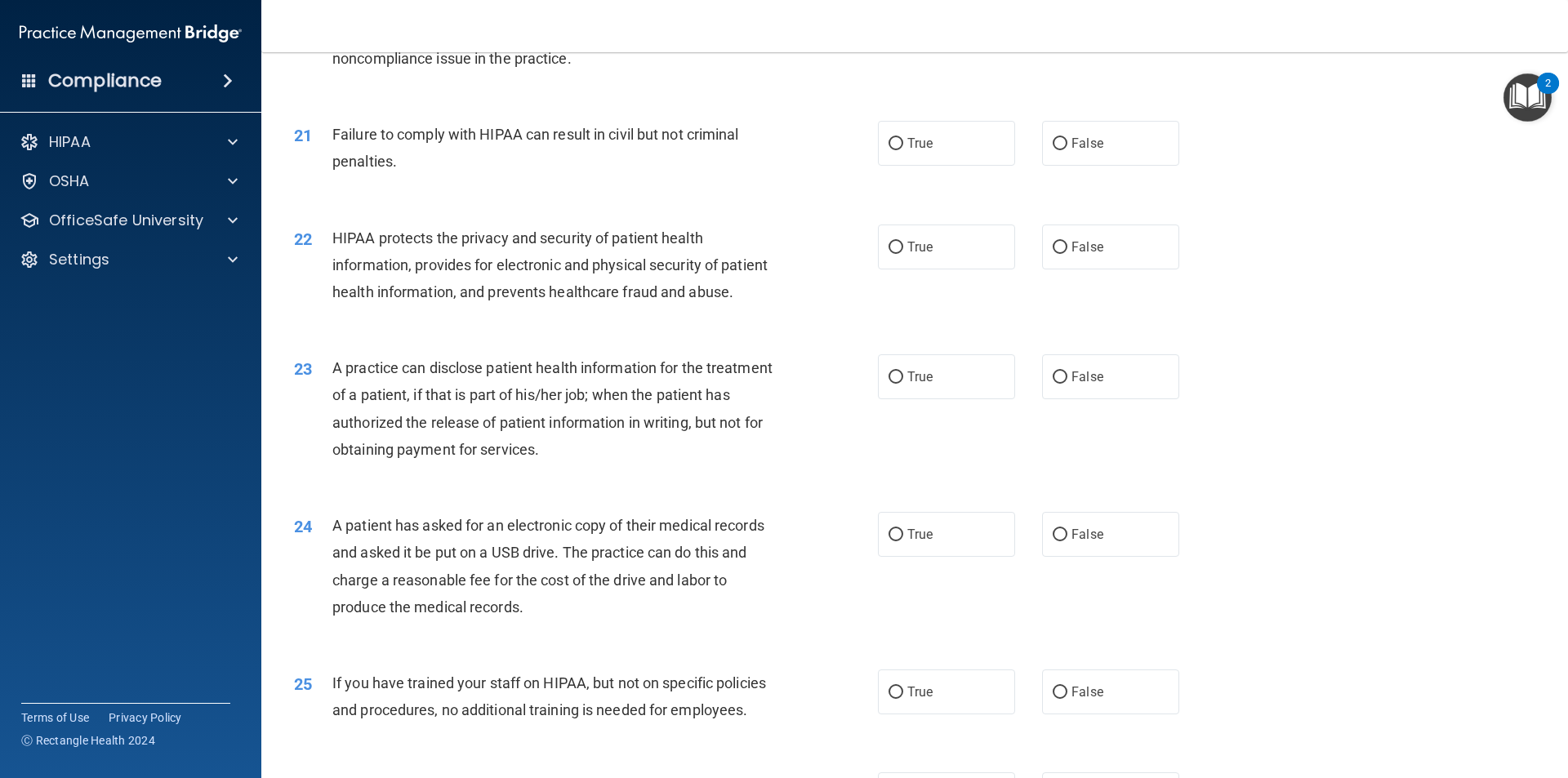
scroll to position [2399, 0]
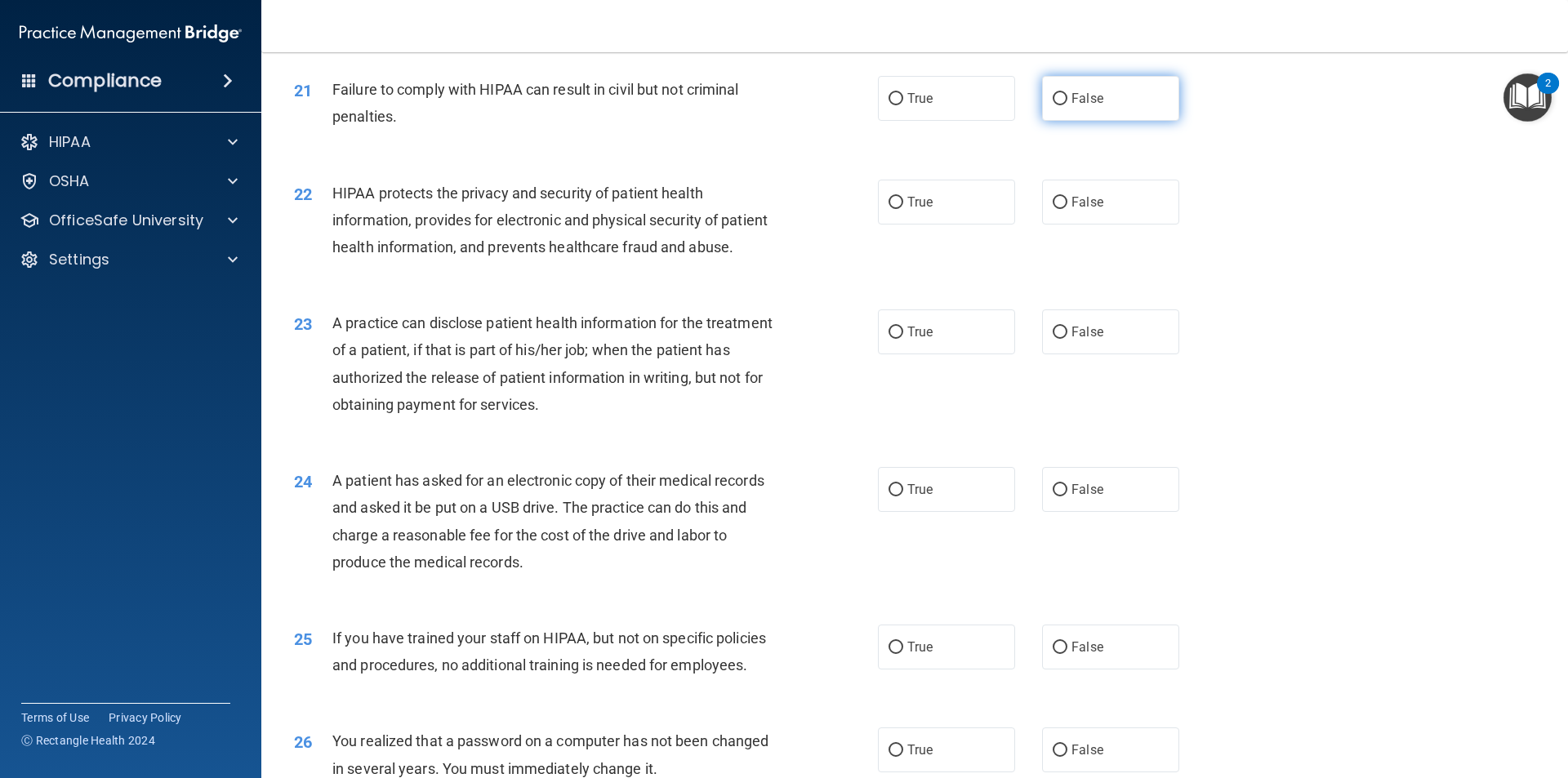
click at [1052, 105] on input "False" at bounding box center [1059, 99] width 15 height 12
radio input "true"
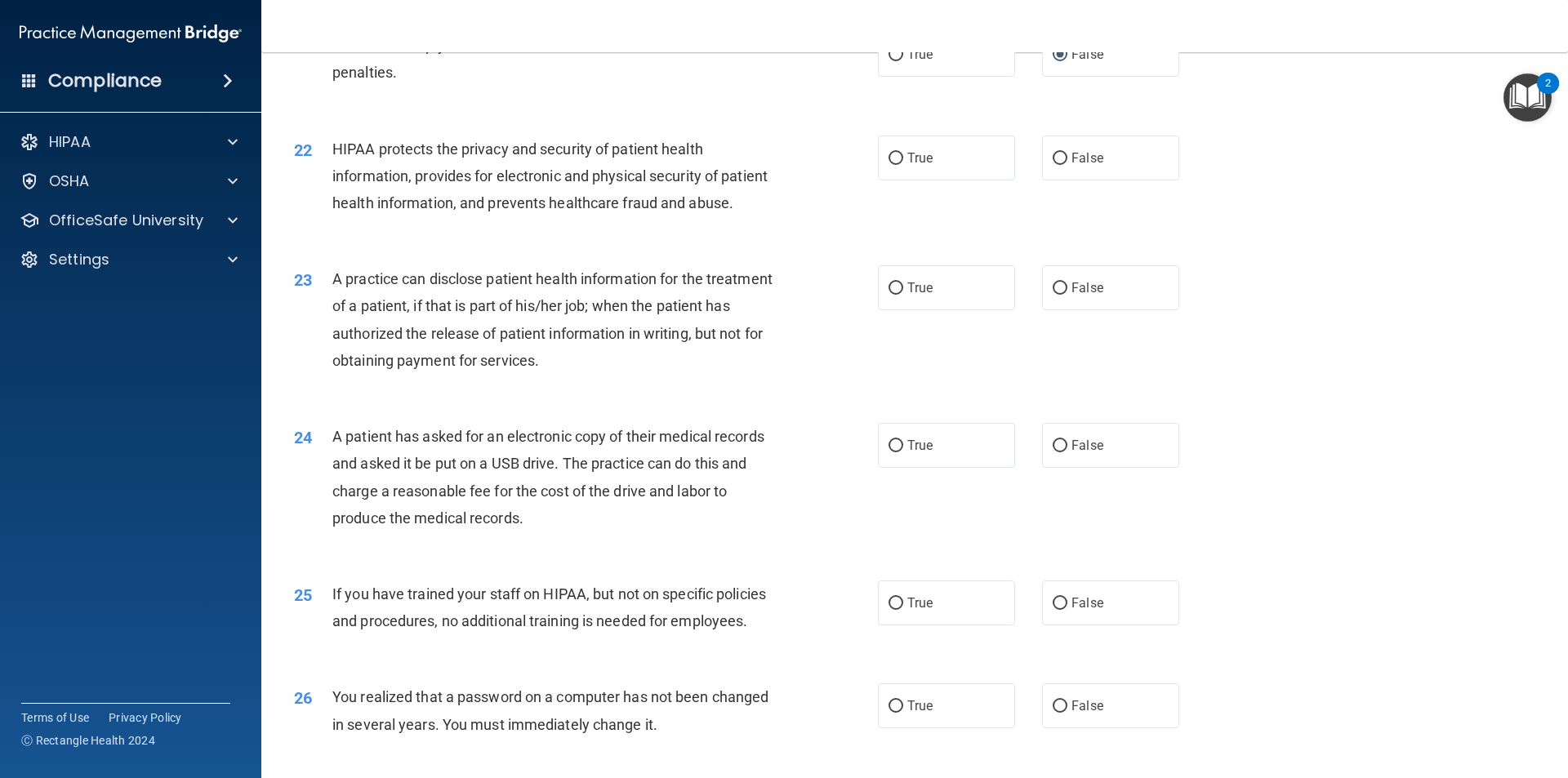
scroll to position [2524, 0]
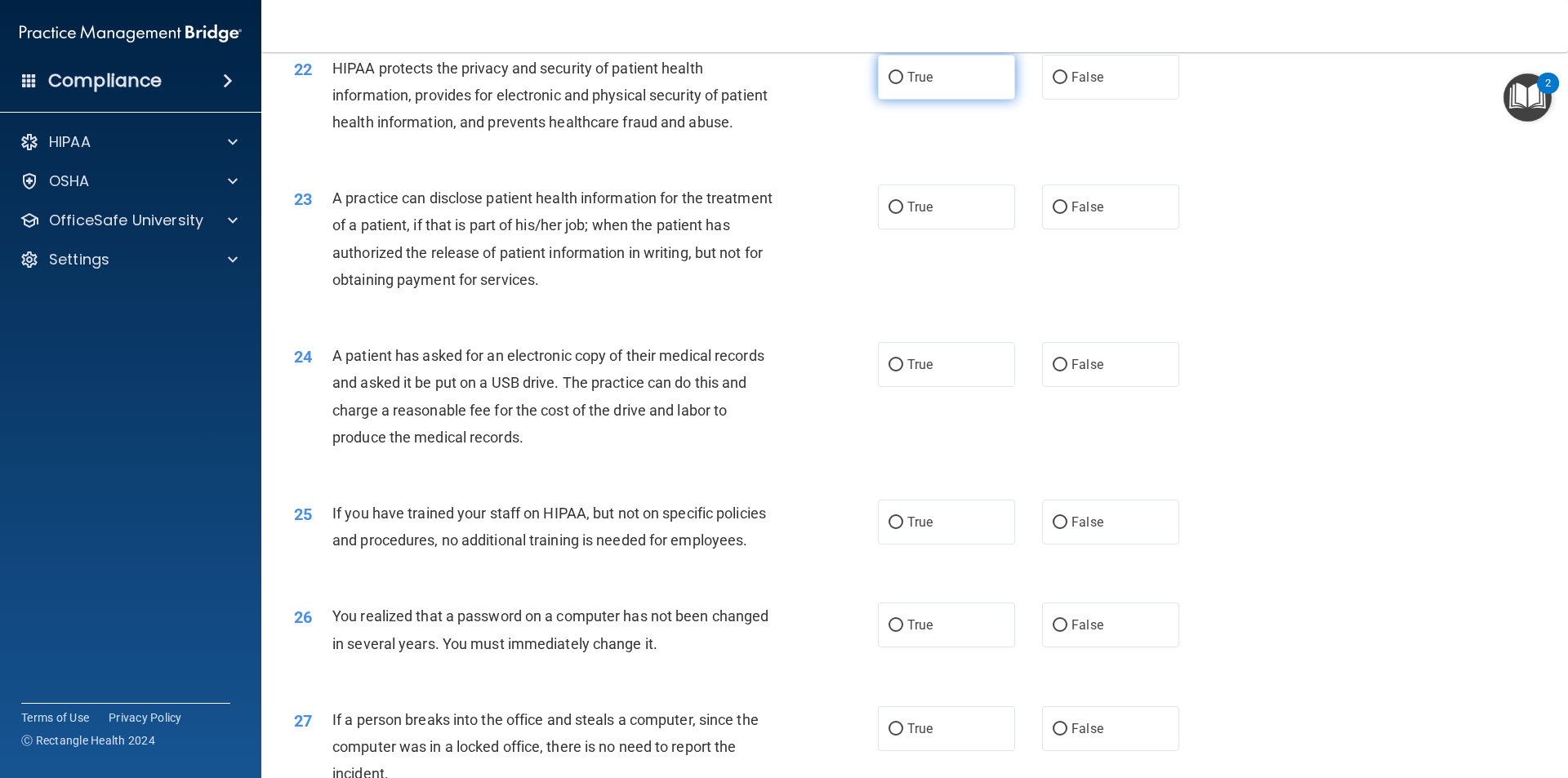
click at [890, 84] on input "True" at bounding box center [895, 78] width 15 height 12
radio input "true"
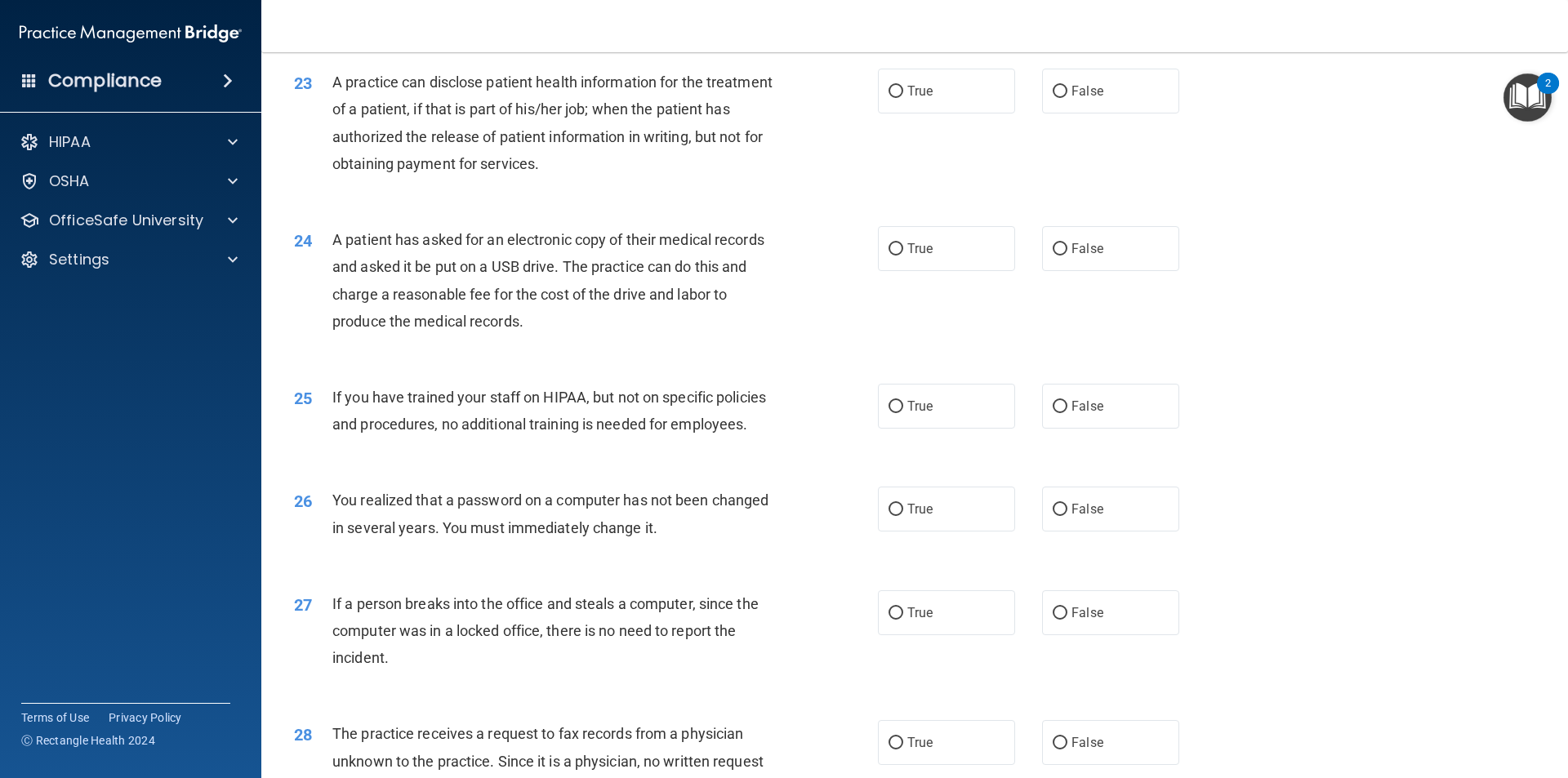
scroll to position [2670, 0]
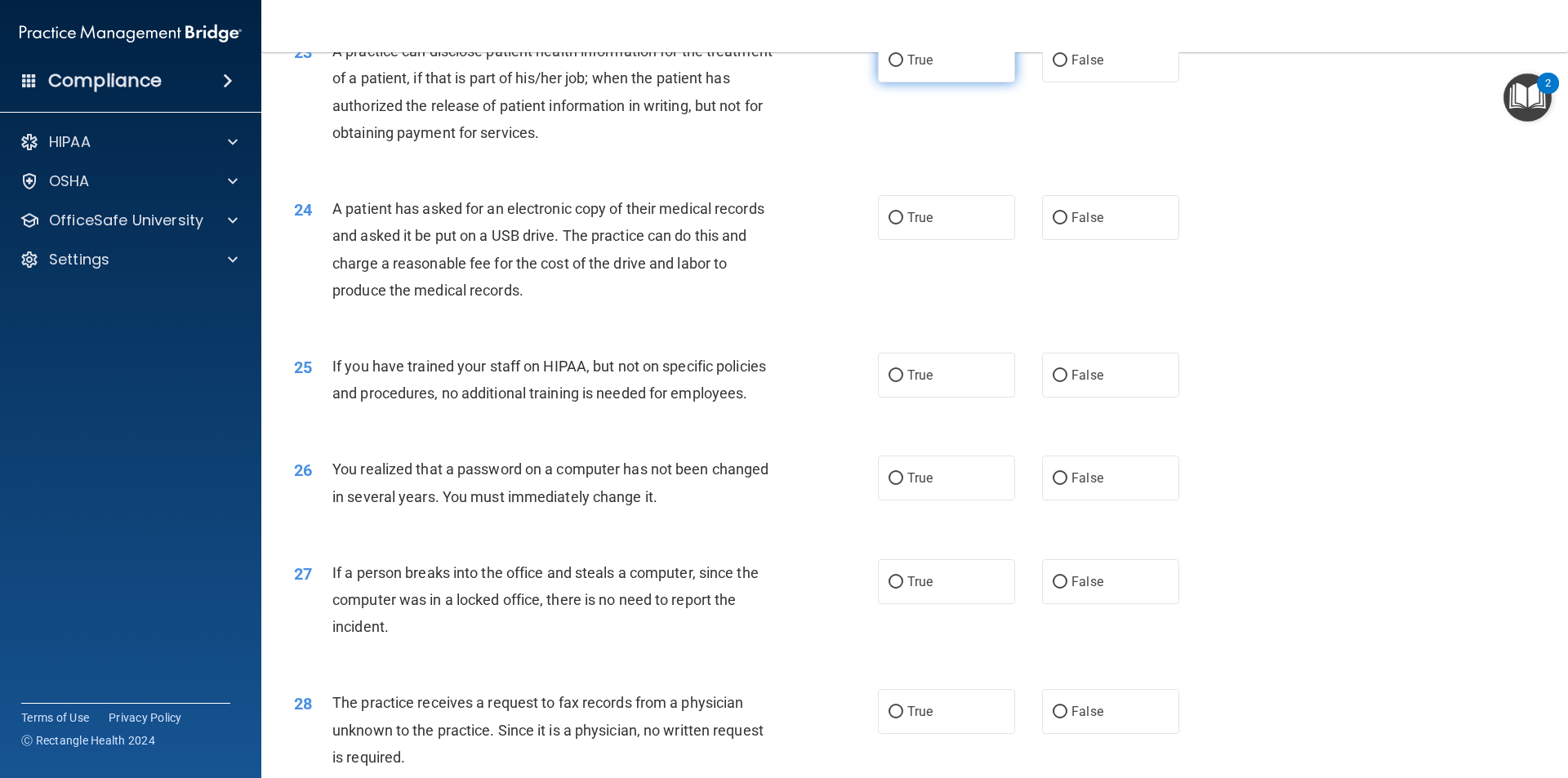
click at [892, 67] on input "True" at bounding box center [895, 61] width 15 height 12
radio input "true"
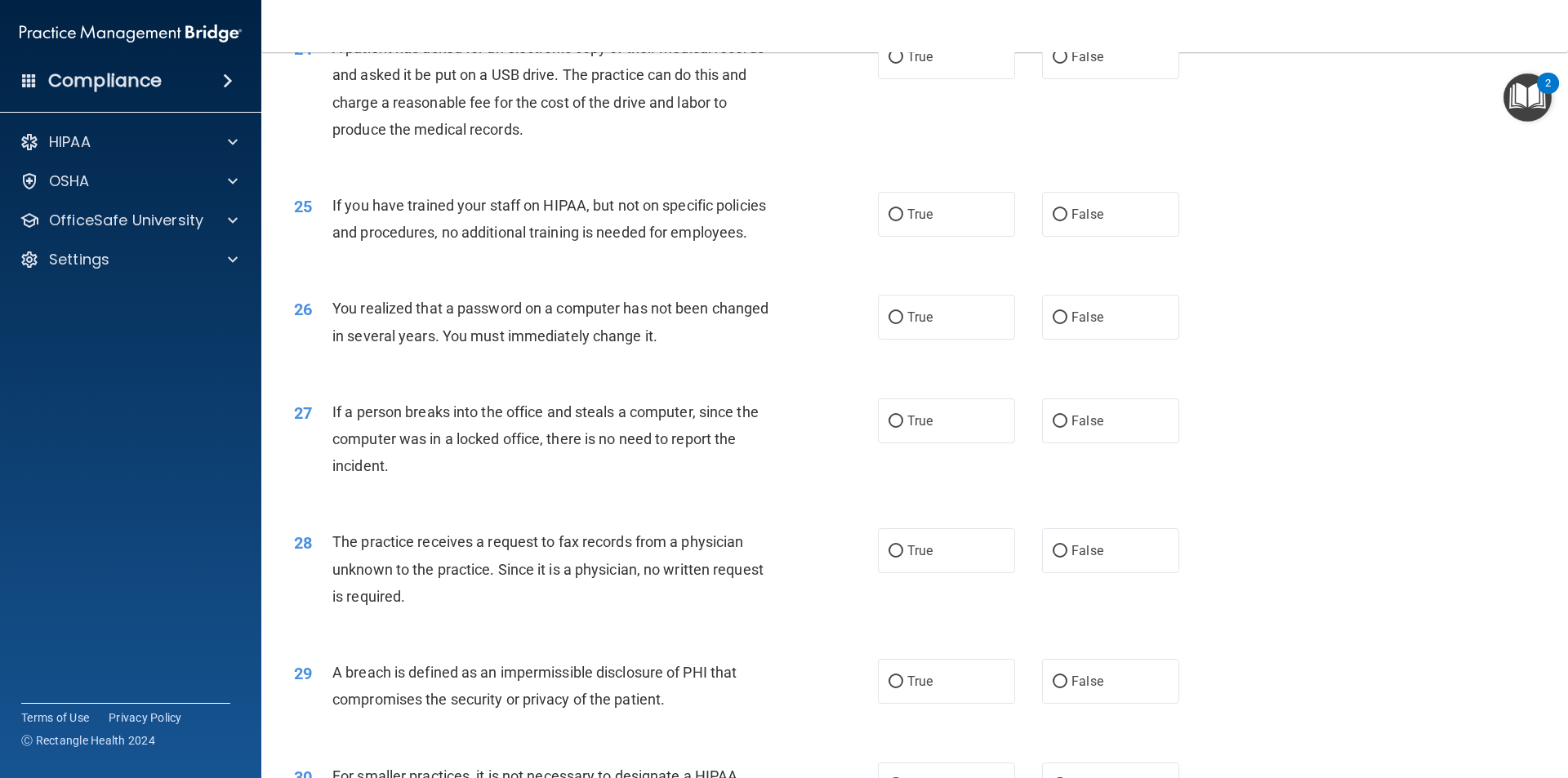
scroll to position [2836, 0]
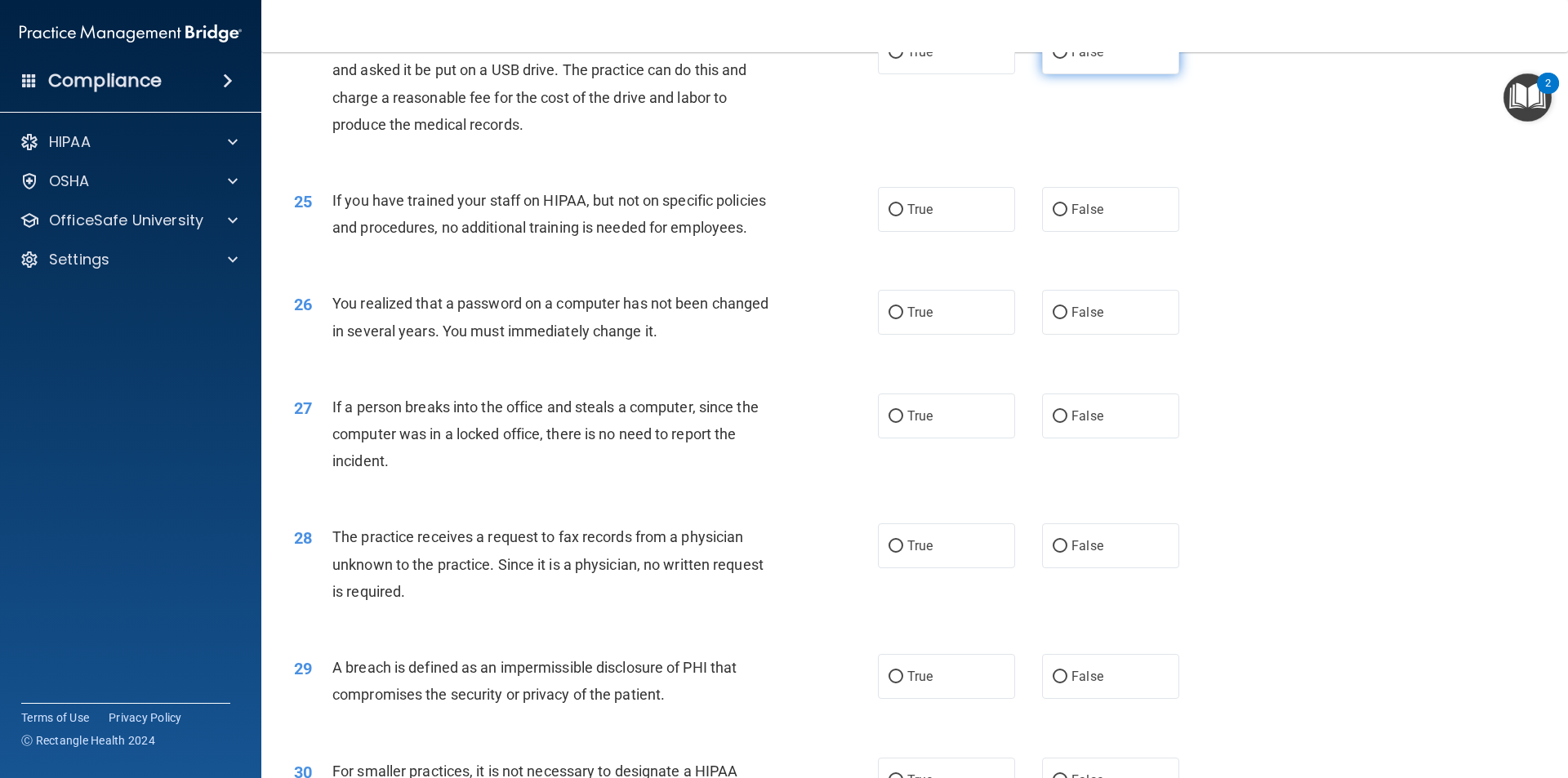
click at [1058, 74] on label "False" at bounding box center [1110, 51] width 137 height 45
click at [1058, 59] on input "False" at bounding box center [1059, 52] width 15 height 12
radio input "true"
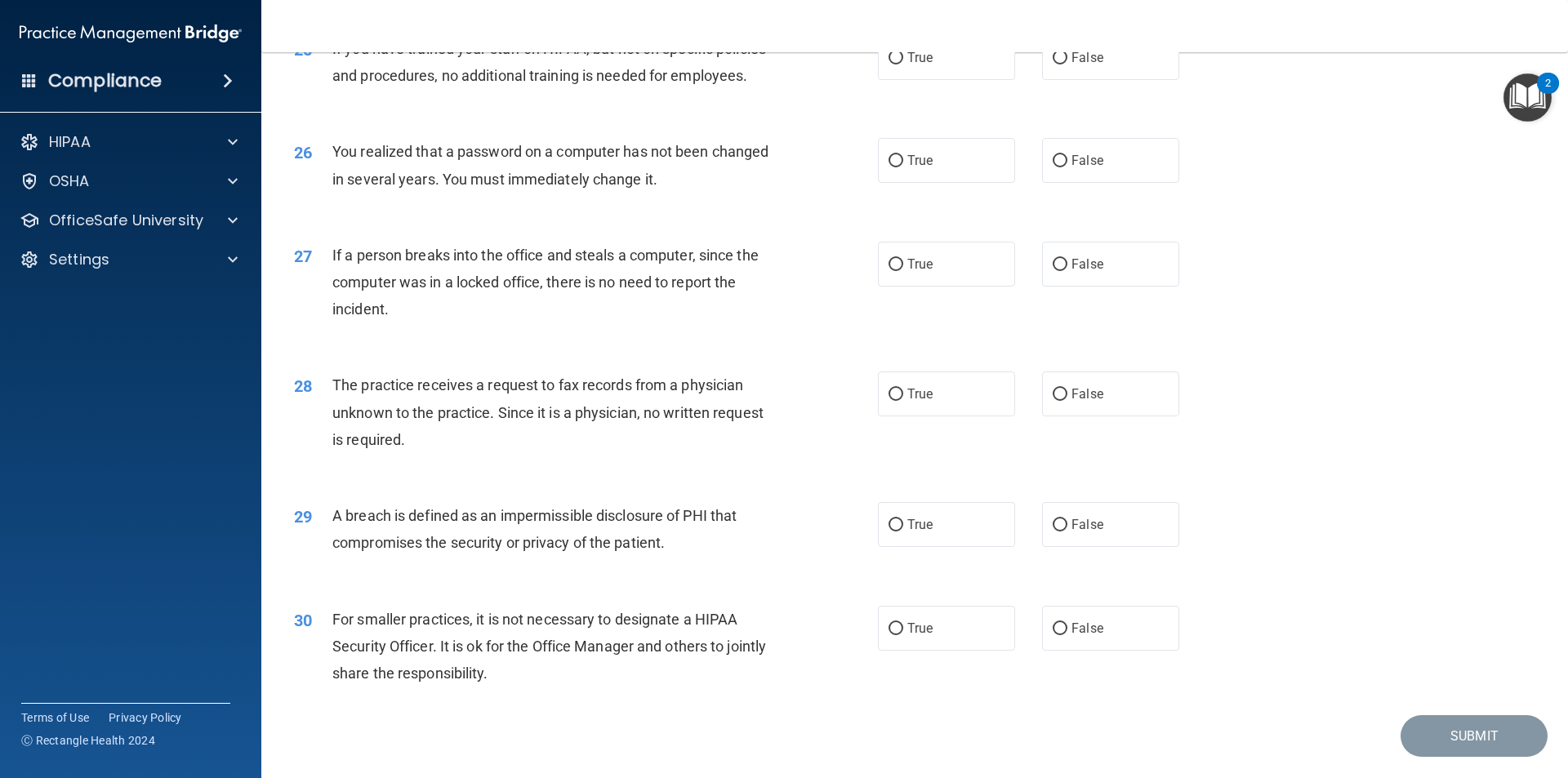
scroll to position [2998, 0]
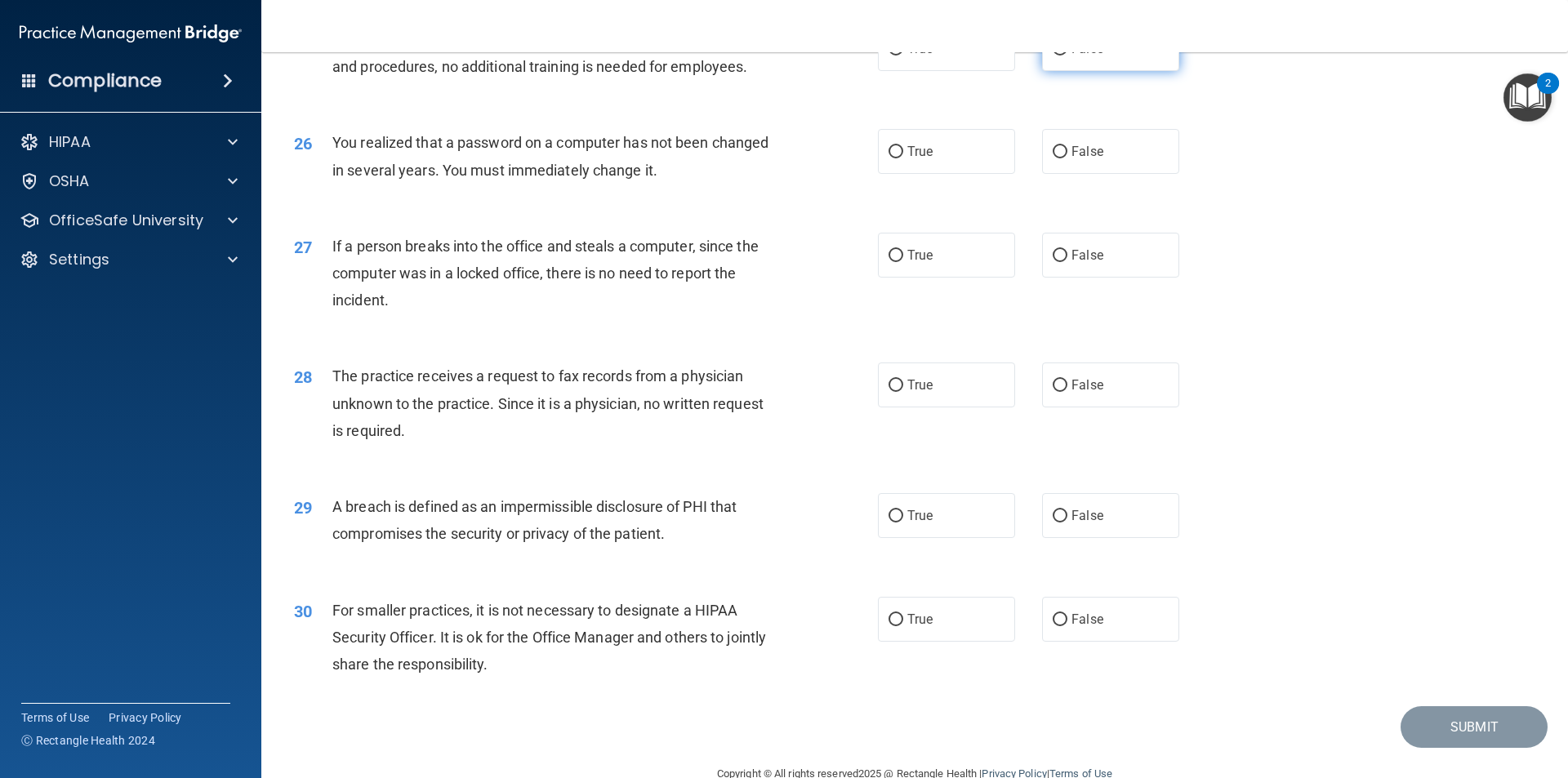
click at [1071, 56] on span "False" at bounding box center [1086, 49] width 32 height 15
click at [1068, 56] on input "False" at bounding box center [1059, 50] width 15 height 12
radio input "true"
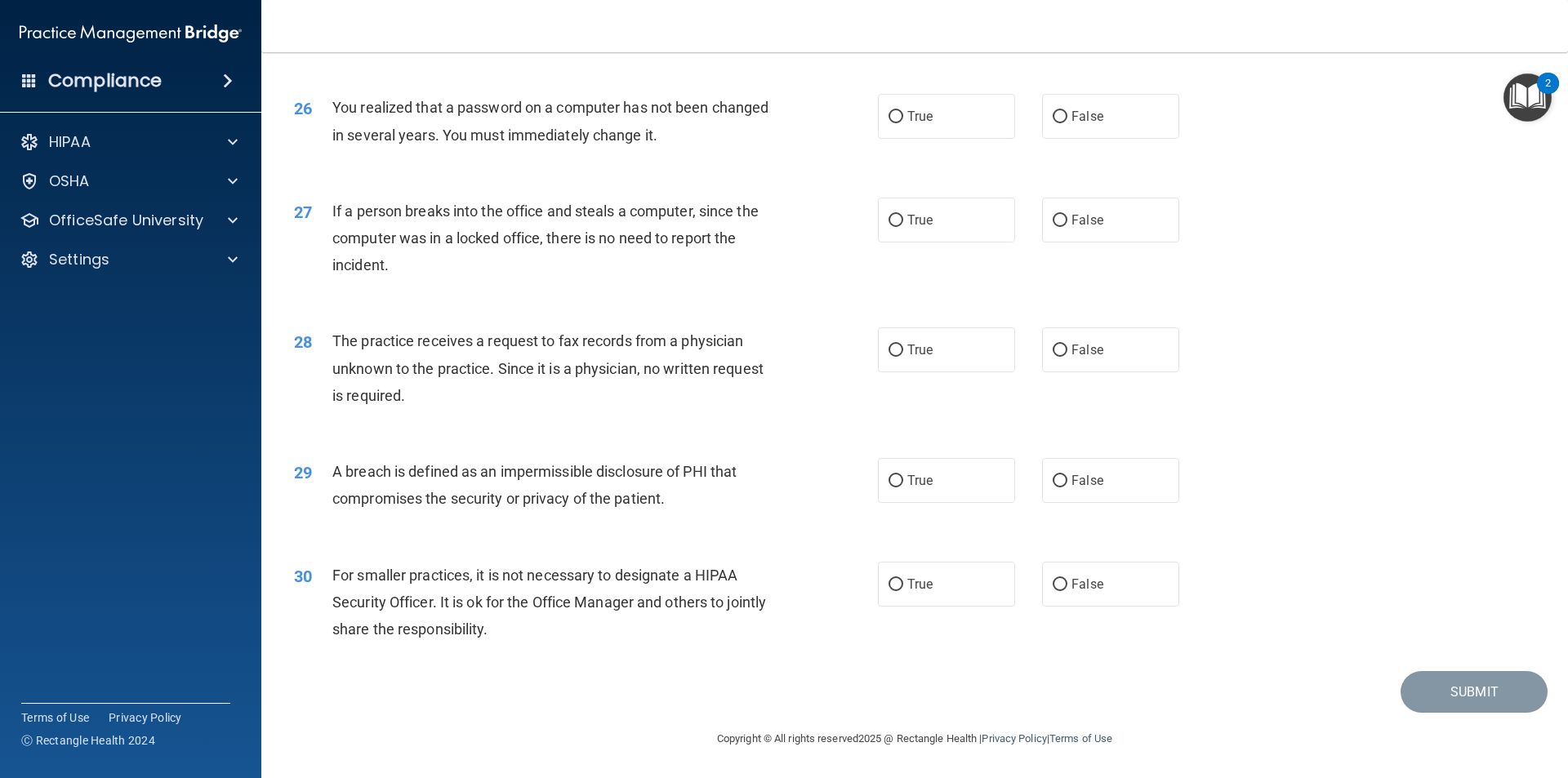
scroll to position [3086, 0]
click at [888, 116] on input "True" at bounding box center [895, 117] width 15 height 12
radio input "true"
click at [1053, 230] on label "False" at bounding box center [1110, 219] width 137 height 45
click at [1053, 227] on input "False" at bounding box center [1059, 220] width 15 height 12
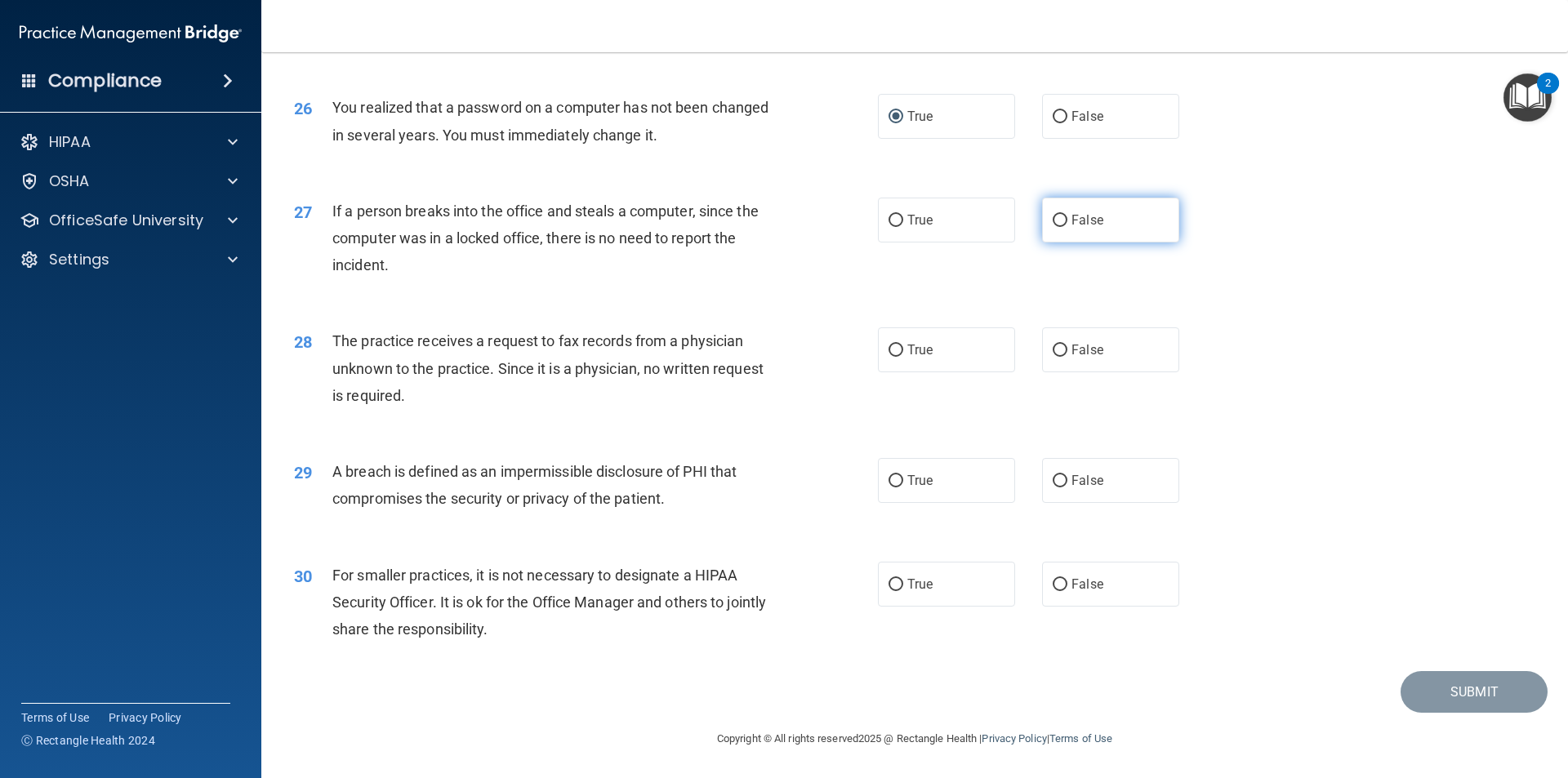
radio input "true"
click at [1060, 350] on label "False" at bounding box center [1110, 349] width 137 height 45
click at [1060, 350] on input "False" at bounding box center [1059, 350] width 15 height 12
radio input "true"
click at [890, 481] on input "True" at bounding box center [895, 481] width 15 height 12
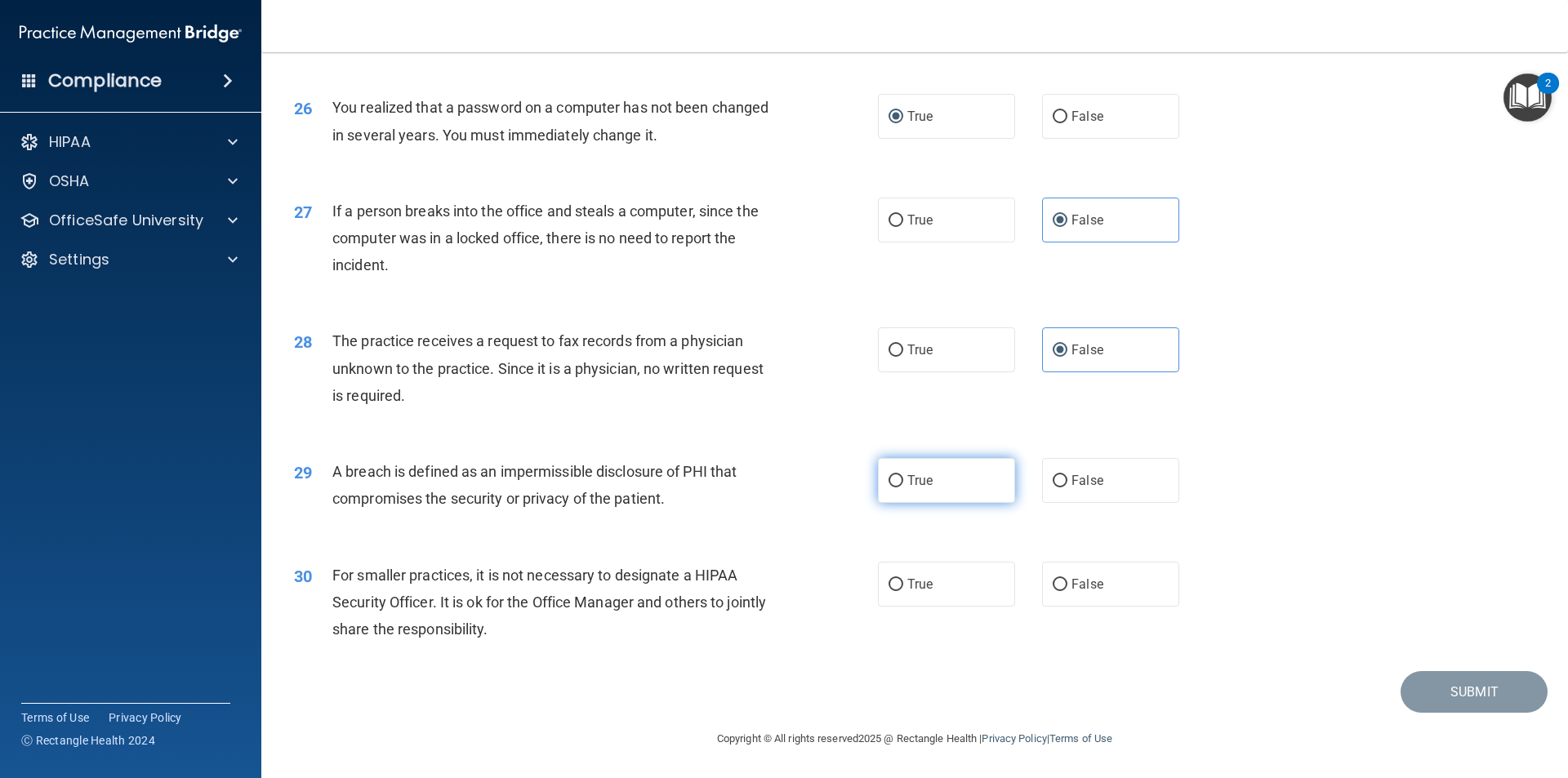
radio input "true"
click at [890, 585] on input "True" at bounding box center [895, 585] width 15 height 12
radio input "true"
click at [1466, 694] on button "Submit" at bounding box center [1474, 692] width 147 height 42
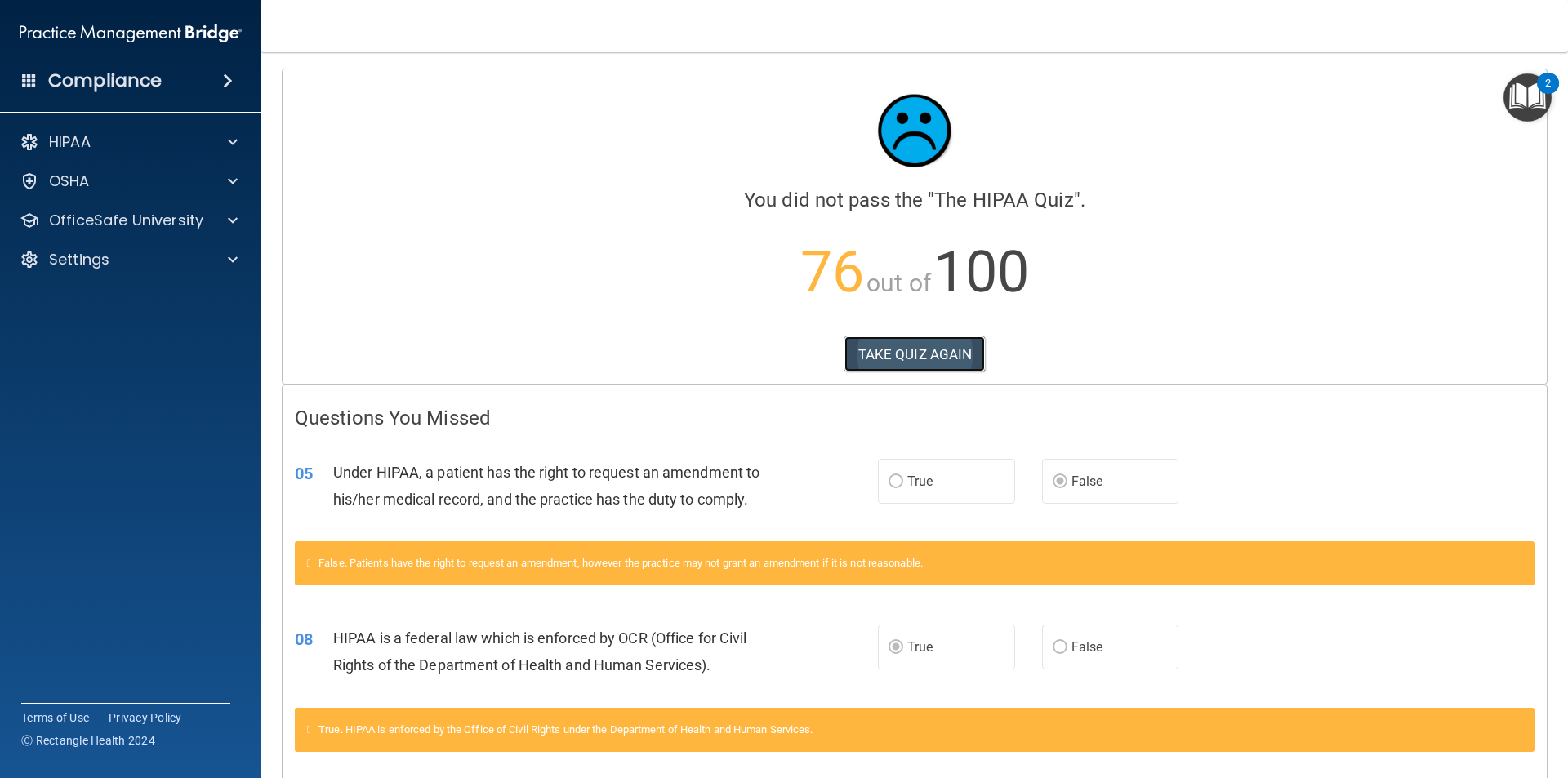
click at [885, 345] on button "TAKE QUIZ AGAIN" at bounding box center [915, 354] width 141 height 36
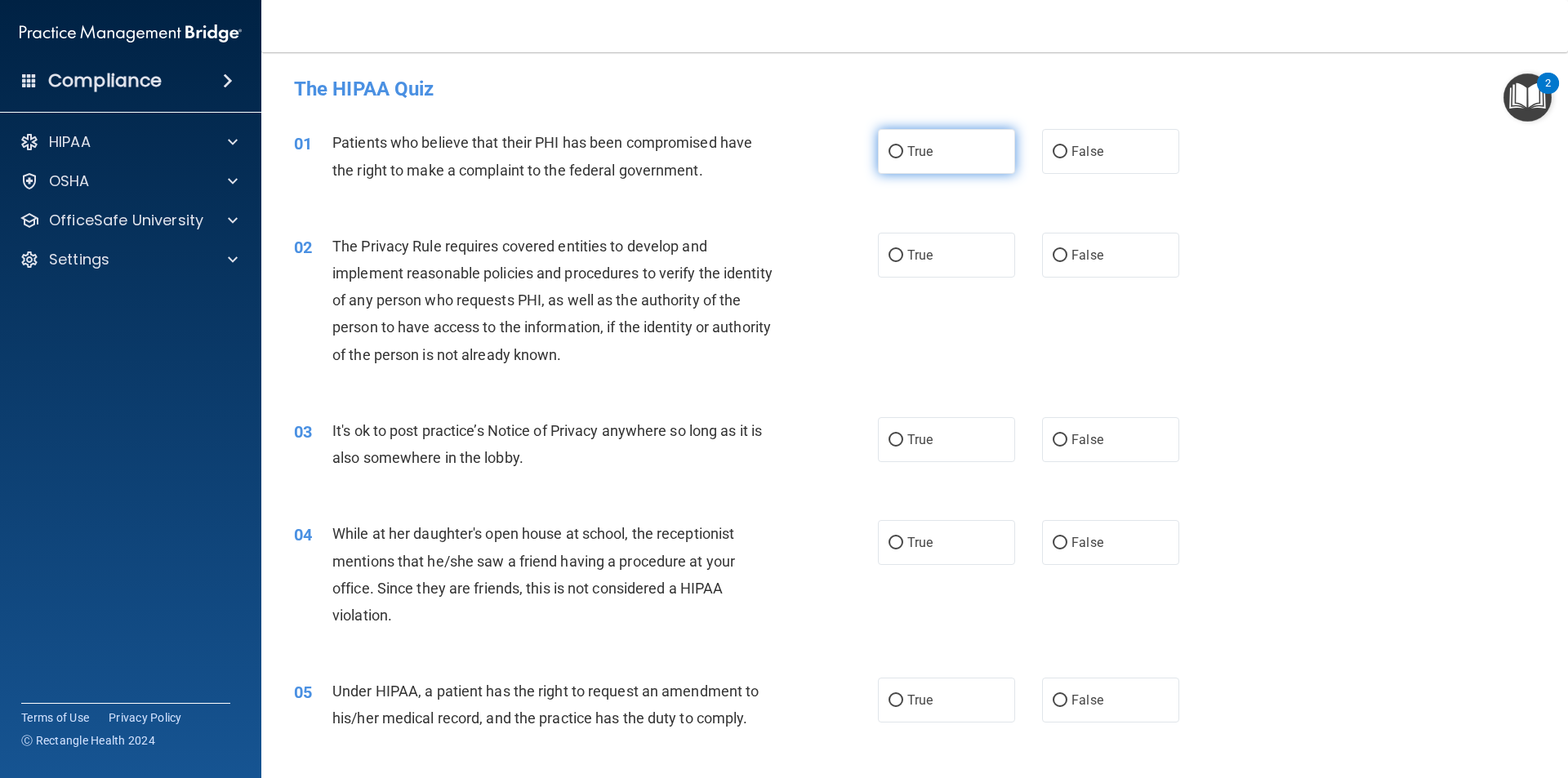
click at [888, 157] on input "True" at bounding box center [895, 152] width 15 height 12
radio input "true"
click at [891, 253] on input "True" at bounding box center [895, 256] width 15 height 12
radio input "true"
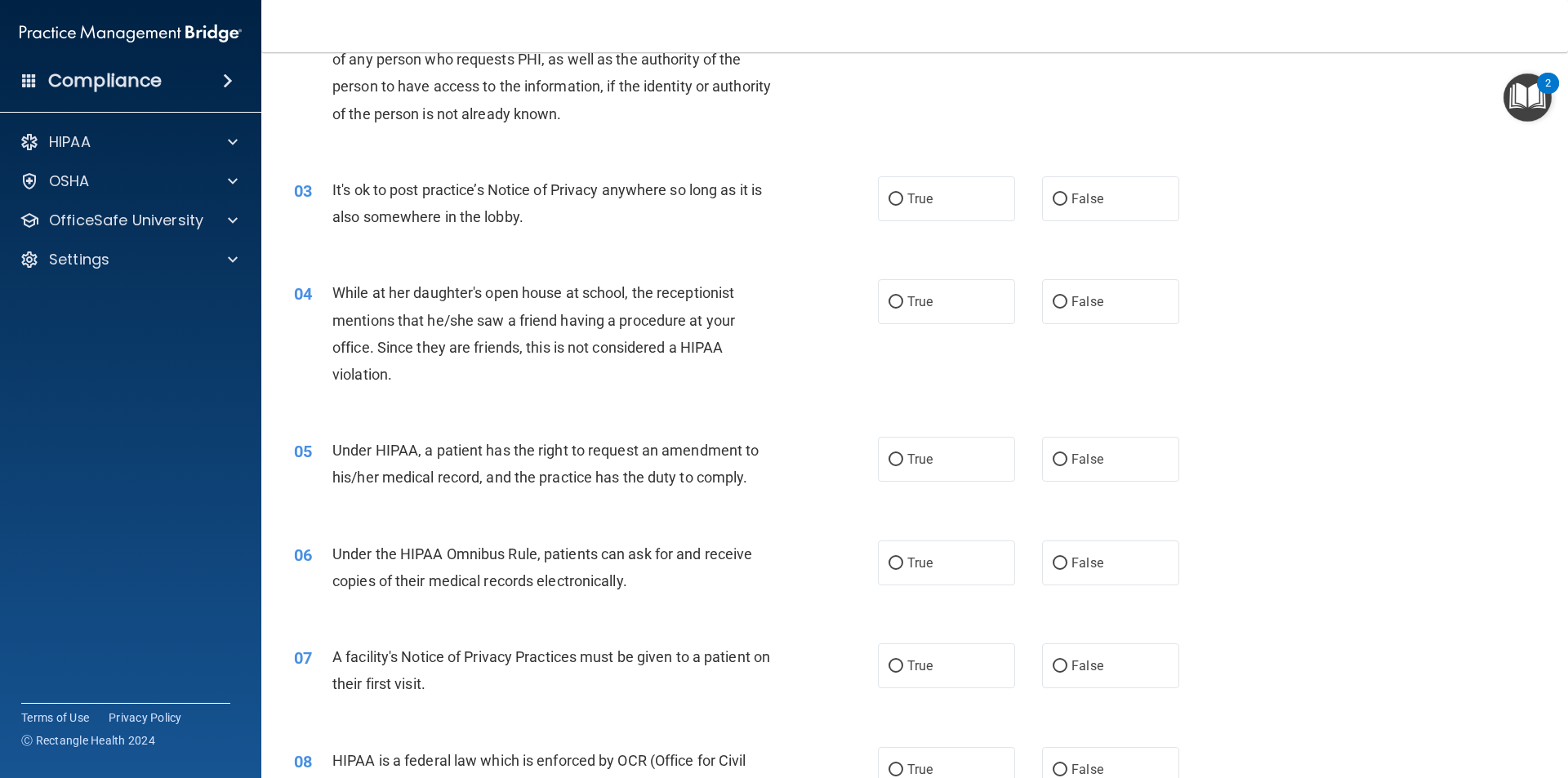
scroll to position [290, 0]
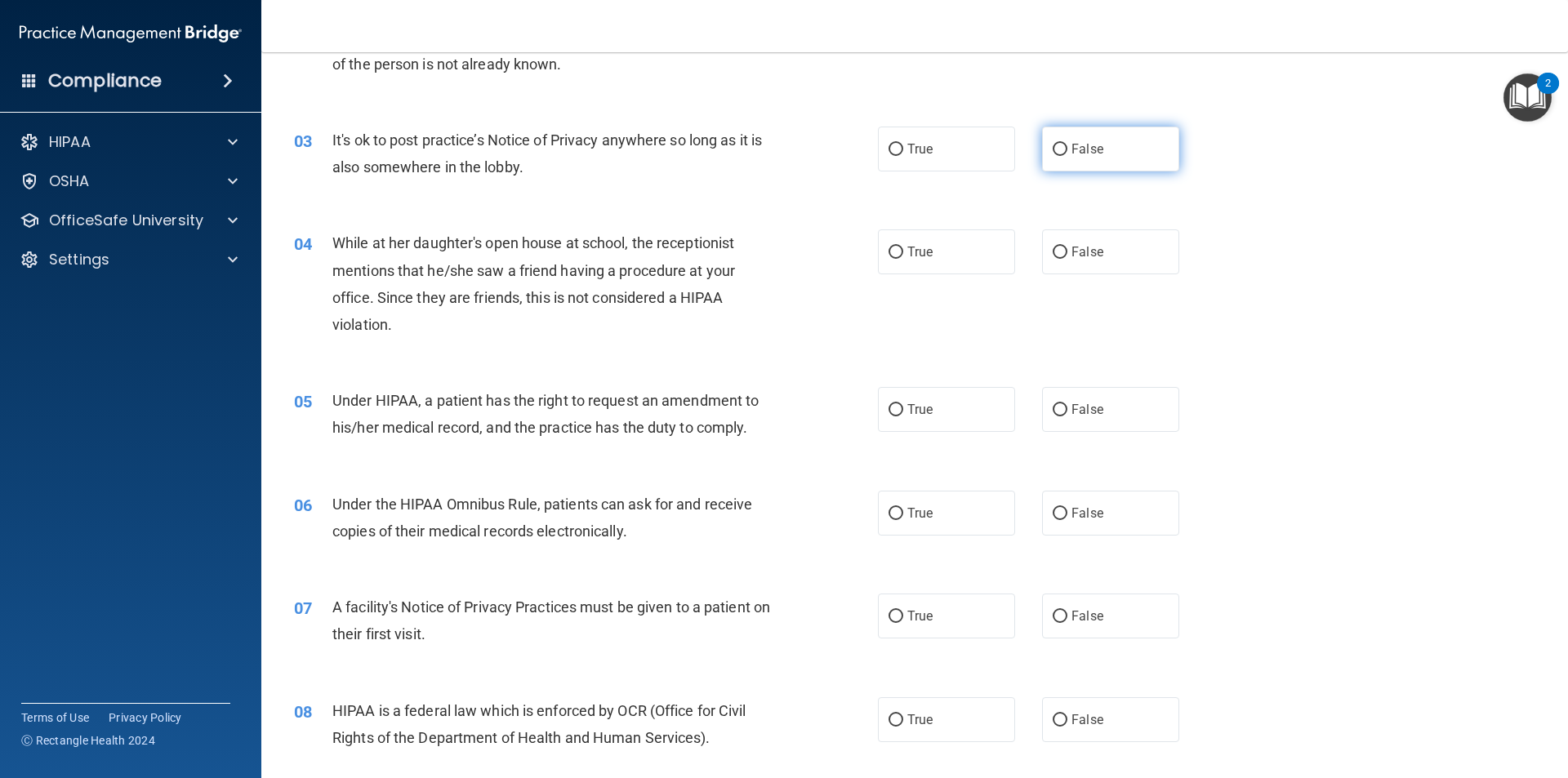
click at [1052, 151] on input "False" at bounding box center [1059, 149] width 15 height 12
radio input "true"
click at [1052, 257] on input "False" at bounding box center [1059, 253] width 15 height 12
radio input "true"
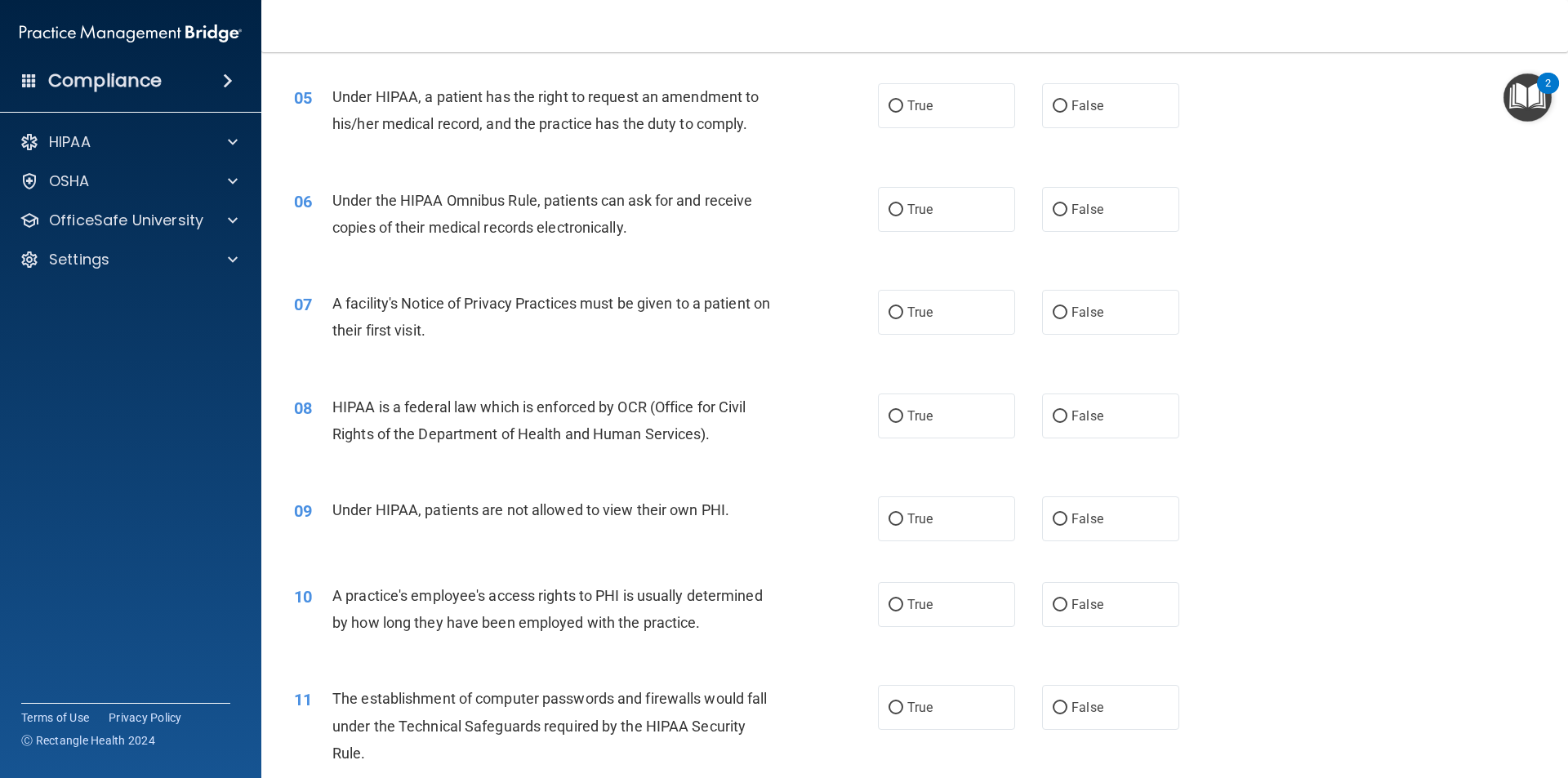
scroll to position [599, 0]
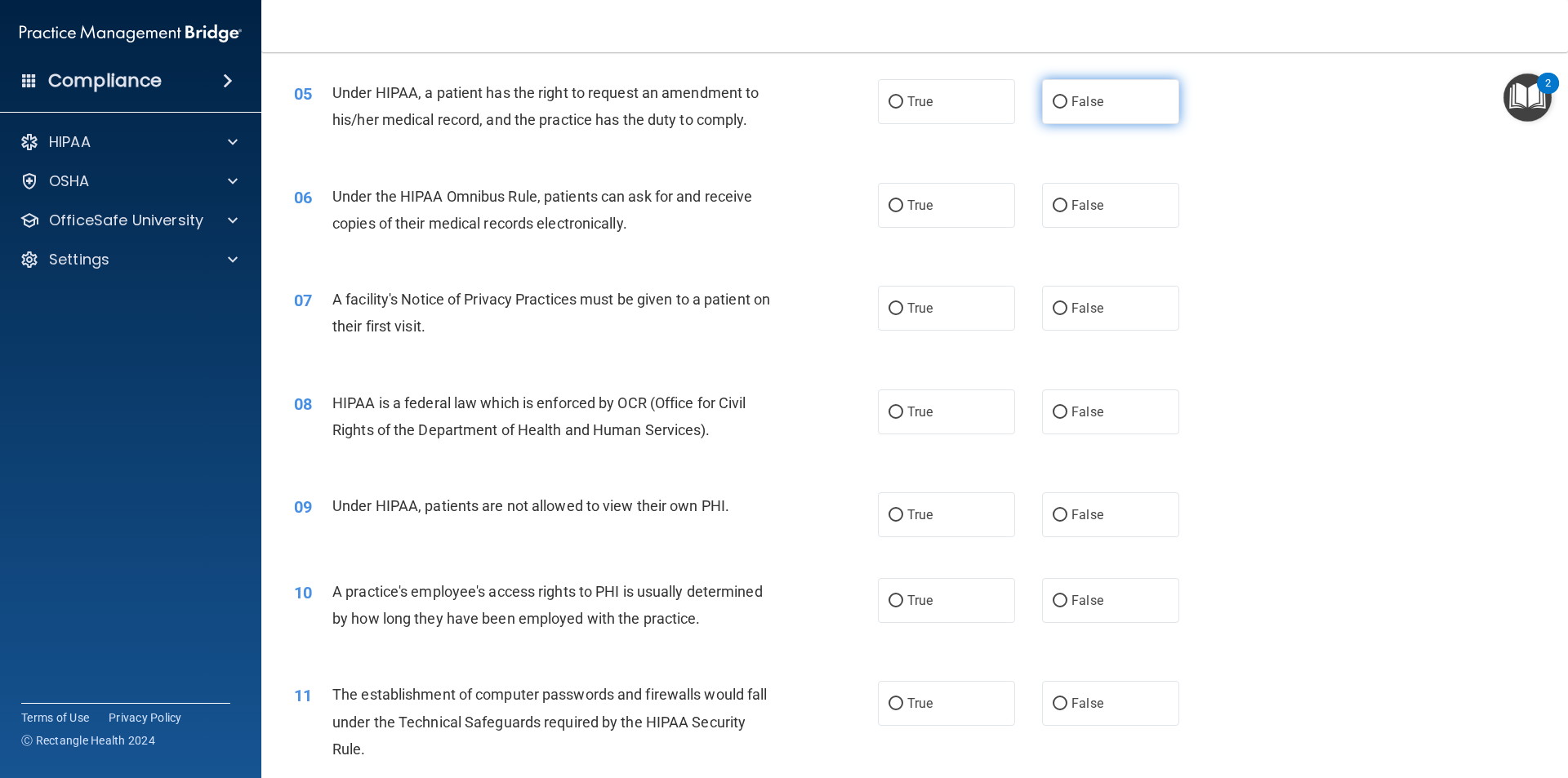
click at [1057, 104] on input "False" at bounding box center [1059, 102] width 15 height 12
radio input "true"
click at [892, 211] on input "True" at bounding box center [895, 206] width 15 height 12
radio input "true"
click at [893, 308] on input "True" at bounding box center [895, 309] width 15 height 12
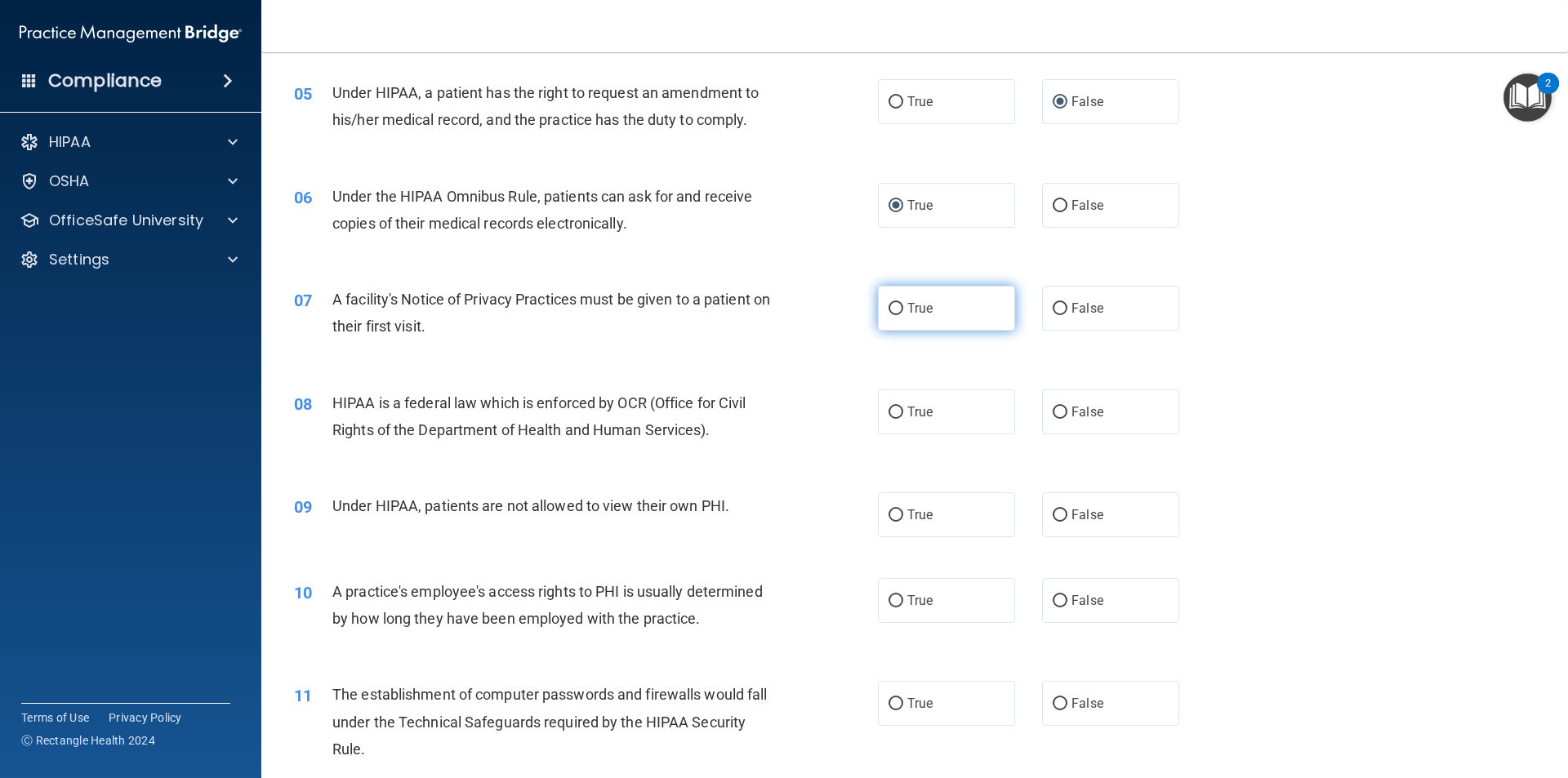
radio input "true"
click at [892, 408] on input "True" at bounding box center [895, 412] width 15 height 12
radio input "true"
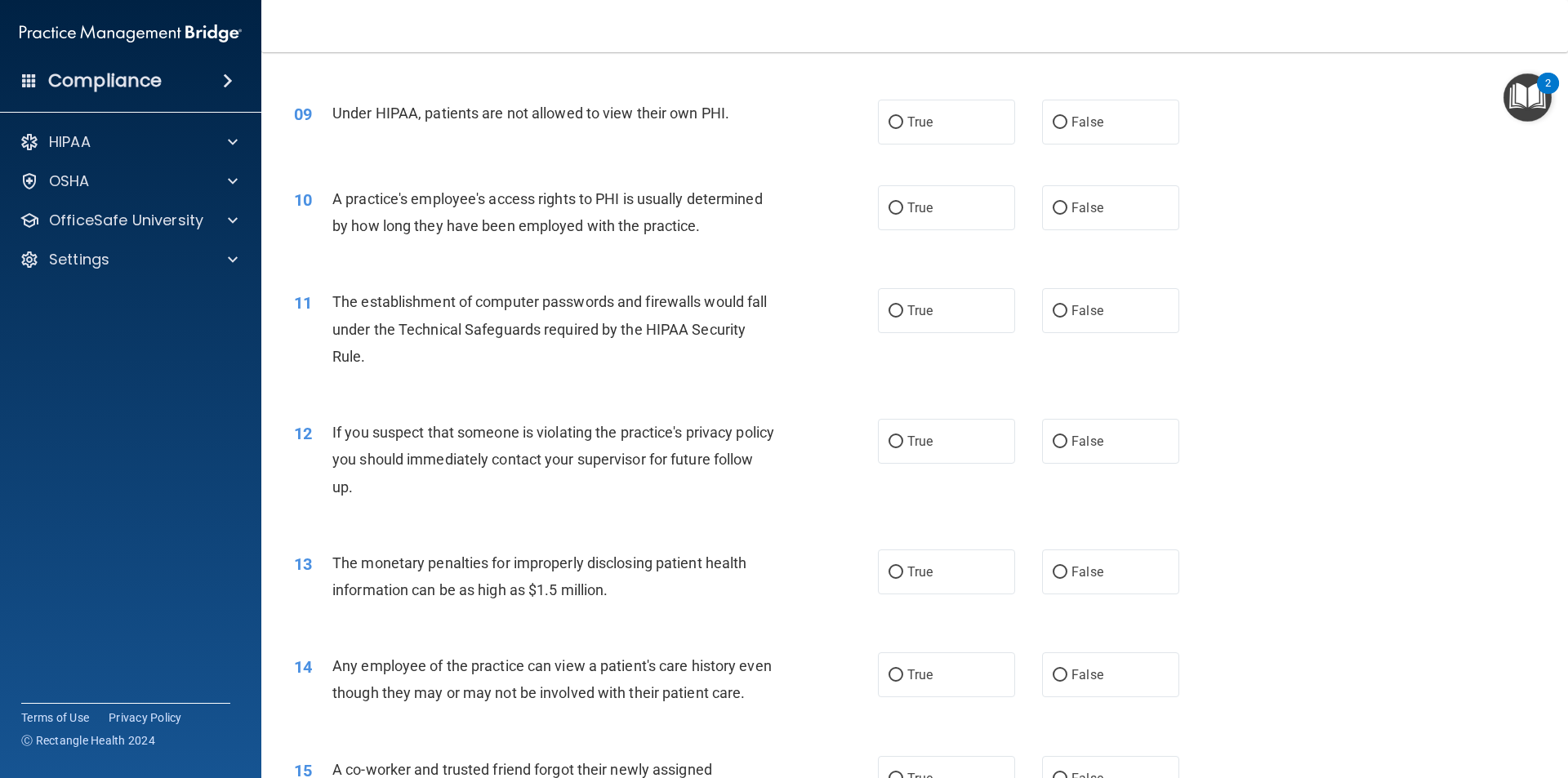
scroll to position [1000, 0]
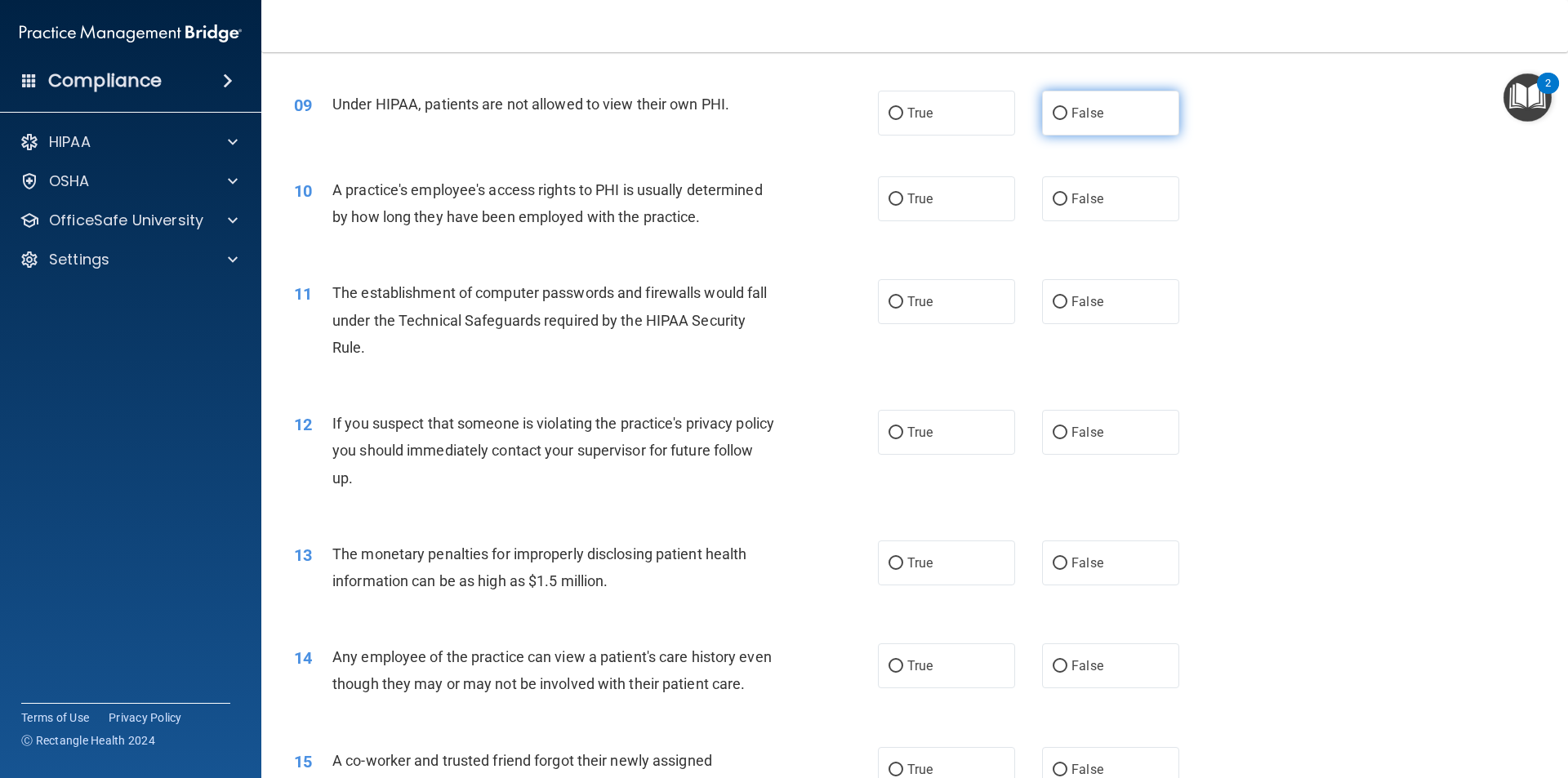
click at [1057, 119] on input "False" at bounding box center [1059, 114] width 15 height 12
radio input "true"
click at [1055, 197] on input "False" at bounding box center [1059, 200] width 15 height 12
radio input "true"
click at [893, 304] on input "True" at bounding box center [895, 302] width 15 height 12
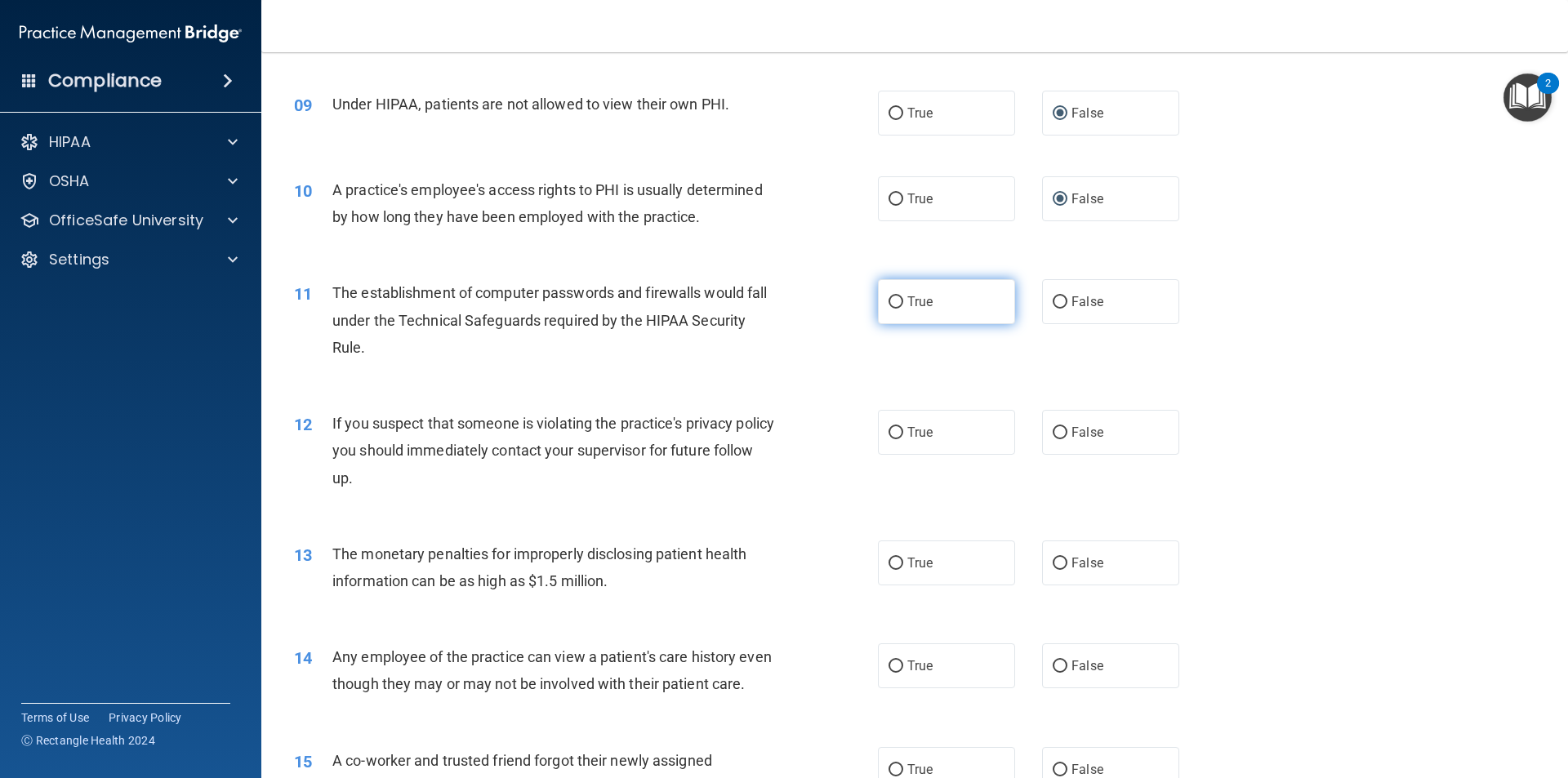
radio input "true"
click at [893, 434] on input "True" at bounding box center [895, 433] width 15 height 12
radio input "true"
click at [894, 566] on input "True" at bounding box center [895, 564] width 15 height 12
radio input "true"
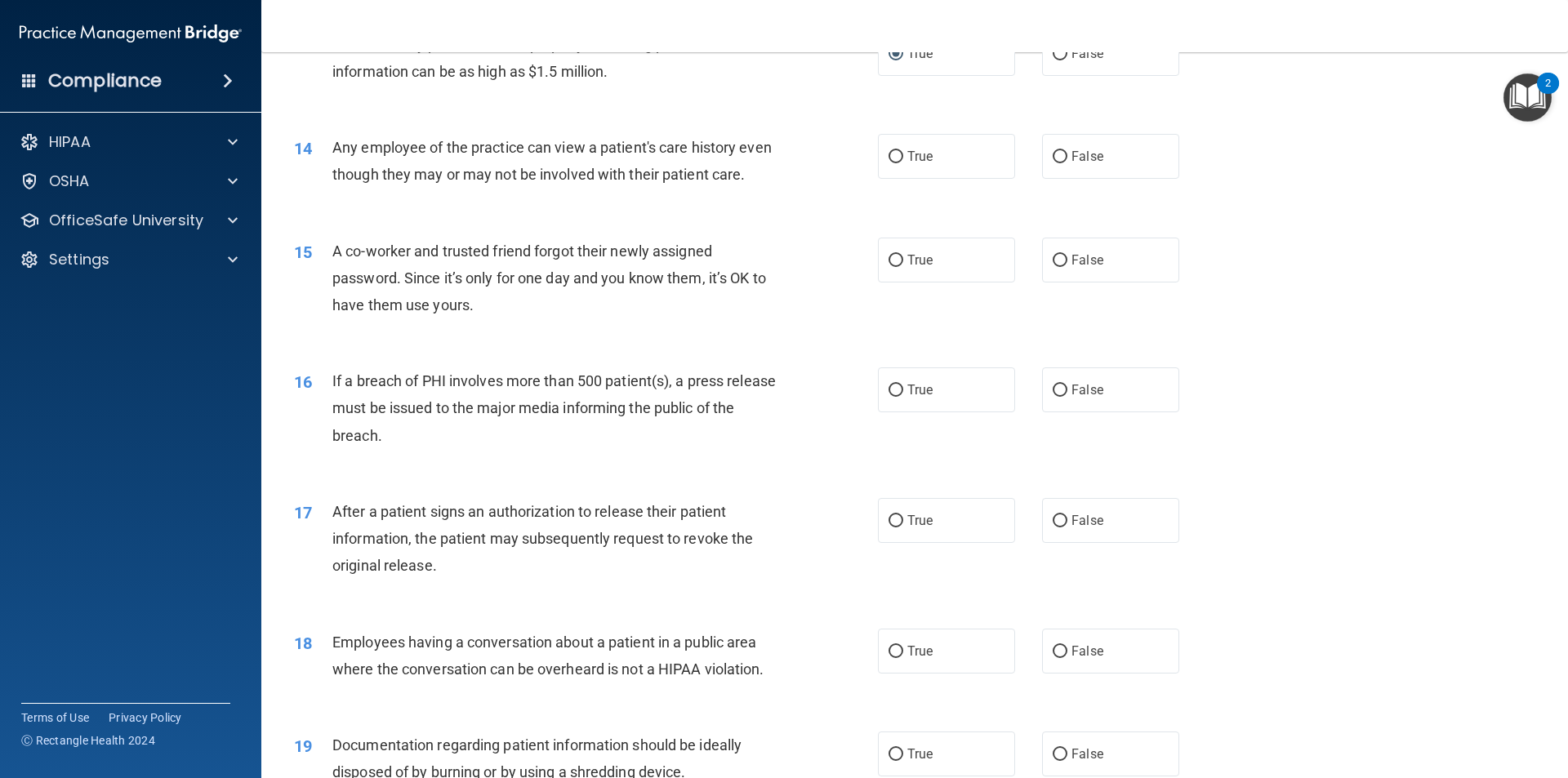
scroll to position [1518, 0]
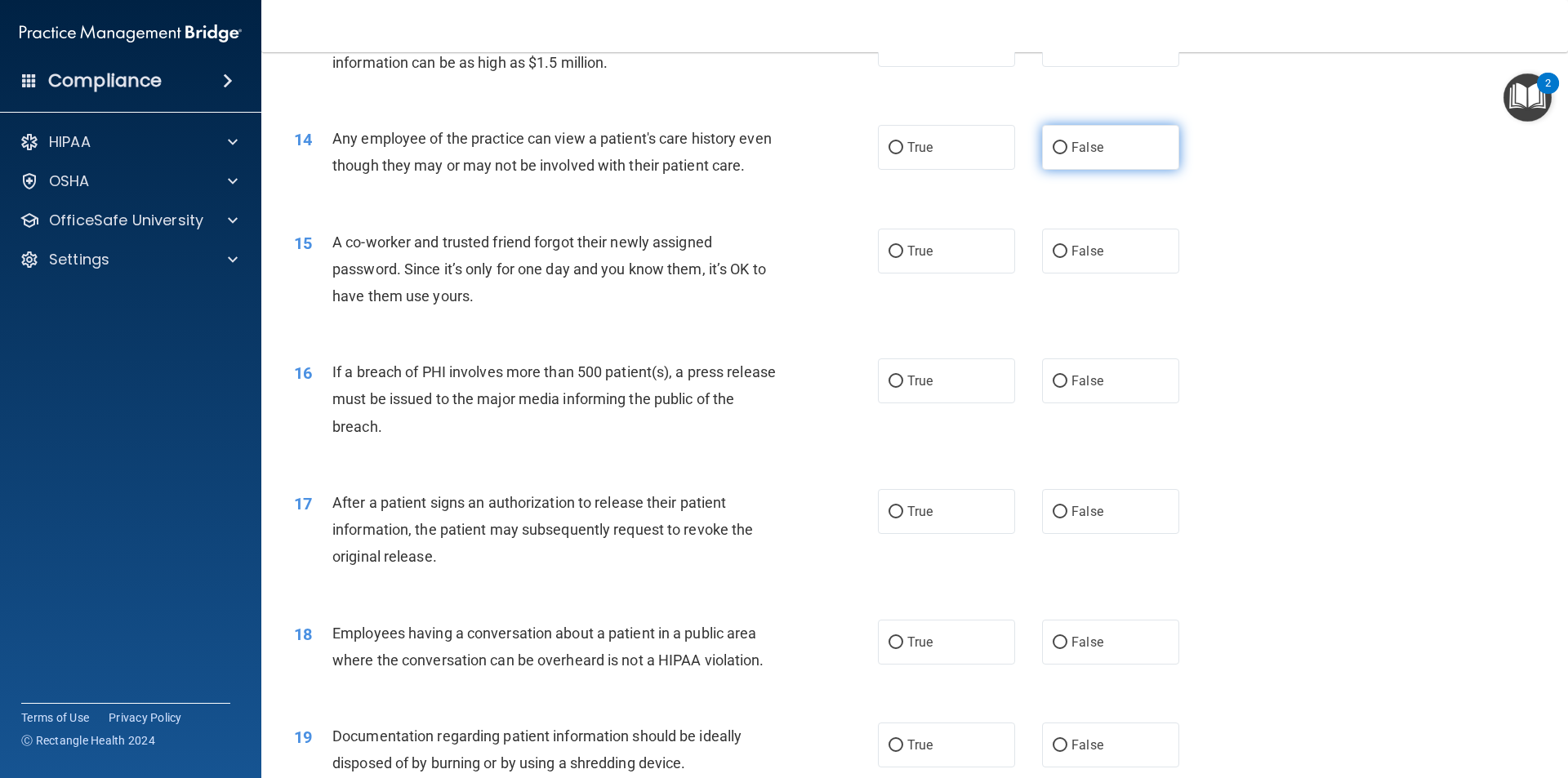
click at [1052, 152] on input "False" at bounding box center [1059, 148] width 15 height 12
radio input "true"
click at [1055, 258] on input "False" at bounding box center [1059, 252] width 15 height 12
radio input "true"
click at [893, 258] on input "True" at bounding box center [895, 252] width 15 height 12
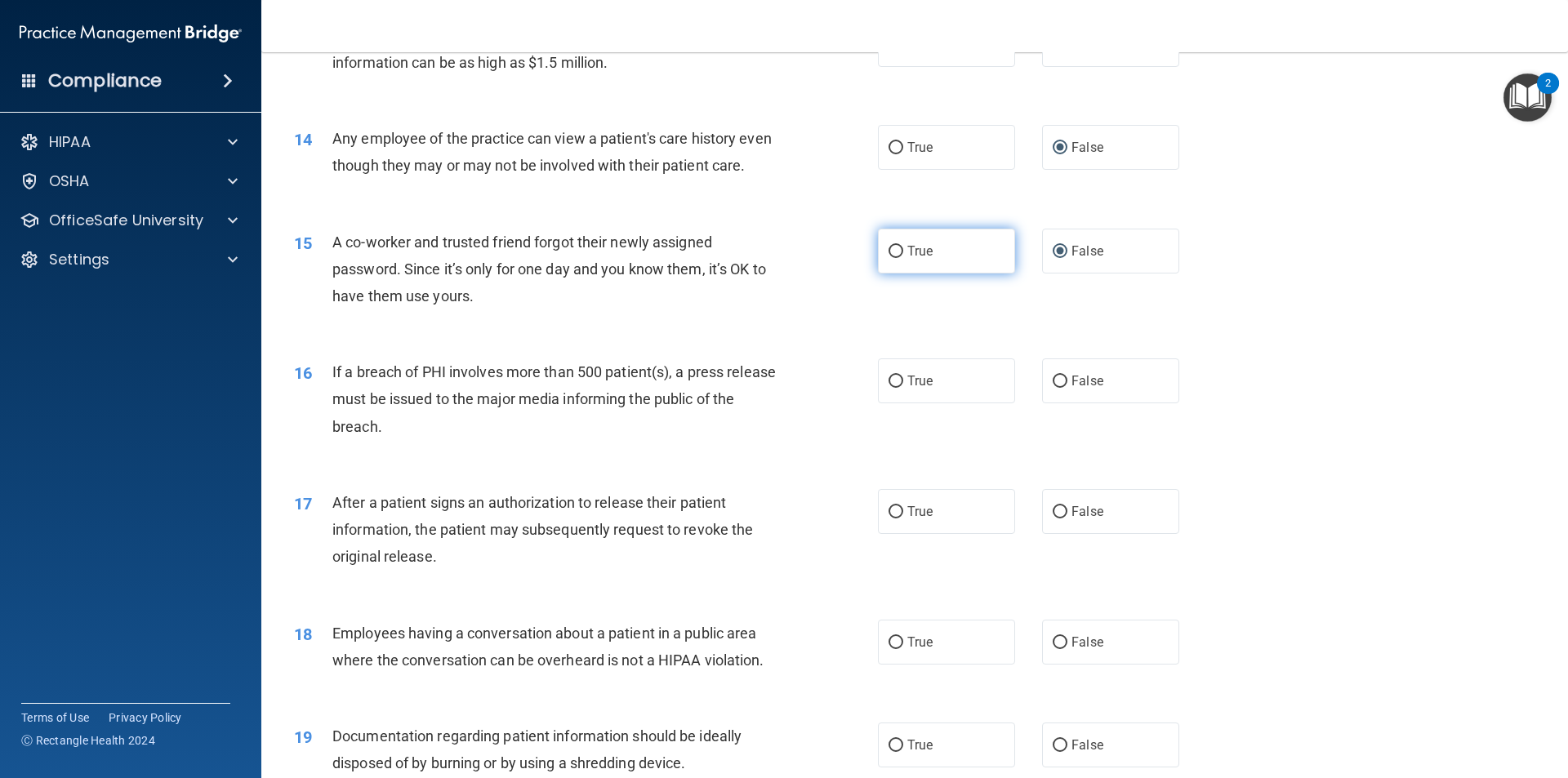
radio input "true"
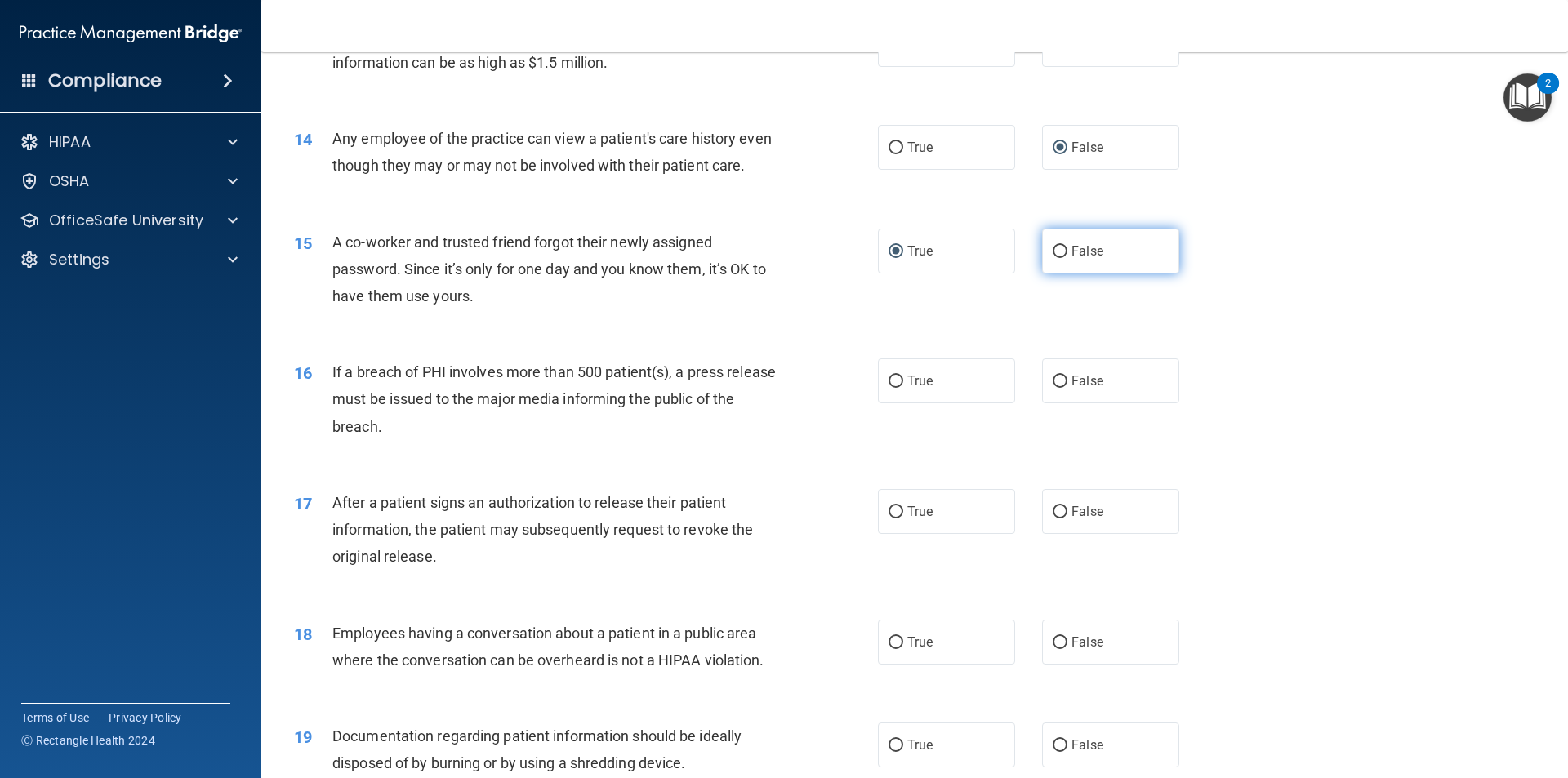
click at [1056, 258] on input "False" at bounding box center [1059, 252] width 15 height 12
radio input "true"
radio input "false"
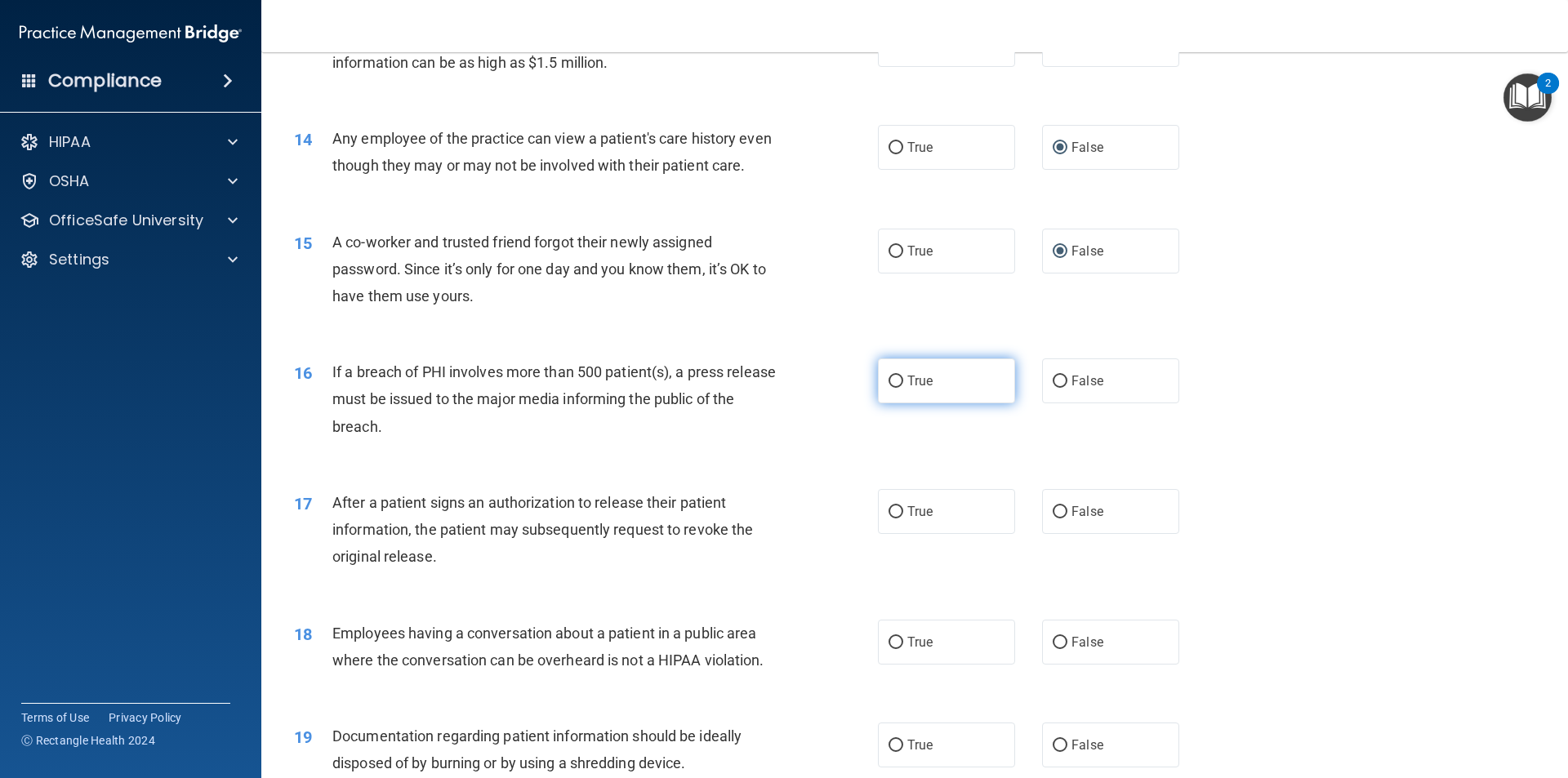
click at [893, 388] on input "True" at bounding box center [895, 382] width 15 height 12
radio input "true"
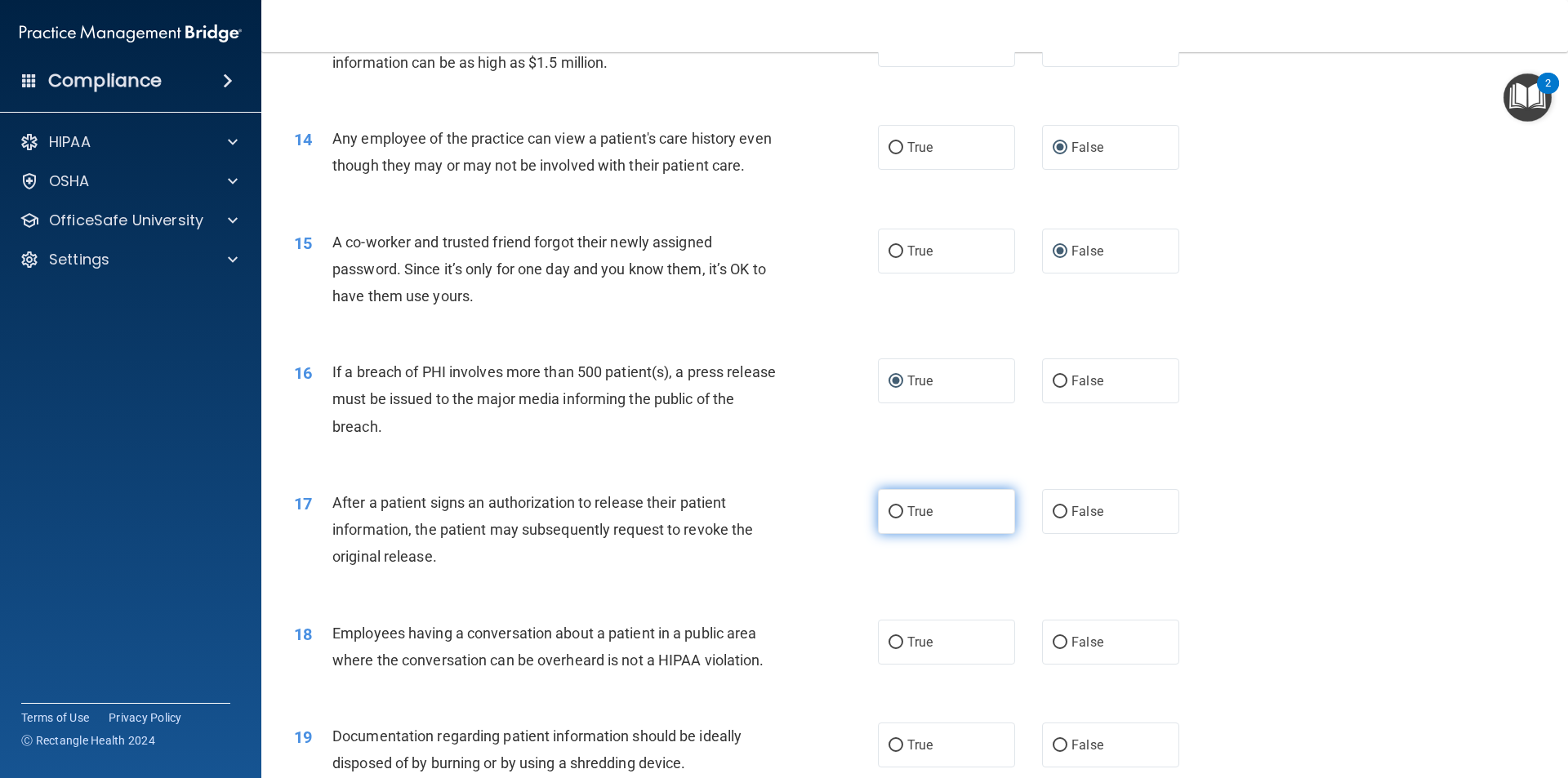
click at [888, 518] on input "True" at bounding box center [895, 512] width 15 height 12
radio input "true"
drag, startPoint x: 1554, startPoint y: 418, endPoint x: 1544, endPoint y: 469, distance: 52.0
click at [1544, 469] on main "- The HIPAA Quiz This quiz doesn’t expire until . Are you sure you want to take…" at bounding box center [915, 415] width 1307 height 726
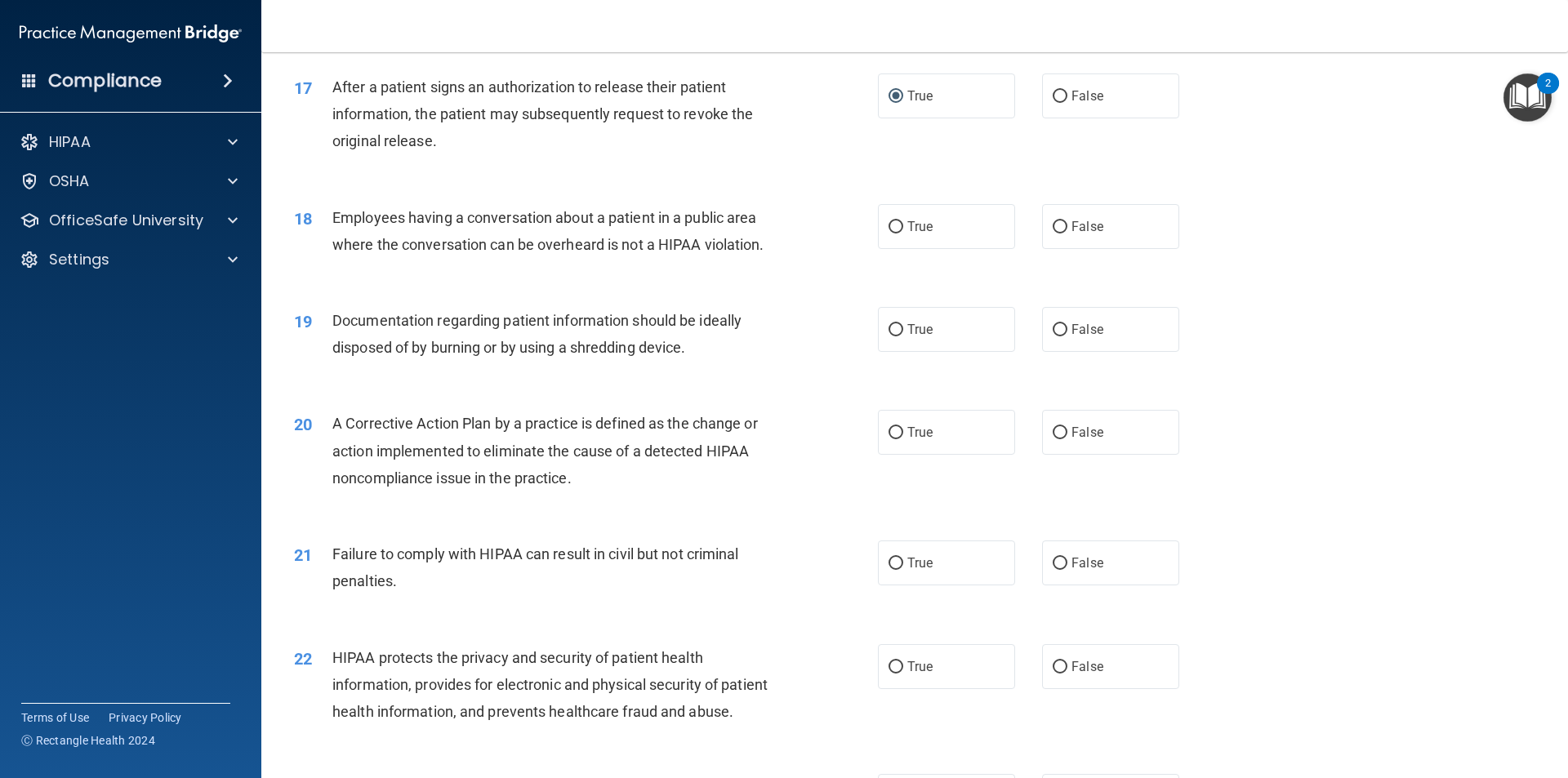
scroll to position [1987, 0]
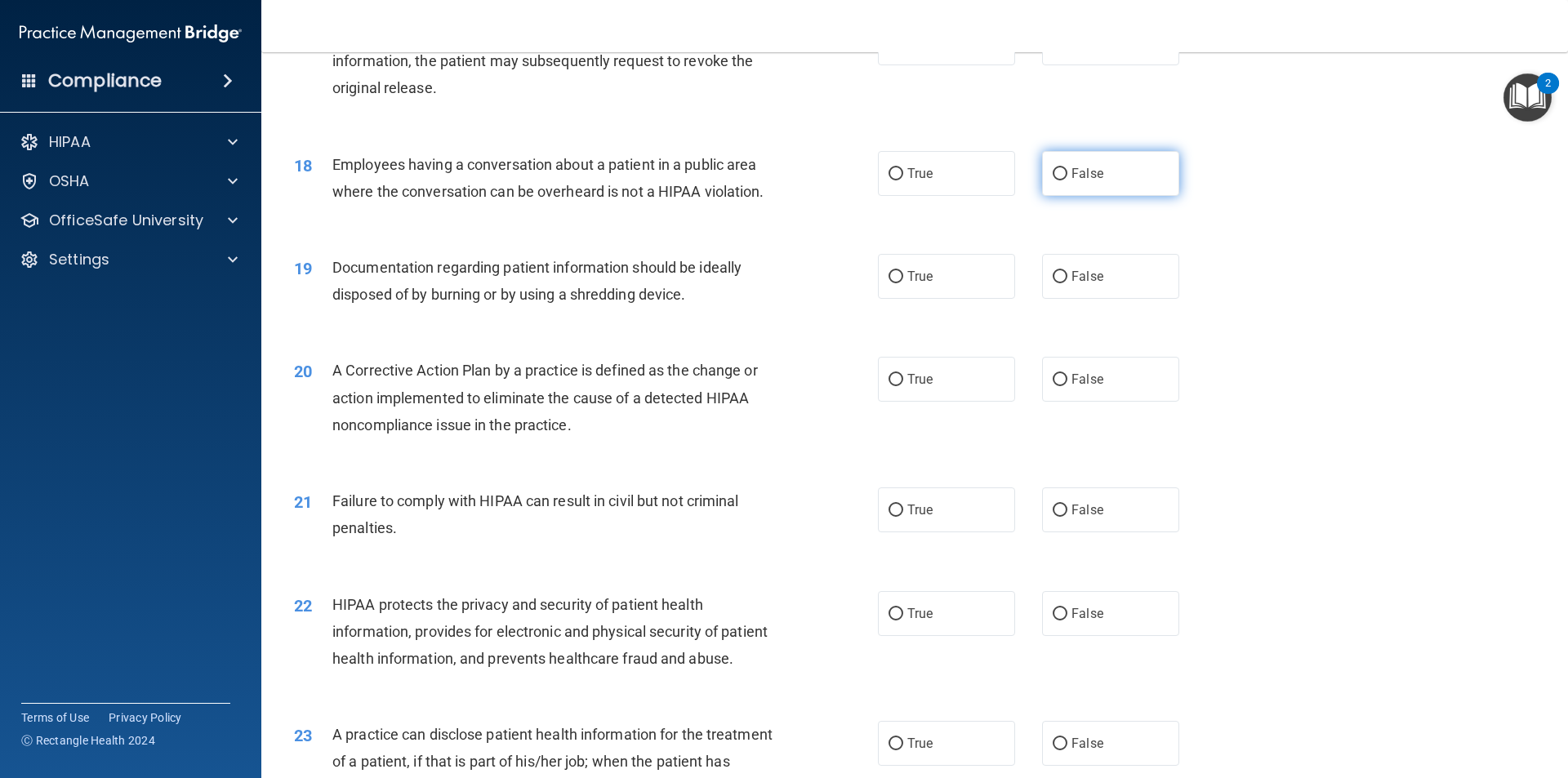
click at [1055, 180] on input "False" at bounding box center [1059, 174] width 15 height 12
radio input "true"
click at [892, 284] on input "True" at bounding box center [895, 277] width 15 height 12
radio input "true"
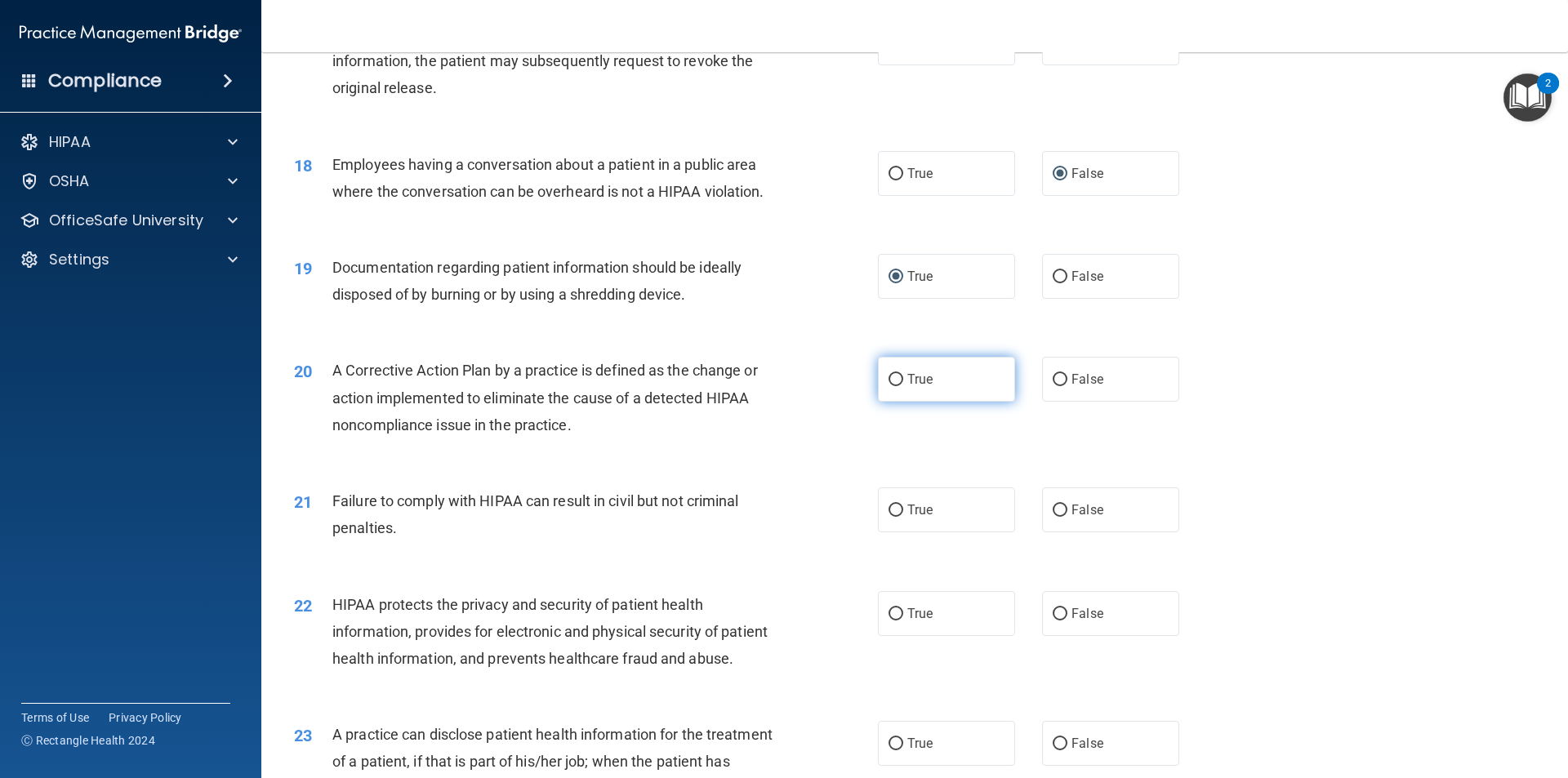
click at [892, 386] on input "True" at bounding box center [895, 380] width 15 height 12
radio input "true"
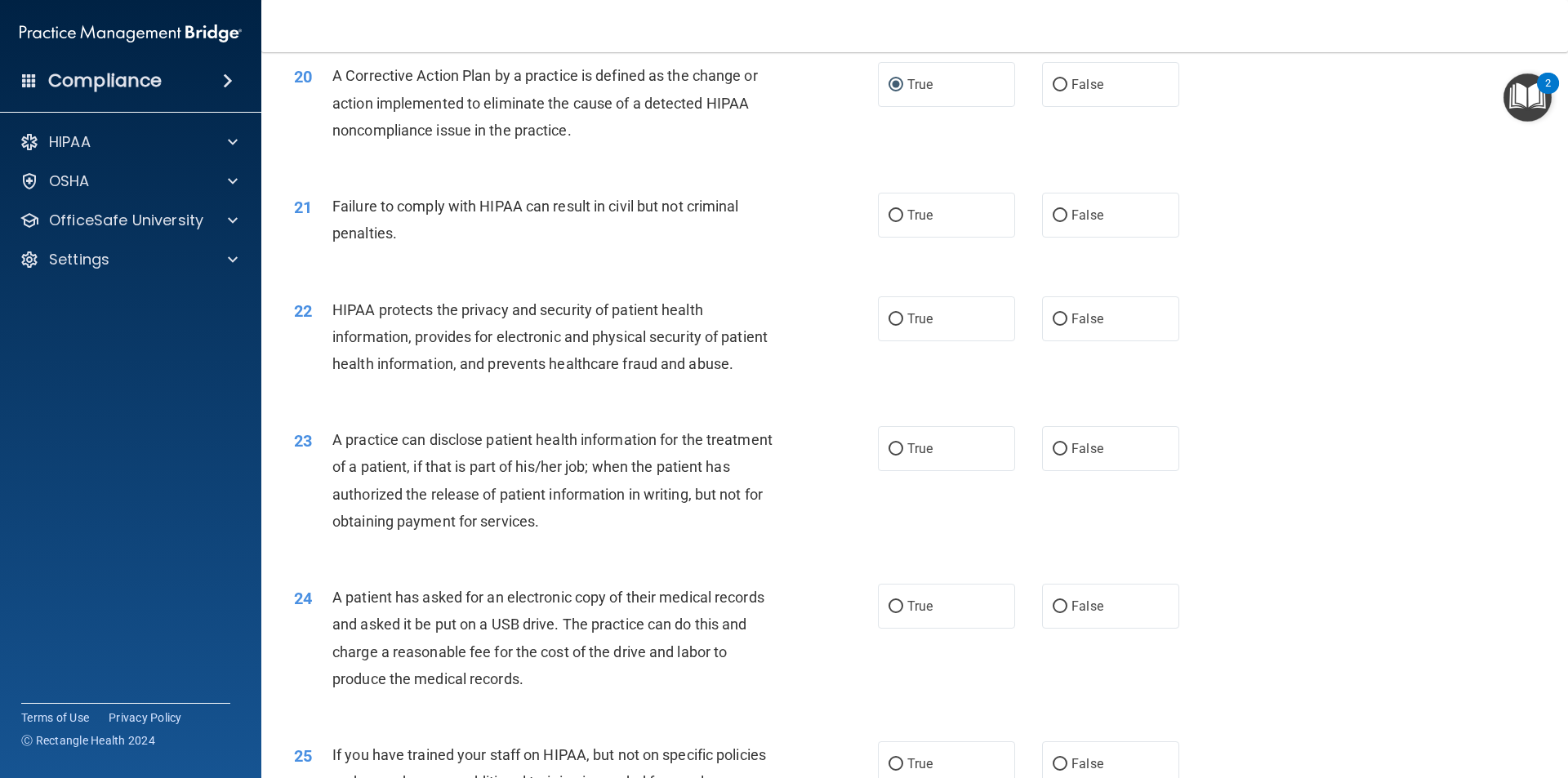
scroll to position [2385, 0]
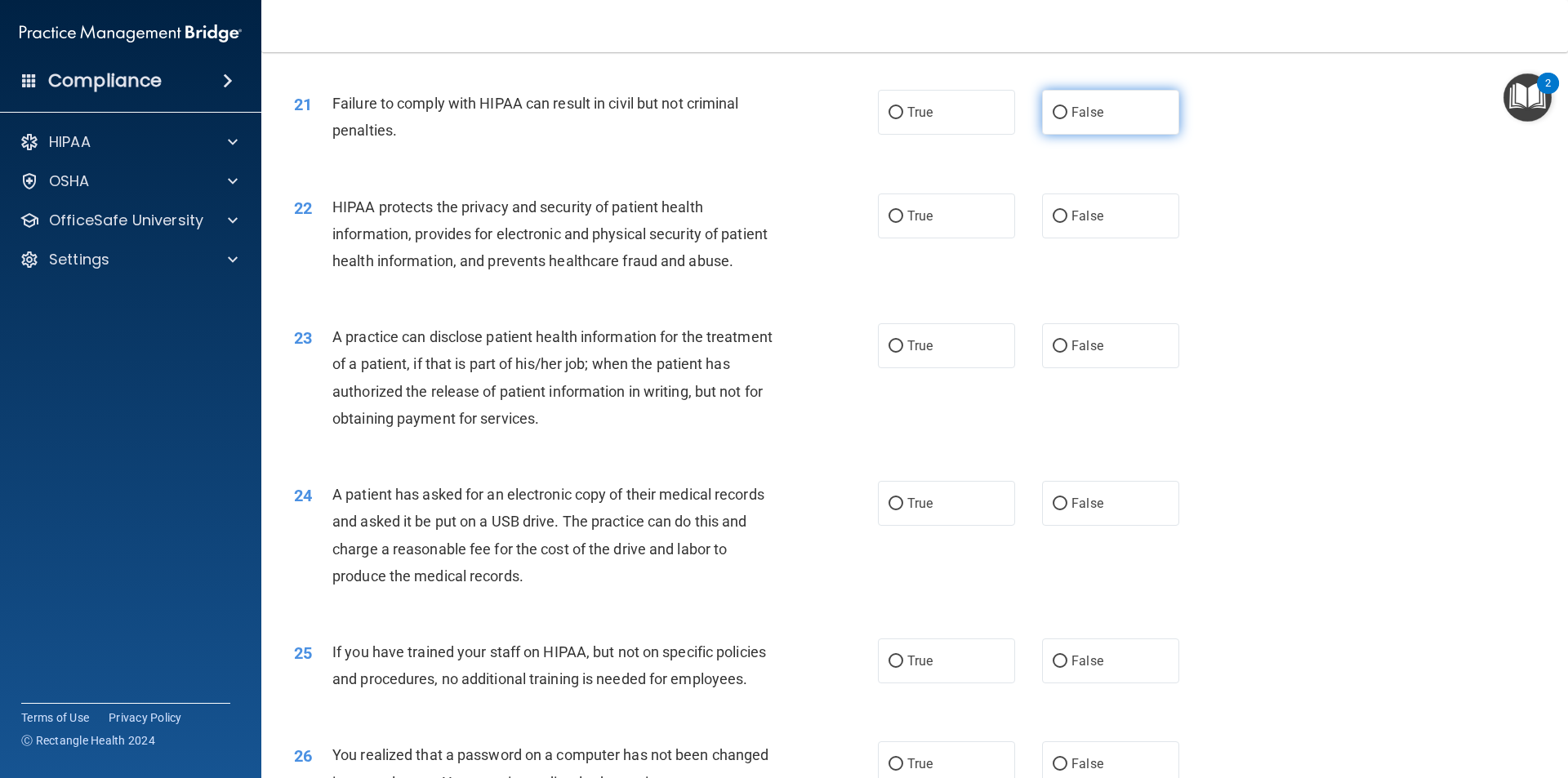
click at [1052, 120] on input "False" at bounding box center [1059, 113] width 15 height 12
radio input "true"
click at [888, 223] on input "True" at bounding box center [895, 217] width 15 height 12
radio input "true"
click at [1054, 353] on input "False" at bounding box center [1059, 347] width 15 height 12
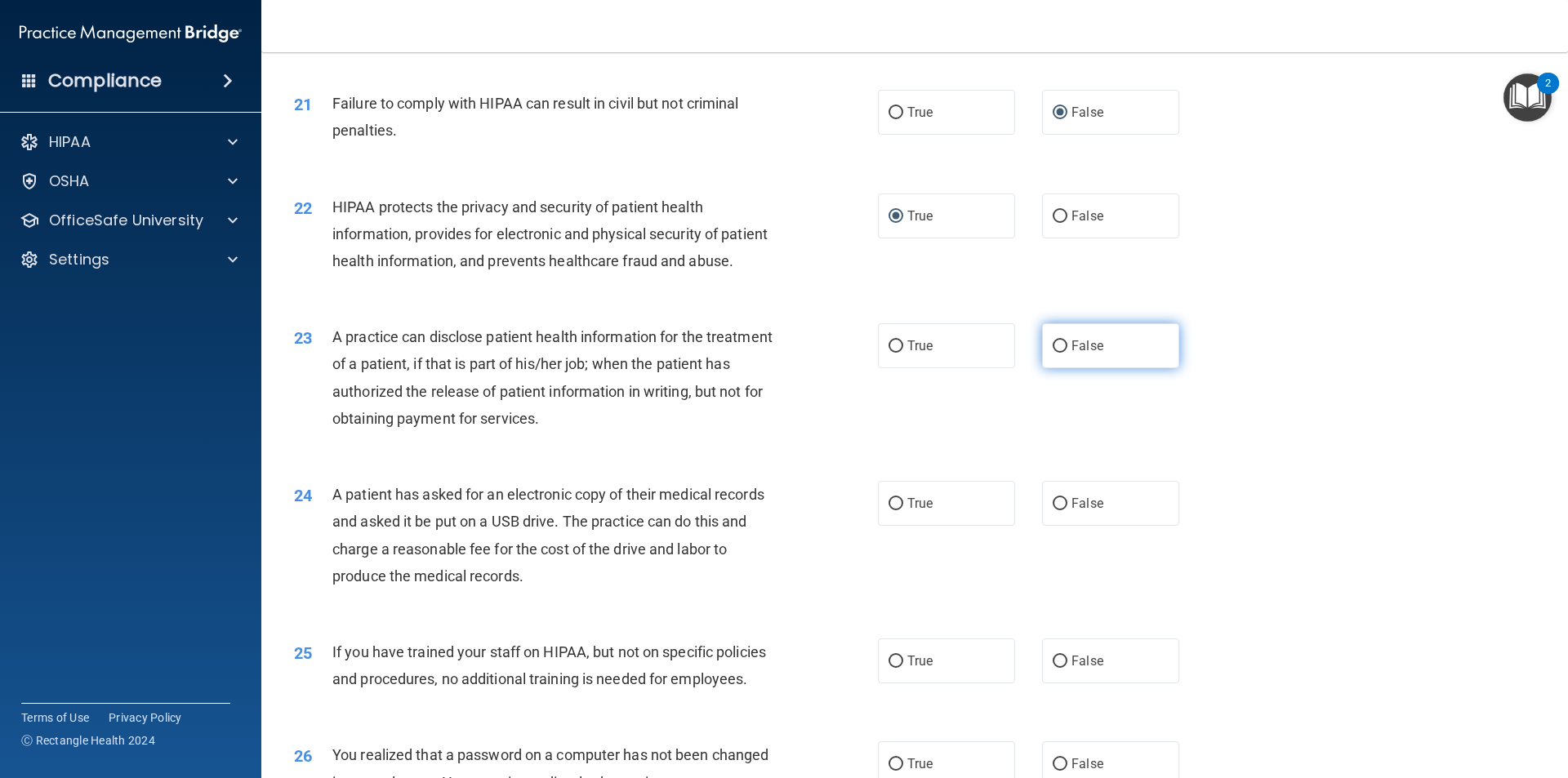
radio input "true"
click at [888, 511] on input "True" at bounding box center [895, 504] width 15 height 12
radio input "true"
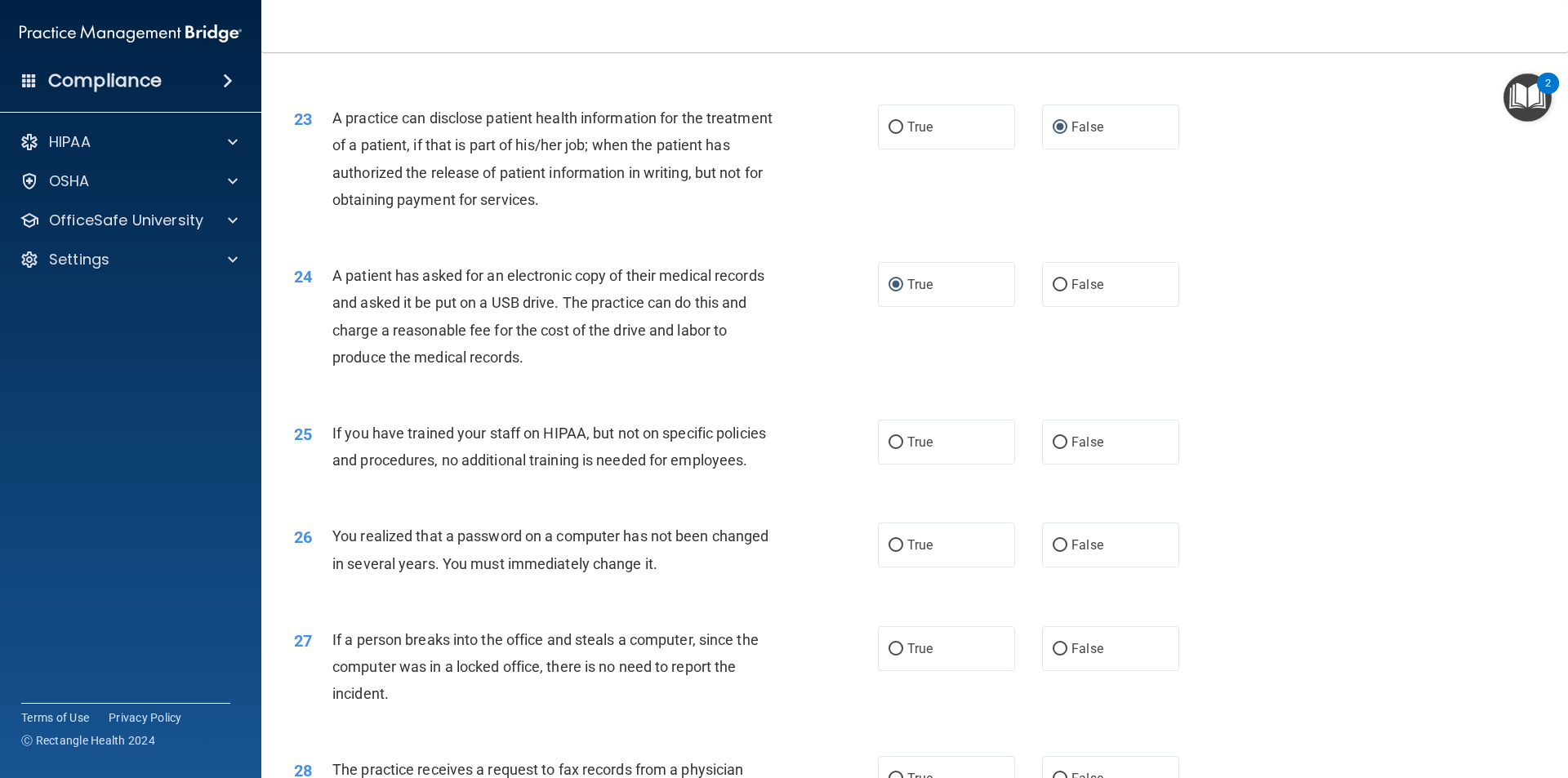
scroll to position [2850, 0]
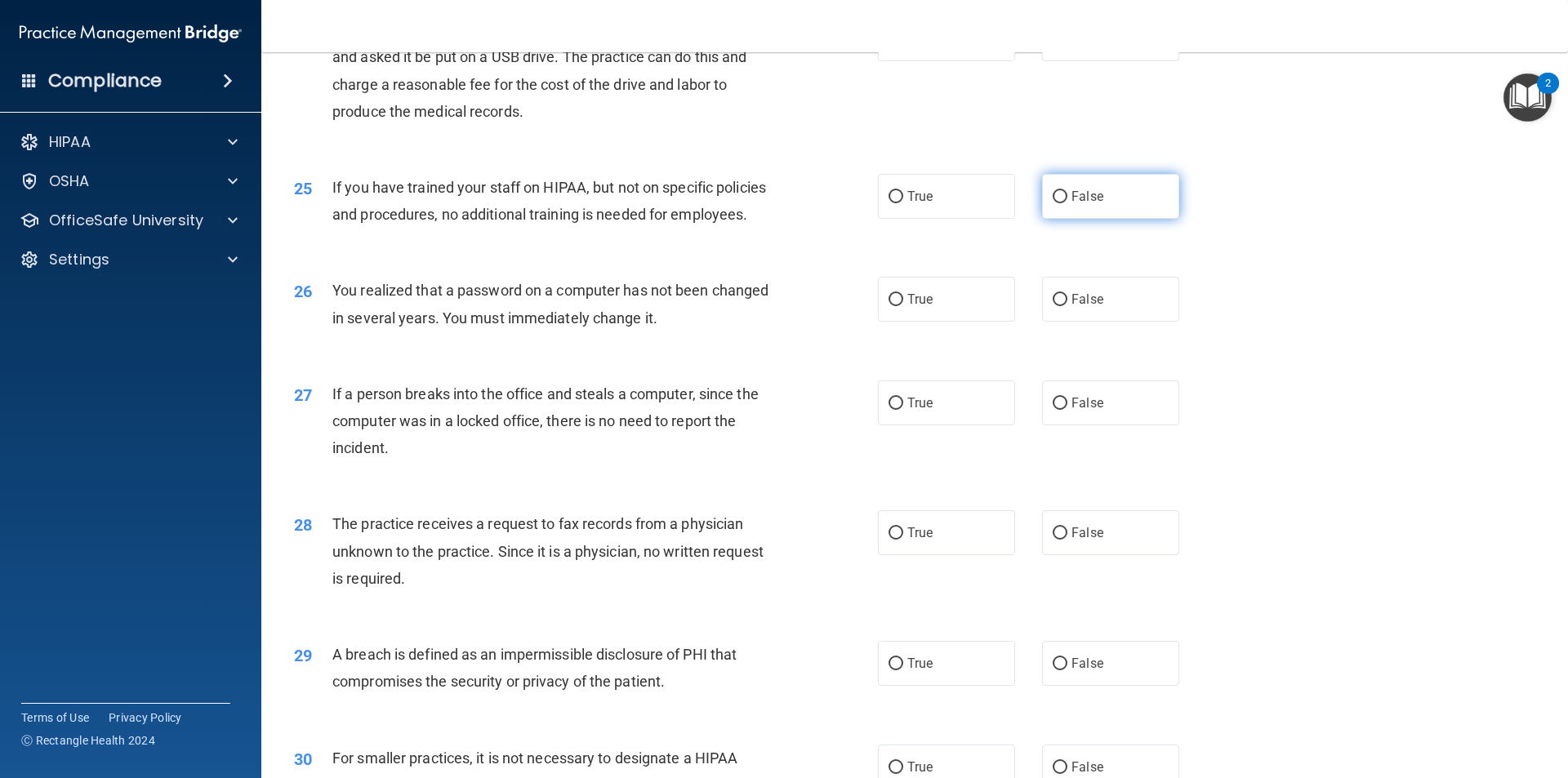
click at [1052, 203] on input "False" at bounding box center [1059, 197] width 15 height 12
radio input "true"
click at [888, 307] on input "True" at bounding box center [895, 300] width 15 height 12
radio input "true"
click at [1054, 410] on input "False" at bounding box center [1059, 404] width 15 height 12
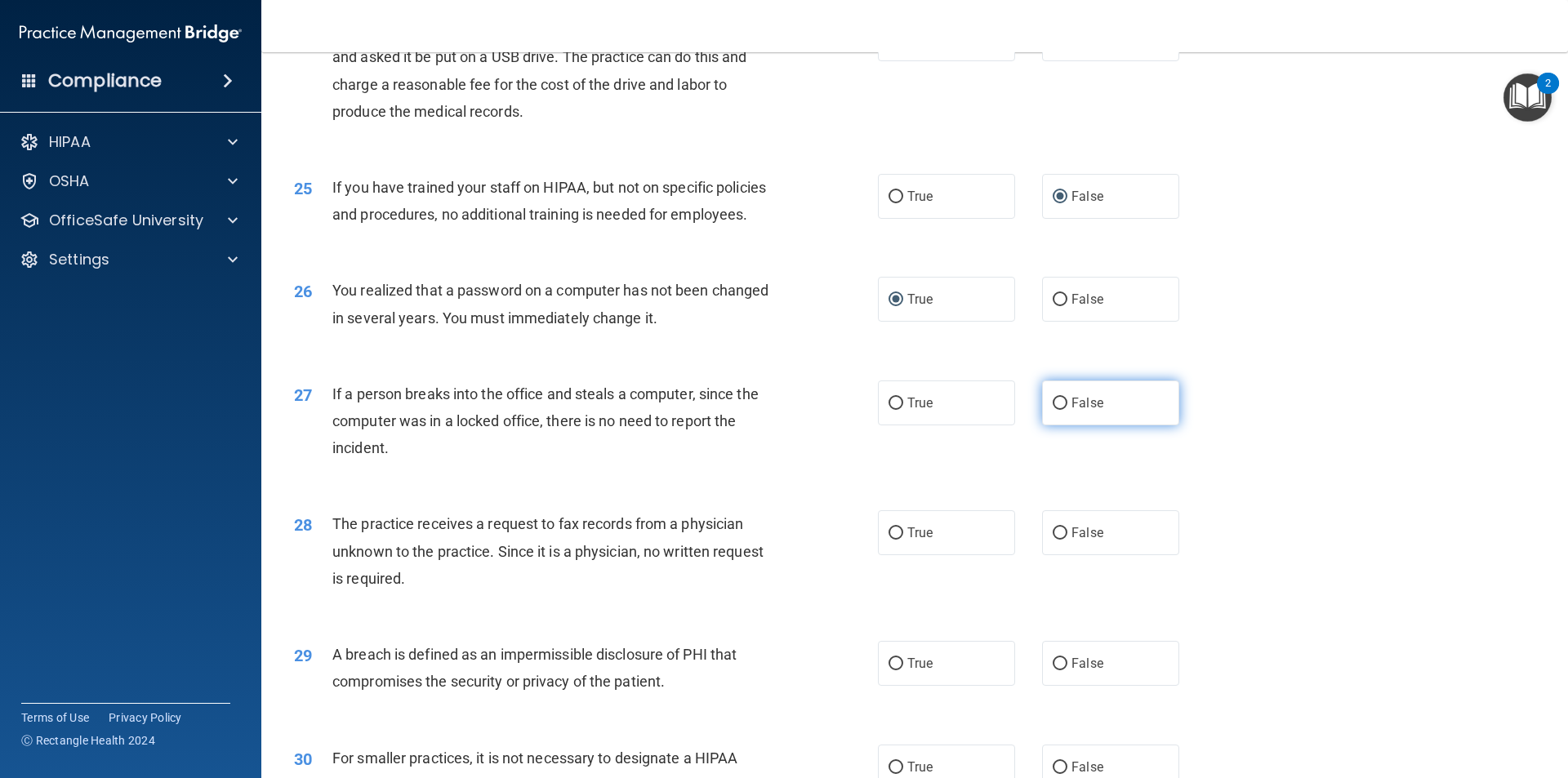
radio input "true"
click at [1052, 540] on input "False" at bounding box center [1059, 534] width 15 height 12
radio input "true"
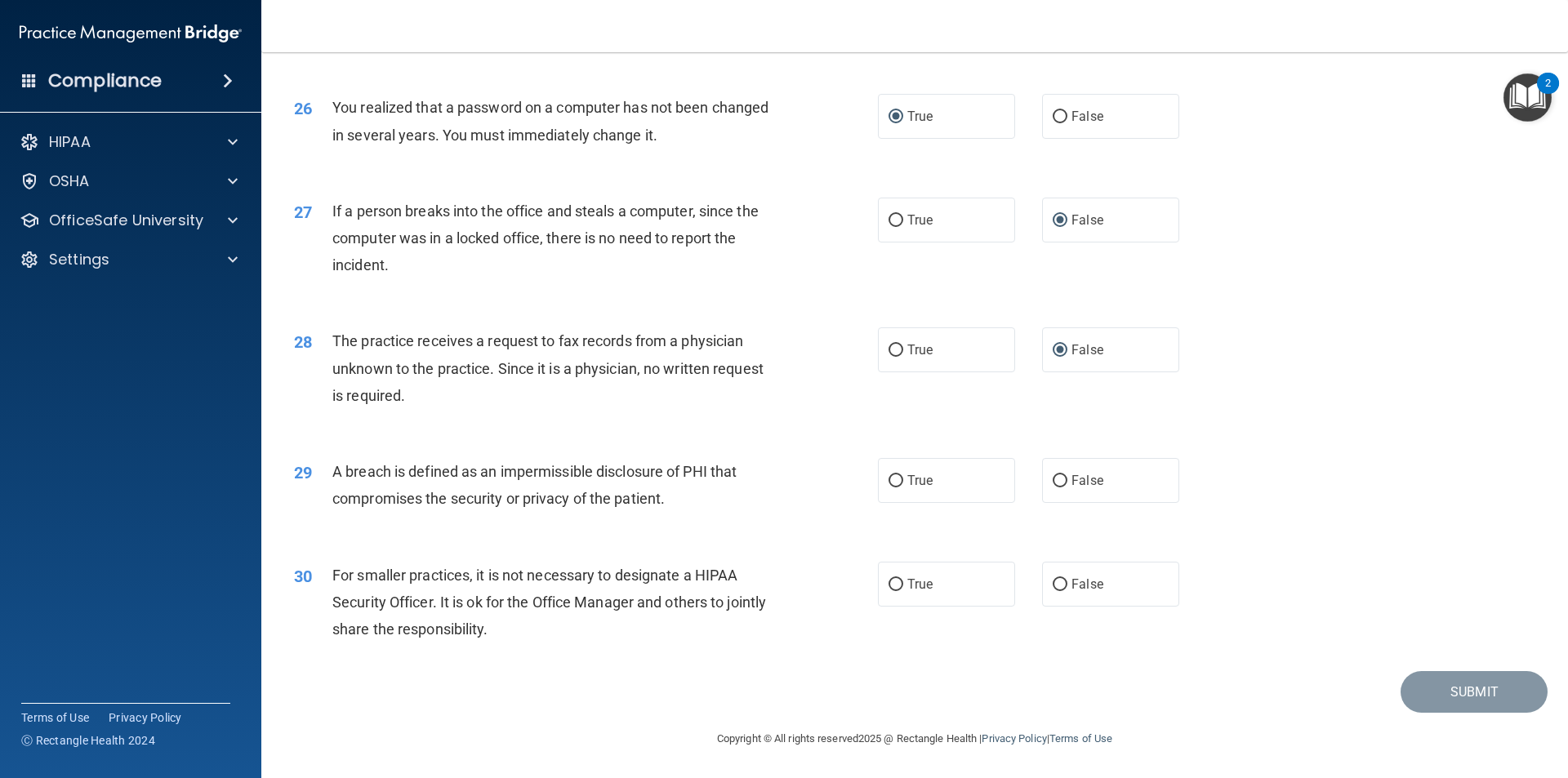
scroll to position [3086, 0]
click at [888, 488] on input "True" at bounding box center [895, 481] width 15 height 12
radio input "true"
click at [1057, 585] on input "False" at bounding box center [1059, 585] width 15 height 12
radio input "true"
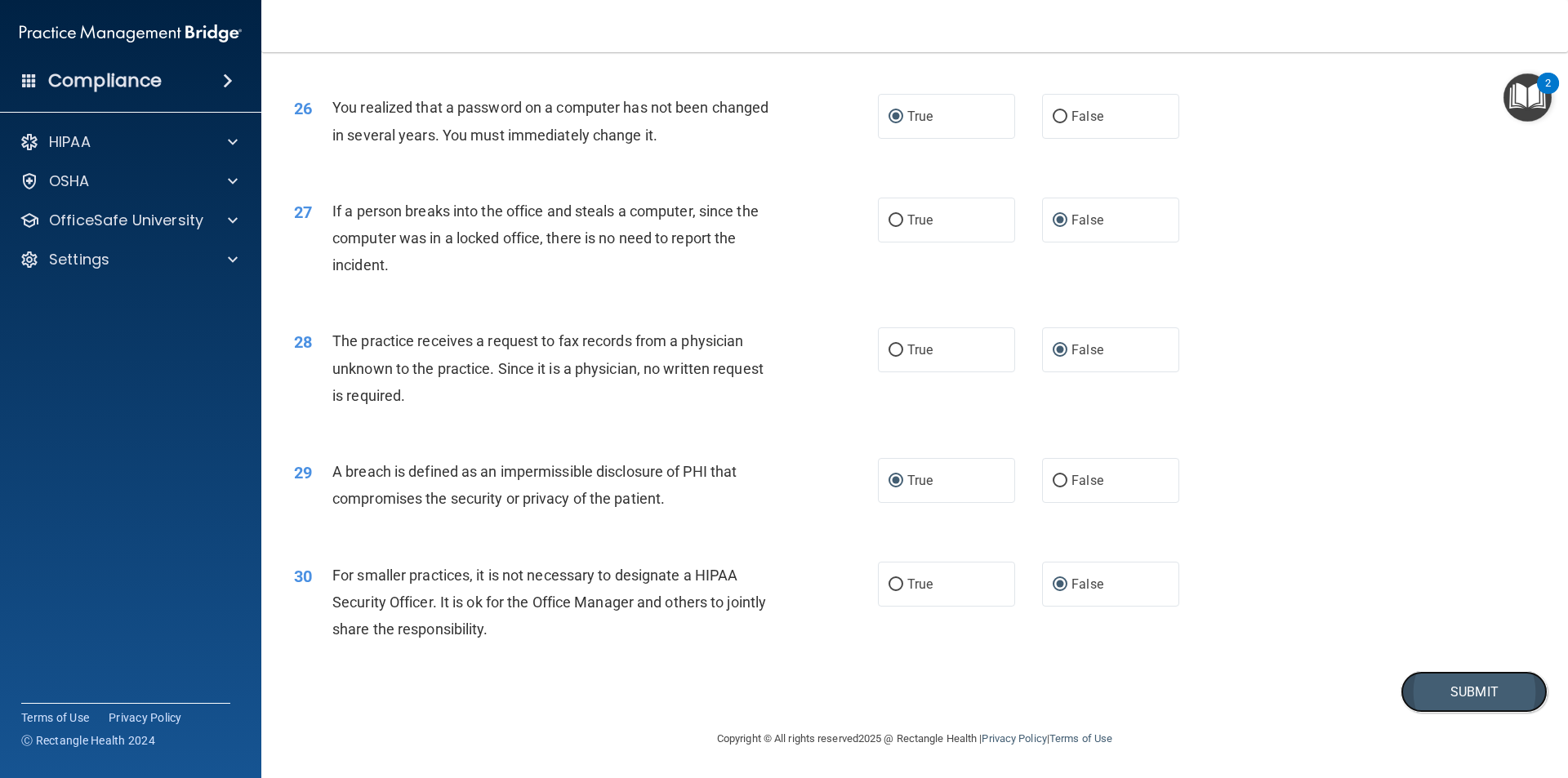
click at [1471, 693] on button "Submit" at bounding box center [1474, 692] width 147 height 42
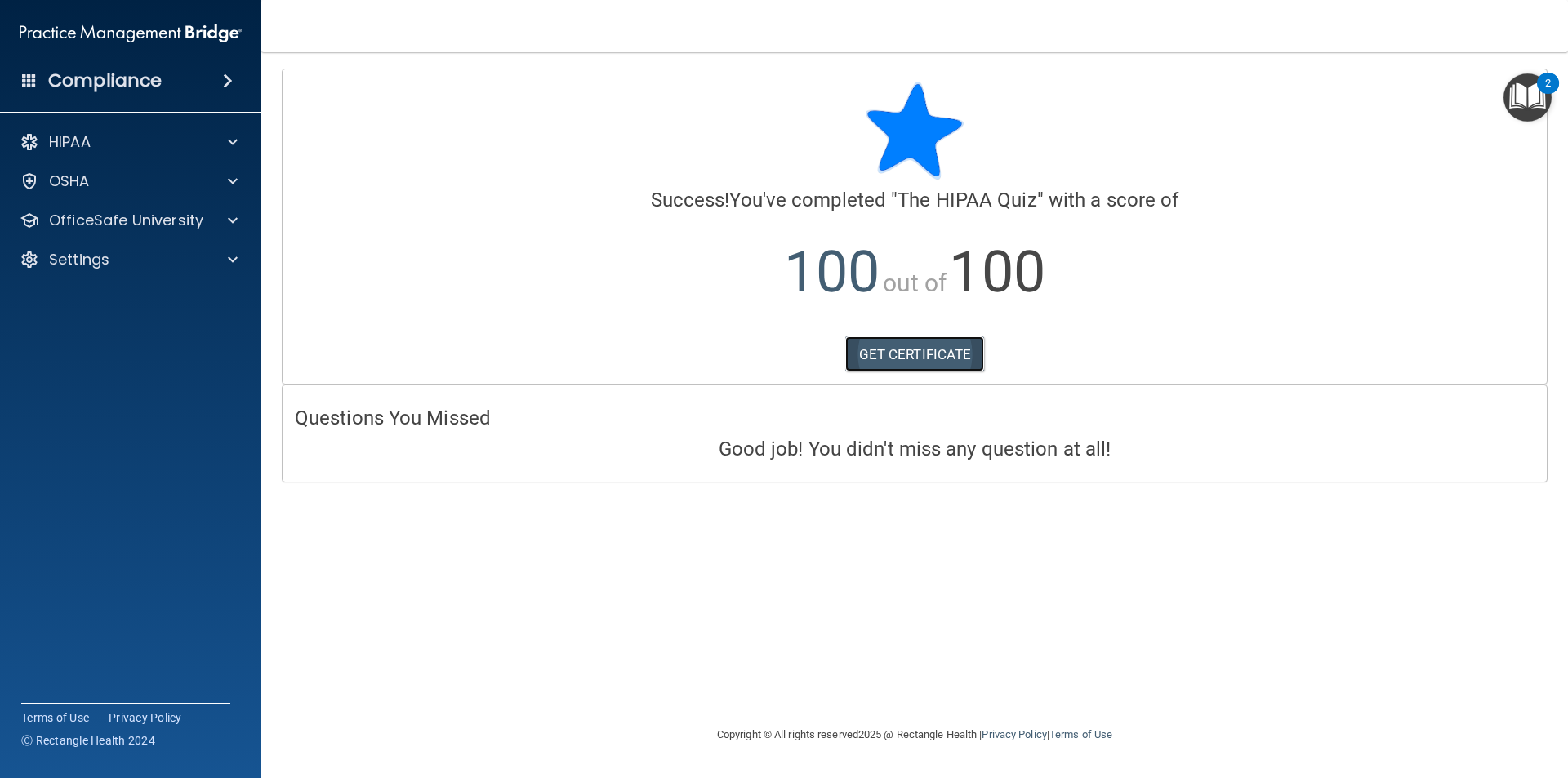
click at [935, 346] on link "GET CERTIFICATE" at bounding box center [914, 354] width 139 height 36
click at [120, 228] on p "OfficeSafe University" at bounding box center [126, 220] width 155 height 20
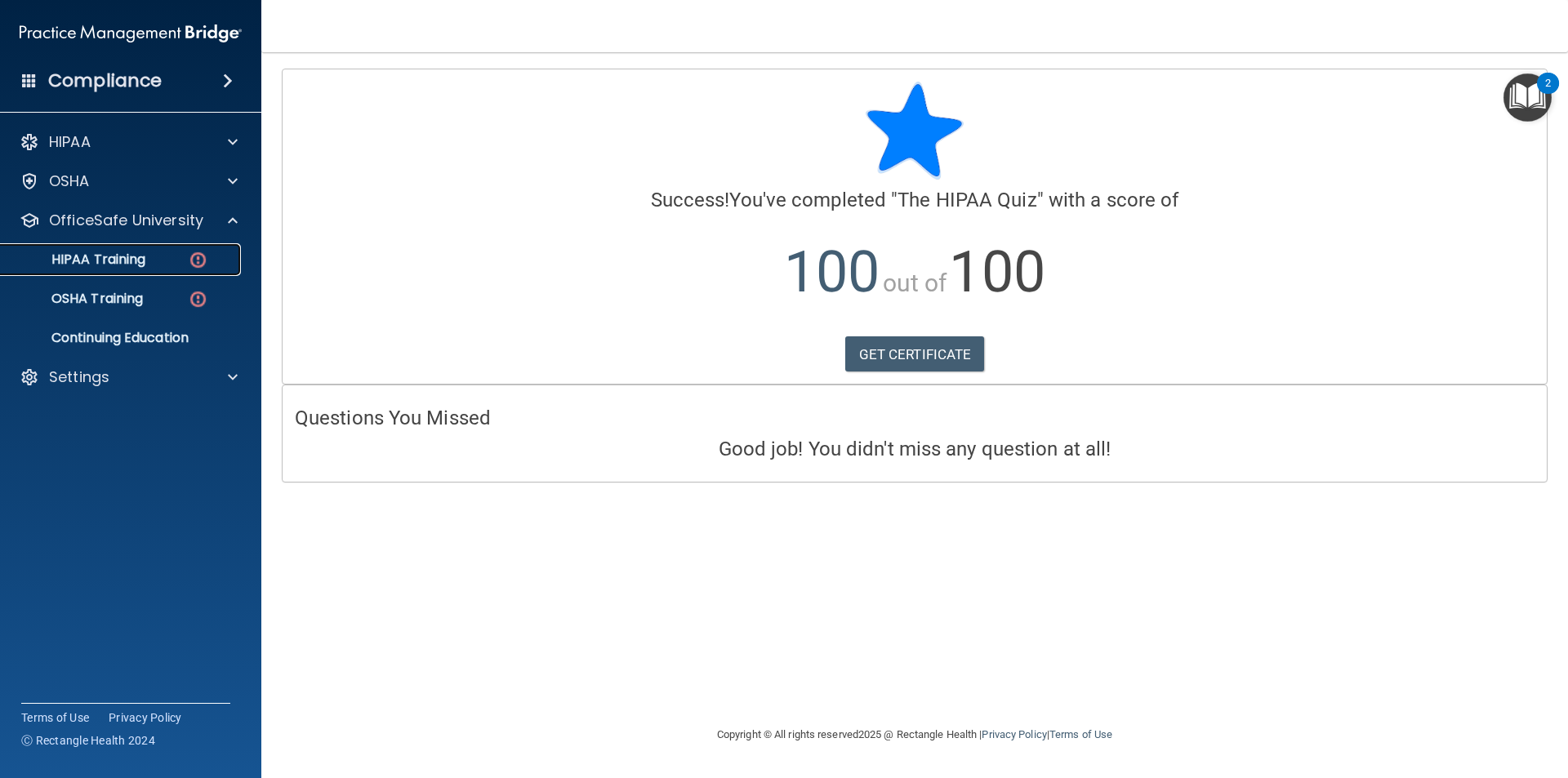
click at [160, 270] on link "HIPAA Training" at bounding box center [112, 260] width 257 height 32
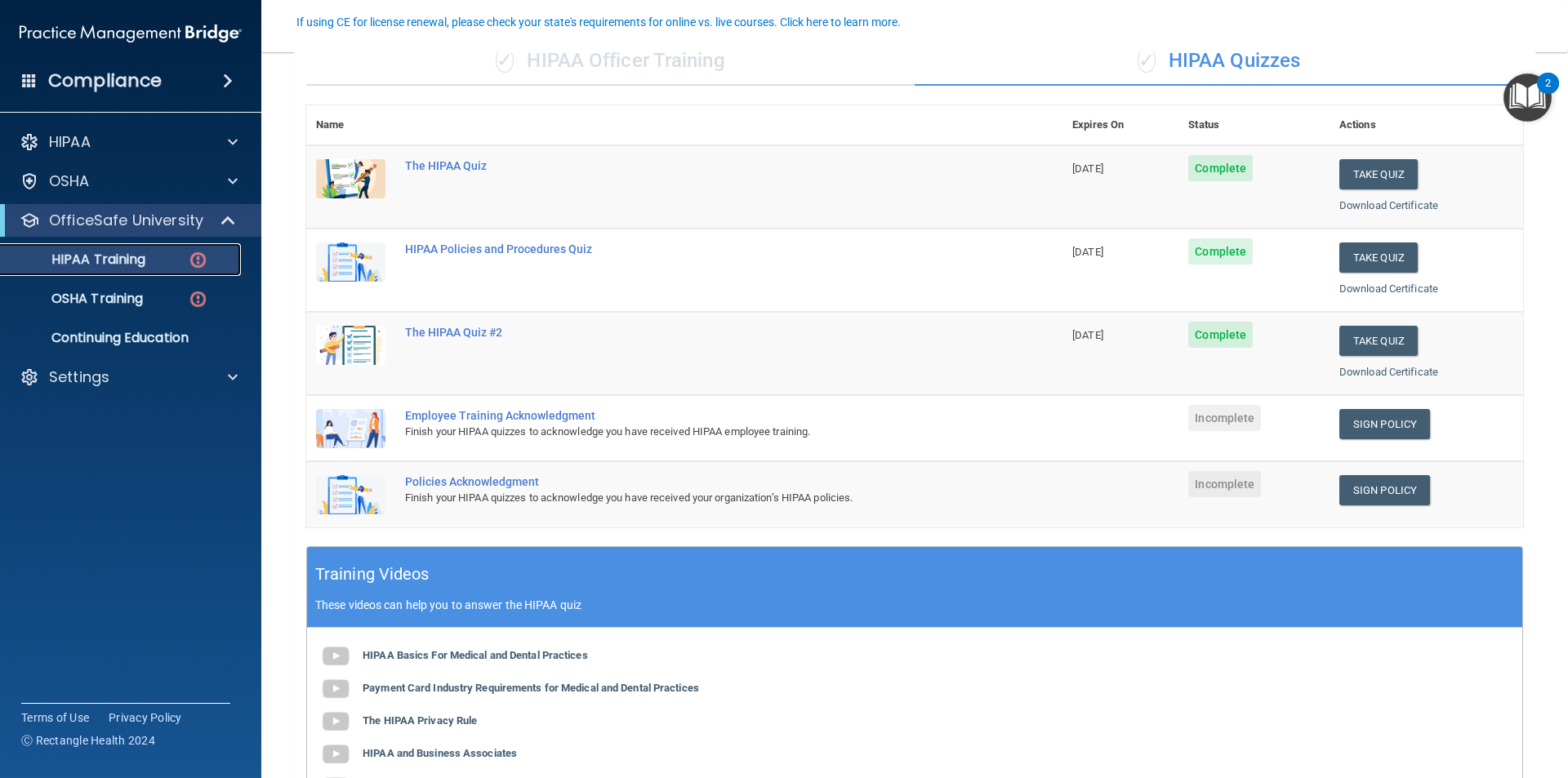
scroll to position [144, 0]
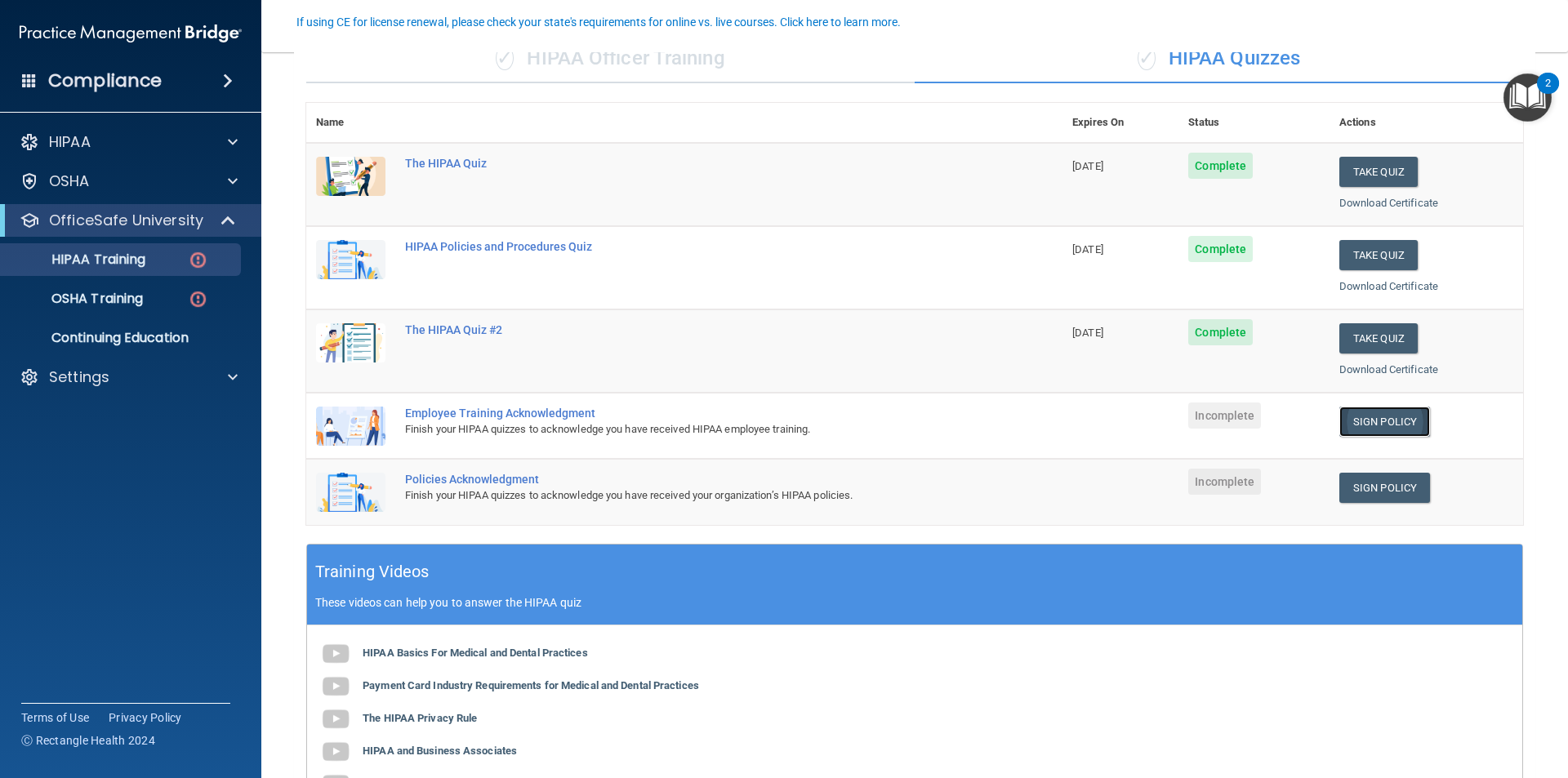
click at [1382, 427] on link "Sign Policy" at bounding box center [1384, 421] width 91 height 30
click at [1364, 483] on link "Sign Policy" at bounding box center [1384, 488] width 91 height 30
click at [120, 295] on p "OSHA Training" at bounding box center [76, 298] width 132 height 16
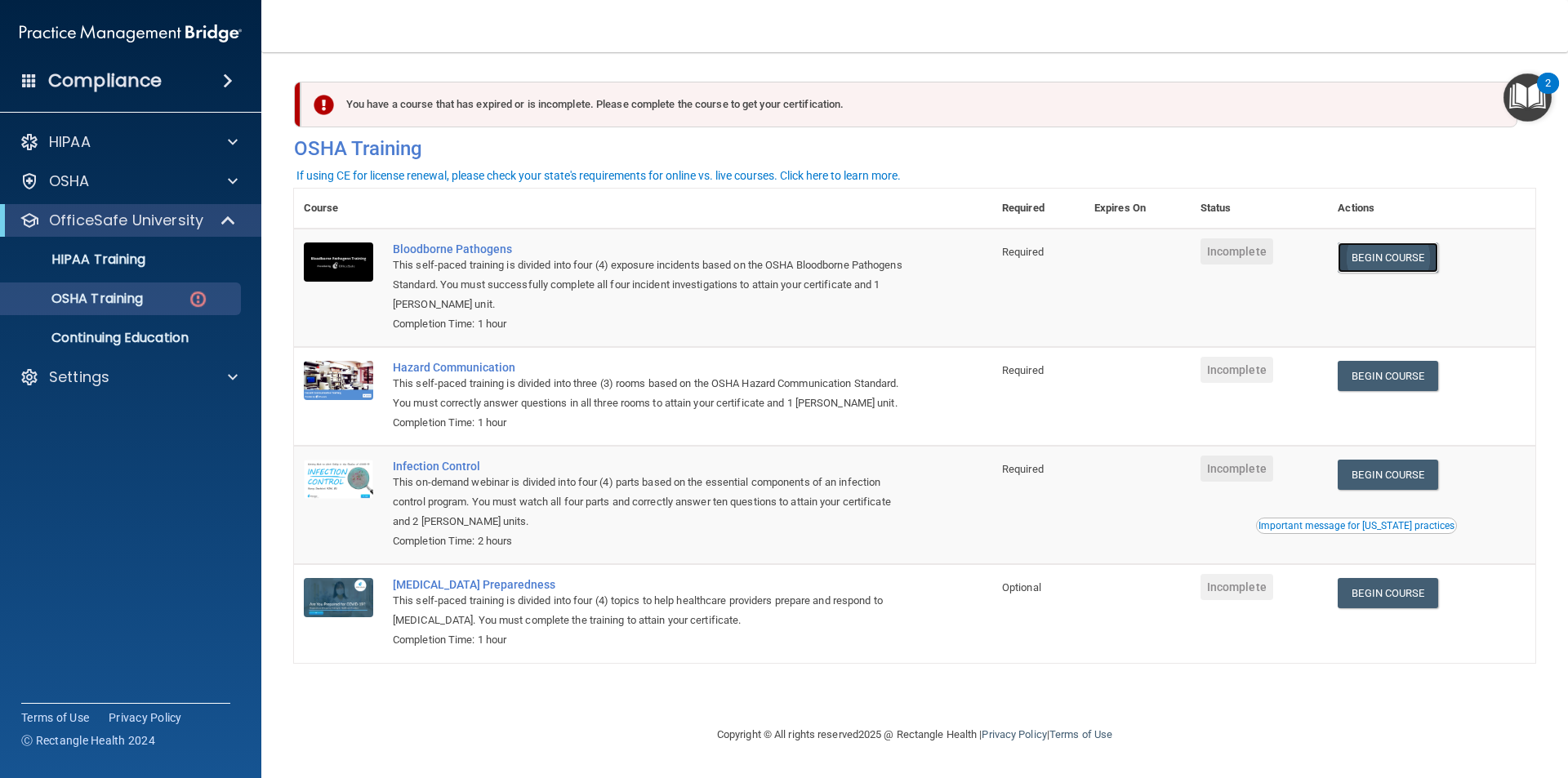
click at [1402, 262] on link "Begin Course" at bounding box center [1387, 257] width 100 height 30
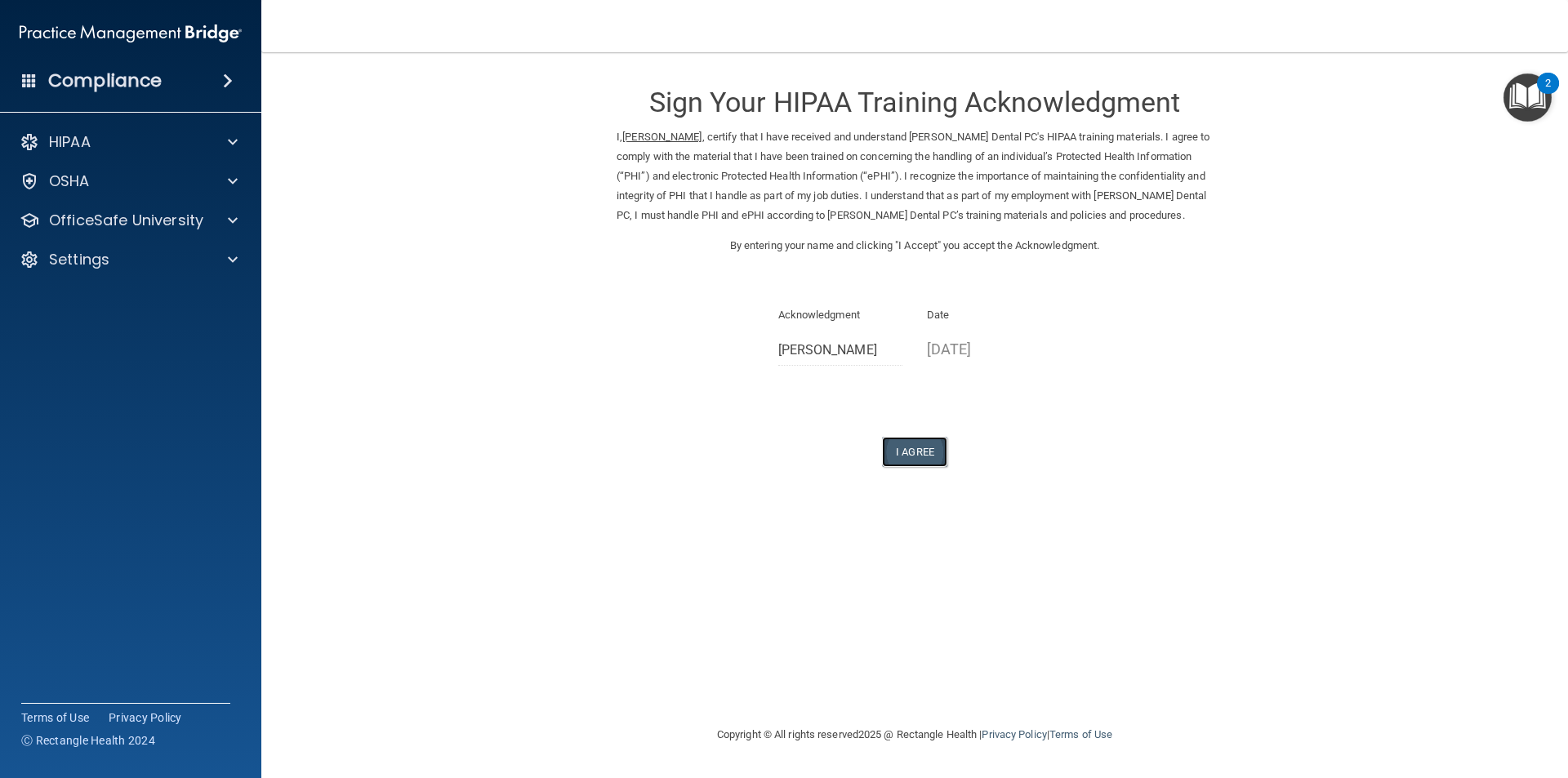
click at [919, 460] on button "I Agree" at bounding box center [915, 451] width 65 height 30
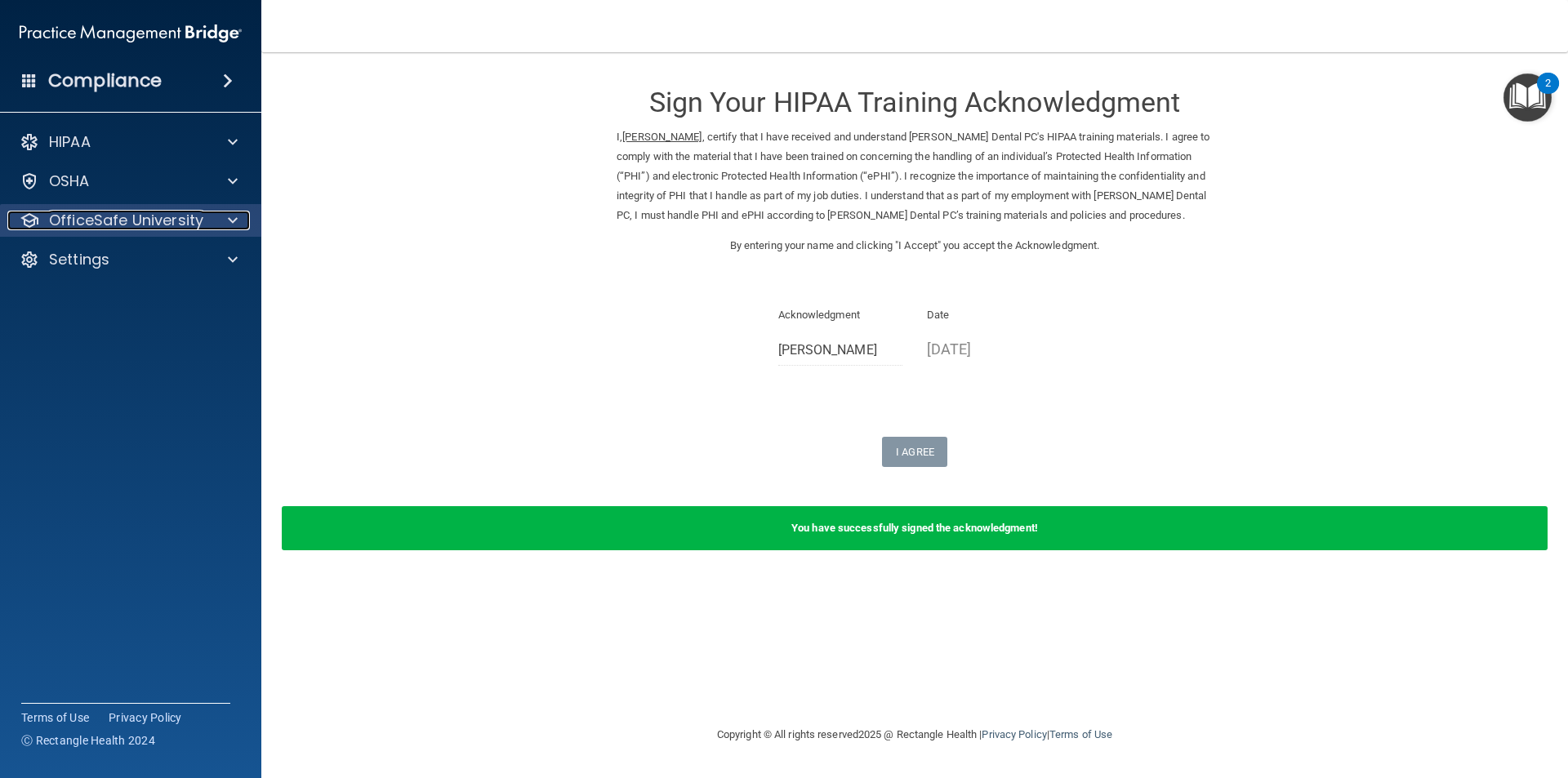
click at [167, 225] on p "OfficeSafe University" at bounding box center [126, 220] width 155 height 20
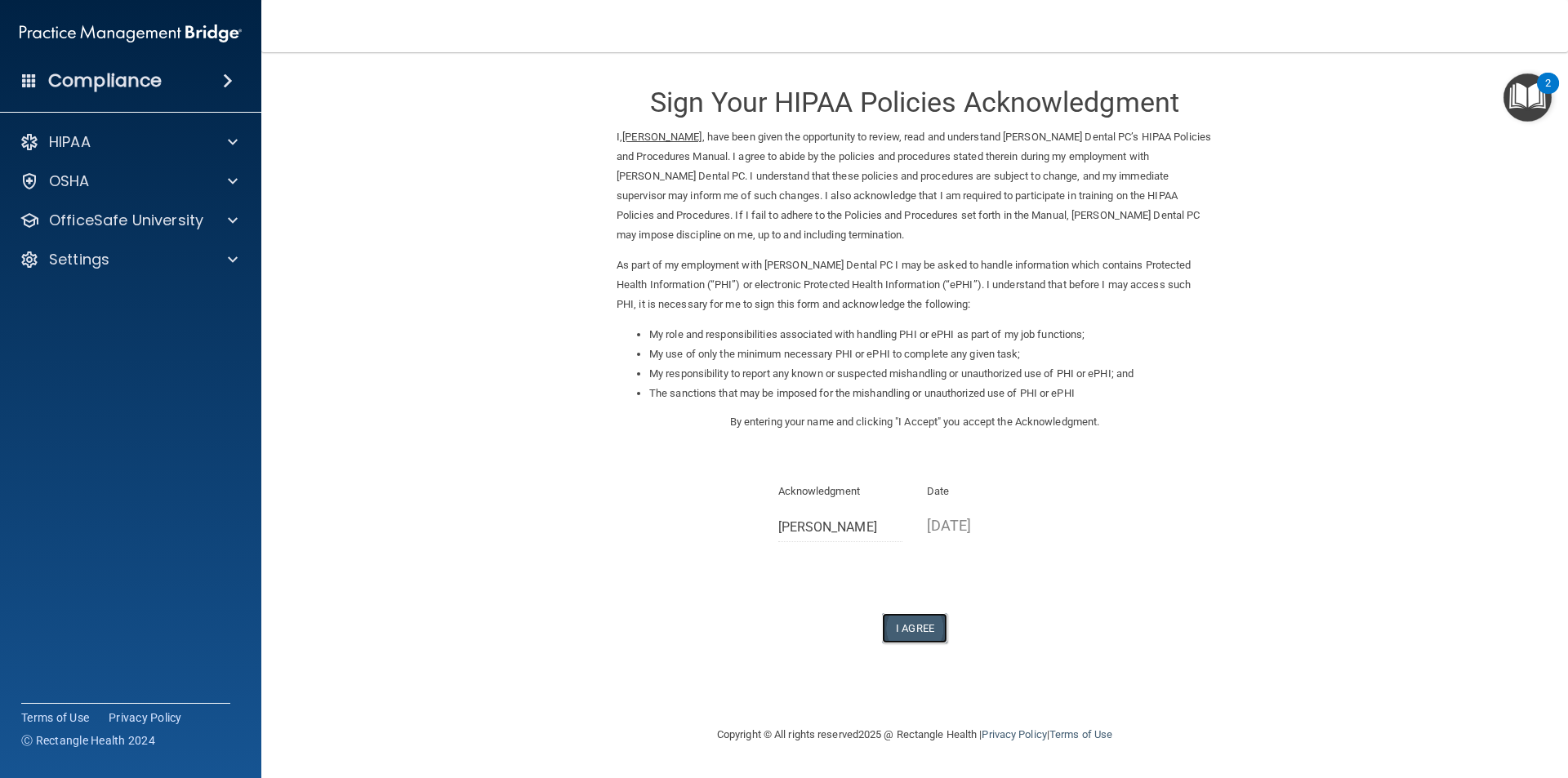
click at [918, 614] on button "I Agree" at bounding box center [915, 628] width 65 height 30
